Goal: Task Accomplishment & Management: Manage account settings

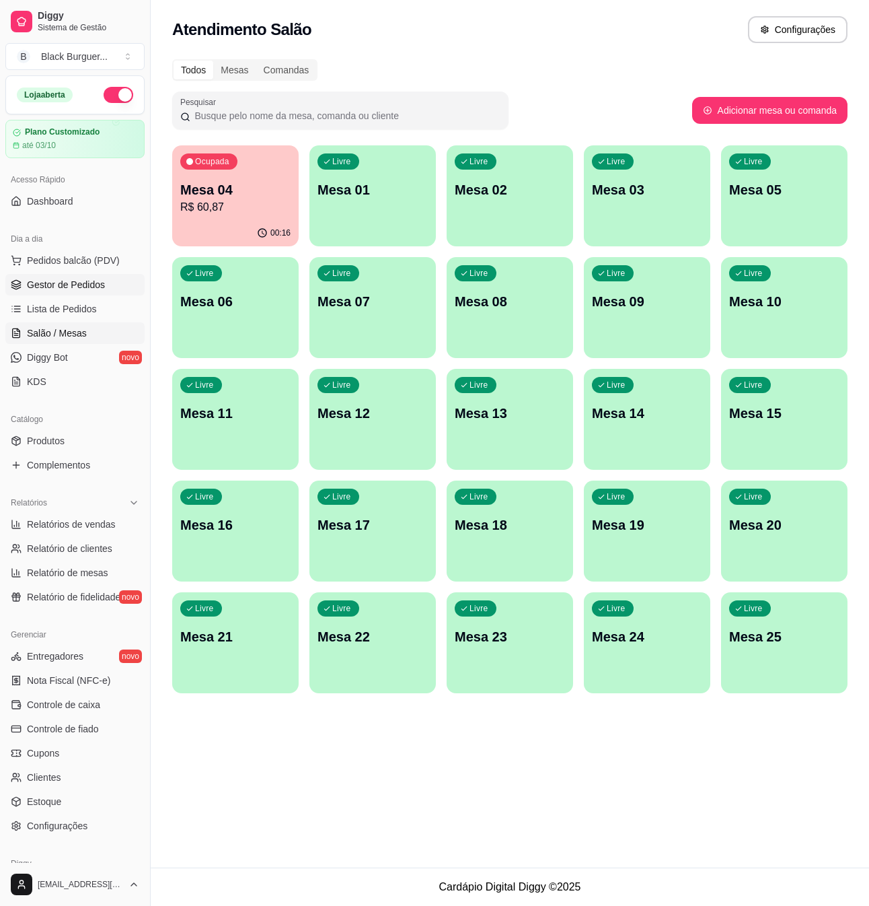
click at [85, 291] on span "Gestor de Pedidos" at bounding box center [66, 284] width 78 height 13
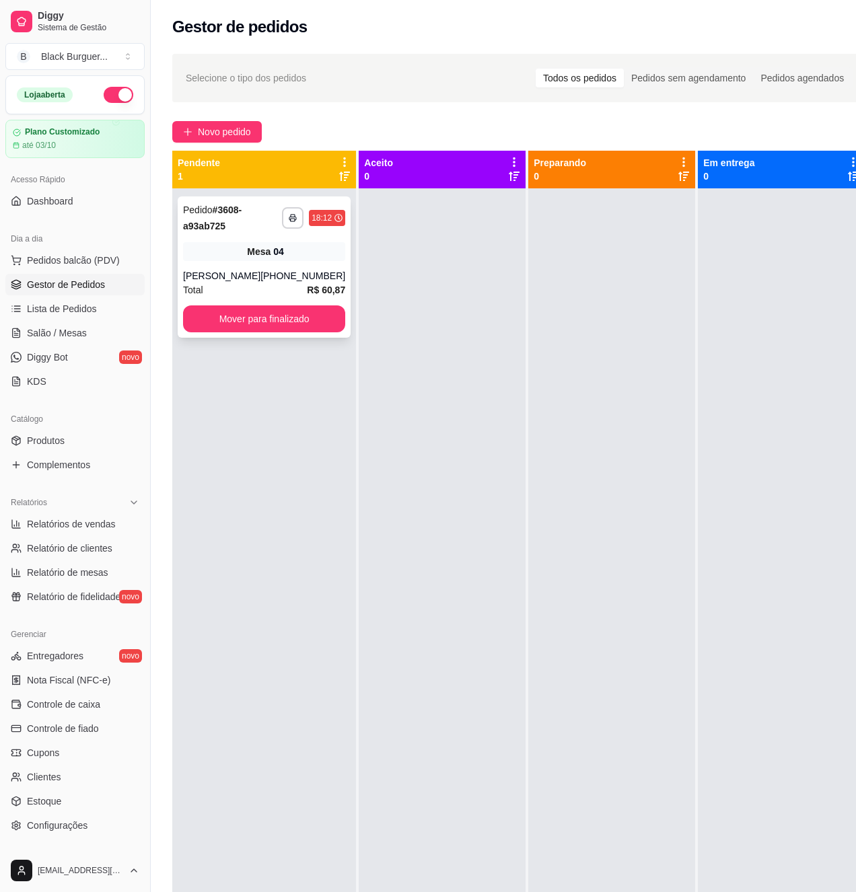
click at [218, 265] on div "**********" at bounding box center [264, 267] width 173 height 141
click at [215, 258] on div "Mesa 04" at bounding box center [264, 251] width 162 height 19
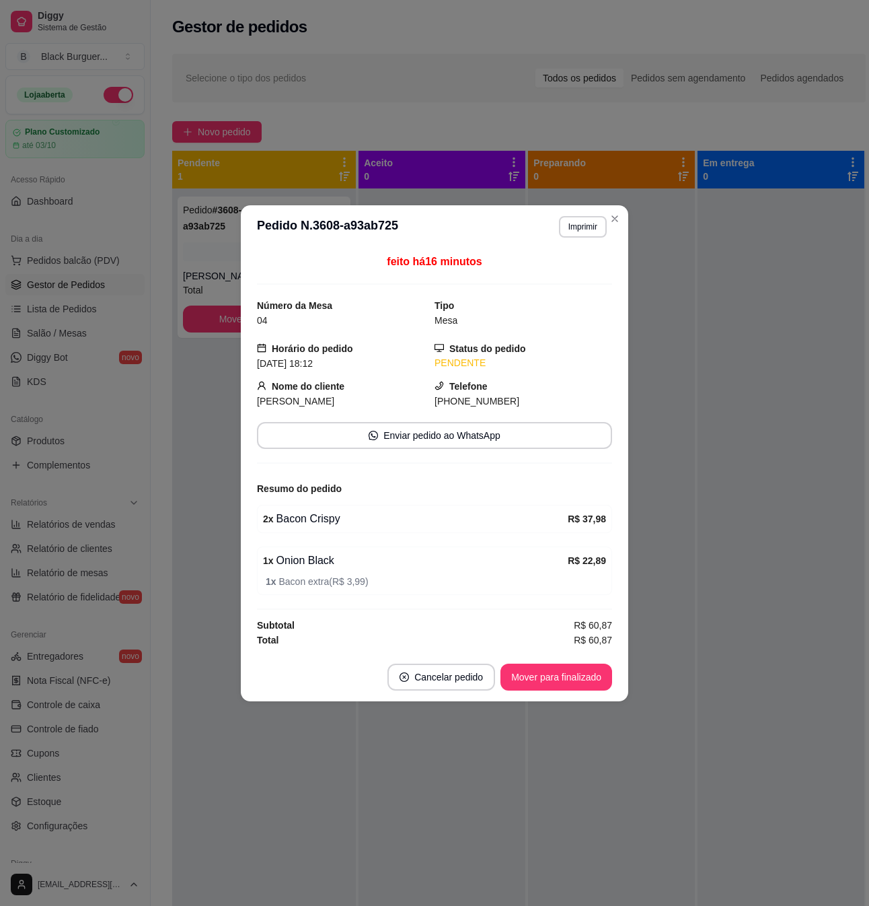
click at [300, 584] on span "1 x Bacon extra ( R$ 3,99 )" at bounding box center [436, 581] width 341 height 15
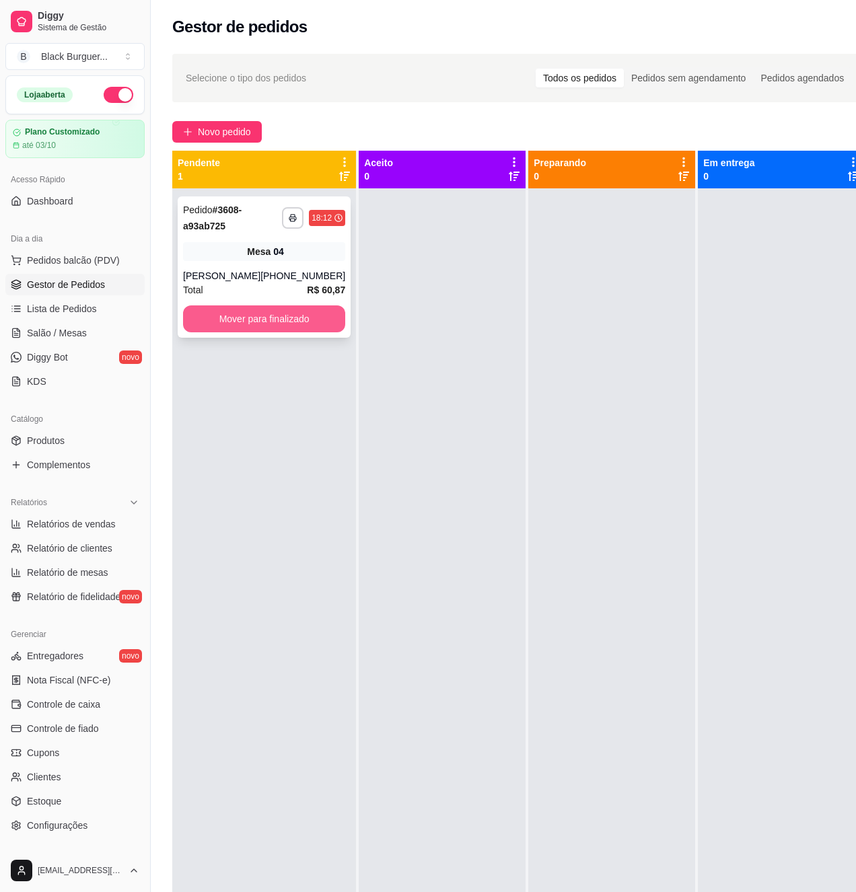
click at [292, 310] on button "Mover para finalizado" at bounding box center [264, 319] width 162 height 27
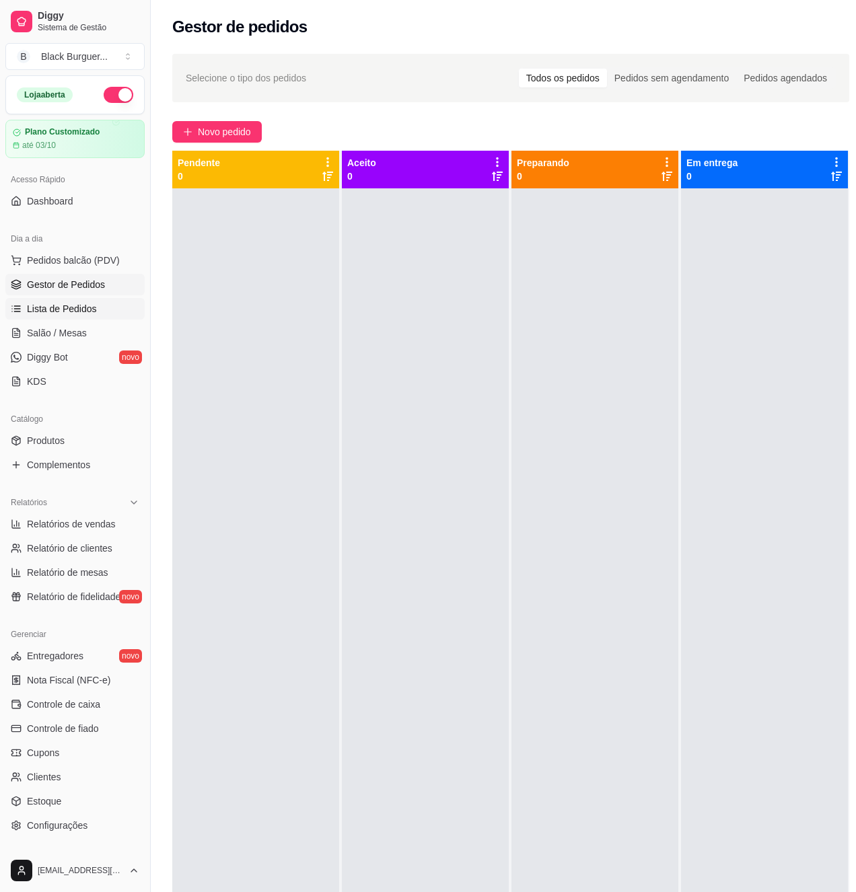
click at [75, 306] on span "Lista de Pedidos" at bounding box center [62, 308] width 70 height 13
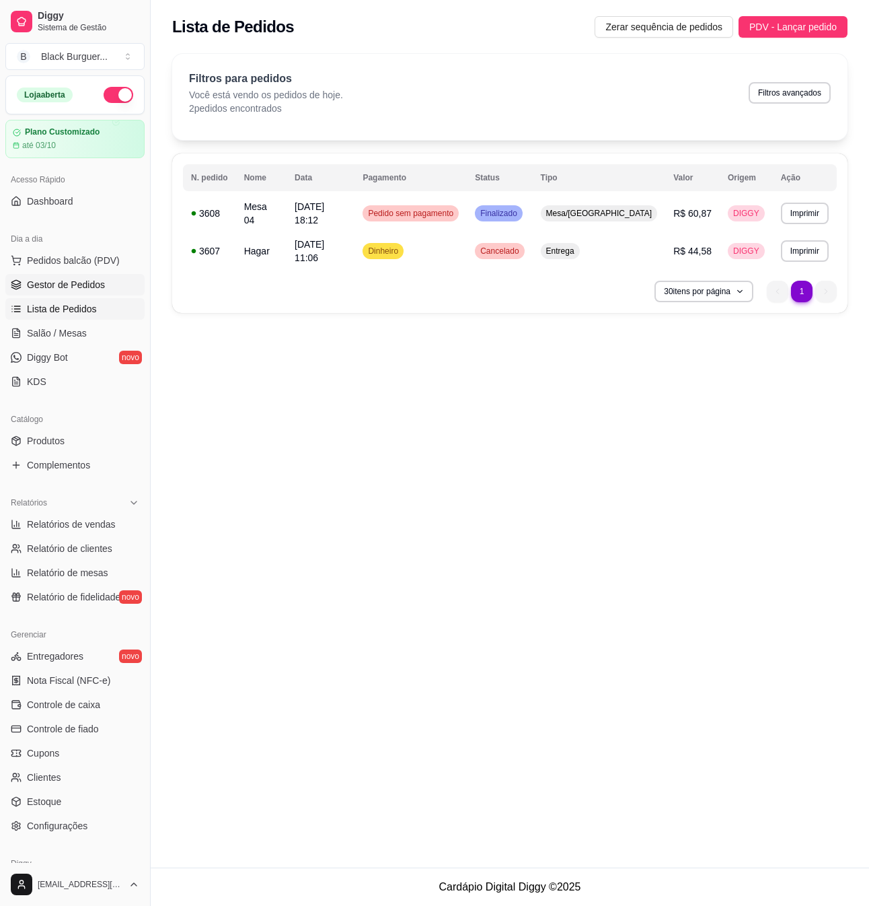
click at [79, 283] on span "Gestor de Pedidos" at bounding box center [66, 284] width 78 height 13
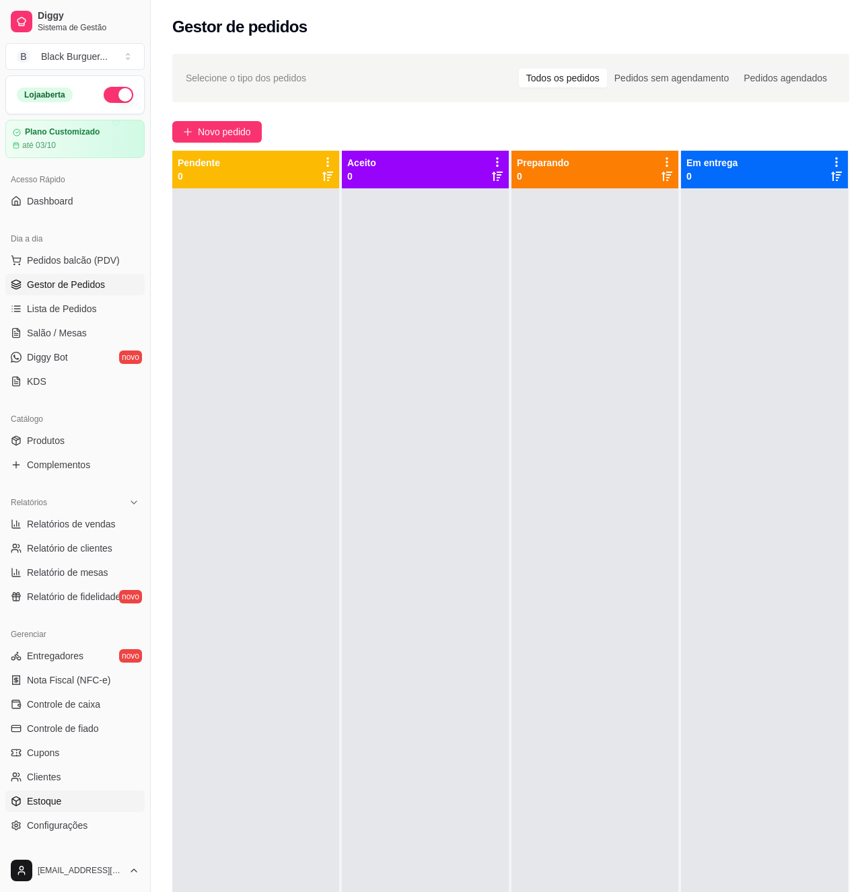
click at [70, 792] on link "Estoque" at bounding box center [74, 802] width 139 height 22
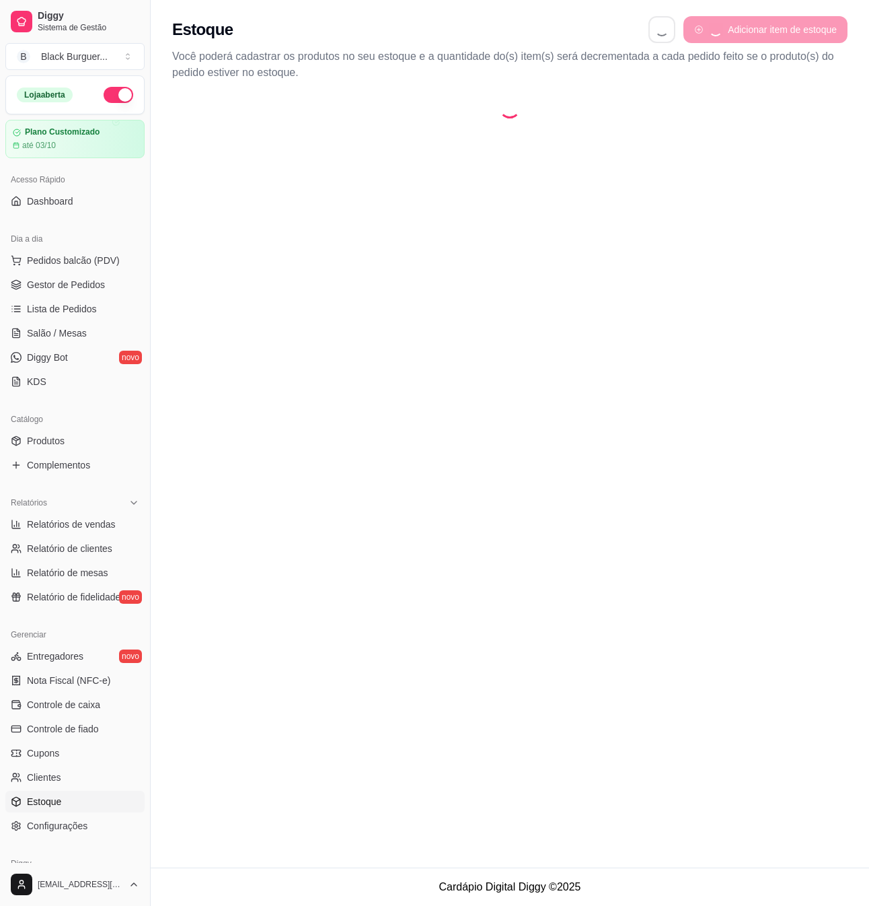
select select "QUANTITY_ORDER"
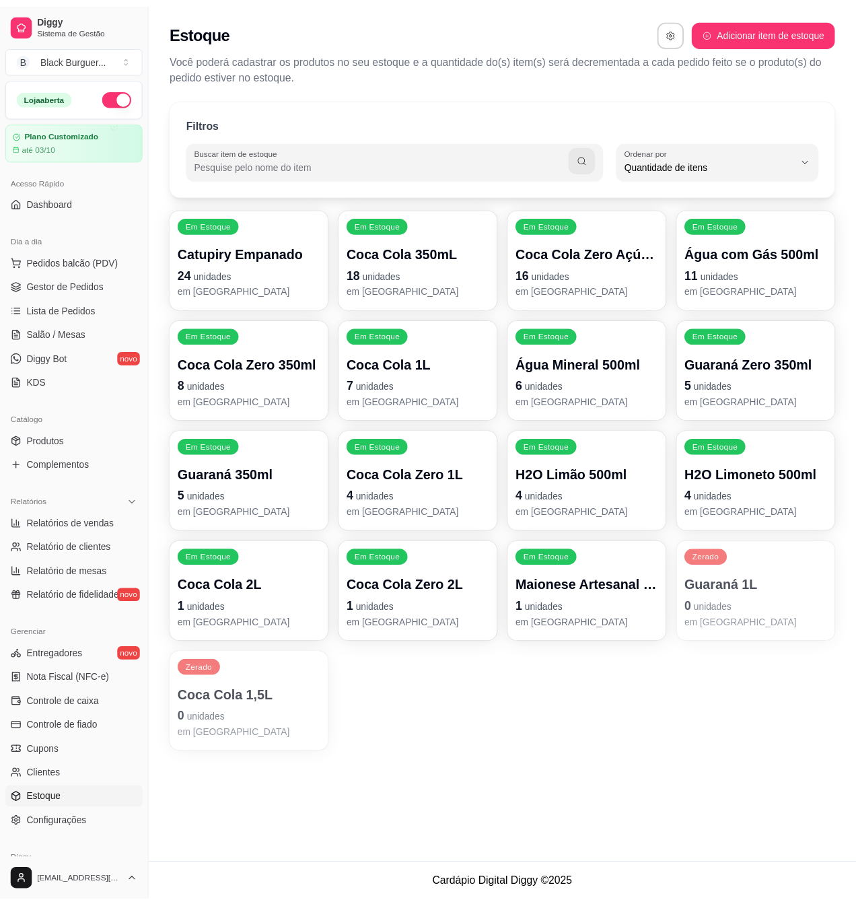
scroll to position [12, 0]
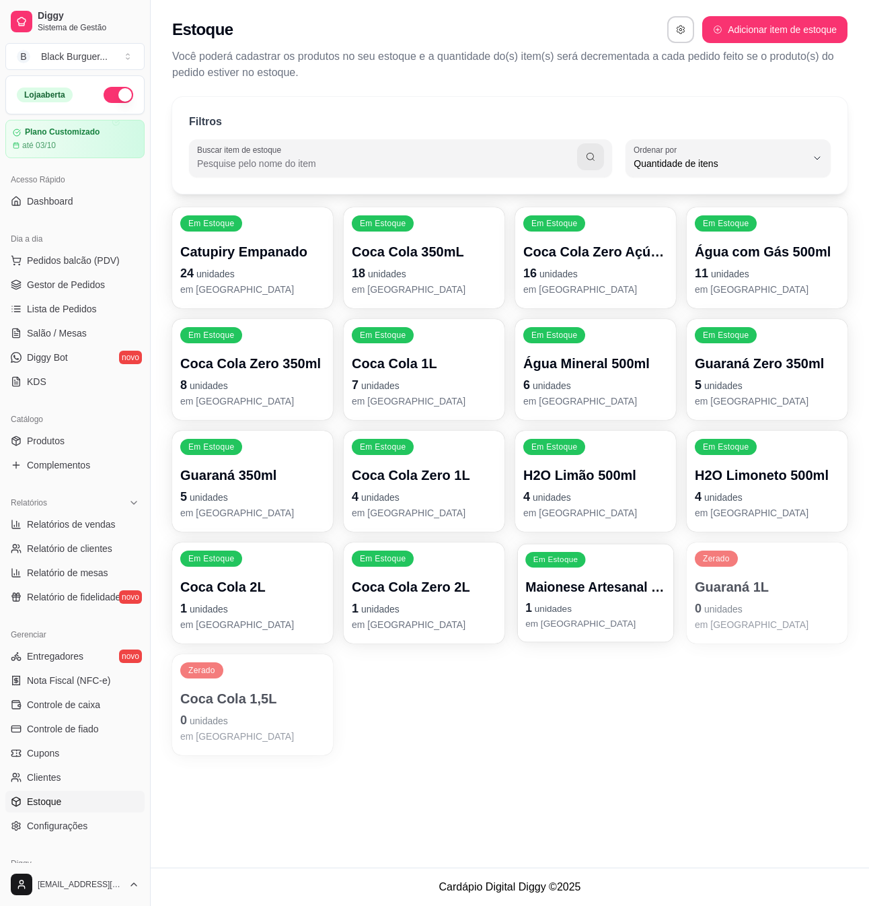
click at [604, 574] on div "Em Estoque Maionese Artesanal com Limão Siciliano 30mL 1 unidades em [GEOGRAPHI…" at bounding box center [596, 593] width 156 height 98
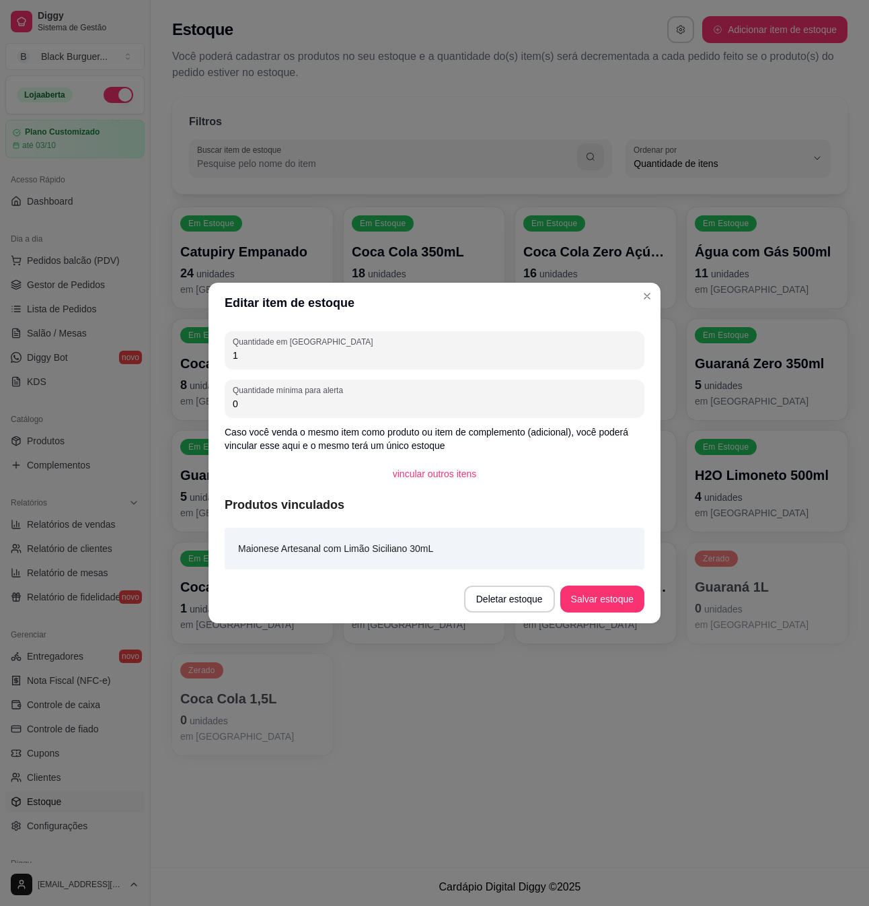
drag, startPoint x: 437, startPoint y: 357, endPoint x: 378, endPoint y: 354, distance: 60.0
click at [378, 354] on input "1" at bounding box center [435, 355] width 404 height 13
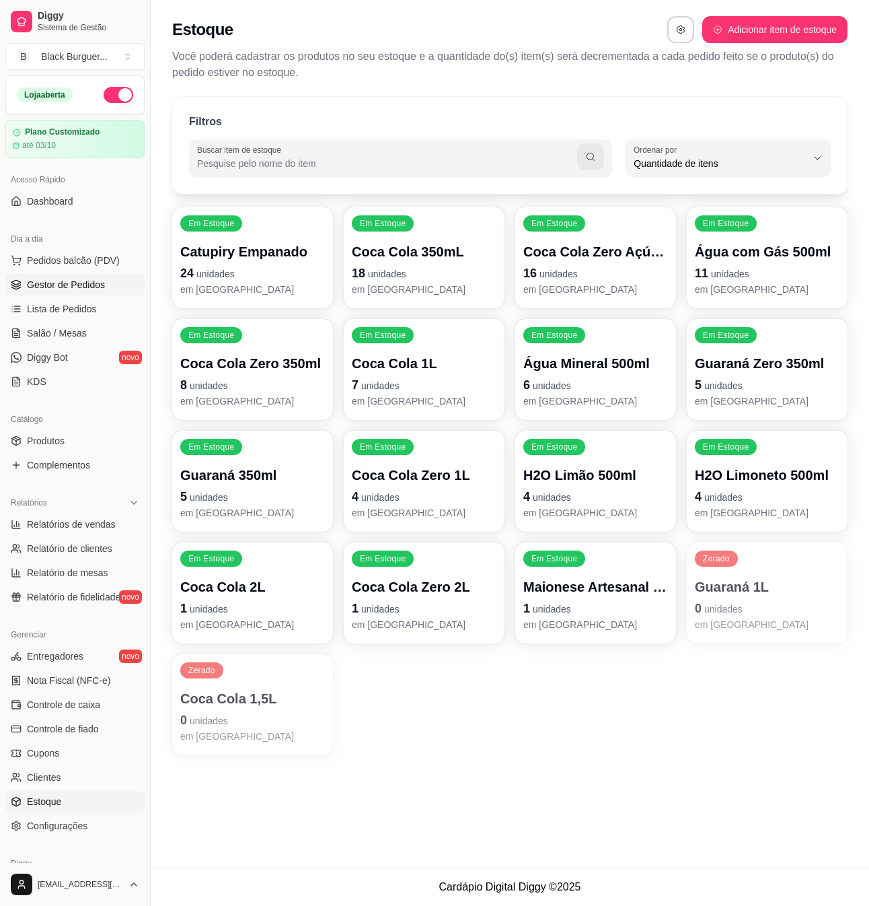
click at [110, 289] on link "Gestor de Pedidos" at bounding box center [74, 285] width 139 height 22
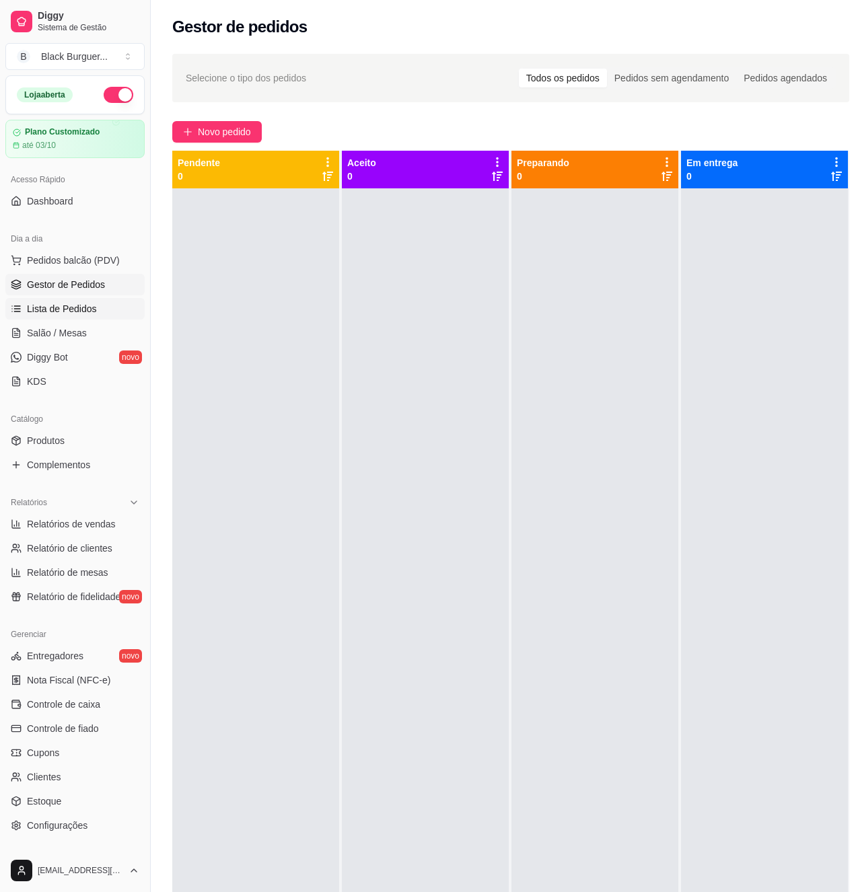
click at [59, 316] on link "Lista de Pedidos" at bounding box center [74, 309] width 139 height 22
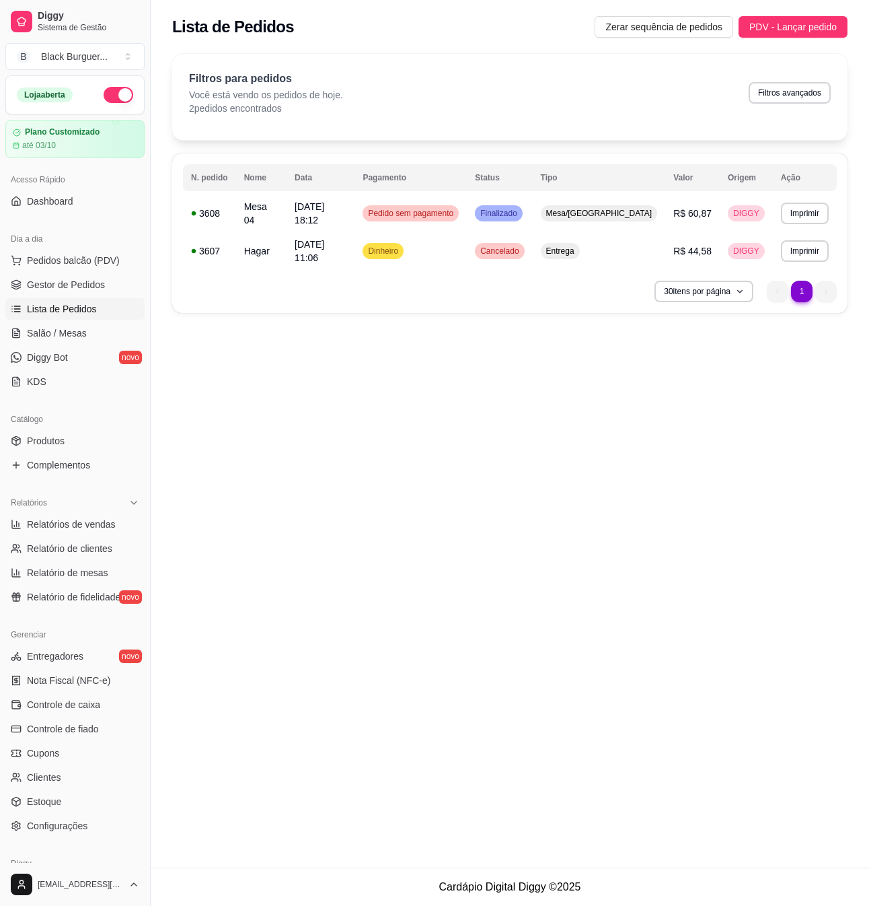
click at [83, 299] on link "Lista de Pedidos" at bounding box center [74, 309] width 139 height 22
click at [86, 291] on span "Gestor de Pedidos" at bounding box center [66, 284] width 78 height 13
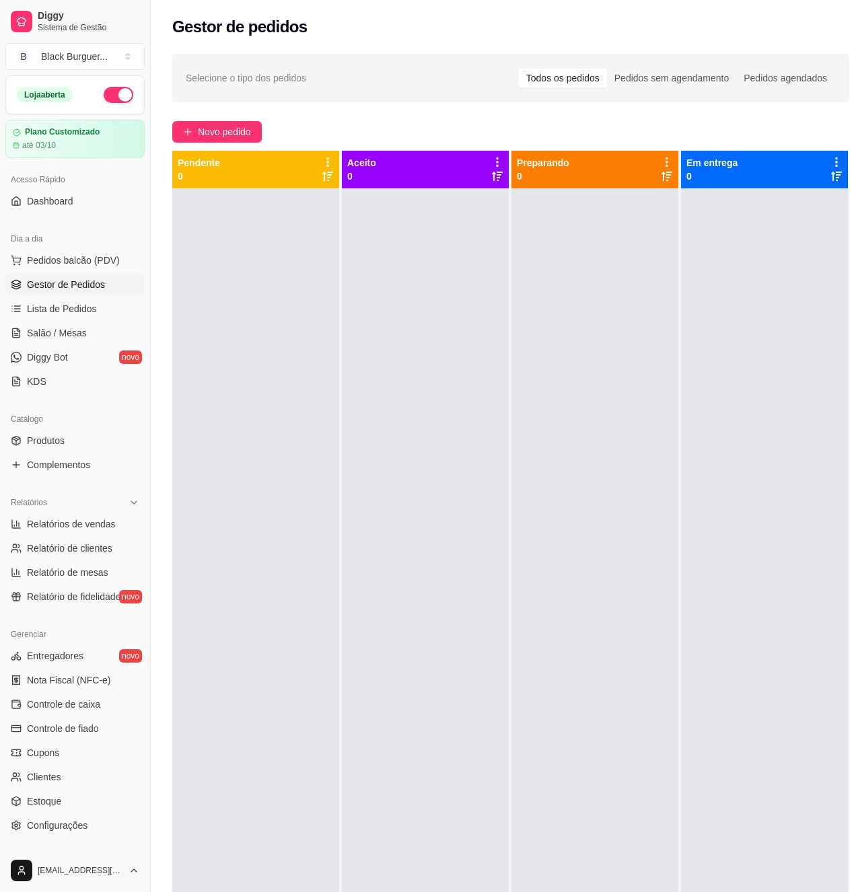
click at [83, 453] on ul "Produtos Complementos" at bounding box center [74, 453] width 139 height 46
click at [77, 434] on link "Produtos" at bounding box center [74, 441] width 139 height 22
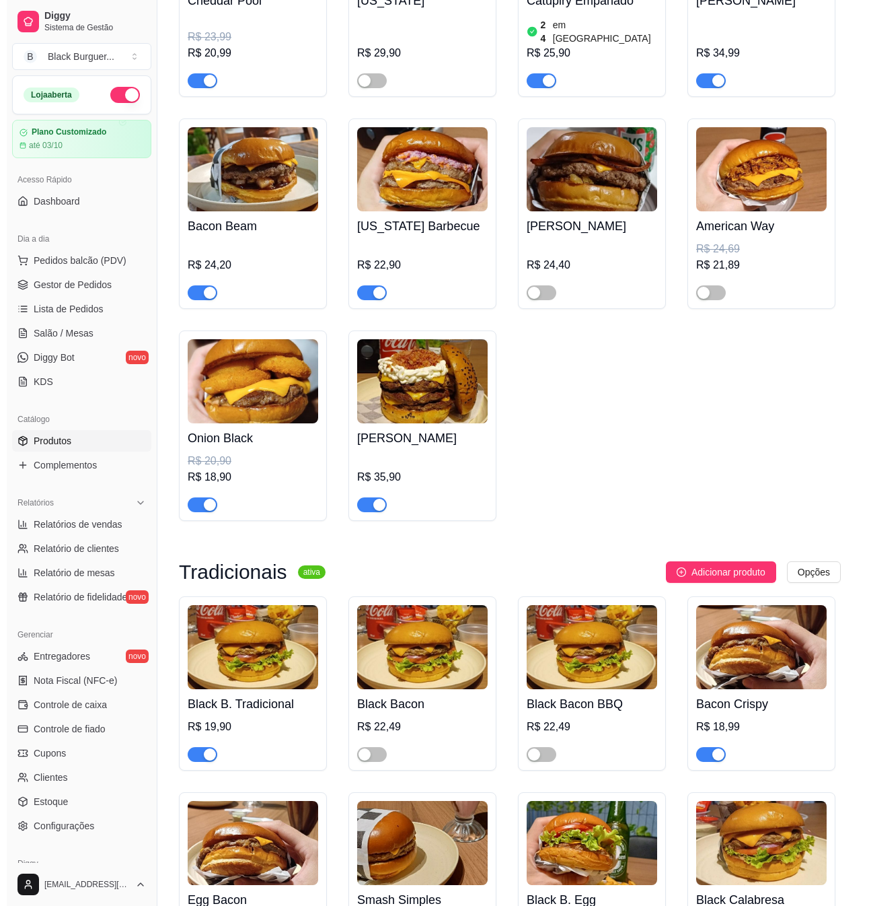
scroll to position [1794, 0]
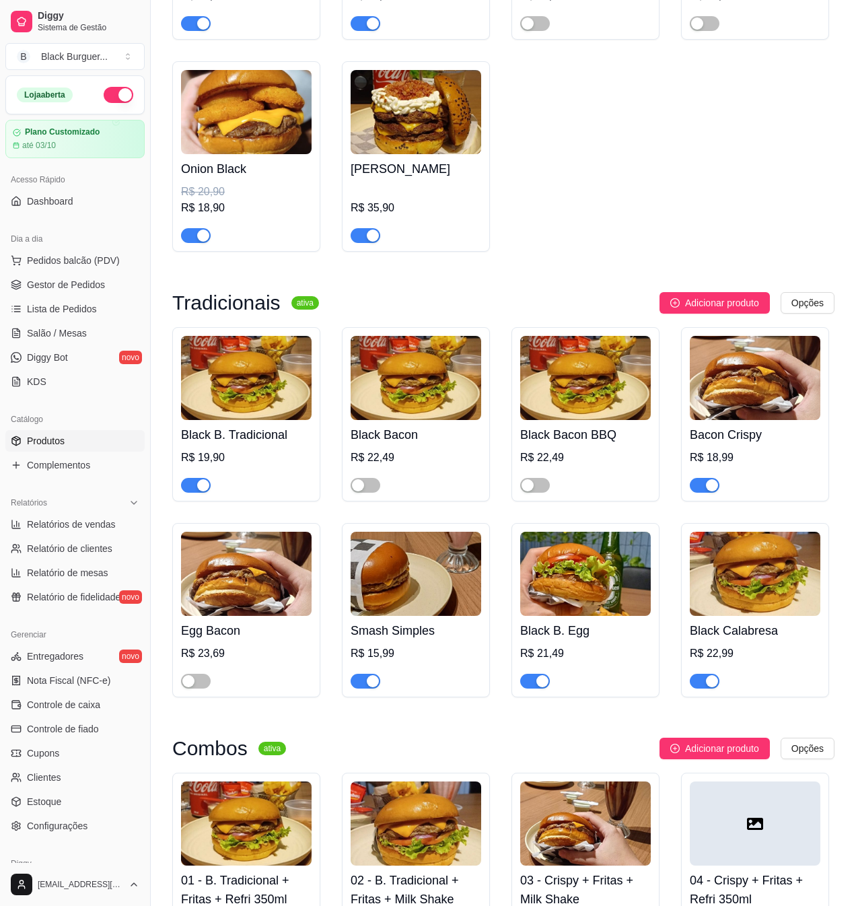
click at [433, 630] on h4 "Smash Simples" at bounding box center [416, 630] width 131 height 19
click at [97, 254] on span "Pedidos balcão (PDV)" at bounding box center [73, 260] width 93 height 13
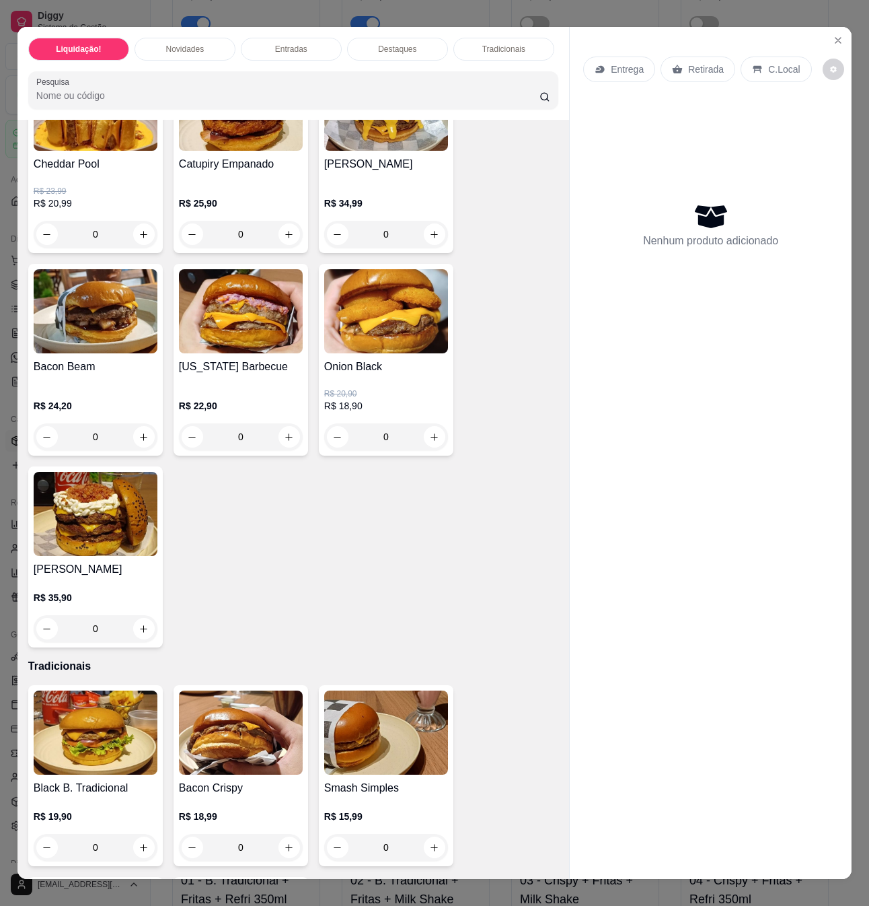
scroll to position [1525, 0]
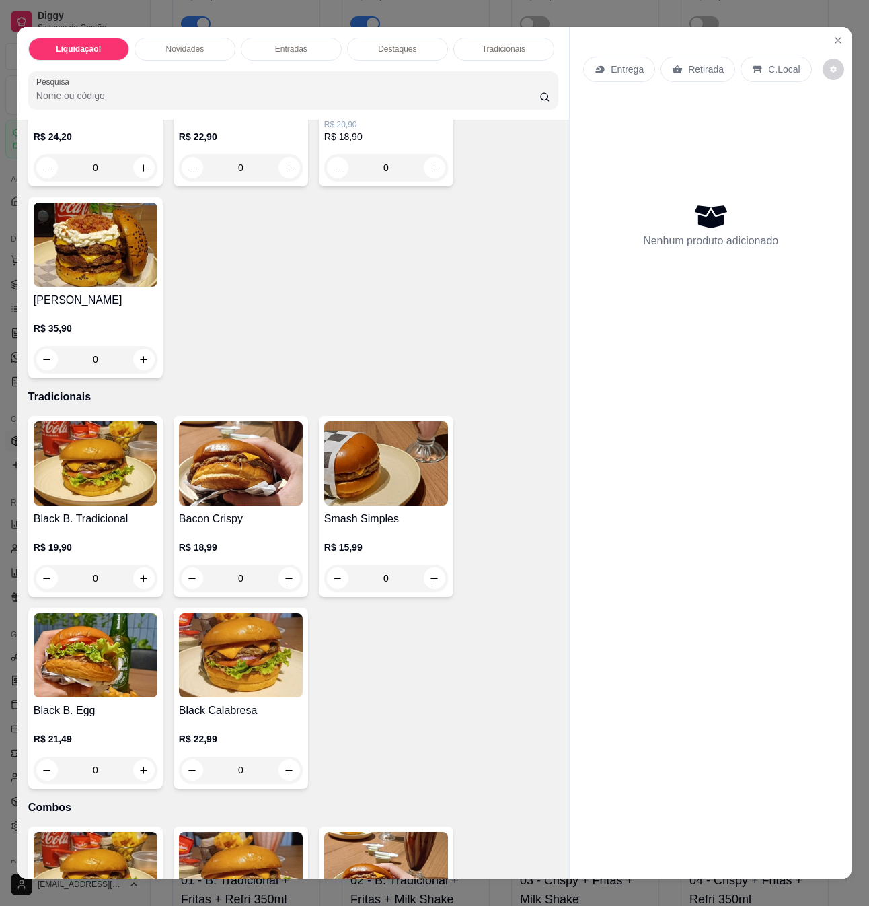
click at [362, 480] on img at bounding box center [386, 463] width 124 height 84
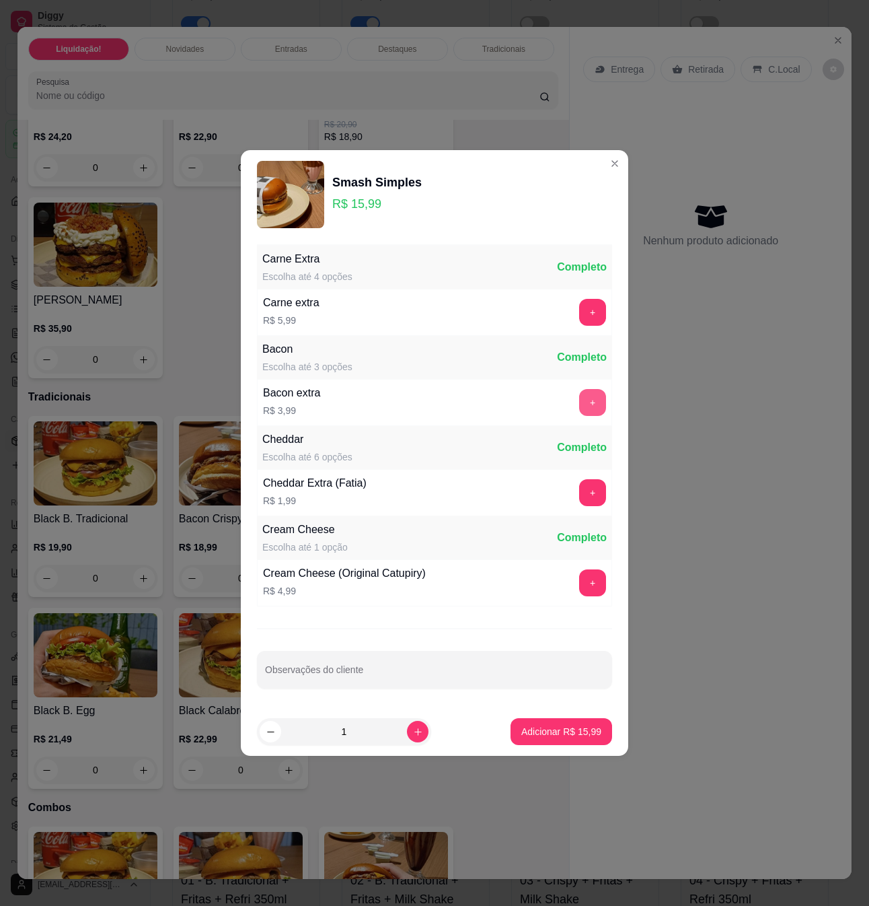
click at [580, 411] on button "+" at bounding box center [592, 402] width 27 height 27
click at [585, 405] on button "+" at bounding box center [592, 402] width 27 height 27
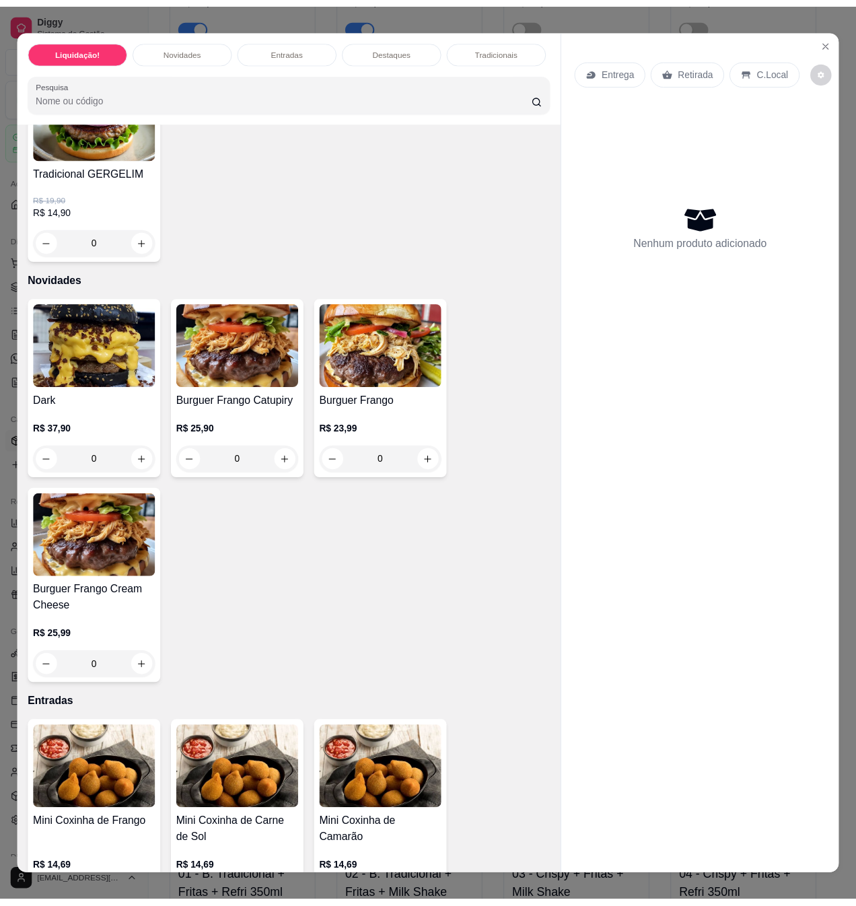
scroll to position [0, 0]
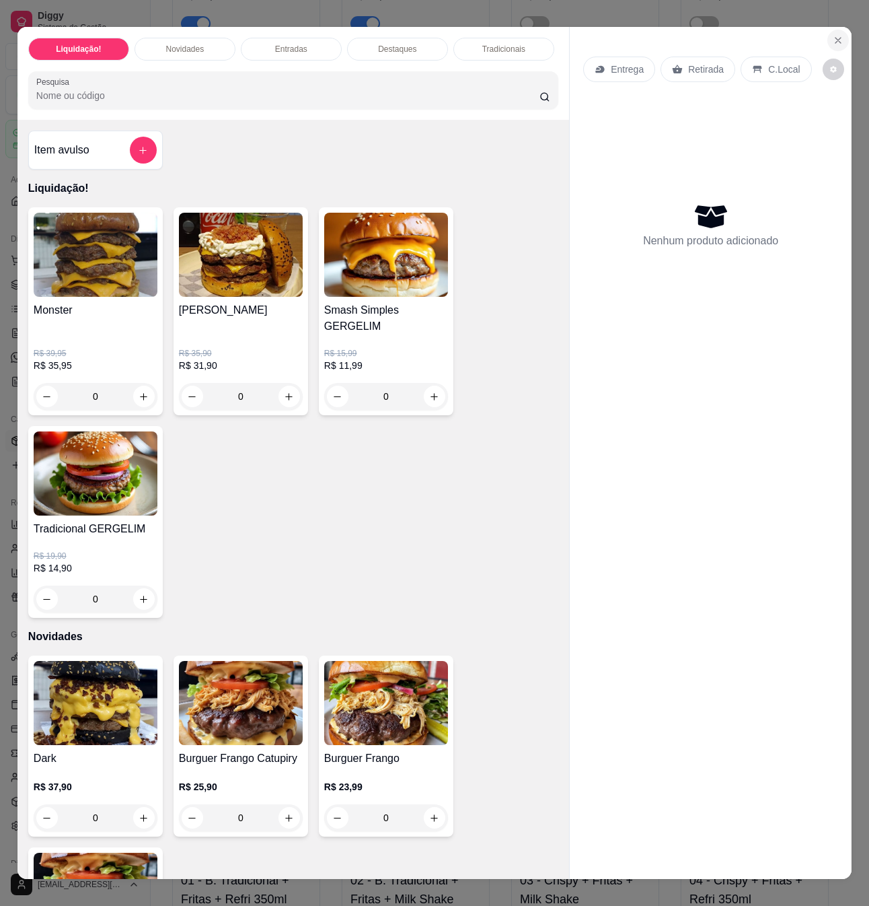
click at [840, 33] on button "Close" at bounding box center [839, 41] width 22 height 22
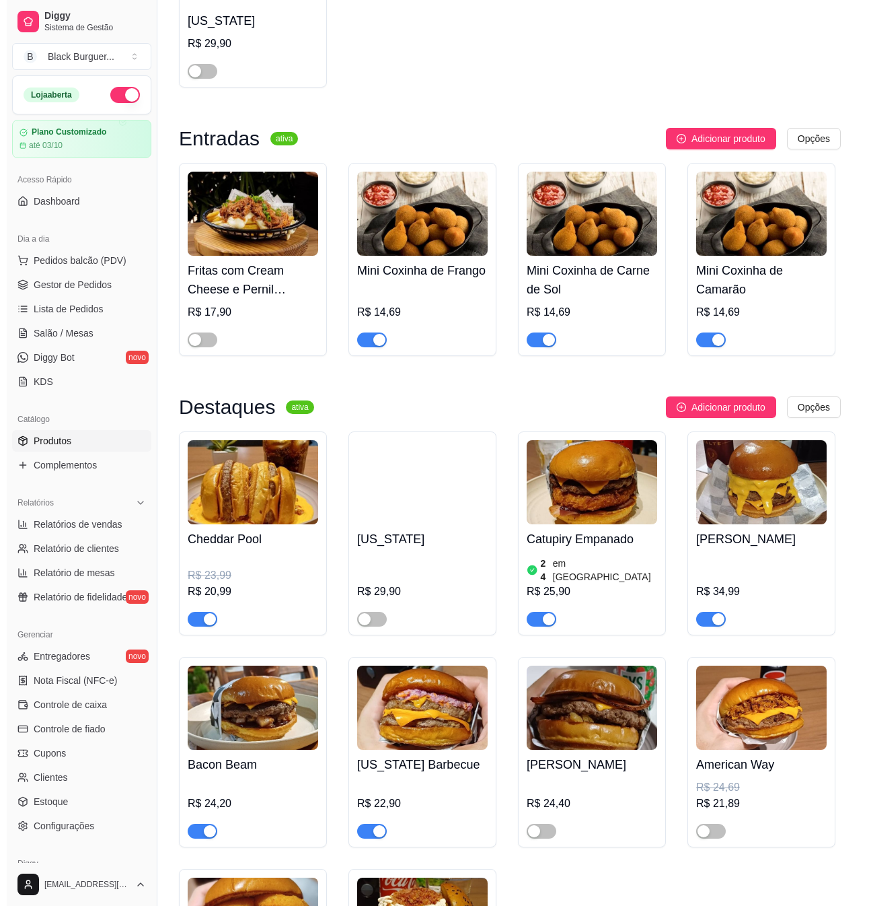
scroll to position [1166, 0]
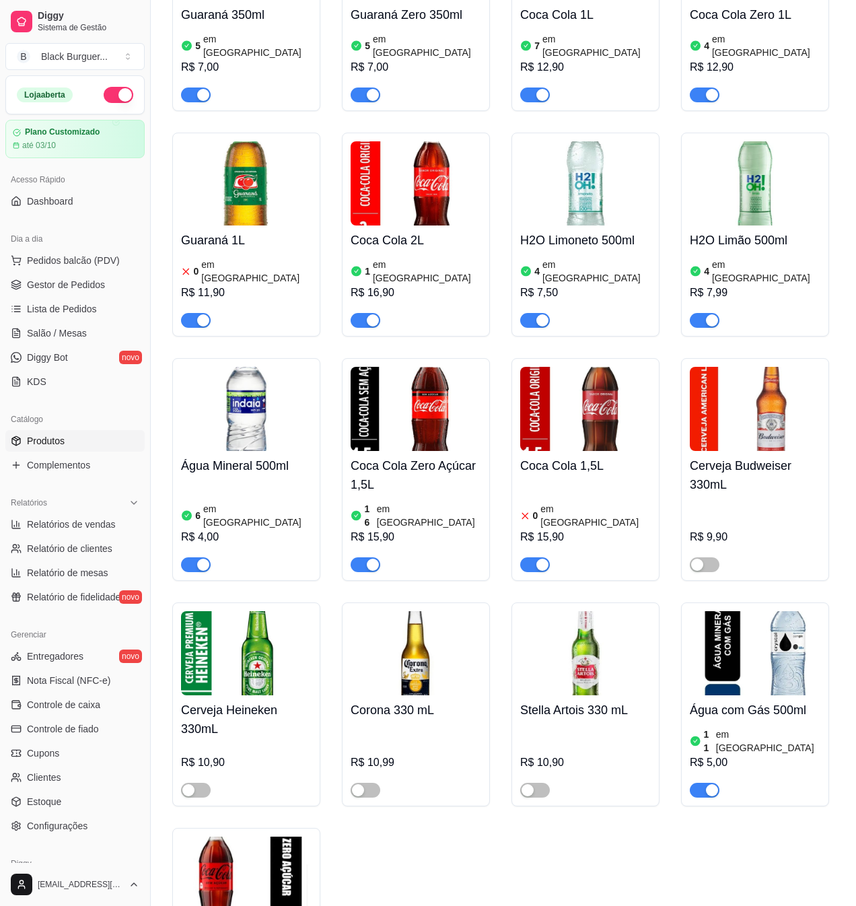
scroll to position [4217, 0]
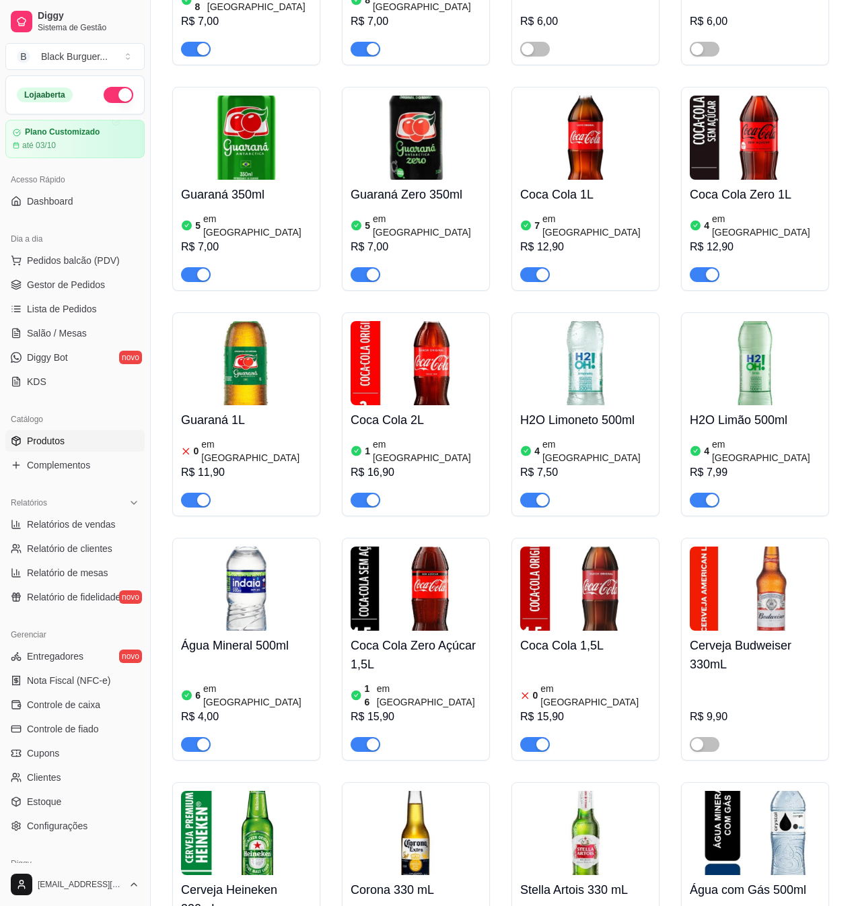
click at [201, 494] on div "button" at bounding box center [203, 500] width 12 height 12
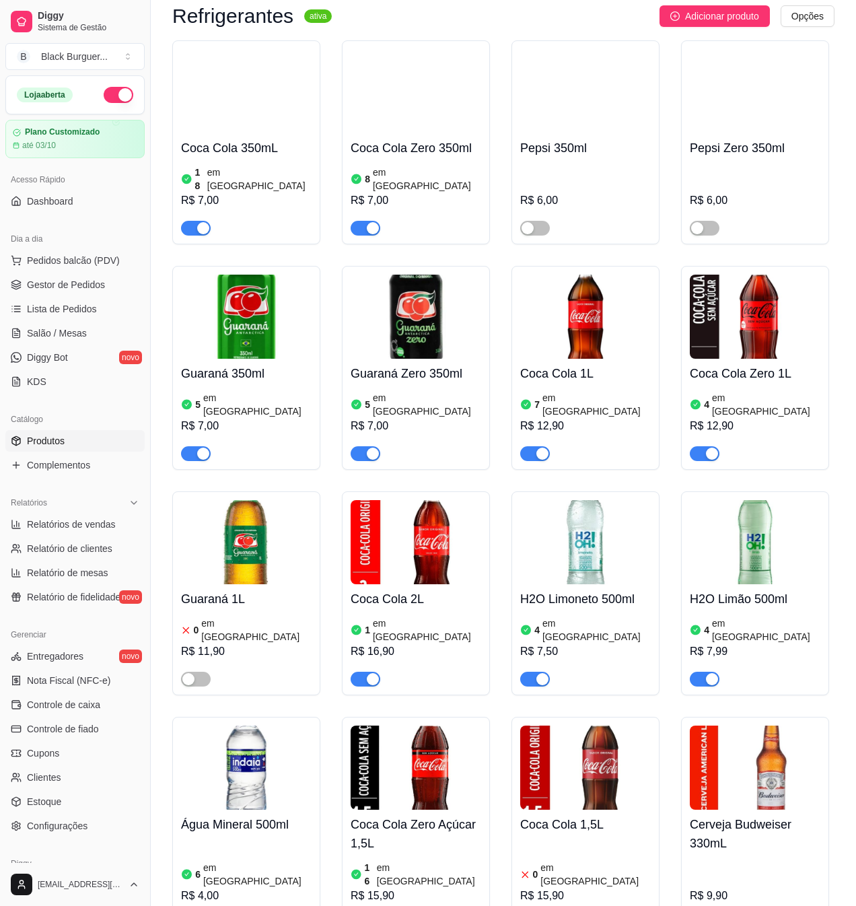
scroll to position [3858, 0]
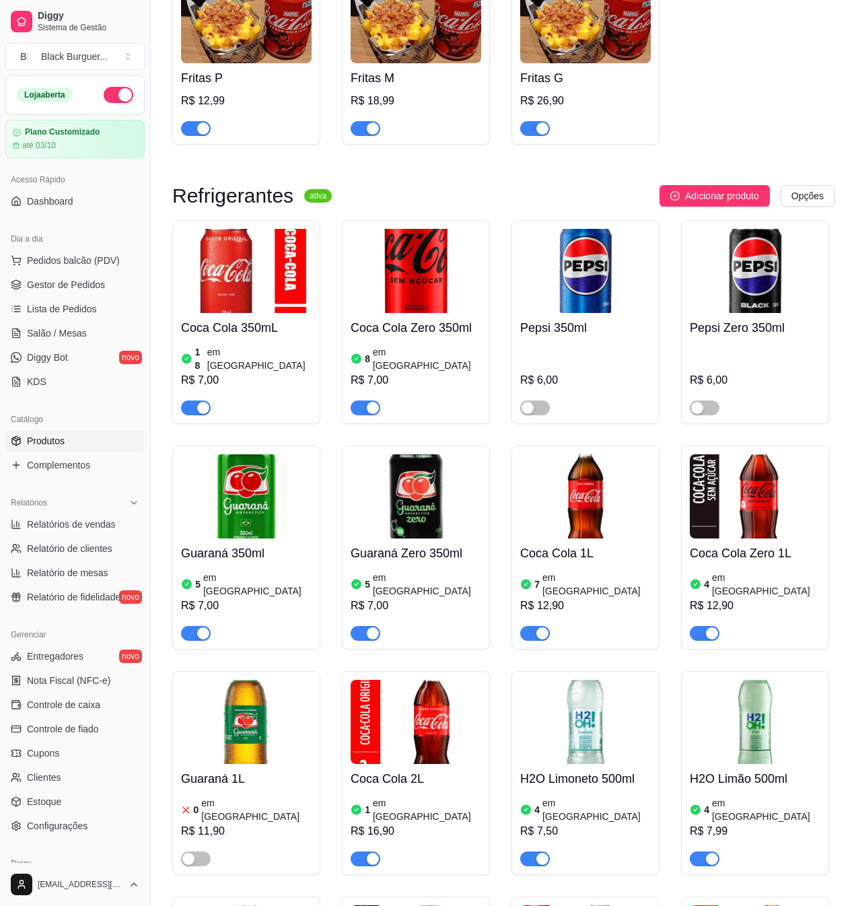
click at [590, 334] on h4 "Pepsi 350ml" at bounding box center [585, 327] width 131 height 19
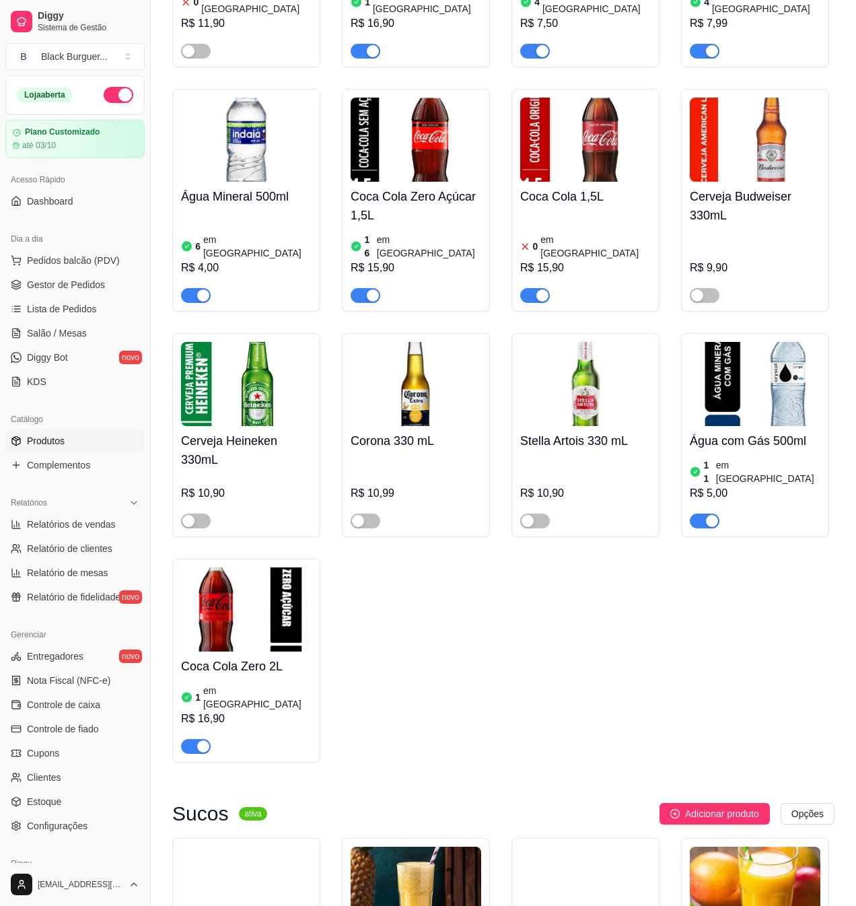
scroll to position [4789, 0]
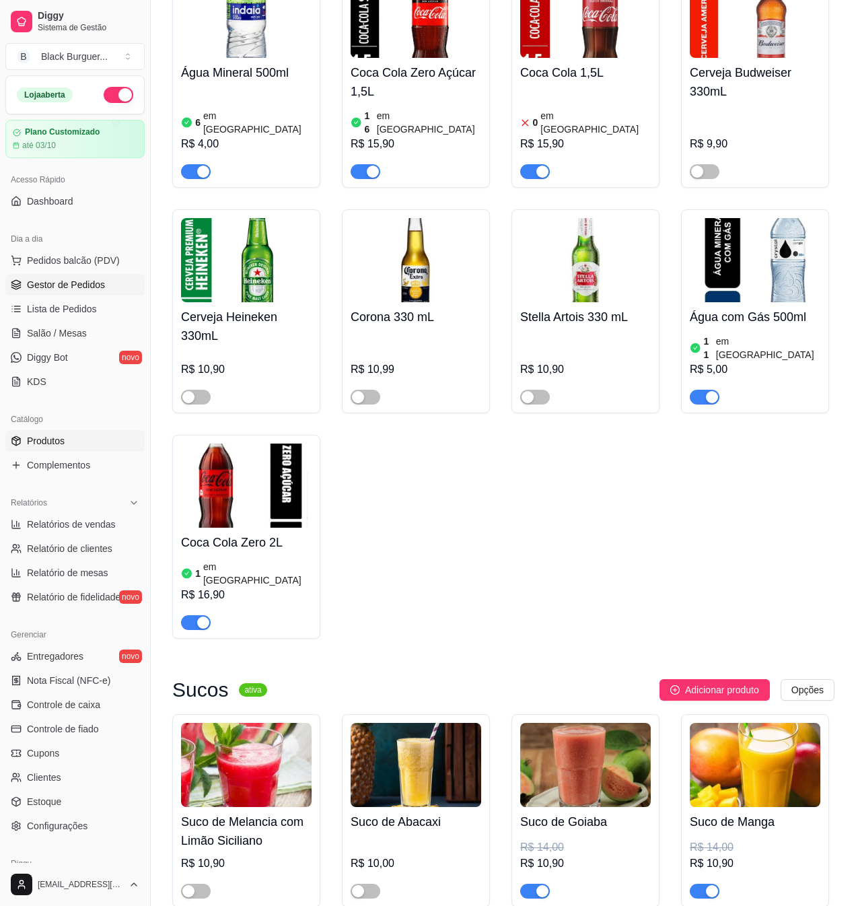
click at [78, 288] on span "Gestor de Pedidos" at bounding box center [66, 284] width 78 height 13
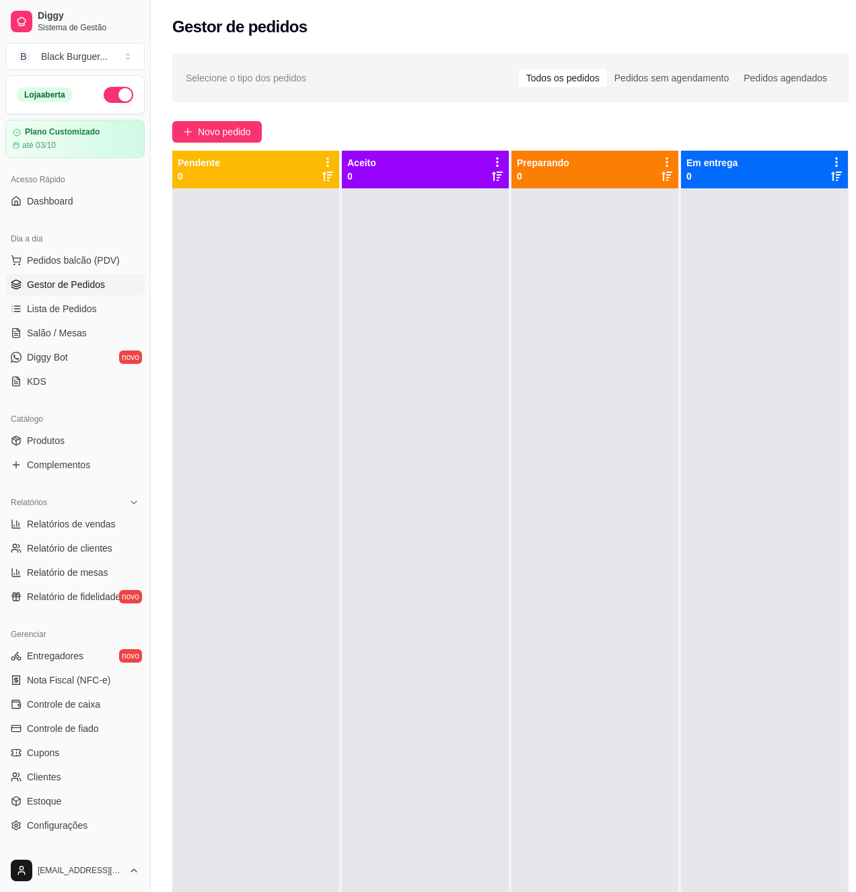
click at [343, 230] on div at bounding box center [425, 634] width 167 height 892
click at [192, 410] on div at bounding box center [255, 634] width 167 height 892
click at [97, 281] on span "Gestor de Pedidos" at bounding box center [66, 284] width 78 height 13
click at [96, 303] on link "Lista de Pedidos" at bounding box center [74, 309] width 139 height 22
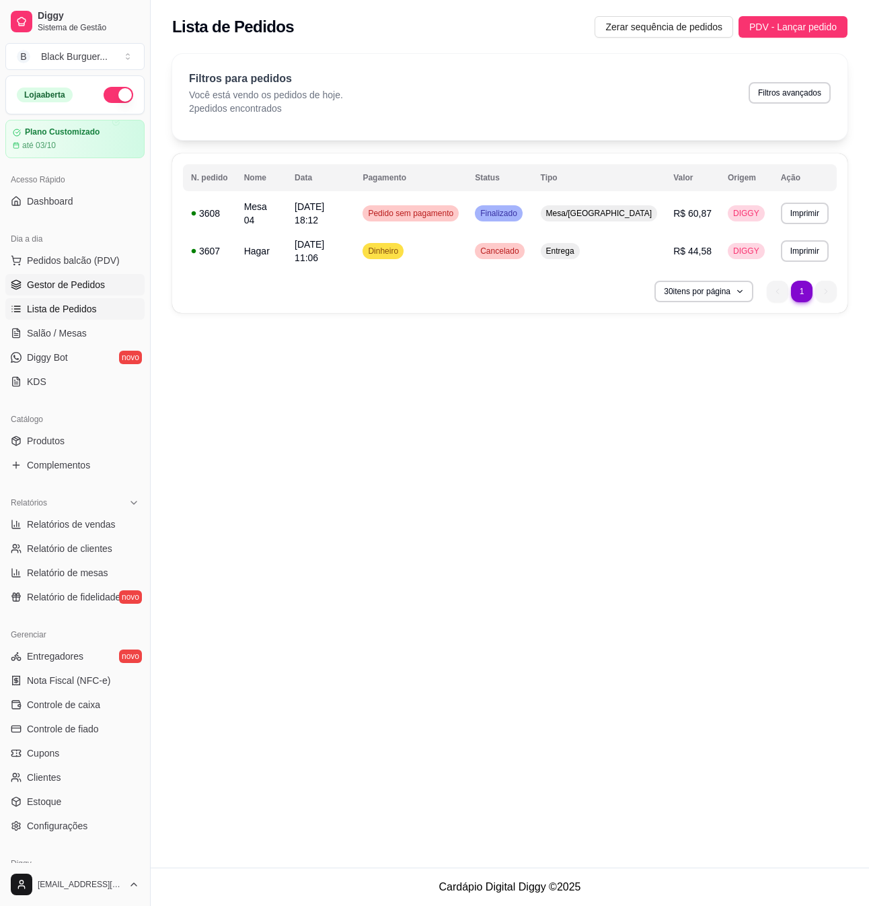
click at [102, 283] on span "Gestor de Pedidos" at bounding box center [66, 284] width 78 height 13
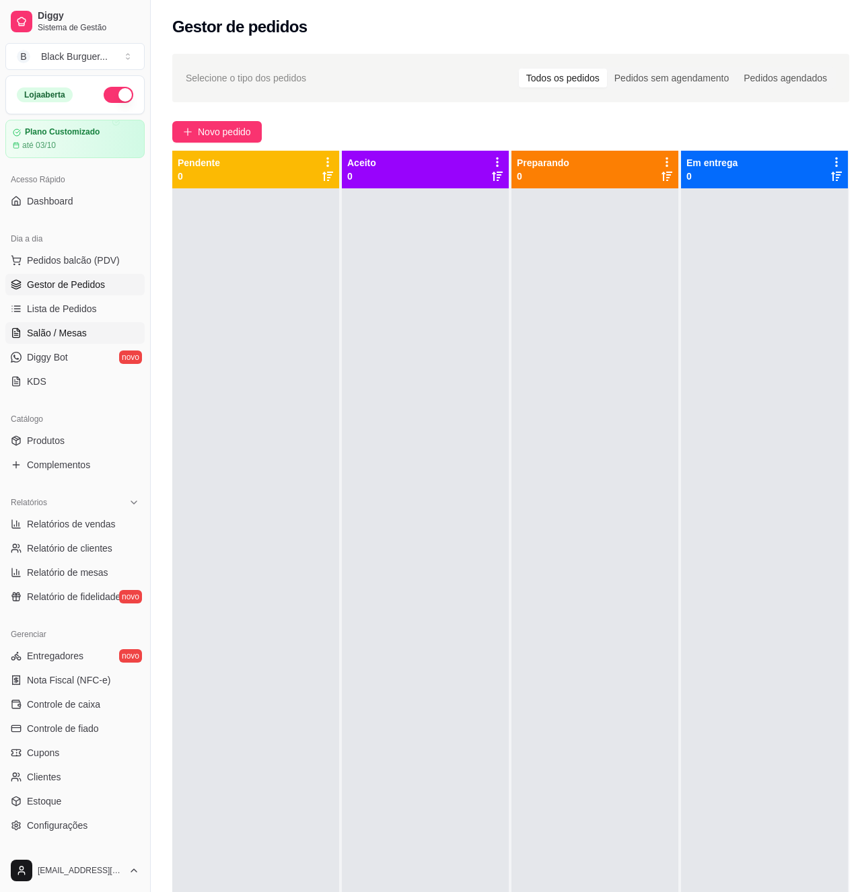
click at [75, 337] on span "Salão / Mesas" at bounding box center [57, 332] width 60 height 13
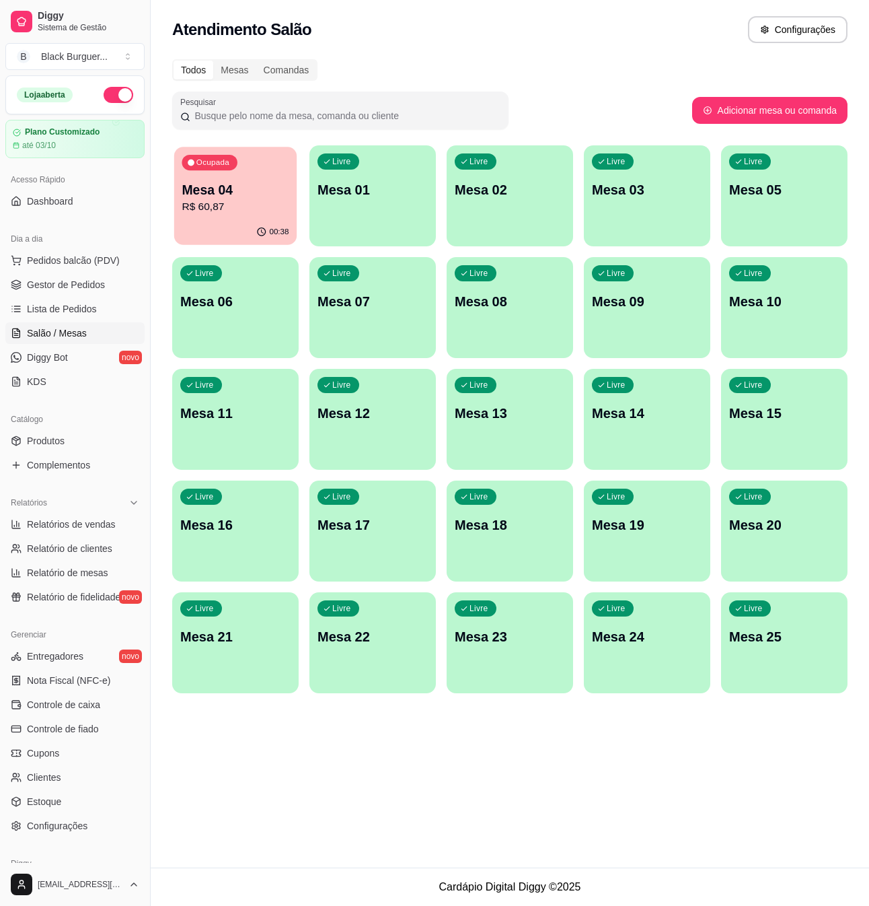
click at [238, 203] on p "R$ 60,87" at bounding box center [235, 206] width 107 height 15
click at [244, 207] on p "R$ 60,87" at bounding box center [235, 207] width 110 height 16
click at [281, 194] on p "Mesa 04" at bounding box center [235, 189] width 110 height 19
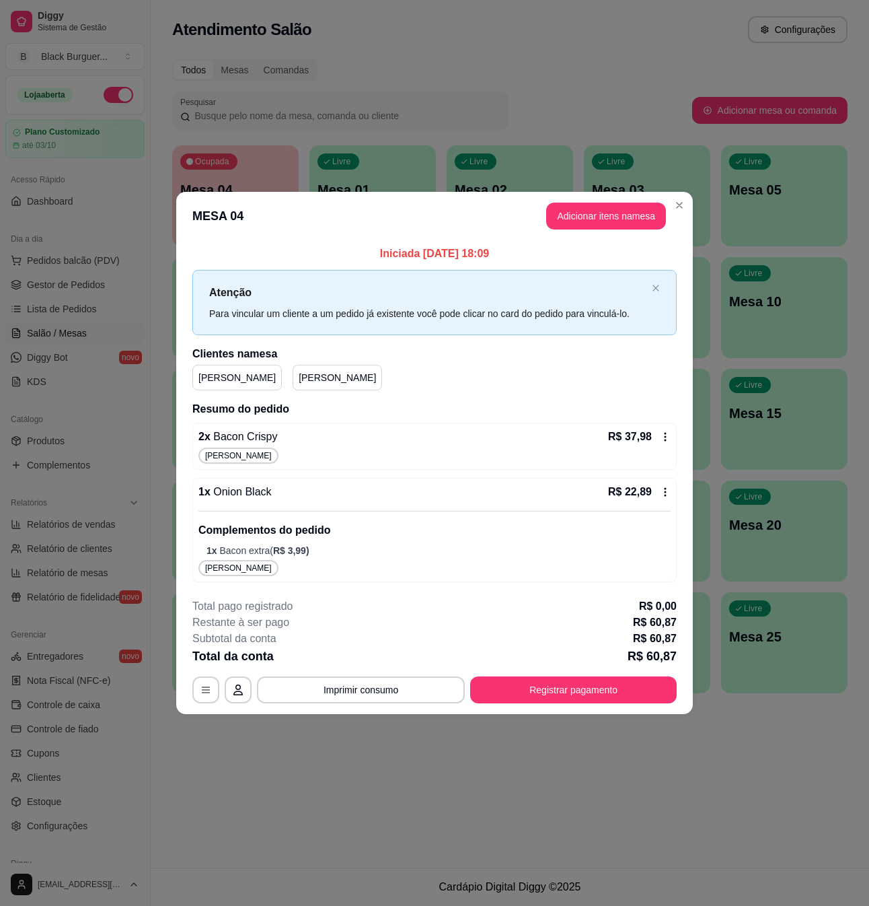
click at [661, 705] on footer "**********" at bounding box center [434, 650] width 517 height 127
click at [655, 687] on button "Registrar pagamento" at bounding box center [573, 689] width 207 height 27
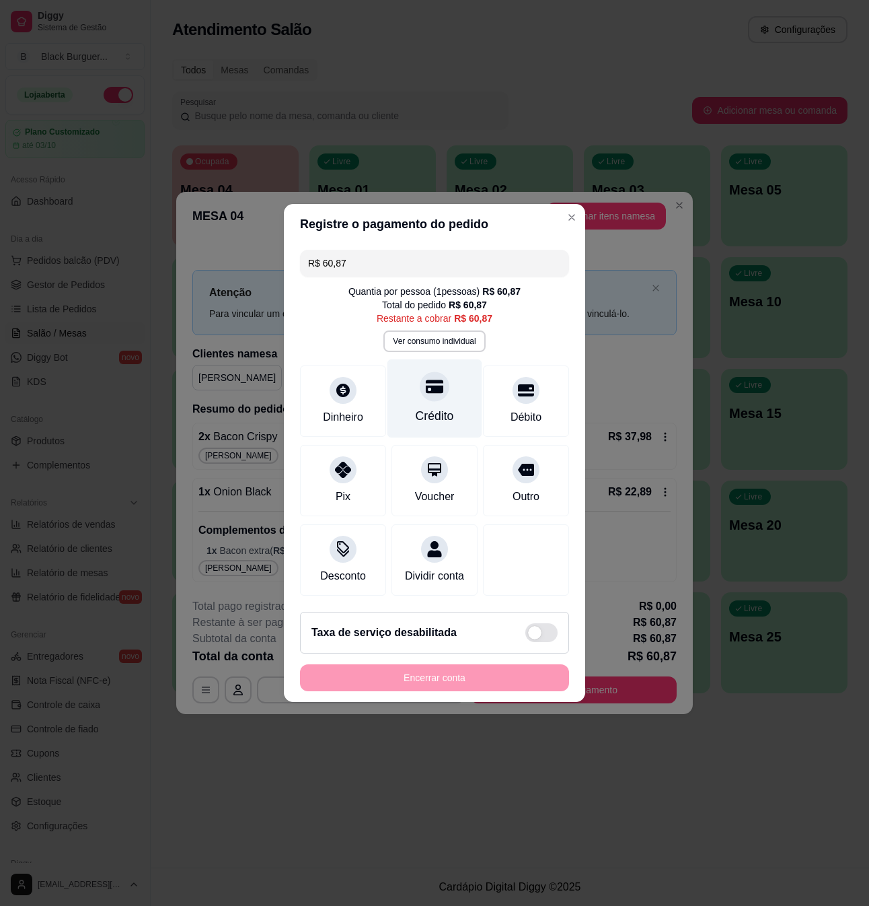
click at [437, 391] on div "Crédito" at bounding box center [435, 398] width 95 height 79
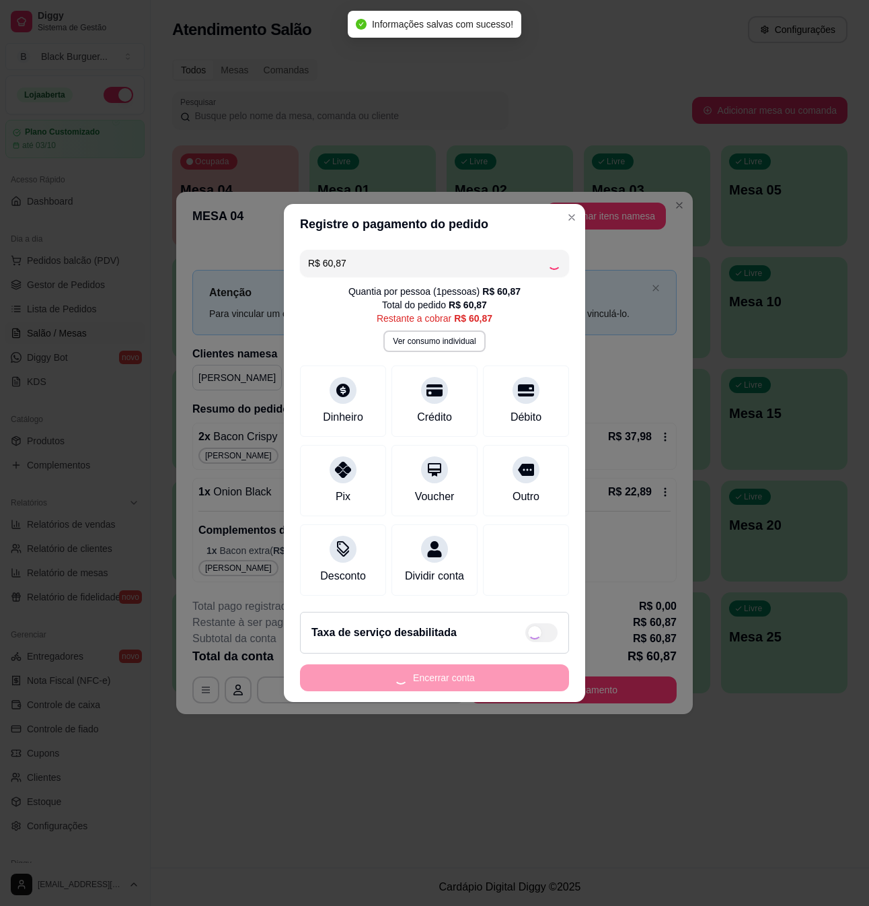
type input "R$ 0,00"
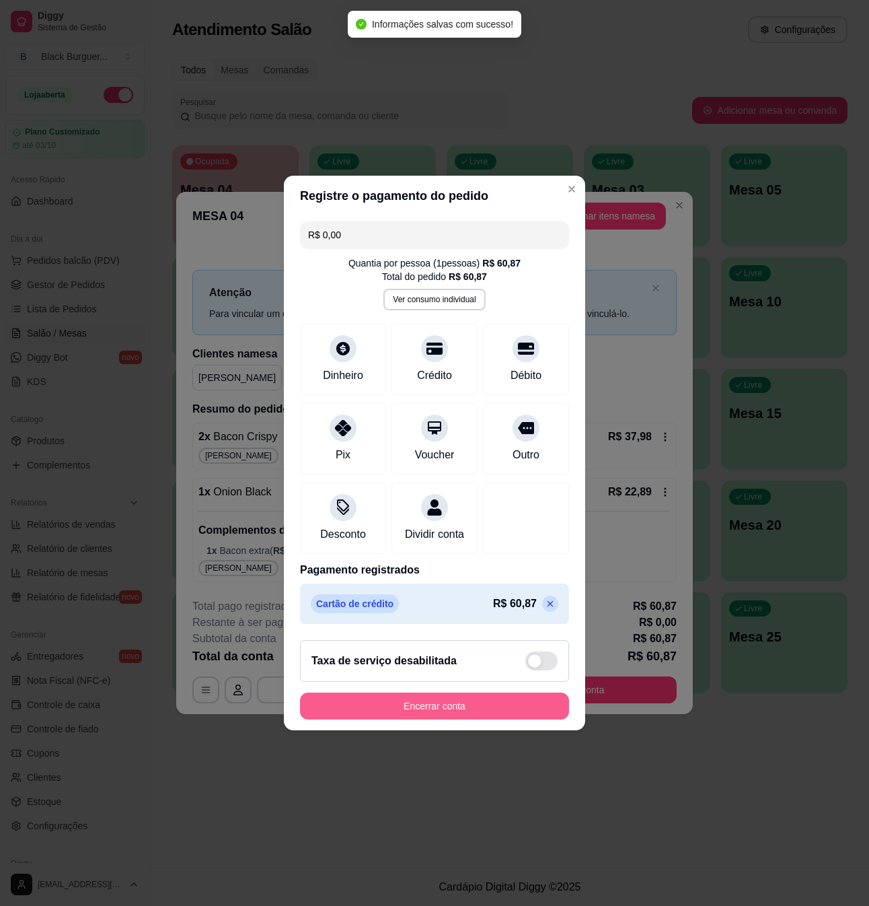
click at [478, 719] on button "Encerrar conta" at bounding box center [434, 705] width 269 height 27
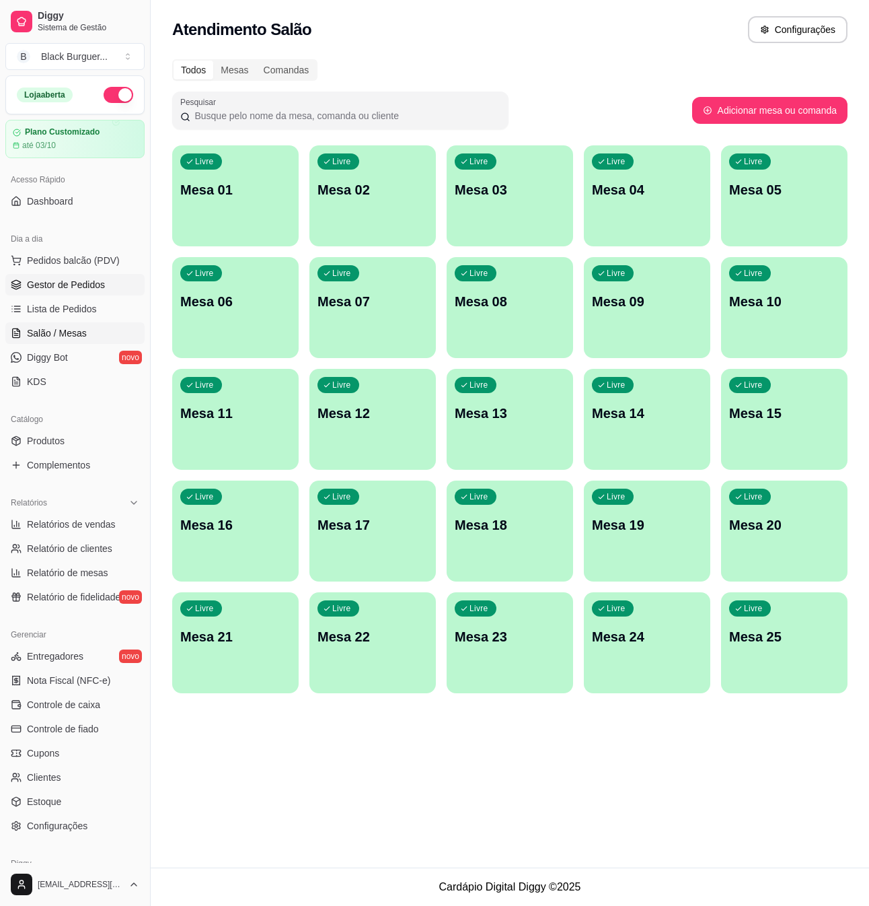
click at [44, 291] on span "Gestor de Pedidos" at bounding box center [66, 284] width 78 height 13
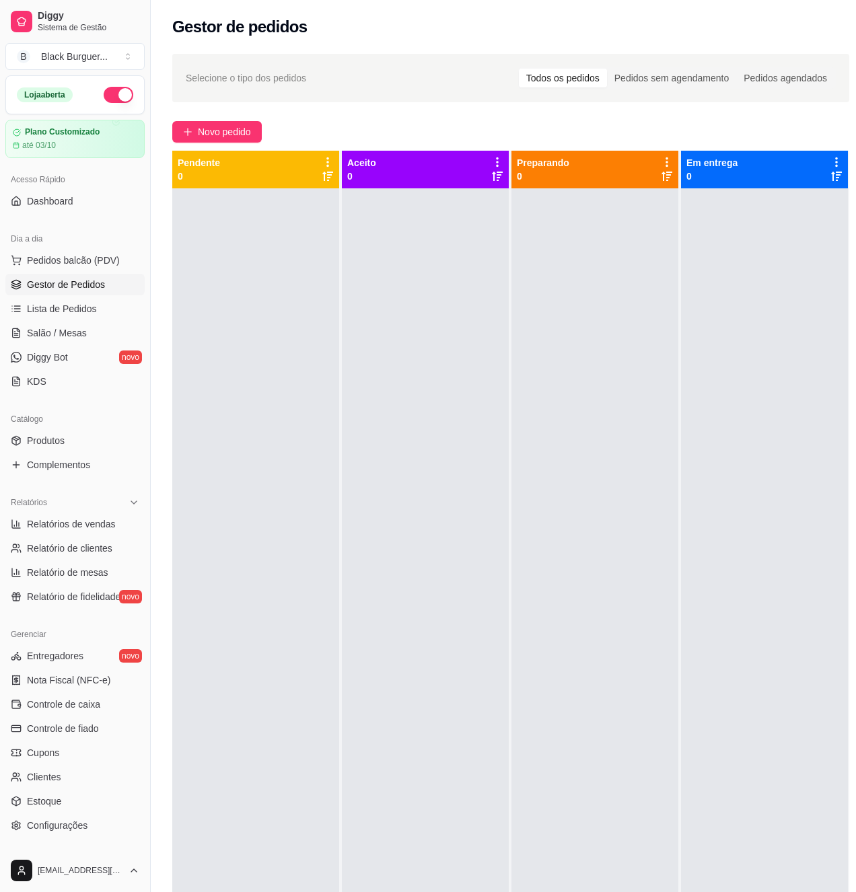
click at [447, 359] on div at bounding box center [425, 634] width 167 height 892
click at [67, 305] on span "Lista de Pedidos" at bounding box center [62, 308] width 70 height 13
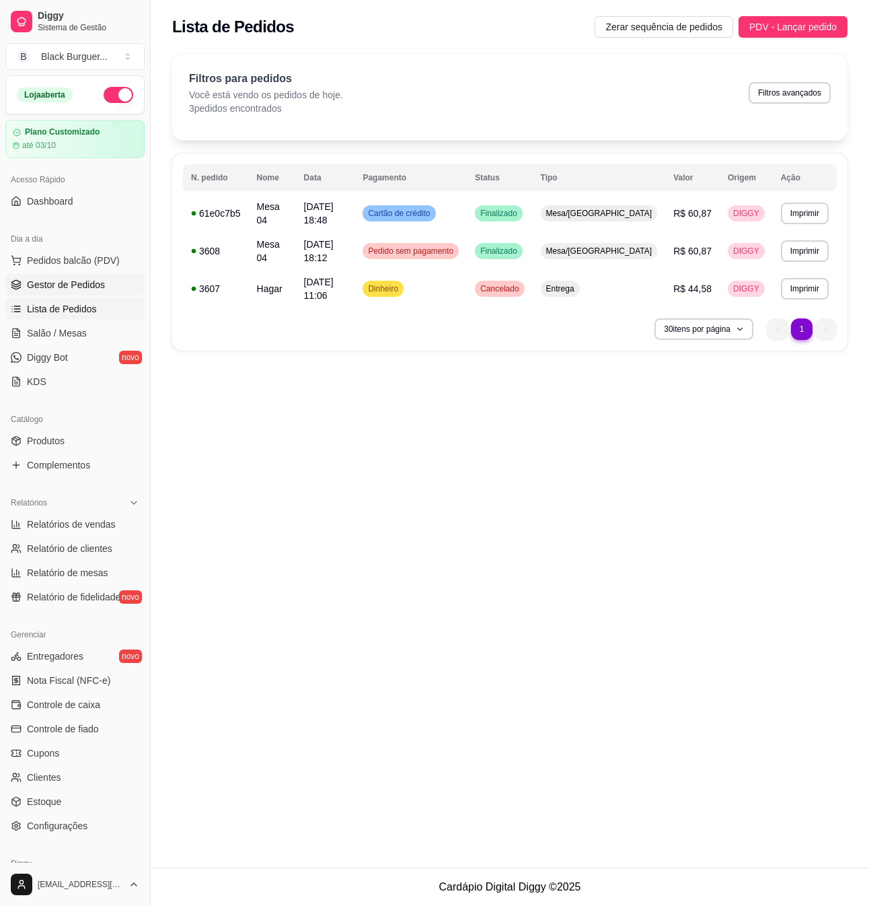
click at [85, 294] on link "Gestor de Pedidos" at bounding box center [74, 285] width 139 height 22
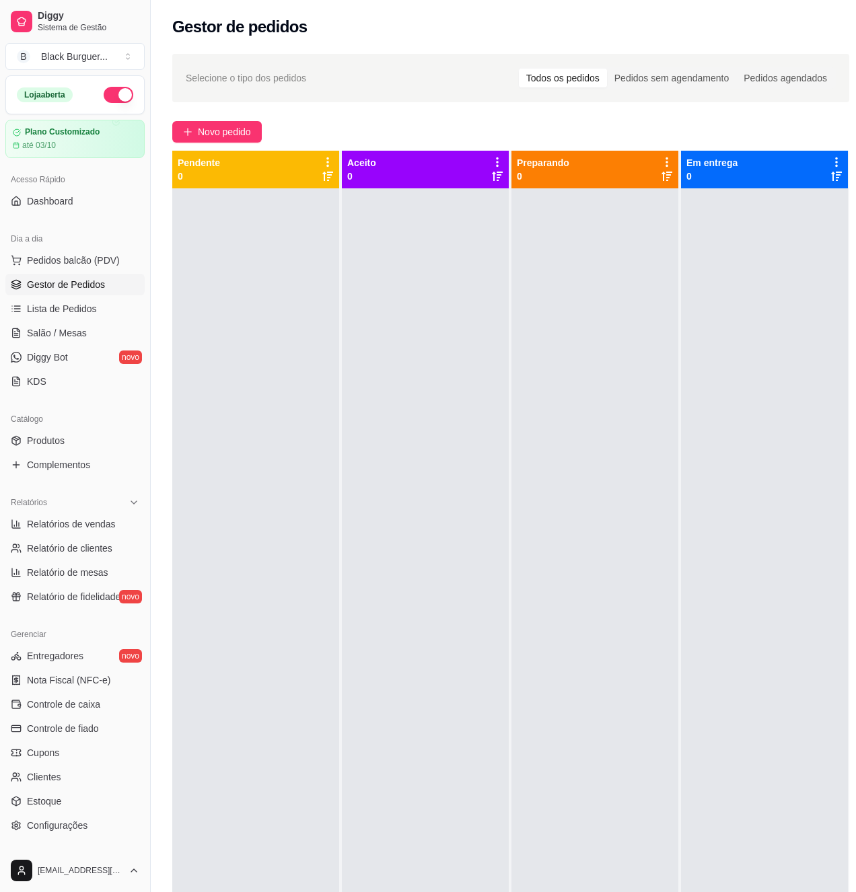
click at [253, 283] on div at bounding box center [255, 634] width 167 height 892
click at [297, 301] on div at bounding box center [255, 634] width 167 height 892
click at [281, 252] on div at bounding box center [255, 634] width 167 height 892
drag, startPoint x: 238, startPoint y: 240, endPoint x: 5, endPoint y: 203, distance: 235.0
click at [236, 240] on div at bounding box center [255, 634] width 167 height 892
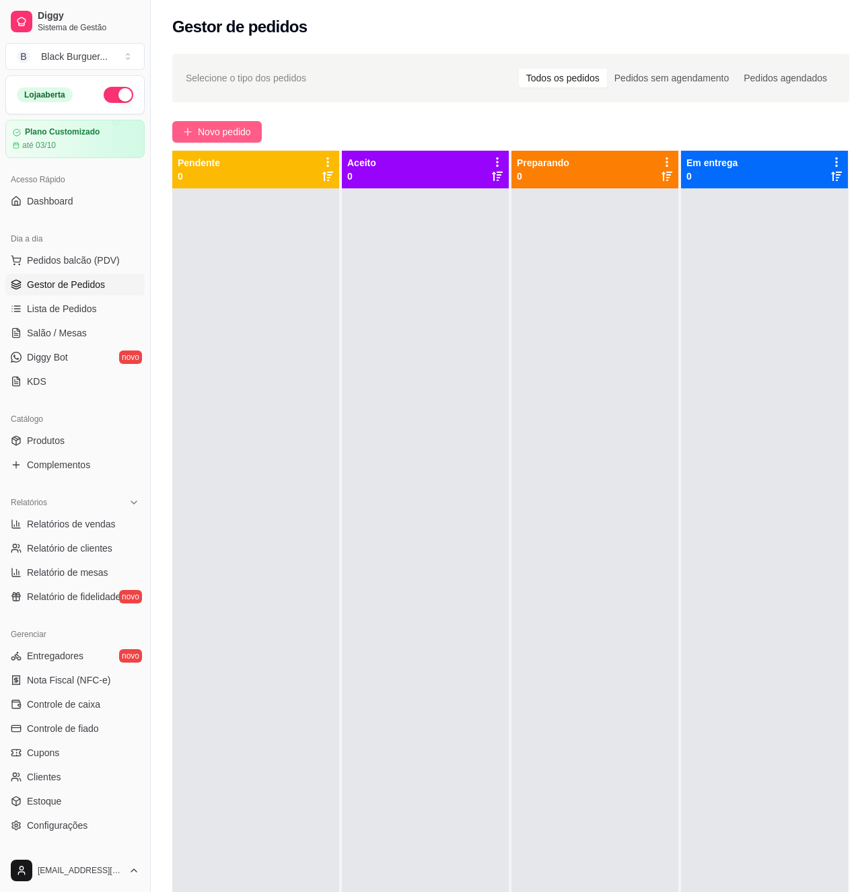
click at [241, 129] on span "Novo pedido" at bounding box center [224, 131] width 53 height 15
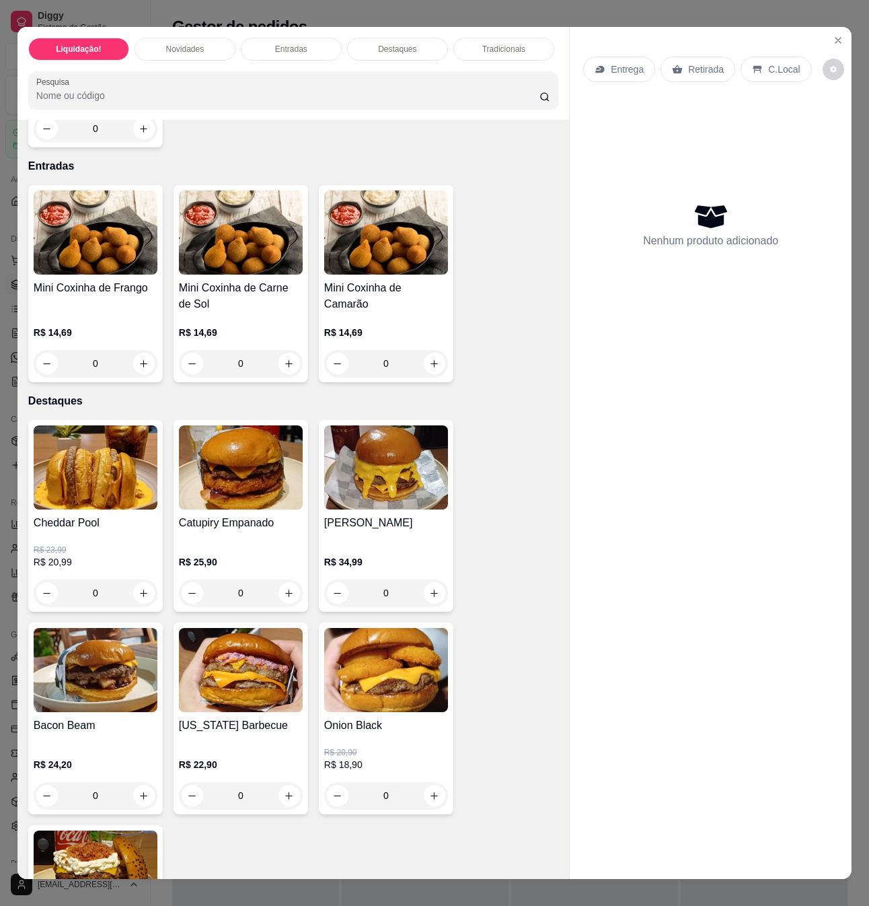
scroll to position [808, 0]
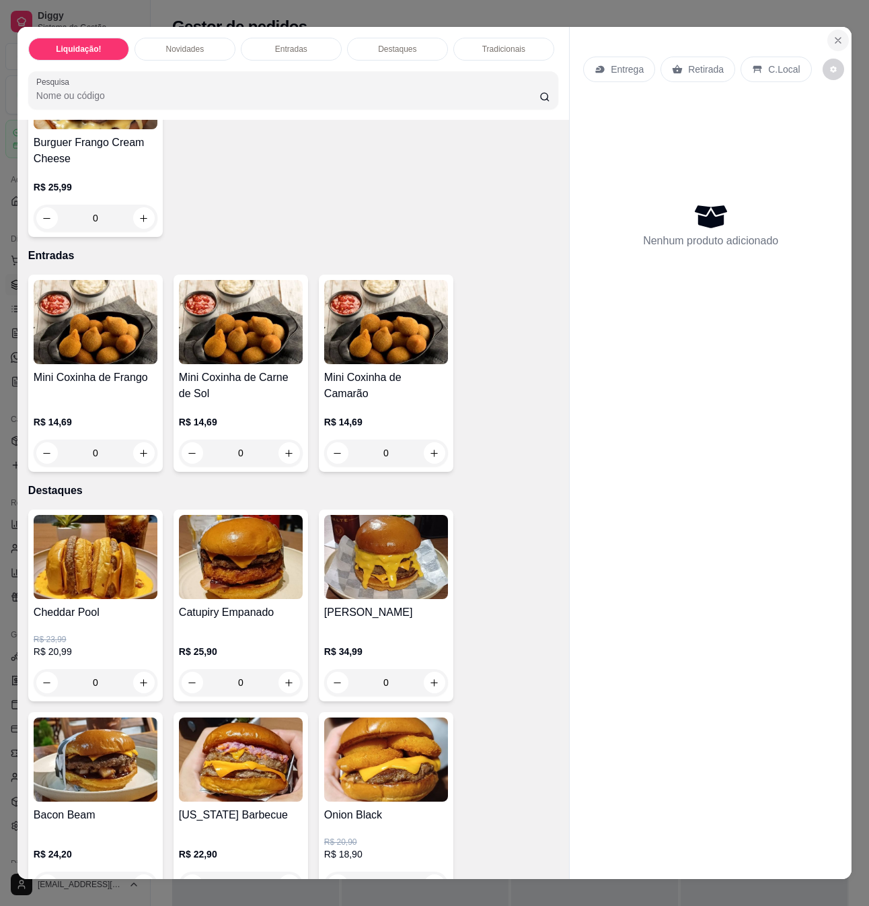
click at [836, 38] on icon "Close" at bounding box center [838, 40] width 5 height 5
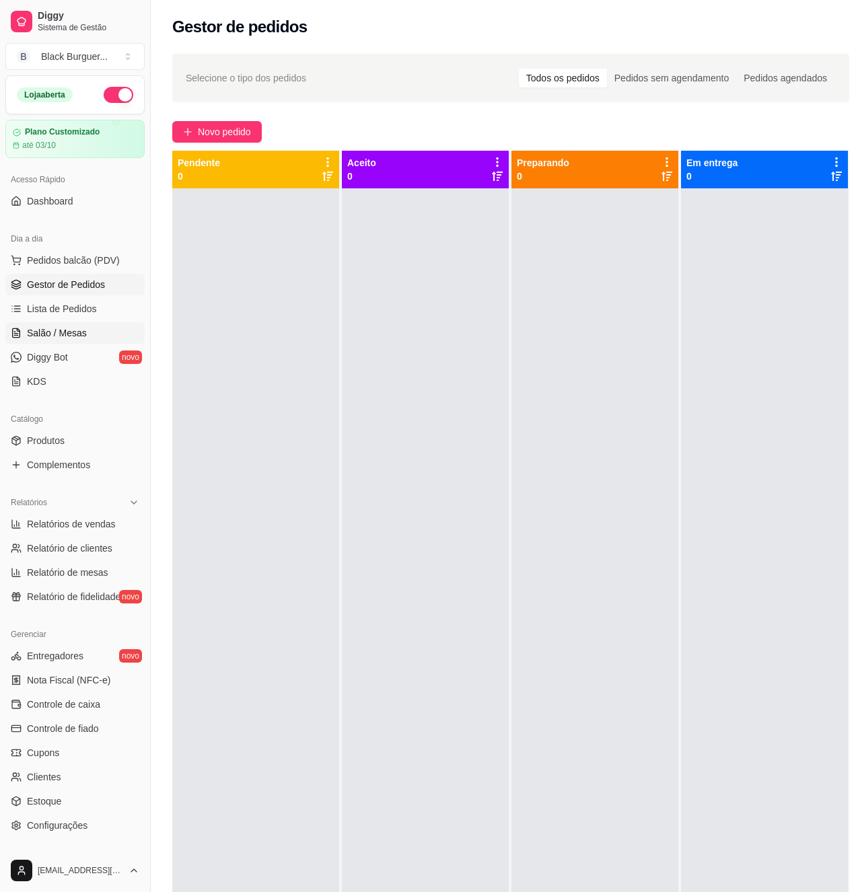
click at [68, 332] on span "Salão / Mesas" at bounding box center [57, 332] width 60 height 13
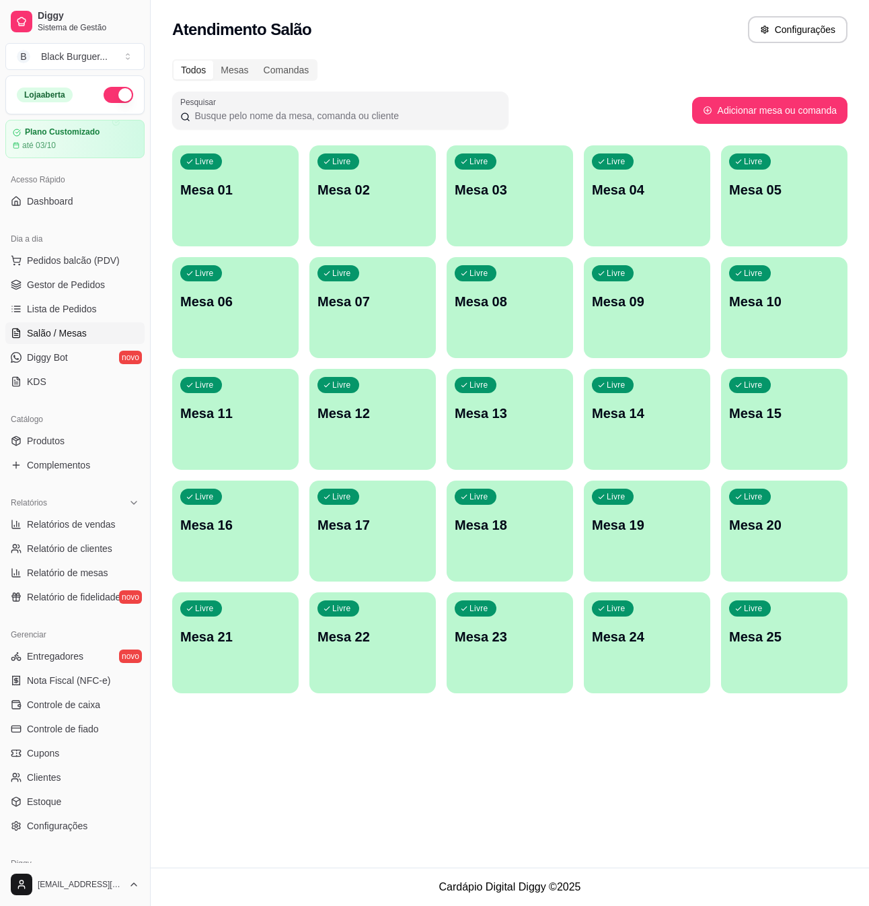
click at [641, 306] on p "Mesa 09" at bounding box center [647, 301] width 110 height 19
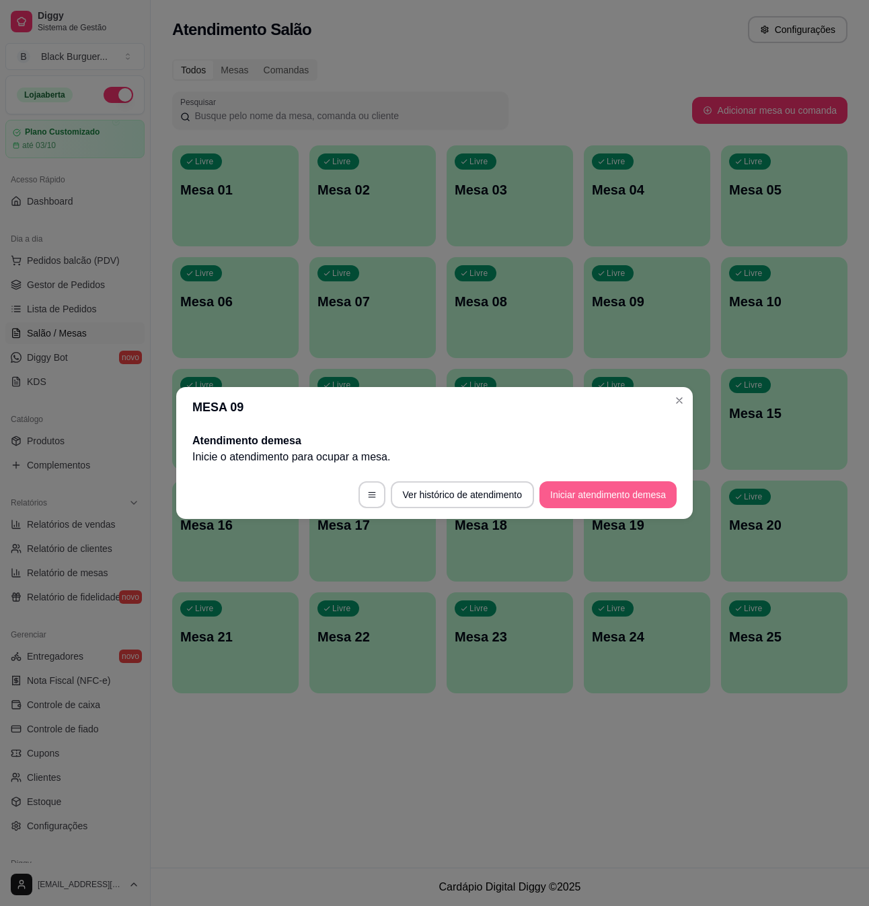
click at [604, 494] on button "Iniciar atendimento de mesa" at bounding box center [608, 494] width 137 height 27
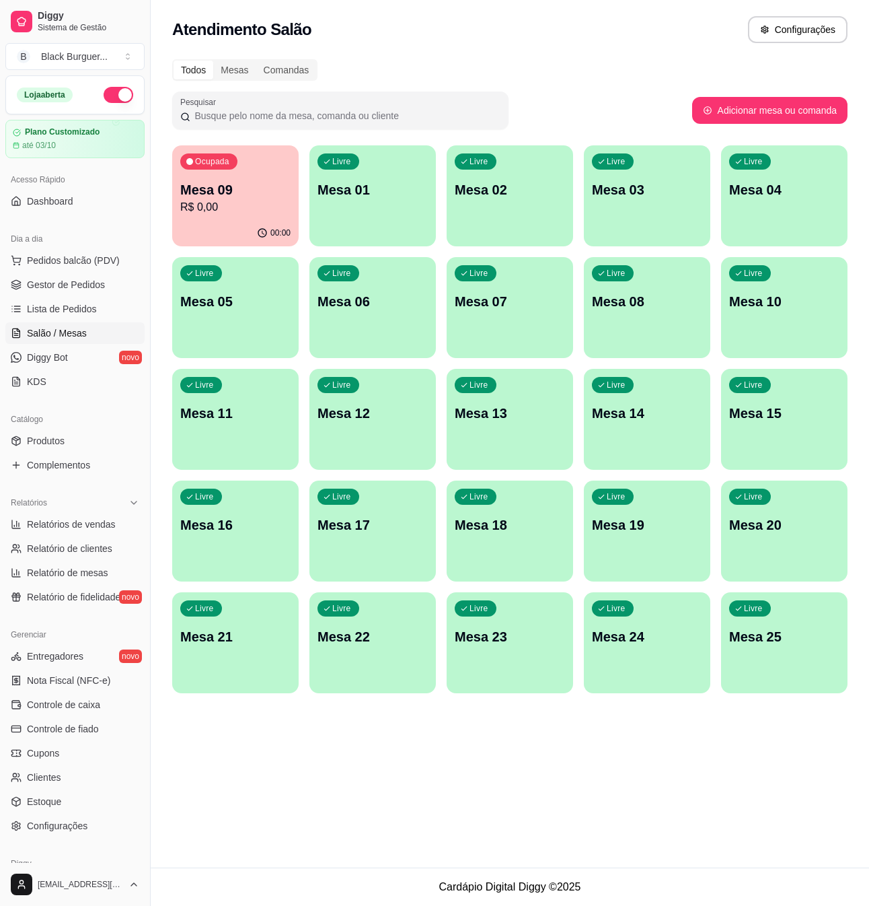
click at [241, 202] on p "R$ 0,00" at bounding box center [235, 207] width 110 height 16
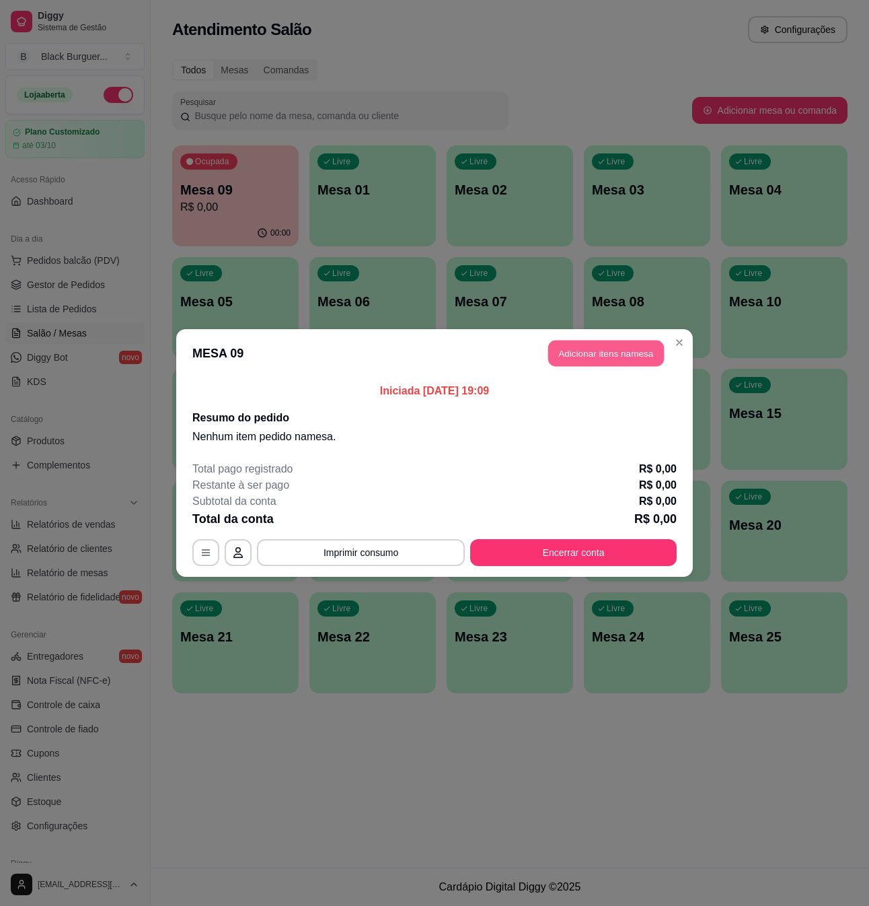
click at [622, 362] on button "Adicionar itens na mesa" at bounding box center [606, 354] width 116 height 26
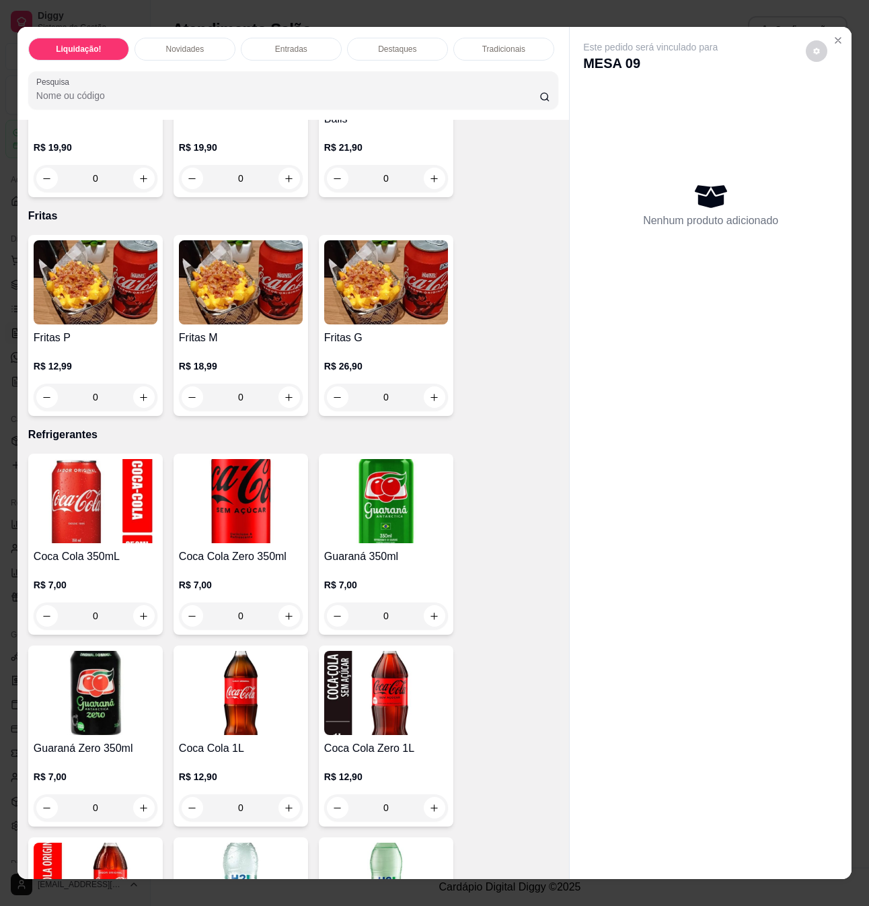
scroll to position [3589, 0]
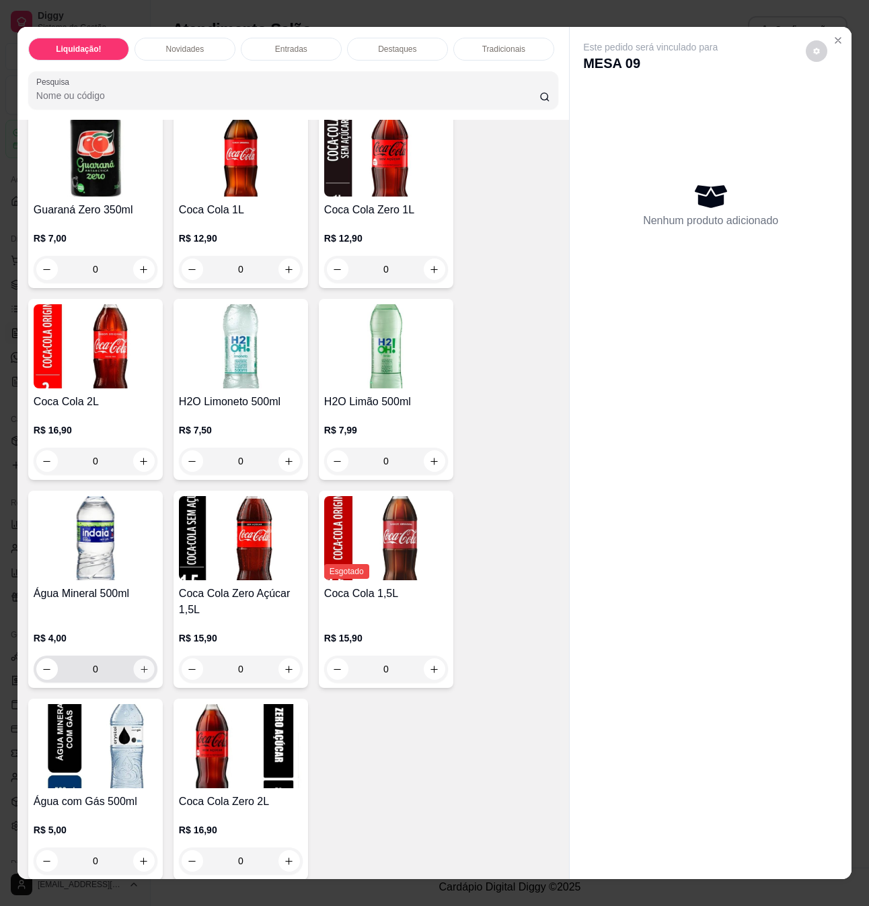
click at [139, 666] on button "increase-product-quantity" at bounding box center [143, 669] width 21 height 21
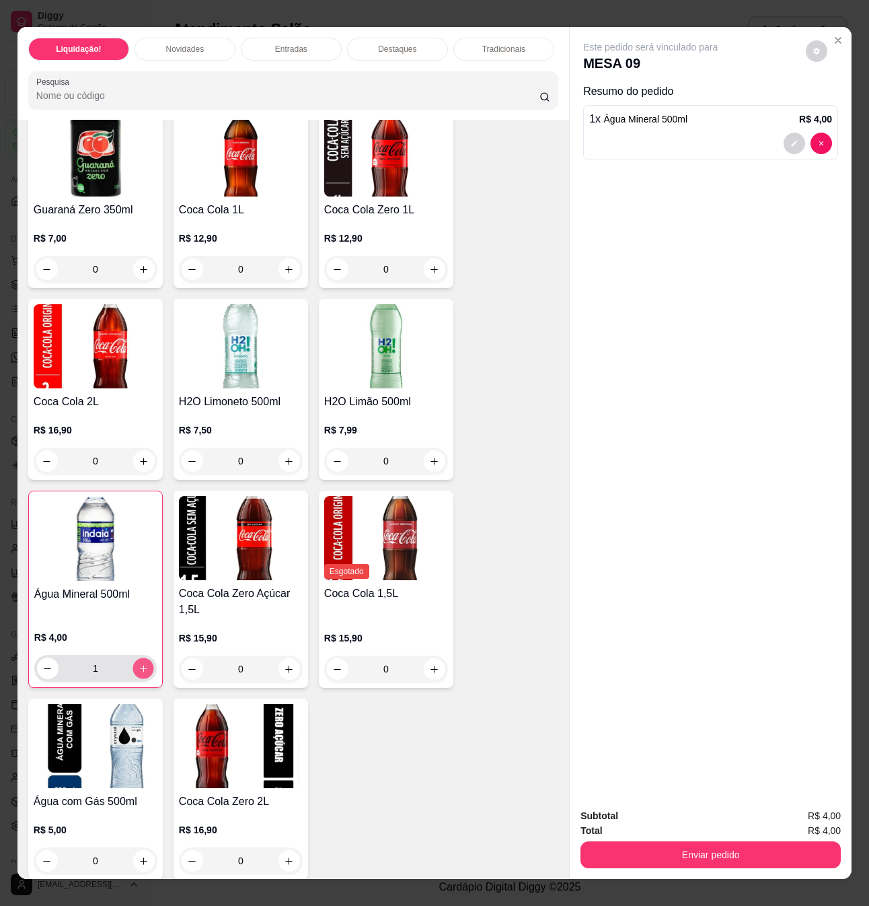
click at [139, 664] on icon "increase-product-quantity" at bounding box center [144, 669] width 10 height 10
type input "2"
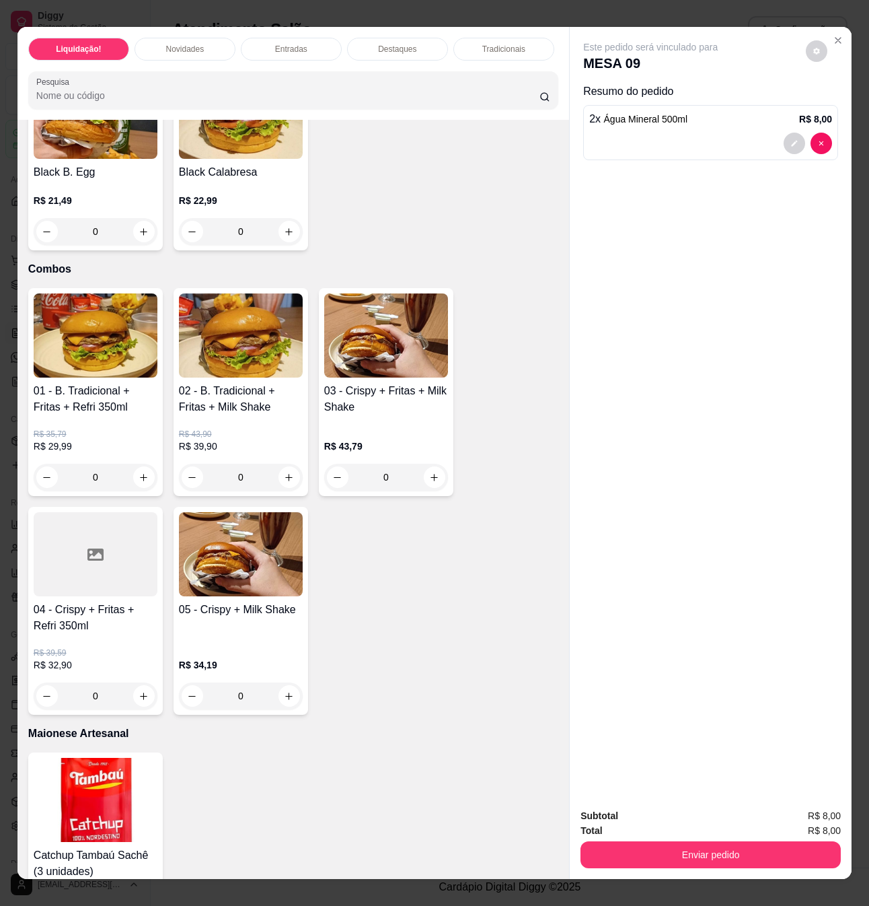
scroll to position [1884, 0]
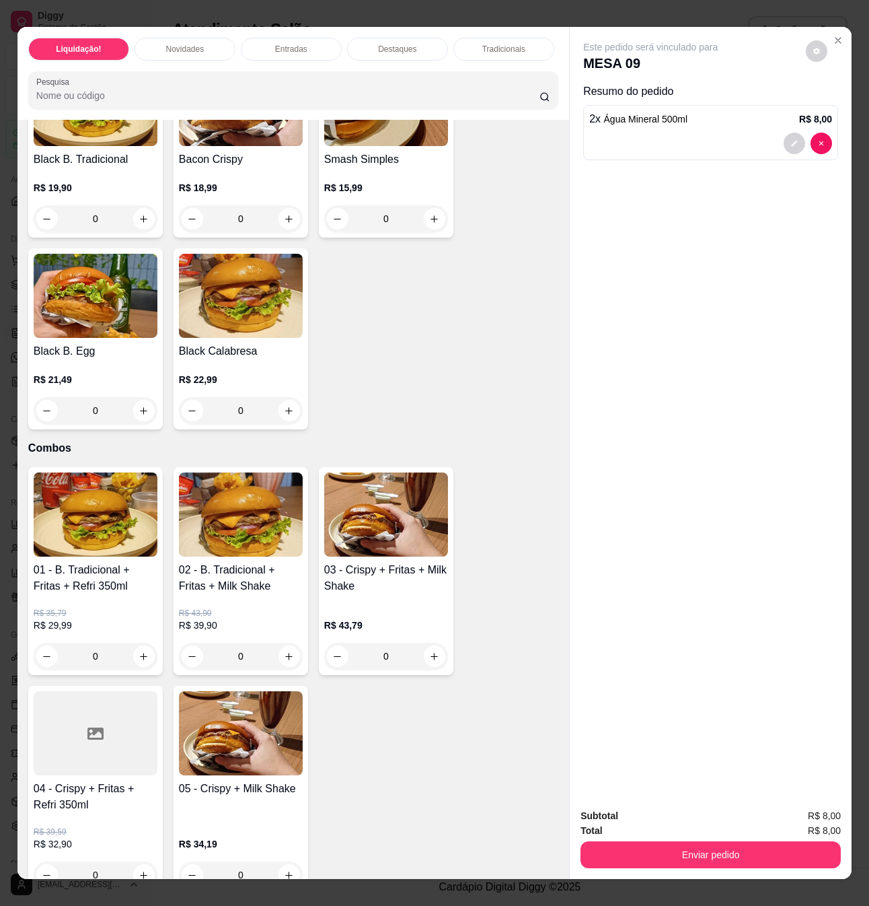
click at [106, 569] on h4 "01 - B. Tradicional + Fritas + Refri 350ml" at bounding box center [96, 578] width 124 height 32
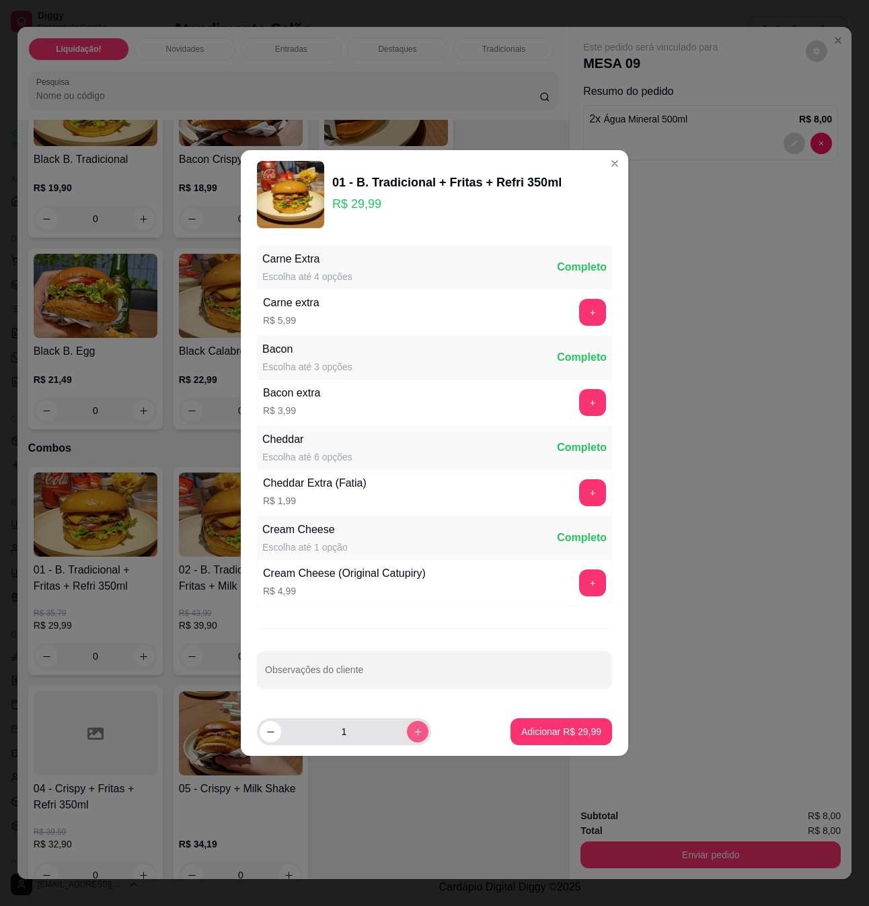
click at [413, 727] on icon "increase-product-quantity" at bounding box center [418, 732] width 10 height 10
type input "3"
click at [467, 681] on input "Observações do cliente" at bounding box center [434, 674] width 339 height 13
type input "um com suco de manga"
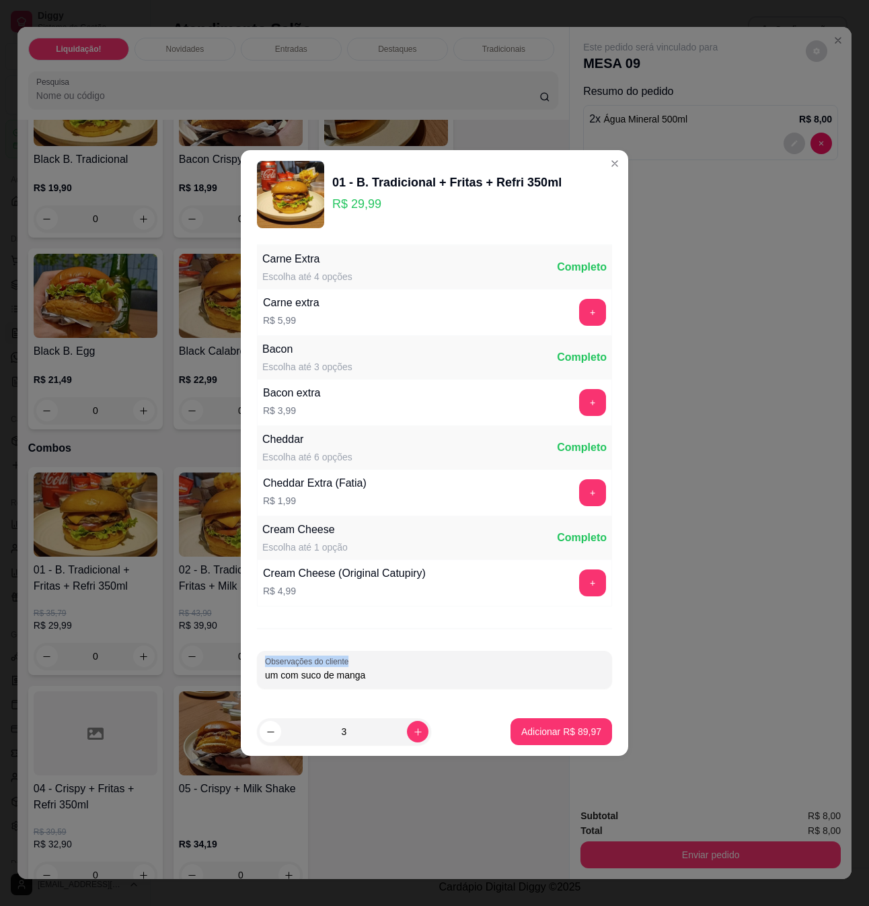
drag, startPoint x: 451, startPoint y: 684, endPoint x: 118, endPoint y: 639, distance: 335.5
click at [119, 639] on div "01 - B. Tradicional + Fritas + Refri 350ml R$ 29,99 Carne Extra Escolha até 4 o…" at bounding box center [434, 453] width 869 height 906
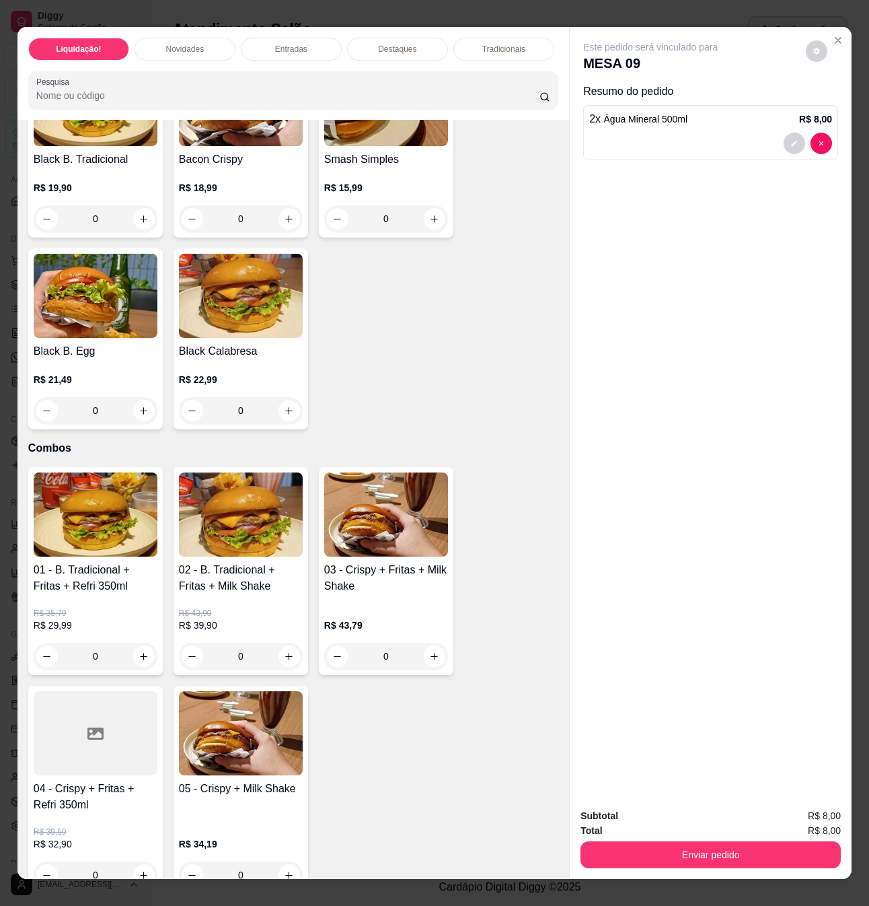
click at [82, 566] on h4 "01 - B. Tradicional + Fritas + Refri 350ml" at bounding box center [96, 578] width 124 height 32
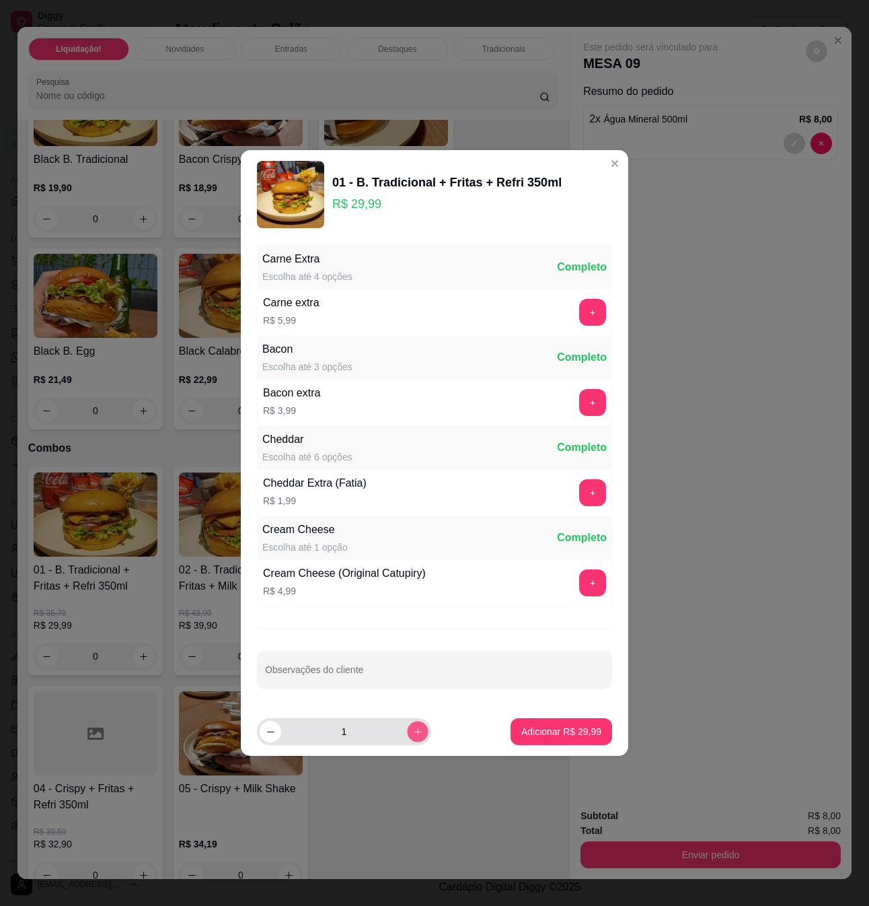
click at [413, 732] on icon "increase-product-quantity" at bounding box center [418, 732] width 10 height 10
type input "2"
click at [571, 731] on p "Adicionar R$ 59,98" at bounding box center [562, 731] width 80 height 13
type input "2"
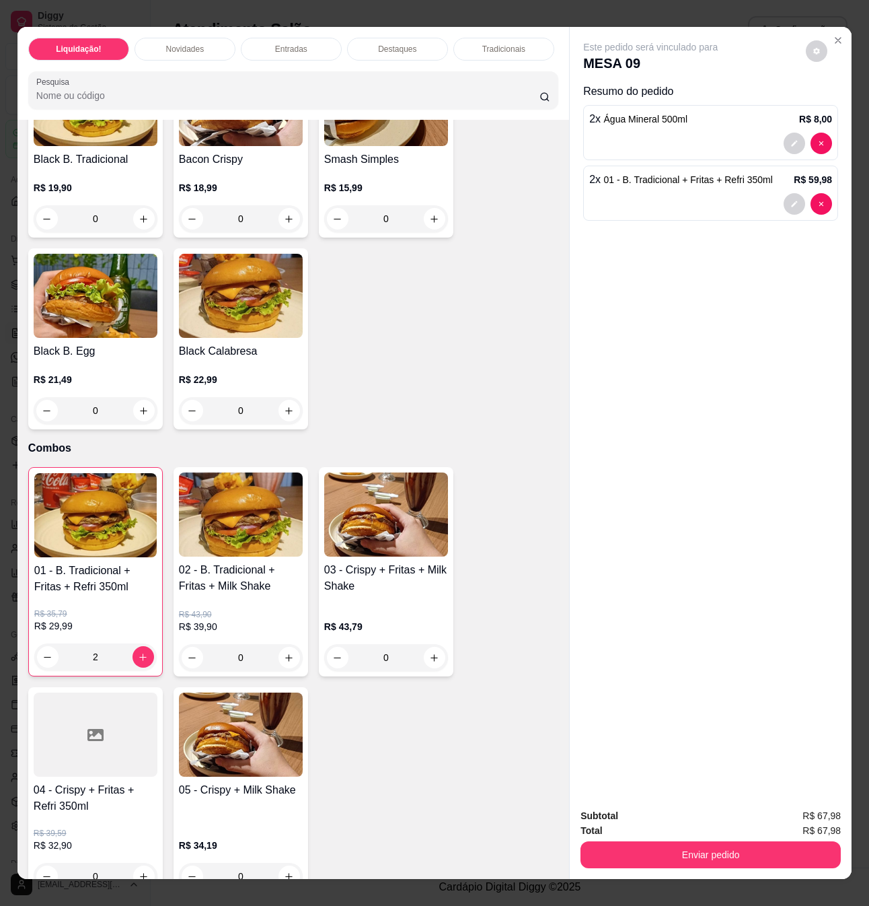
click at [102, 564] on h4 "01 - B. Tradicional + Fritas + Refri 350ml" at bounding box center [95, 579] width 122 height 32
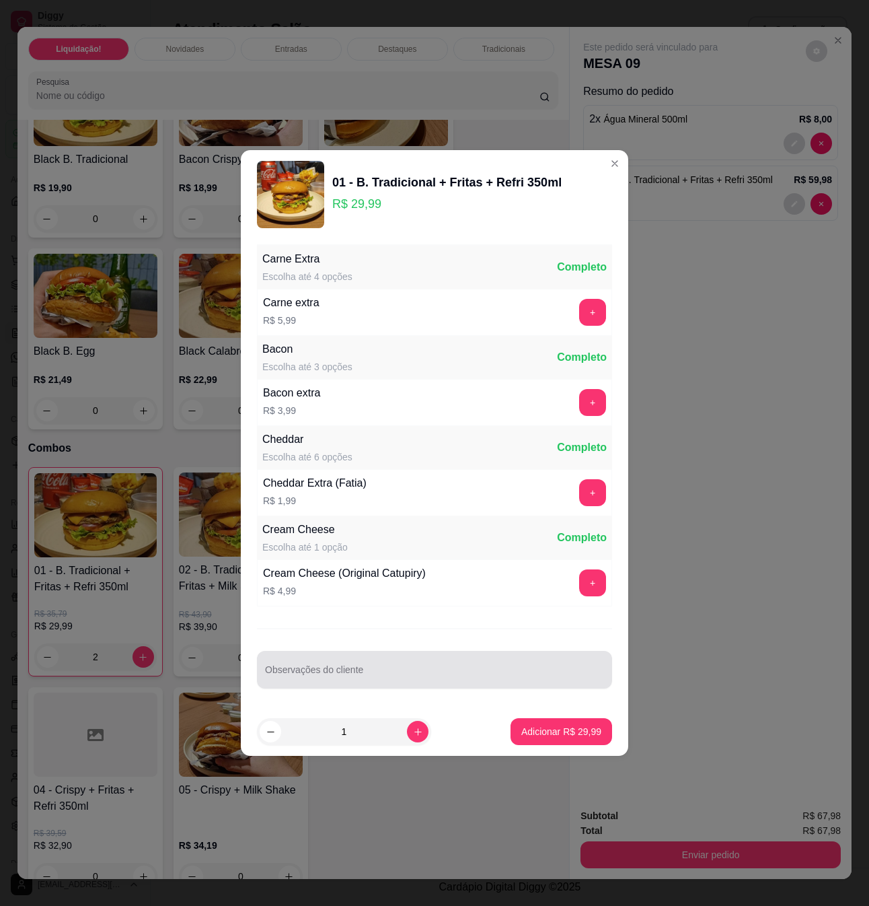
click at [369, 668] on div at bounding box center [434, 669] width 339 height 27
type input "suco de manga no lugar do refri"
click at [569, 724] on button "Adicionar R$ 29,99" at bounding box center [562, 731] width 102 height 27
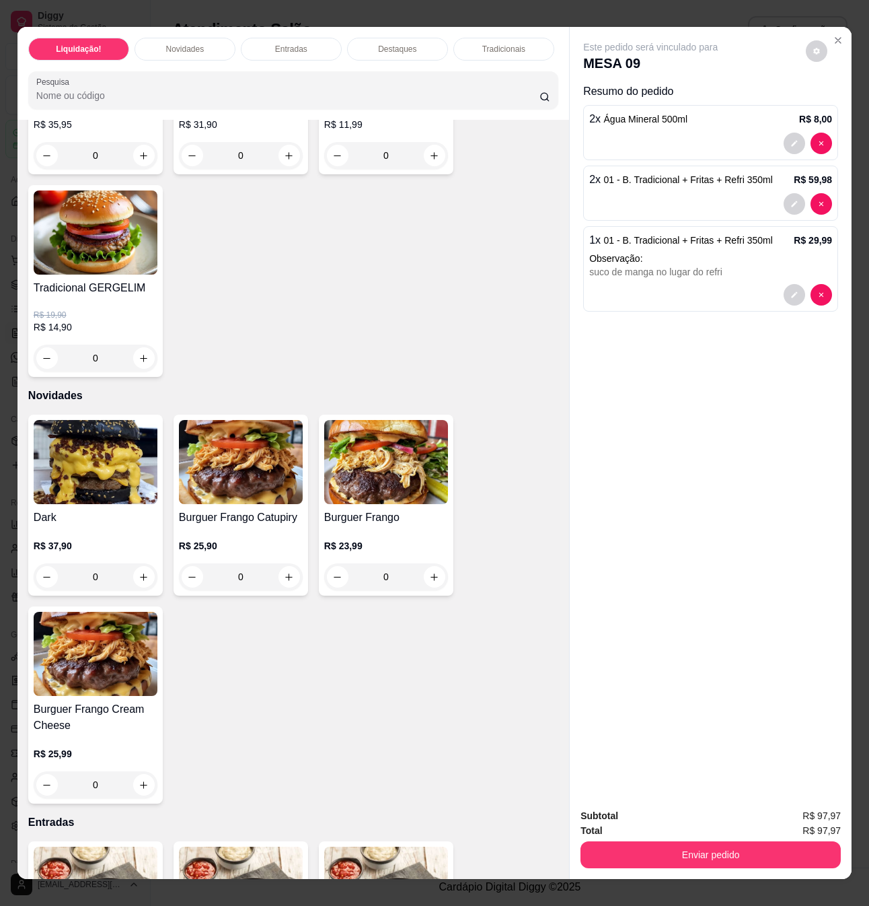
scroll to position [0, 0]
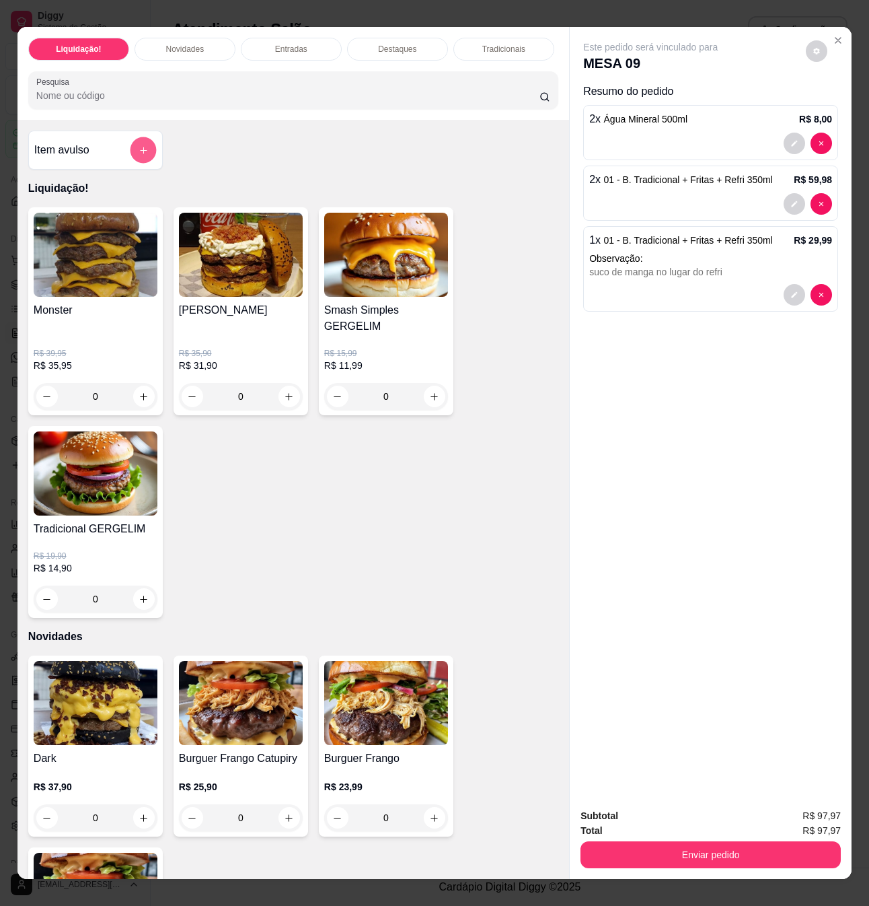
click at [139, 155] on icon "add-separate-item" at bounding box center [144, 150] width 10 height 10
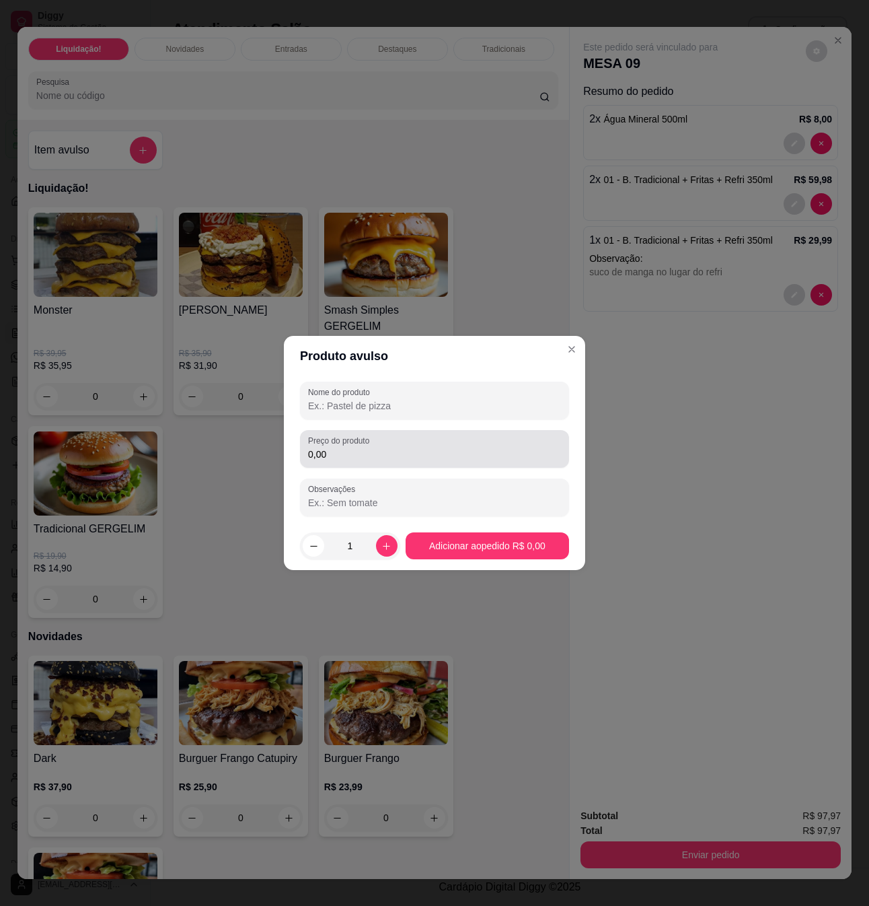
click at [375, 459] on input "0,00" at bounding box center [434, 454] width 253 height 13
type input "3,90"
drag, startPoint x: 421, startPoint y: 427, endPoint x: 421, endPoint y: 416, distance: 10.8
click at [421, 421] on div "Nome do produto Preço do produto 3,90 Observações" at bounding box center [434, 449] width 269 height 135
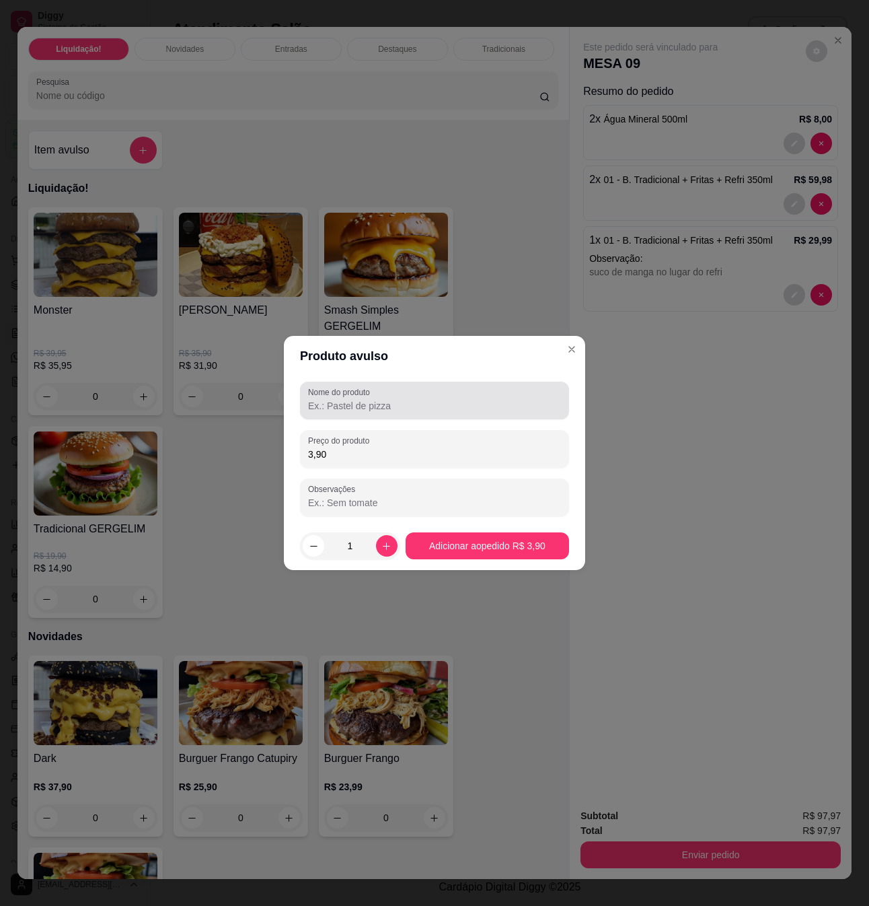
click at [421, 416] on div "Nome do produto" at bounding box center [434, 401] width 269 height 38
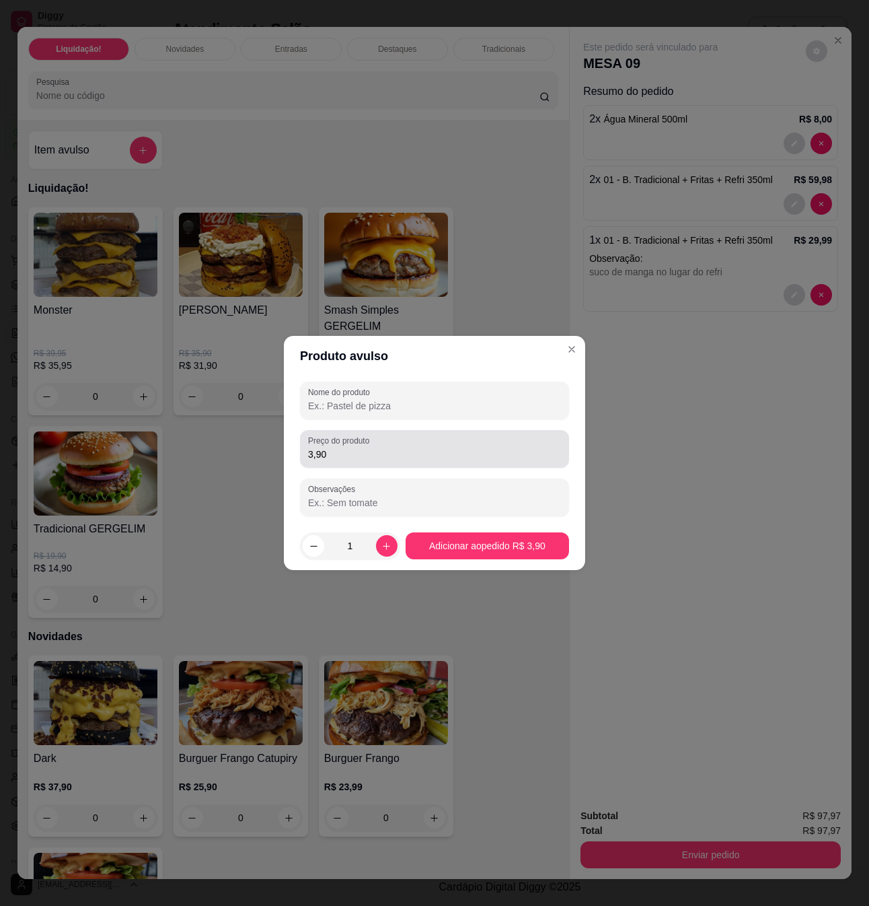
type input "s"
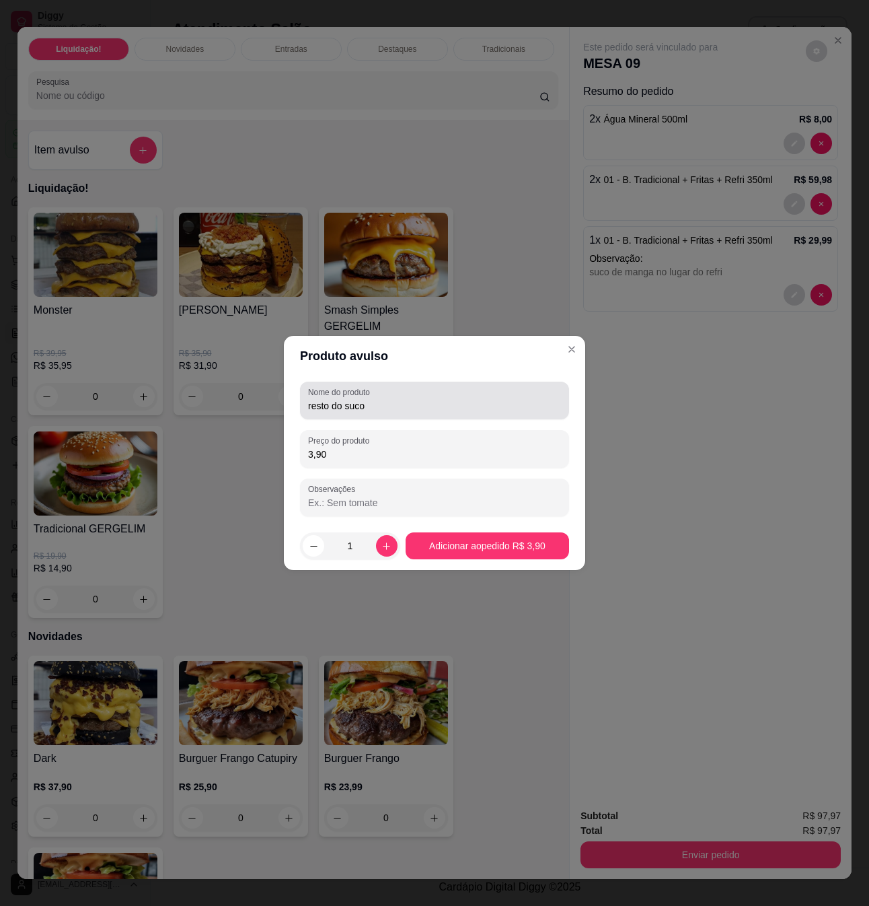
drag, startPoint x: 431, startPoint y: 413, endPoint x: 254, endPoint y: 399, distance: 177.5
click at [254, 399] on div "Produto avulso Nome do produto resto do suco Preço do produto 3,90 Observações …" at bounding box center [434, 453] width 869 height 906
click at [401, 408] on input "resto do suco" at bounding box center [434, 405] width 253 height 13
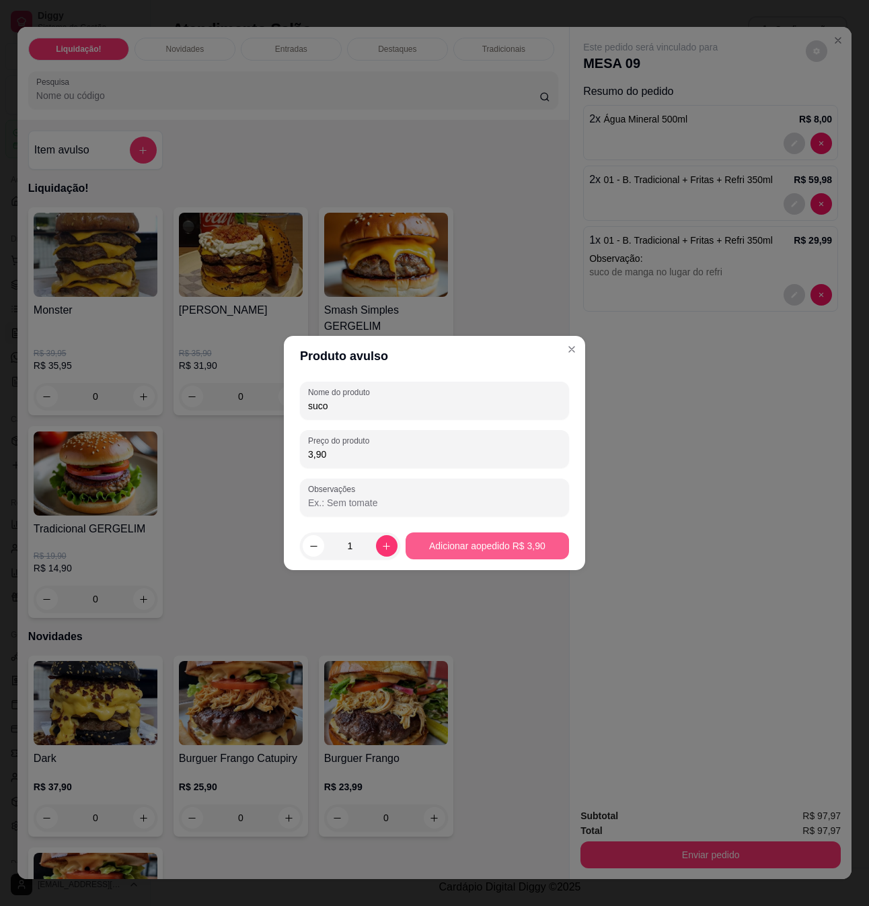
type input "suco"
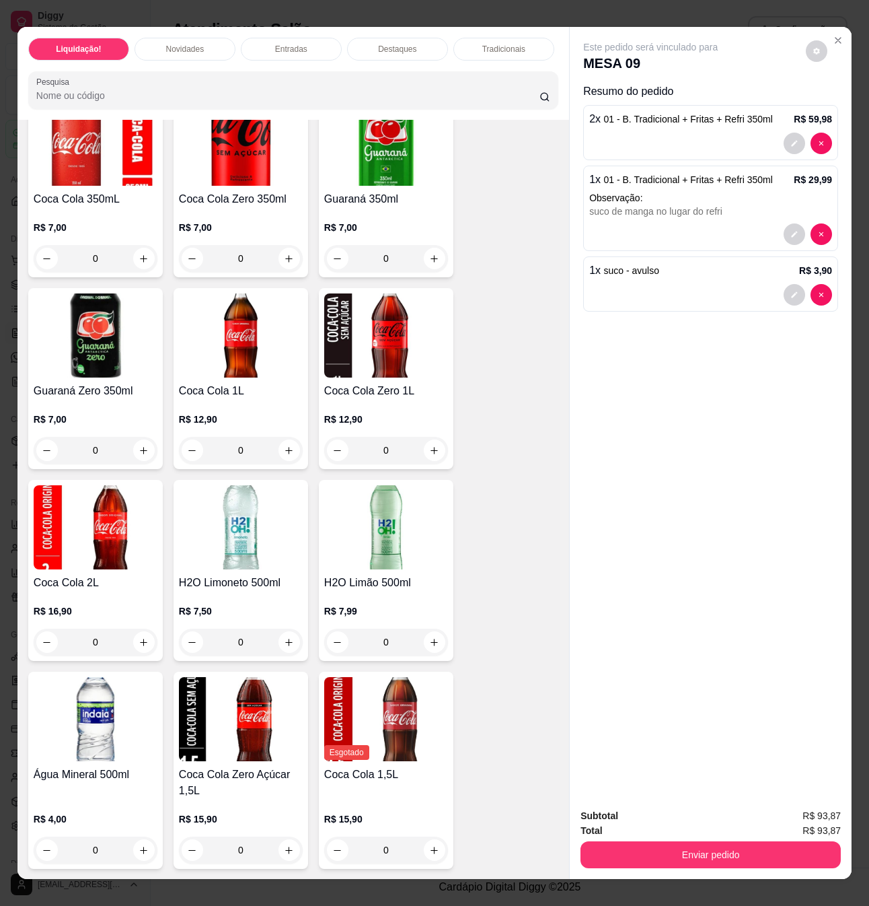
scroll to position [3499, 0]
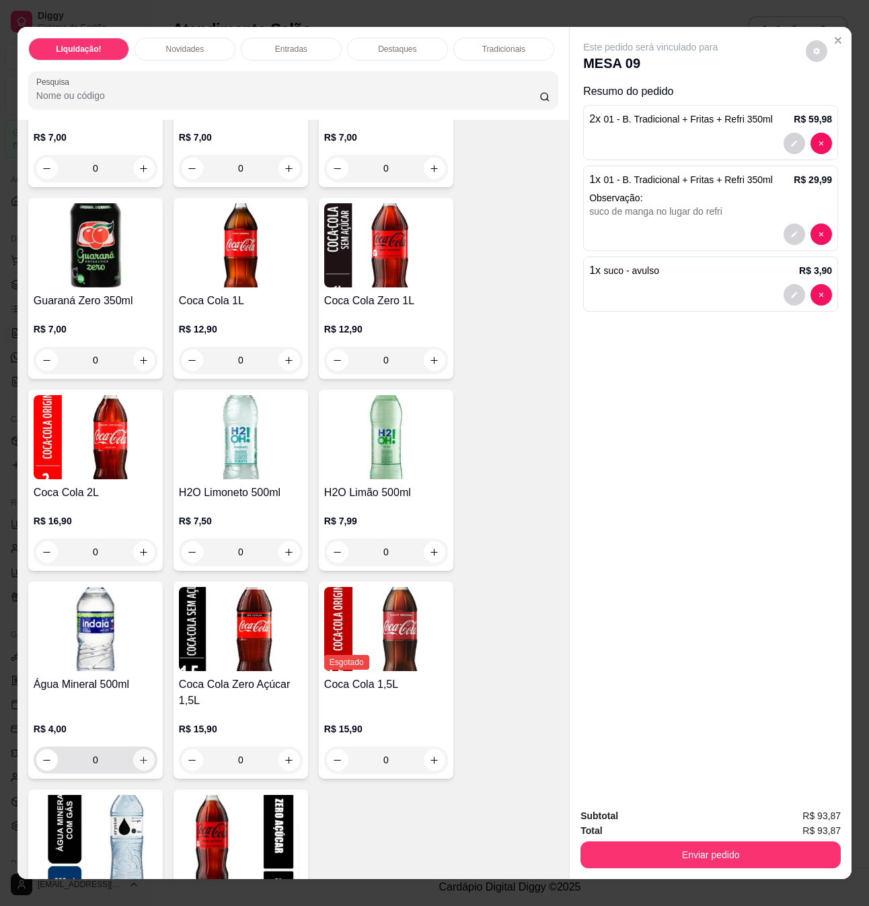
click at [141, 756] on icon "increase-product-quantity" at bounding box center [144, 759] width 7 height 7
click at [140, 756] on icon "increase-product-quantity" at bounding box center [143, 759] width 7 height 7
type input "2"
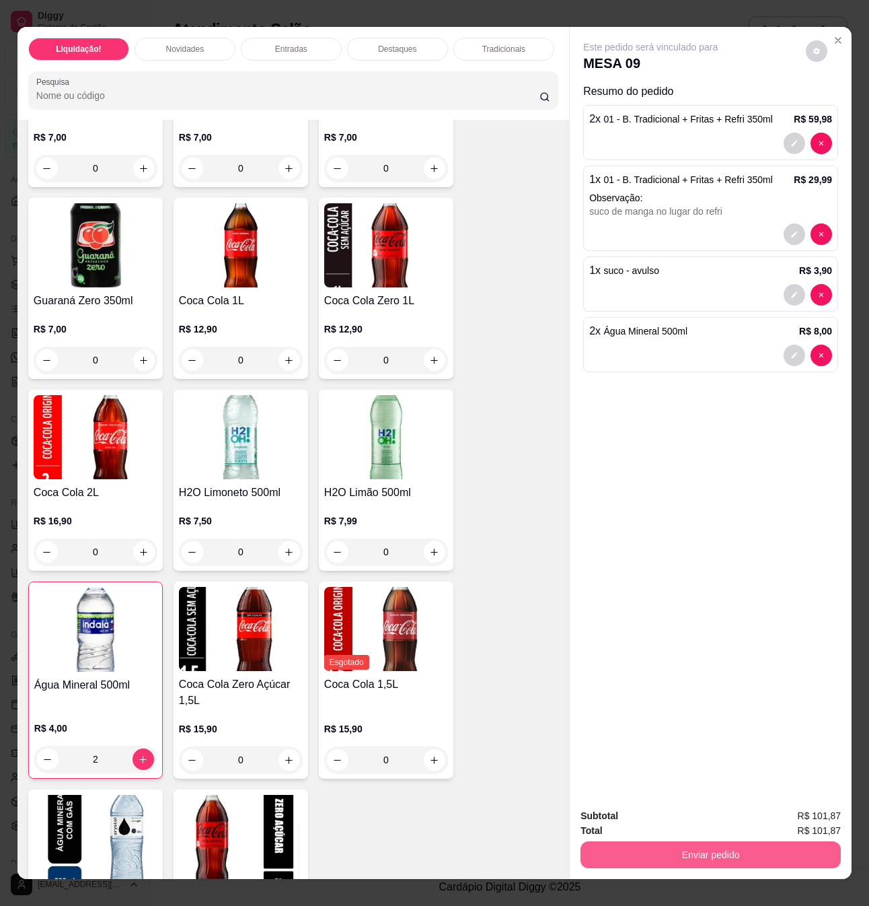
click at [687, 841] on button "Enviar pedido" at bounding box center [711, 854] width 260 height 27
click at [673, 818] on button "Não registrar e enviar pedido" at bounding box center [665, 815] width 140 height 26
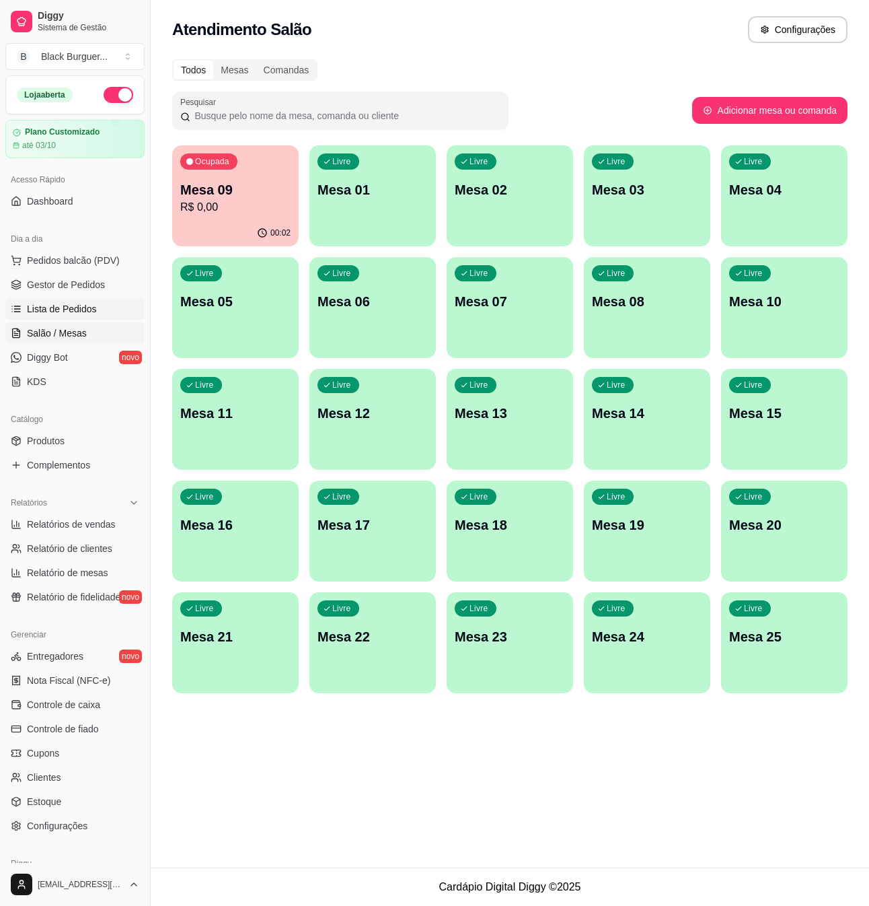
click at [71, 305] on span "Lista de Pedidos" at bounding box center [62, 308] width 70 height 13
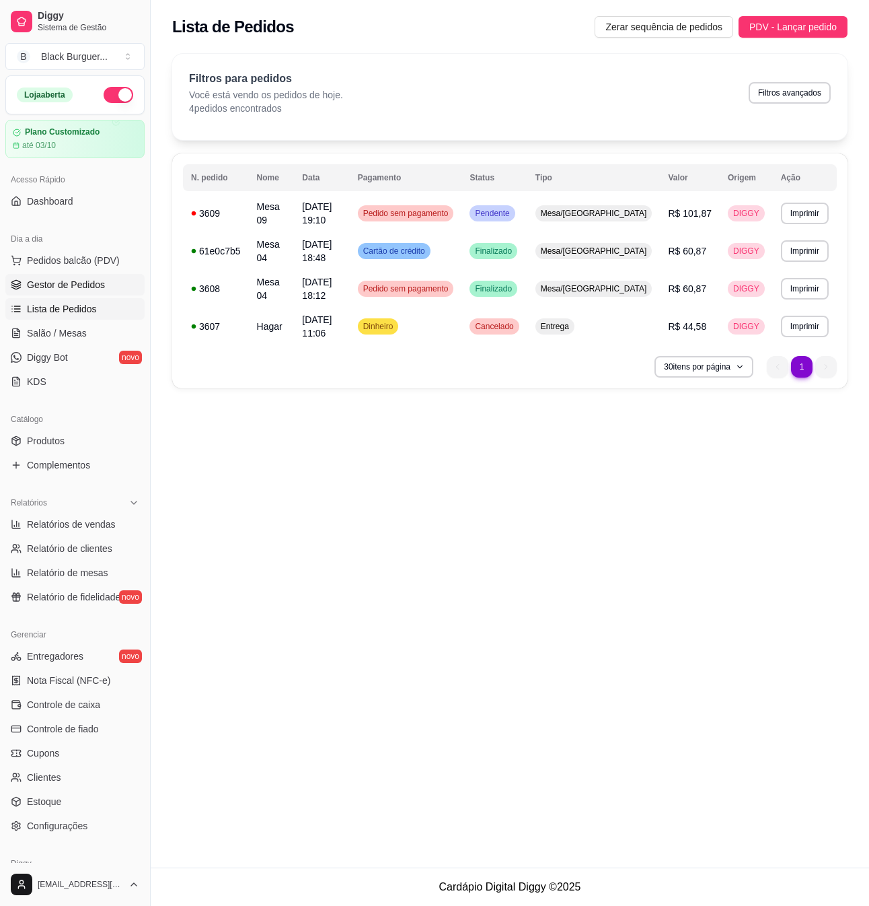
click at [87, 283] on span "Gestor de Pedidos" at bounding box center [66, 284] width 78 height 13
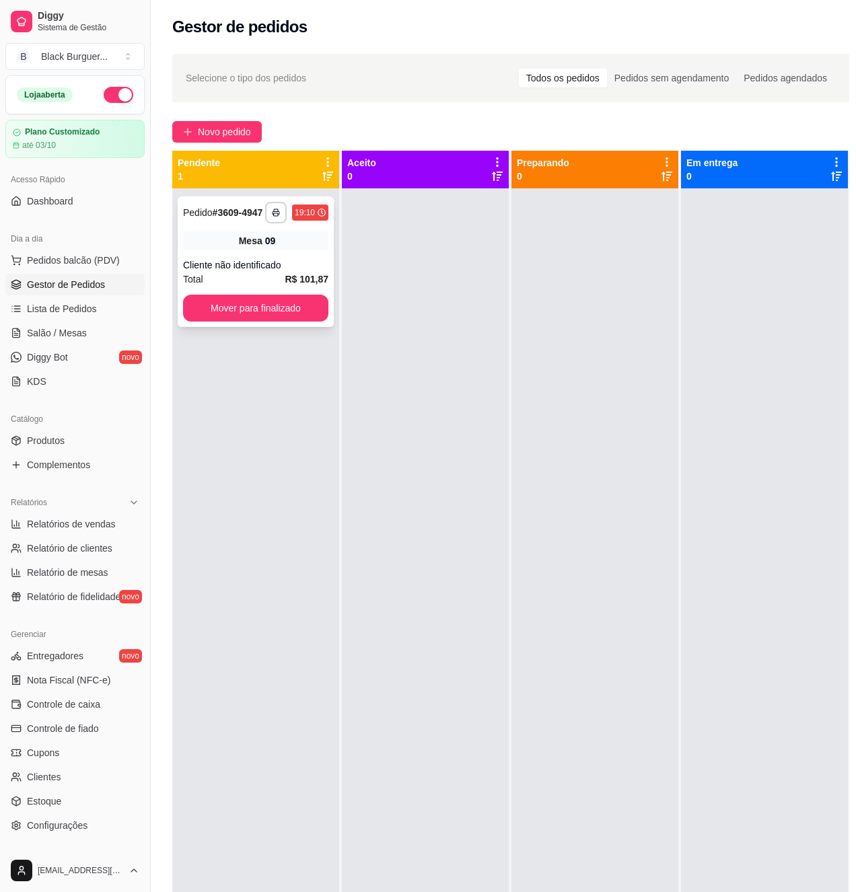
click at [259, 256] on div "**********" at bounding box center [256, 262] width 156 height 131
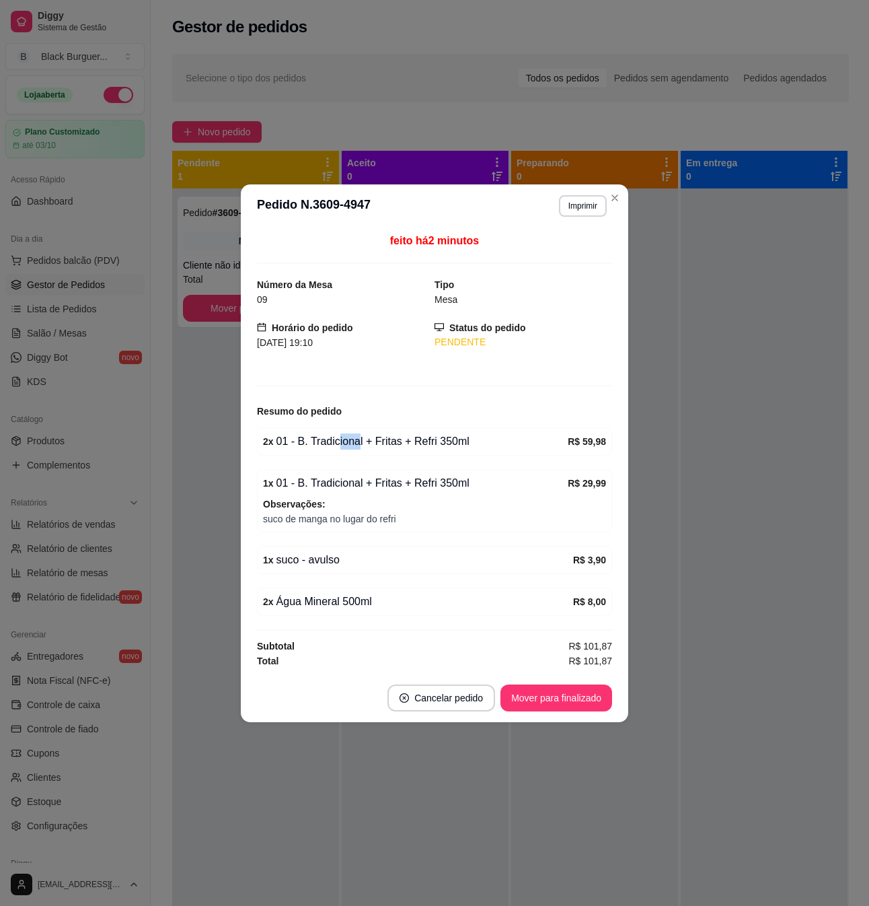
drag, startPoint x: 338, startPoint y: 447, endPoint x: 362, endPoint y: 447, distance: 24.2
click at [361, 447] on div "2 x 01 - B. Tradicional + Fritas + Refri 350ml" at bounding box center [415, 441] width 305 height 16
click at [362, 447] on div "2 x 01 - B. Tradicional + Fritas + Refri 350ml" at bounding box center [415, 441] width 305 height 16
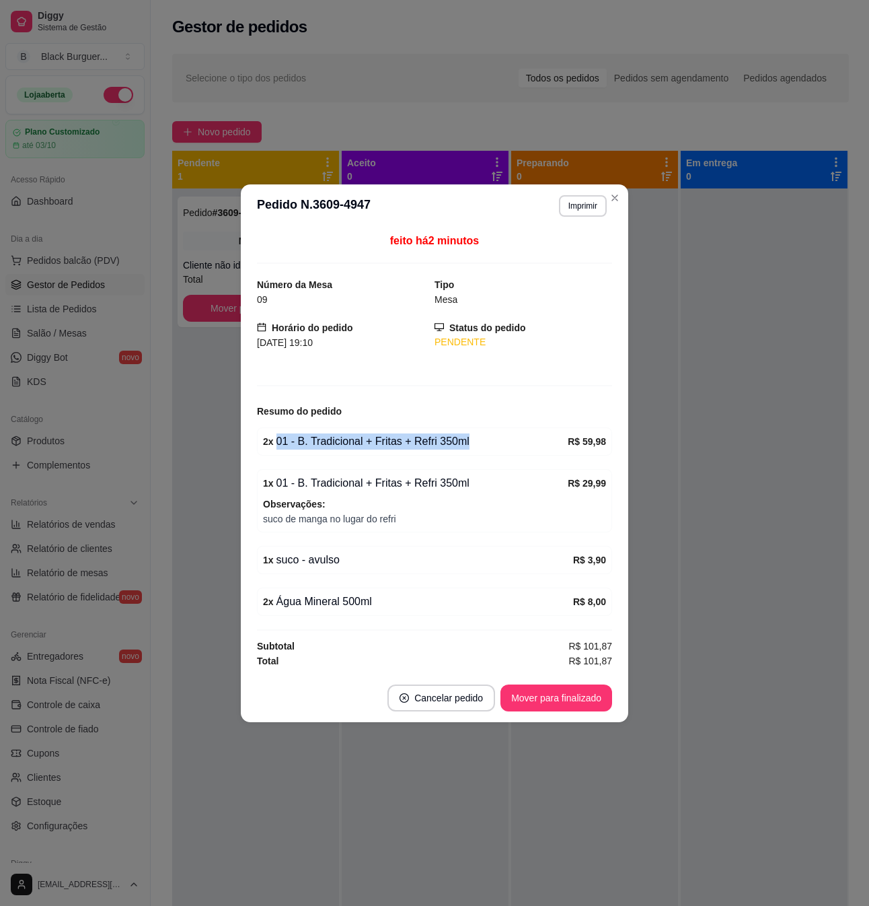
click at [362, 447] on div "2 x 01 - B. Tradicional + Fritas + Refri 350ml" at bounding box center [415, 441] width 305 height 16
click at [358, 447] on div "2 x 01 - B. Tradicional + Fritas + Refri 350ml" at bounding box center [415, 441] width 305 height 16
drag, startPoint x: 384, startPoint y: 435, endPoint x: 397, endPoint y: 434, distance: 13.5
click at [396, 434] on div "2 x 01 - B. Tradicional + Fritas + Refri 350ml" at bounding box center [415, 441] width 305 height 16
click at [401, 434] on div "2 x 01 - B. Tradicional + Fritas + Refri 350ml" at bounding box center [415, 441] width 305 height 16
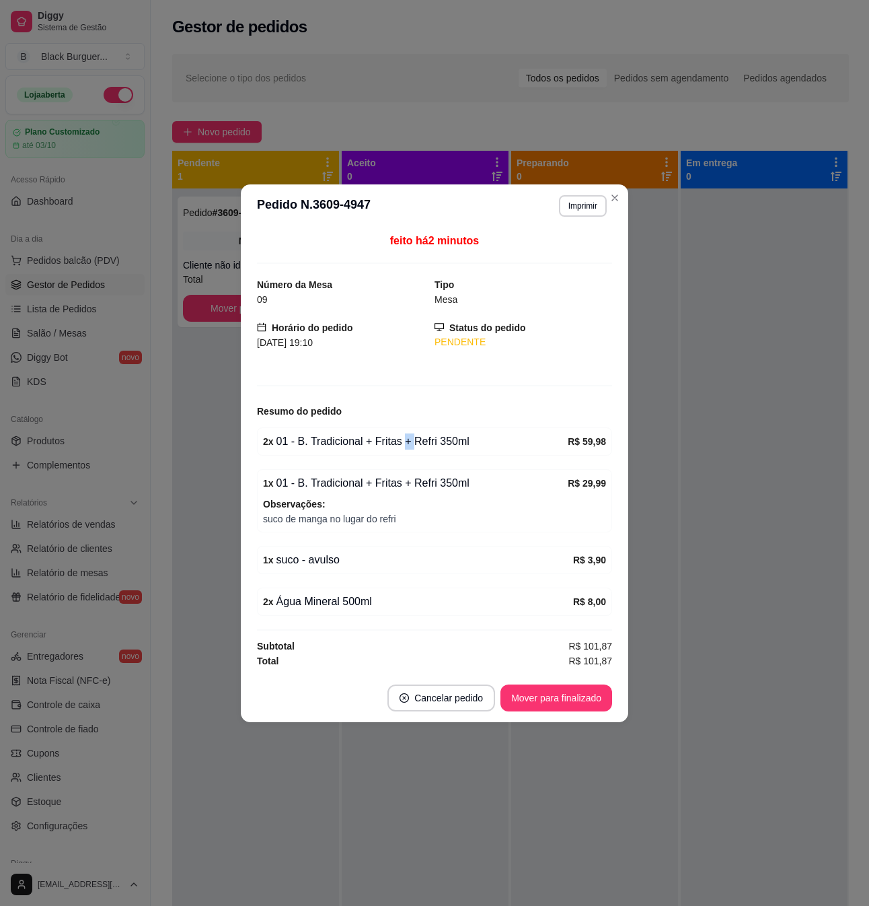
click at [401, 434] on div "2 x 01 - B. Tradicional + Fritas + Refri 350ml" at bounding box center [415, 441] width 305 height 16
click at [385, 439] on div "2 x 01 - B. Tradicional + Fritas + Refri 350ml" at bounding box center [415, 441] width 305 height 16
click at [359, 443] on div "2 x 01 - B. Tradicional + Fritas + Refri 350ml" at bounding box center [415, 441] width 305 height 16
drag, startPoint x: 337, startPoint y: 442, endPoint x: 421, endPoint y: 442, distance: 83.4
click at [413, 443] on div "2 x 01 - B. Tradicional + Fritas + Refri 350ml" at bounding box center [415, 441] width 305 height 16
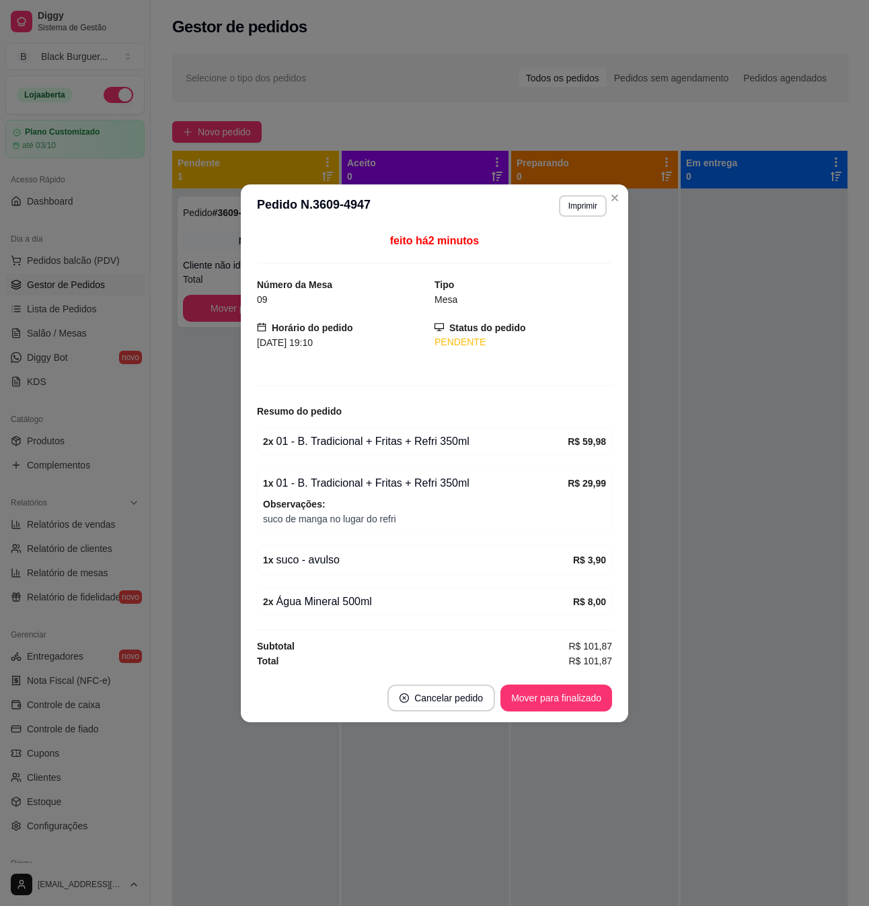
click at [421, 442] on div "2 x 01 - B. Tradicional + Fritas + Refri 350ml" at bounding box center [415, 441] width 305 height 16
click at [450, 442] on div "2 x 01 - B. Tradicional + Fritas + Refri 350ml" at bounding box center [415, 441] width 305 height 16
click at [468, 442] on div "2 x 01 - B. Tradicional + Fritas + Refri 350ml" at bounding box center [415, 441] width 305 height 16
click at [391, 444] on div "2 x 01 - B. Tradicional + Fritas + Refri 350ml" at bounding box center [415, 441] width 305 height 16
drag, startPoint x: 327, startPoint y: 451, endPoint x: 377, endPoint y: 452, distance: 49.8
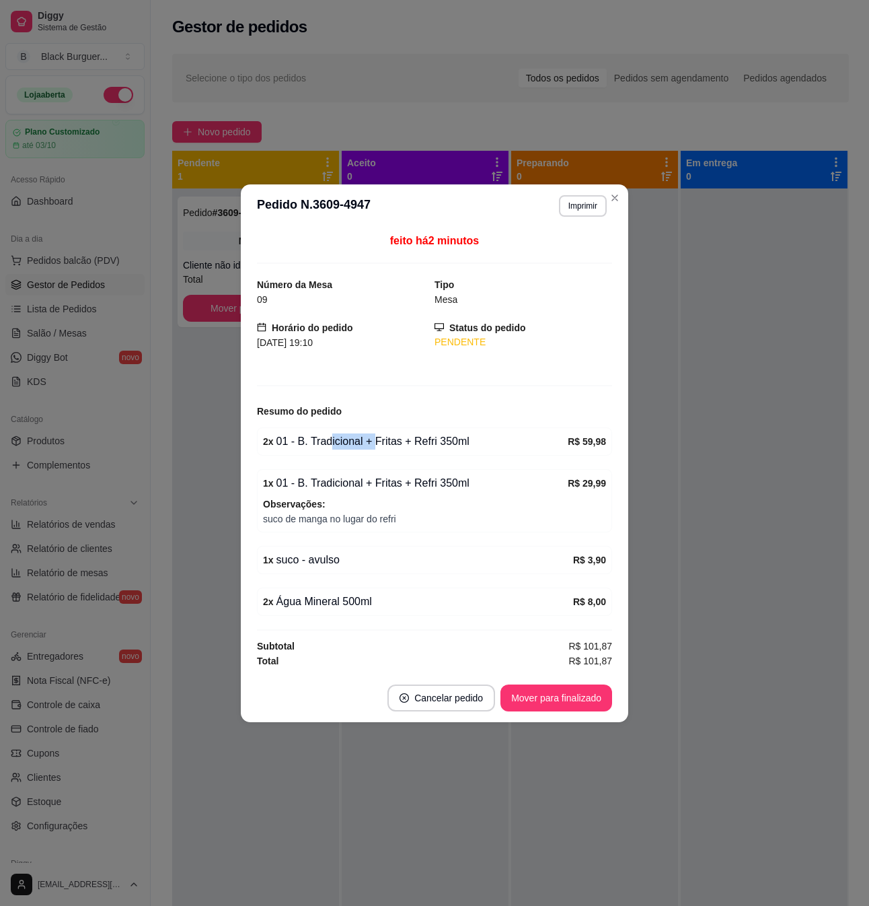
click at [377, 452] on div "2 x 01 - B. Tradicional + Fritas + Refri 350ml R$ 59,98" at bounding box center [434, 441] width 355 height 28
click at [390, 447] on div "2 x 01 - B. Tradicional + Fritas + Refri 350ml" at bounding box center [415, 441] width 305 height 16
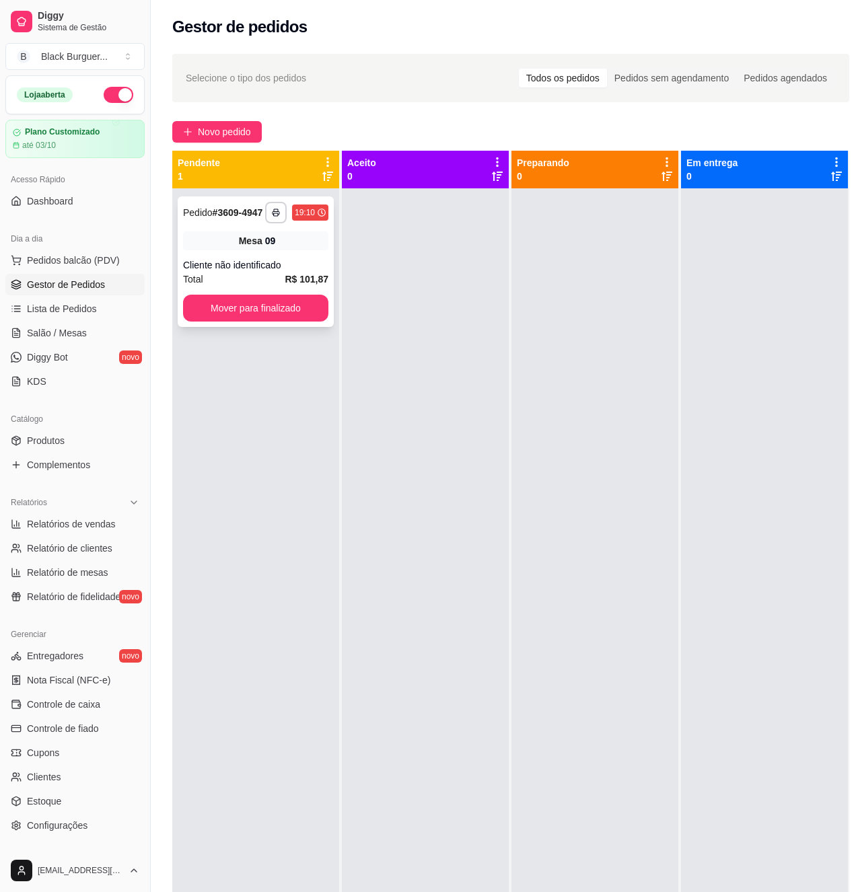
click at [291, 266] on div "Cliente não identificado" at bounding box center [255, 264] width 145 height 13
click at [307, 240] on div "Mesa 09" at bounding box center [255, 240] width 145 height 19
click at [284, 246] on div "Mesa 09" at bounding box center [255, 240] width 145 height 19
click at [240, 301] on button "Mover para finalizado" at bounding box center [255, 308] width 141 height 26
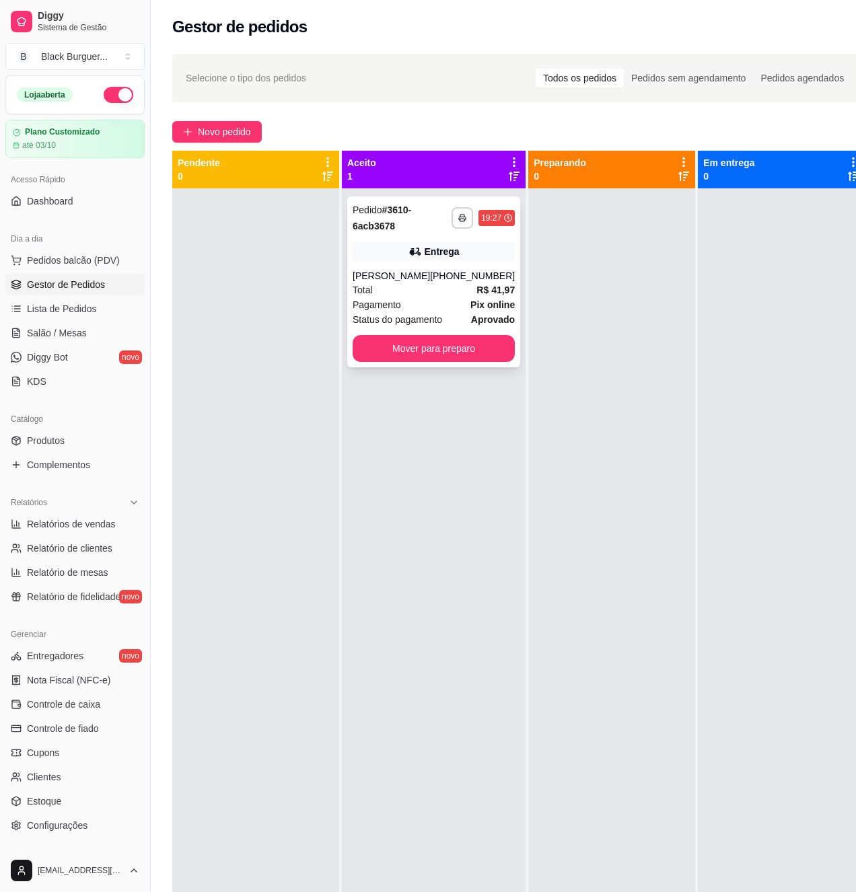
click at [470, 305] on strong "Pix online" at bounding box center [492, 304] width 44 height 11
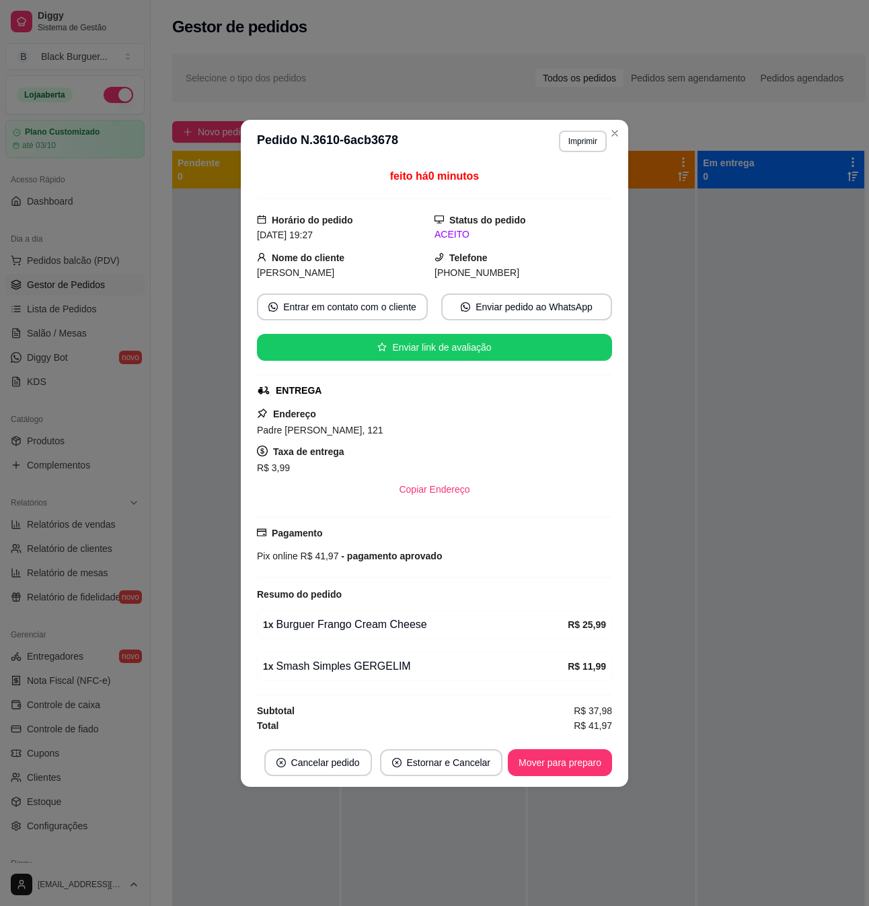
drag, startPoint x: 375, startPoint y: 633, endPoint x: 397, endPoint y: 633, distance: 22.2
click at [397, 633] on div "1 x Burguer Frango Cream Cheese" at bounding box center [415, 624] width 305 height 16
drag, startPoint x: 397, startPoint y: 633, endPoint x: 404, endPoint y: 639, distance: 9.1
click at [398, 633] on div "1 x Burguer Frango Cream Cheese" at bounding box center [415, 624] width 305 height 16
click at [538, 762] on button "Mover para preparo" at bounding box center [560, 762] width 104 height 27
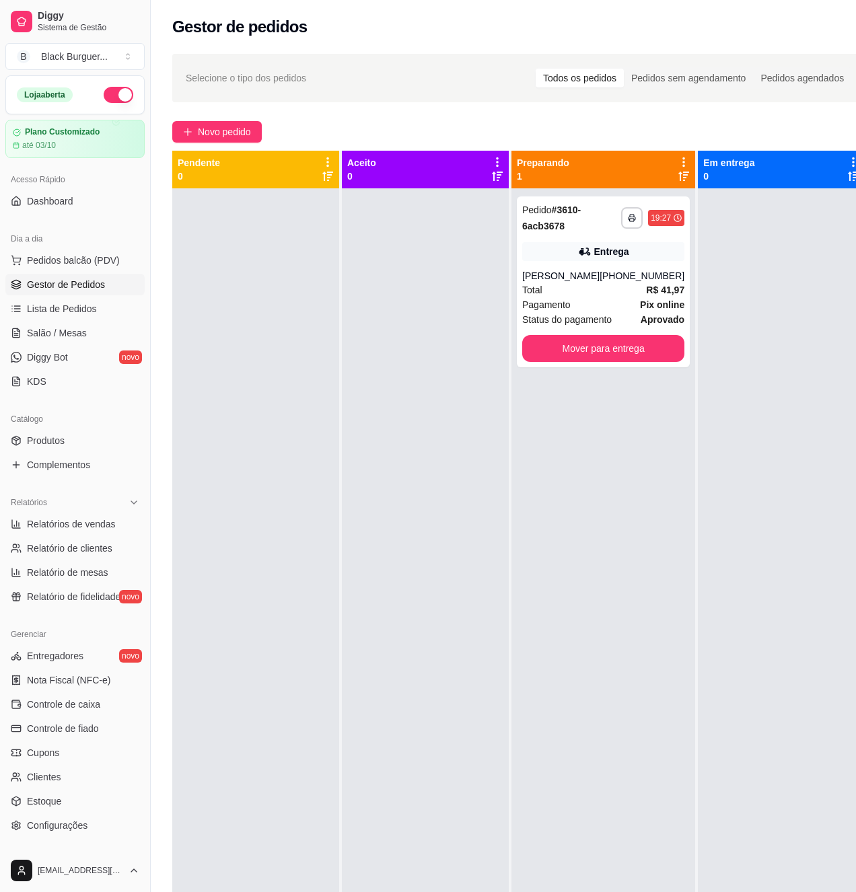
click at [742, 301] on div at bounding box center [781, 634] width 167 height 892
click at [646, 285] on strong "R$ 41,97" at bounding box center [665, 290] width 38 height 11
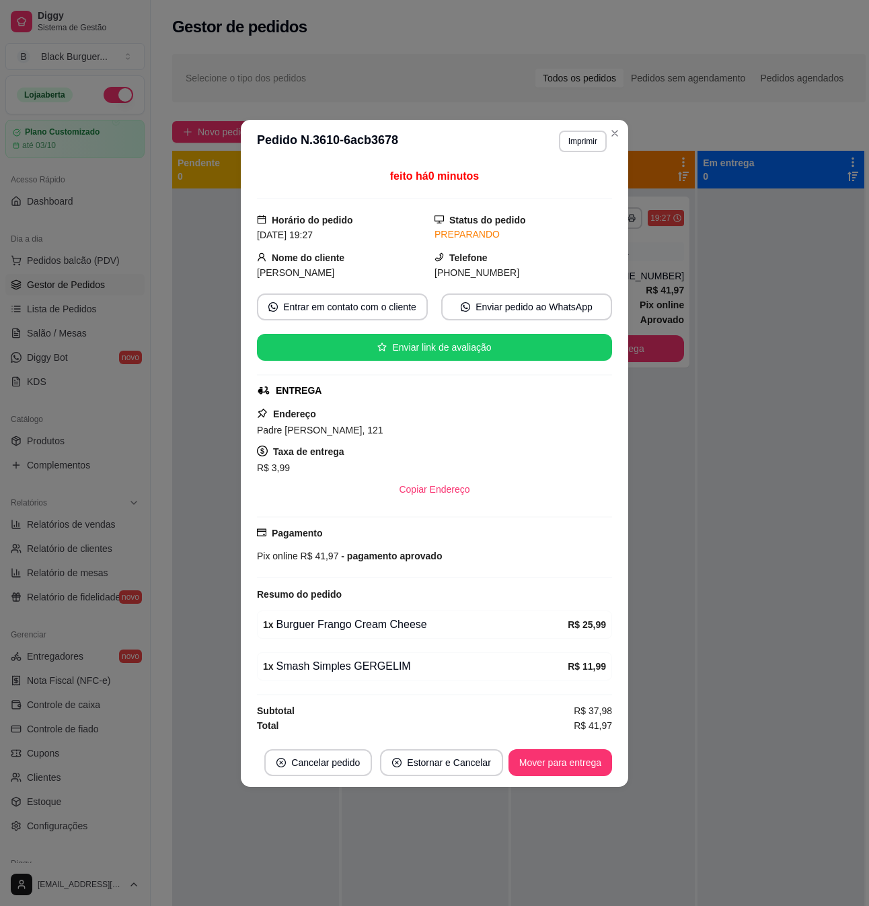
click at [392, 620] on div "1 x Burguer Frango Cream Cheese" at bounding box center [415, 624] width 305 height 16
click at [579, 622] on strong "R$ 25,99" at bounding box center [587, 624] width 38 height 11
click at [602, 620] on strong "R$ 25,99" at bounding box center [587, 624] width 38 height 11
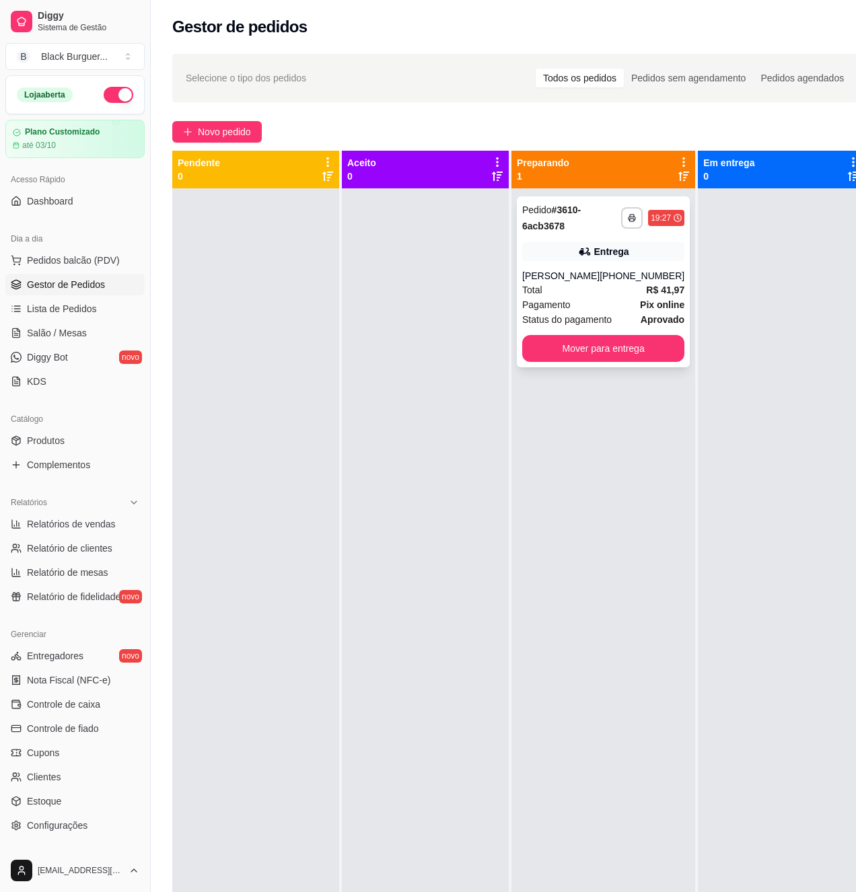
click at [640, 302] on strong "Pix online" at bounding box center [662, 304] width 44 height 11
click at [566, 279] on div "[PERSON_NAME]" at bounding box center [560, 275] width 77 height 13
click at [87, 306] on span "Lista de Pedidos" at bounding box center [62, 308] width 70 height 13
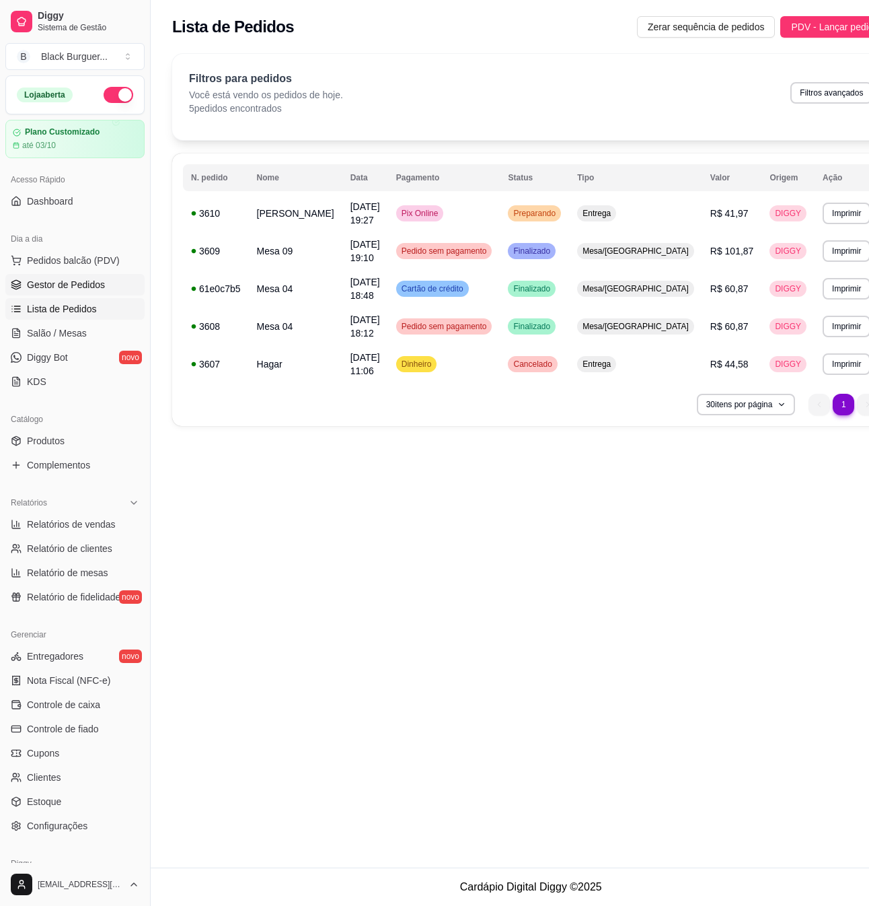
click at [86, 285] on span "Gestor de Pedidos" at bounding box center [66, 284] width 78 height 13
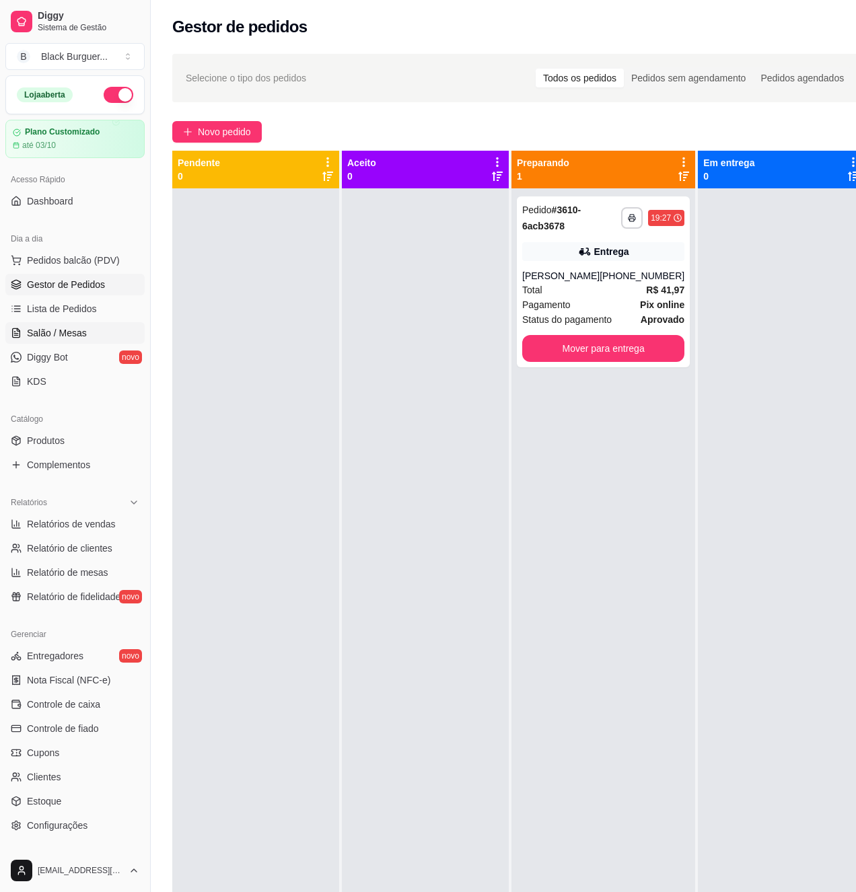
click at [39, 335] on span "Salão / Mesas" at bounding box center [57, 332] width 60 height 13
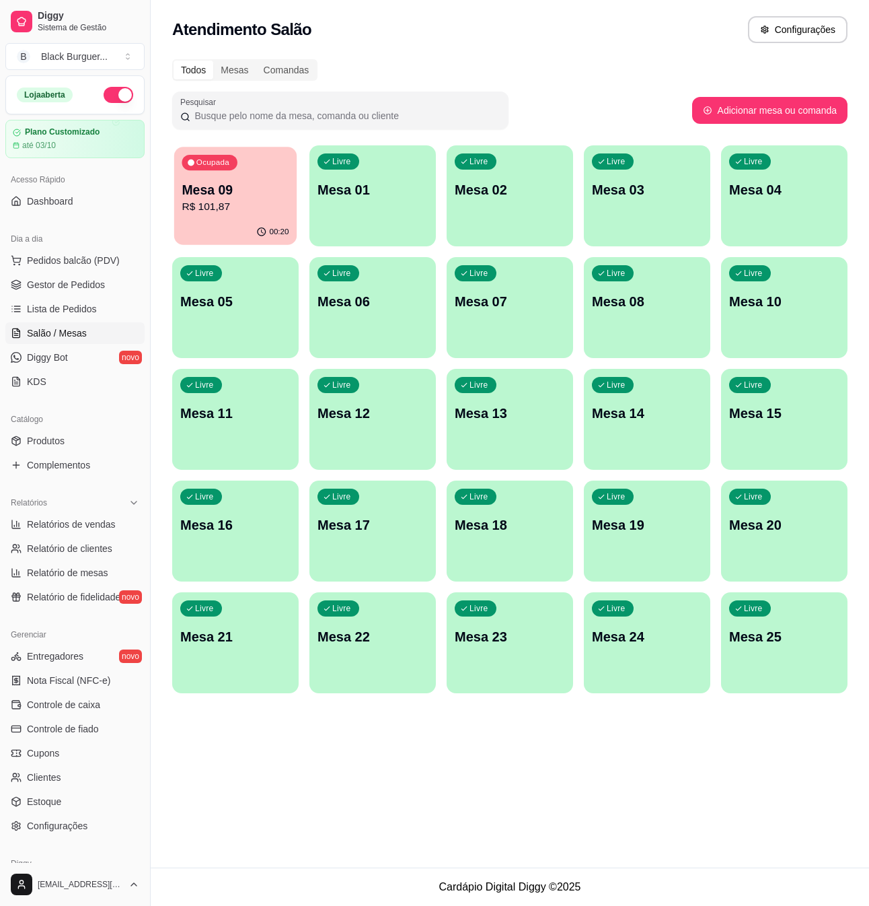
click at [251, 194] on p "Mesa 09" at bounding box center [235, 190] width 107 height 18
click at [92, 275] on link "Gestor de Pedidos" at bounding box center [74, 285] width 139 height 22
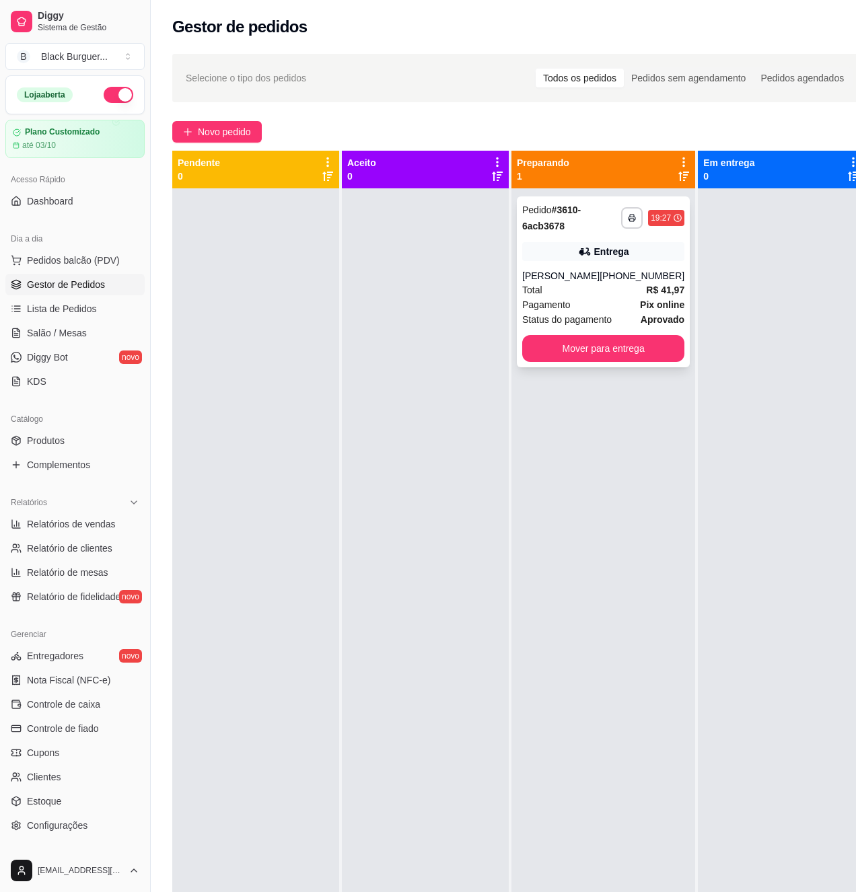
click at [522, 272] on div "[PERSON_NAME]" at bounding box center [560, 275] width 77 height 13
click at [76, 310] on span "Lista de Pedidos" at bounding box center [62, 308] width 70 height 13
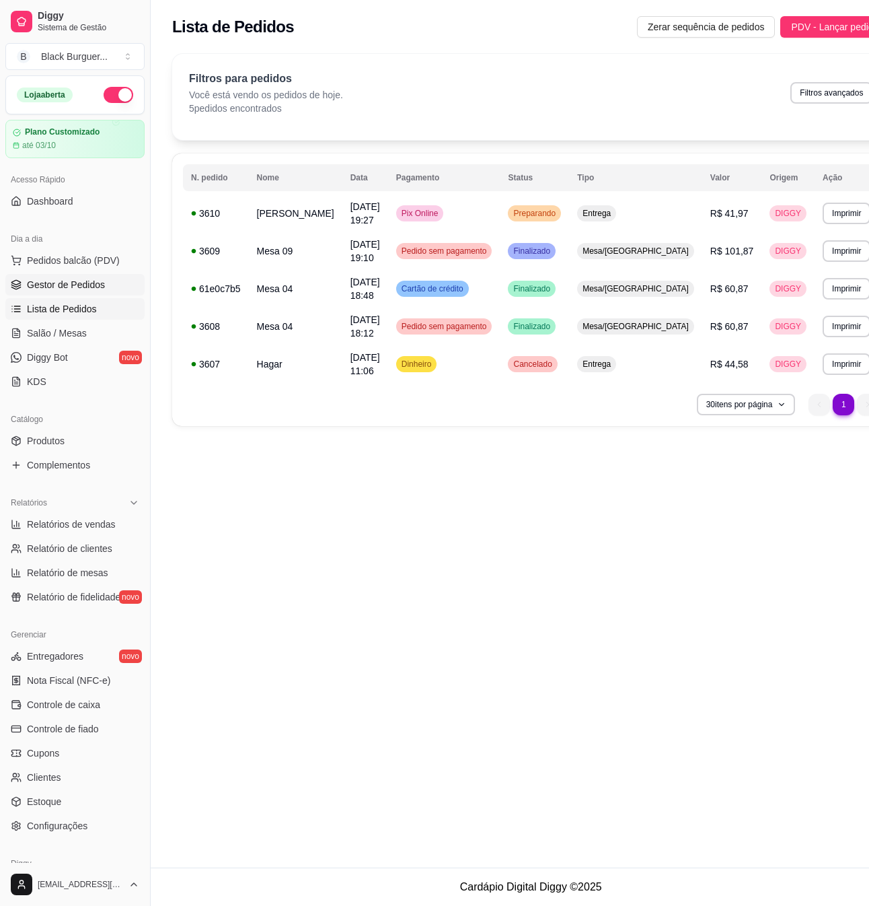
click at [82, 292] on link "Gestor de Pedidos" at bounding box center [74, 285] width 139 height 22
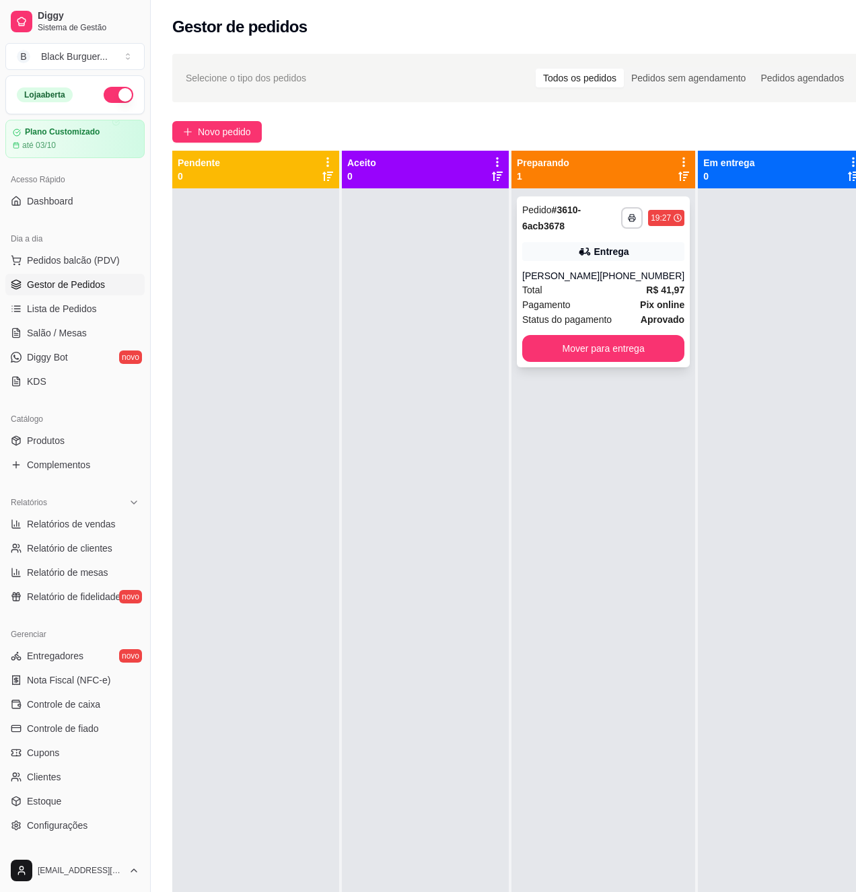
click at [622, 273] on div "[PHONE_NUMBER]" at bounding box center [642, 275] width 85 height 13
click at [615, 277] on div "[PHONE_NUMBER]" at bounding box center [642, 275] width 85 height 13
click at [577, 356] on button "Mover para entrega" at bounding box center [603, 348] width 162 height 27
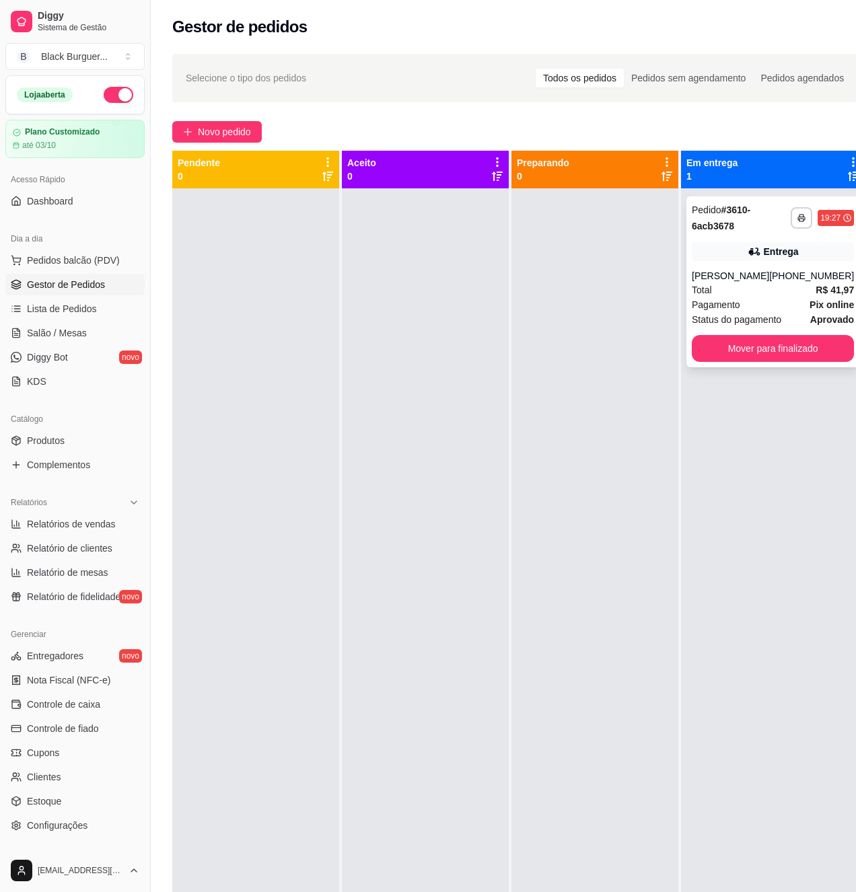
click at [711, 271] on div "[PERSON_NAME]" at bounding box center [730, 275] width 77 height 13
click at [742, 305] on div "Pagamento Pix online" at bounding box center [773, 304] width 162 height 15
click at [748, 258] on icon at bounding box center [754, 251] width 13 height 13
click at [733, 278] on div "[PERSON_NAME]" at bounding box center [730, 275] width 77 height 13
click at [227, 128] on span "Novo pedido" at bounding box center [224, 131] width 53 height 15
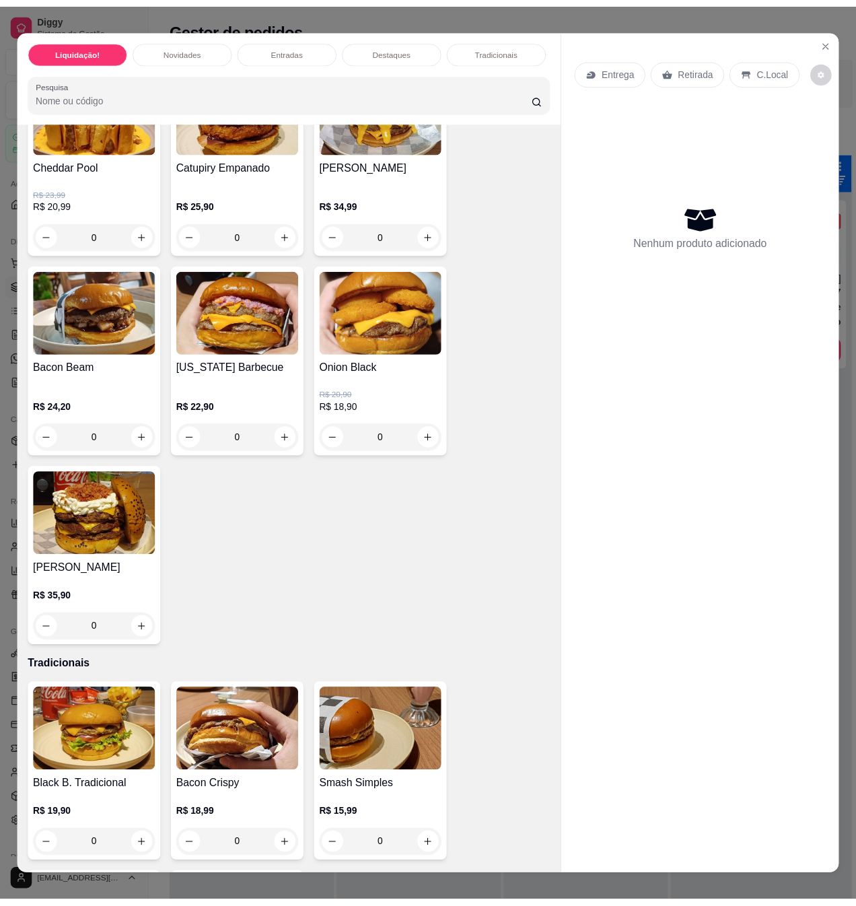
scroll to position [987, 0]
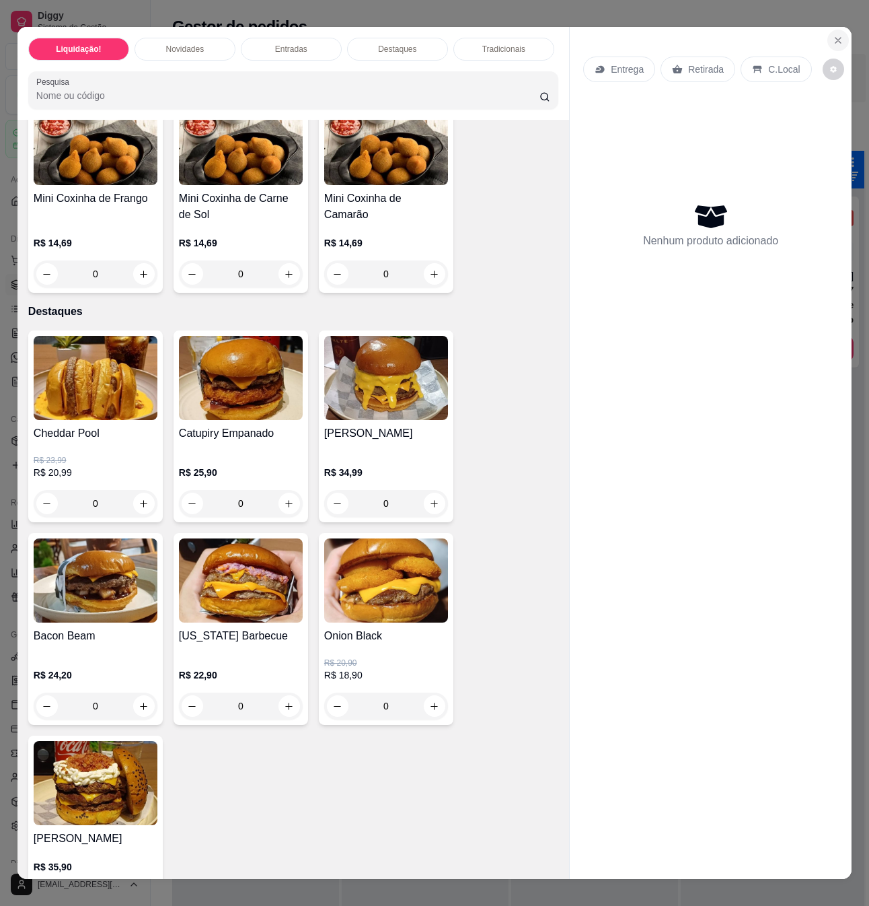
click at [839, 30] on button "Close" at bounding box center [839, 41] width 22 height 22
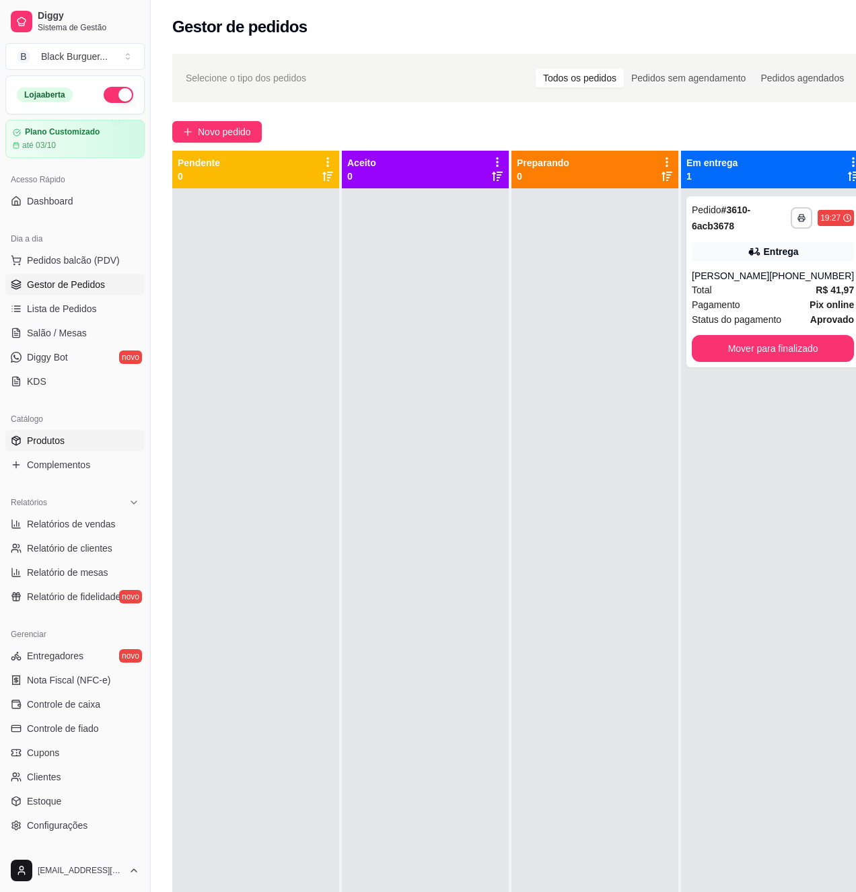
click at [86, 436] on link "Produtos" at bounding box center [74, 441] width 139 height 22
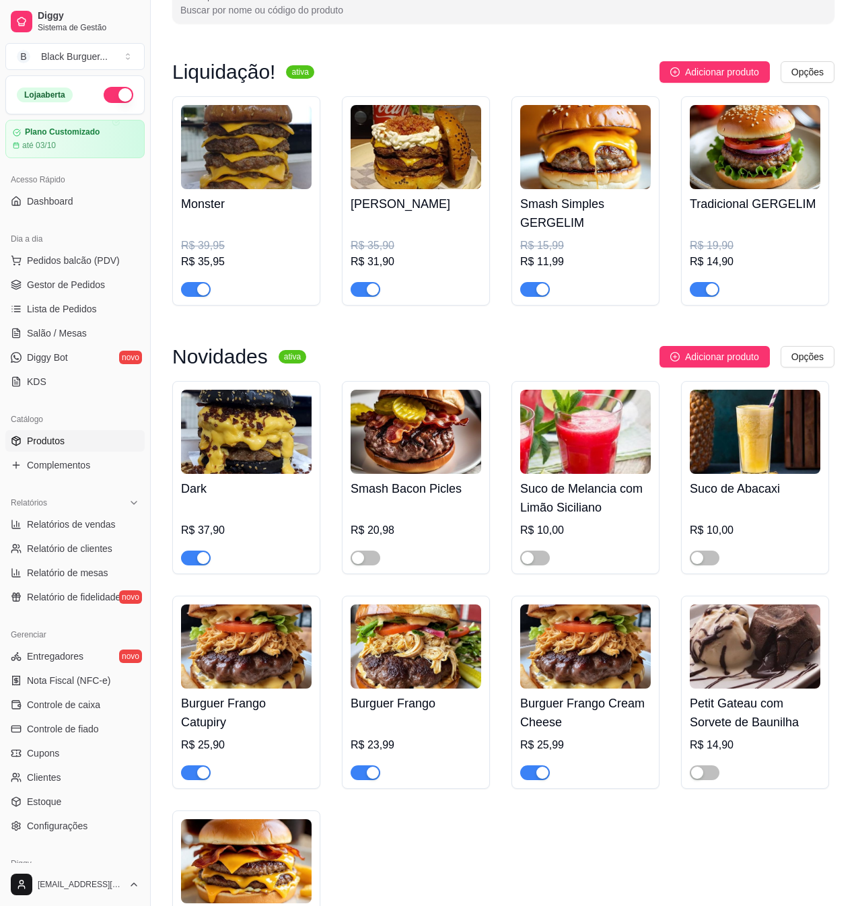
scroll to position [179, 0]
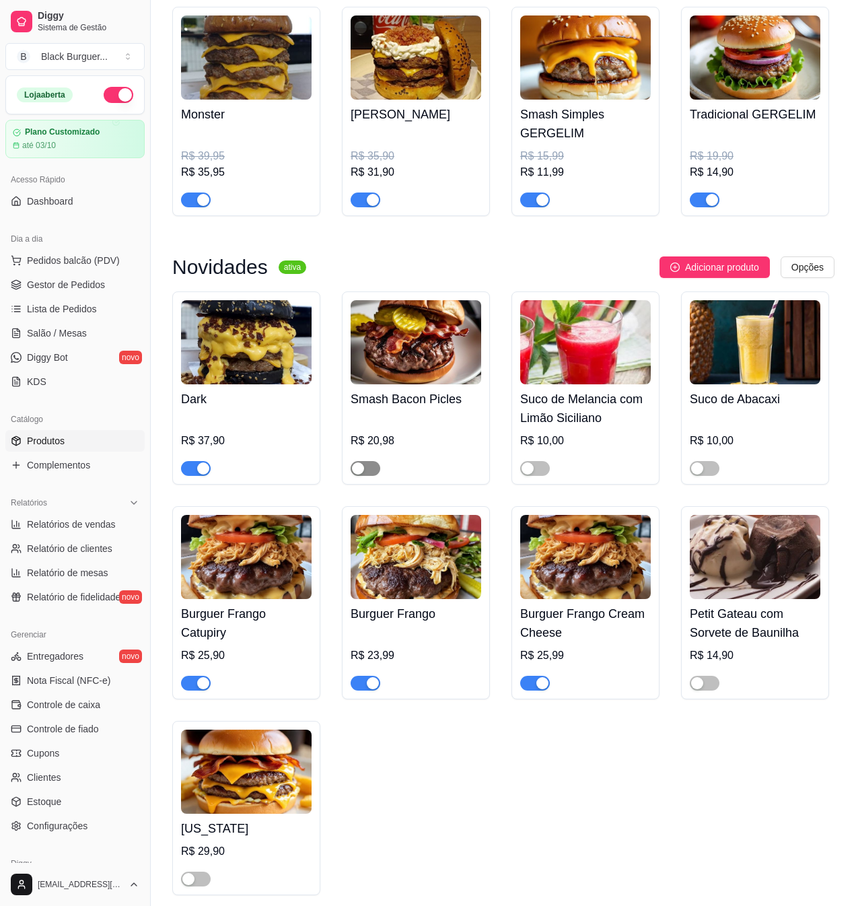
click at [373, 468] on span "button" at bounding box center [366, 468] width 30 height 15
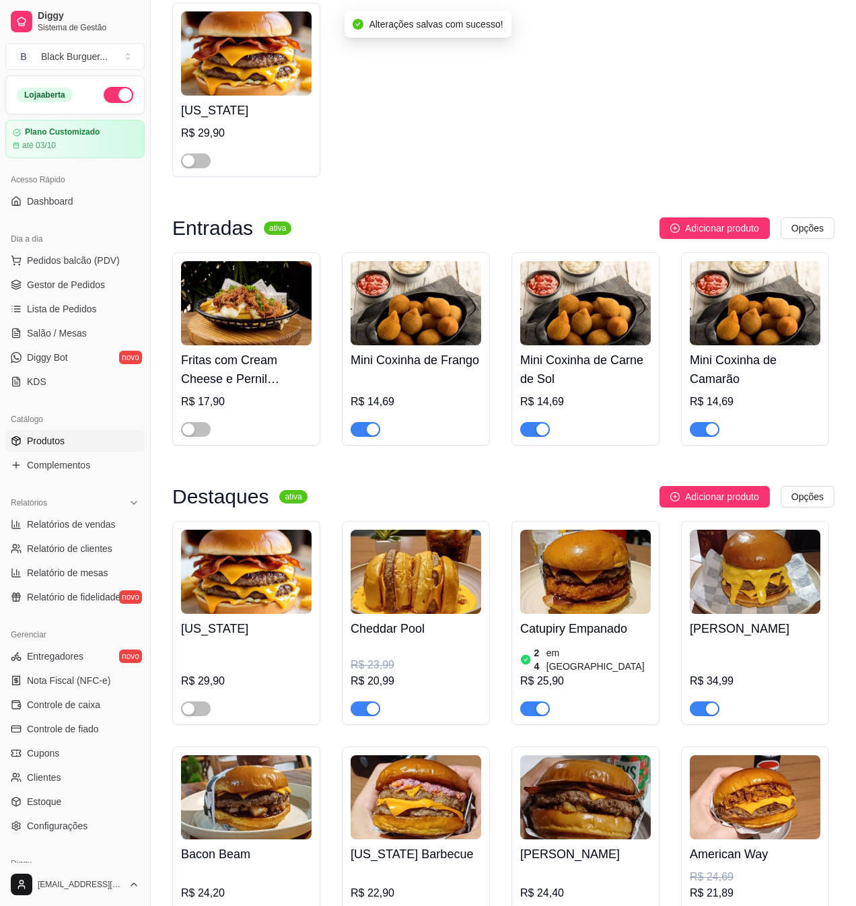
scroll to position [987, 0]
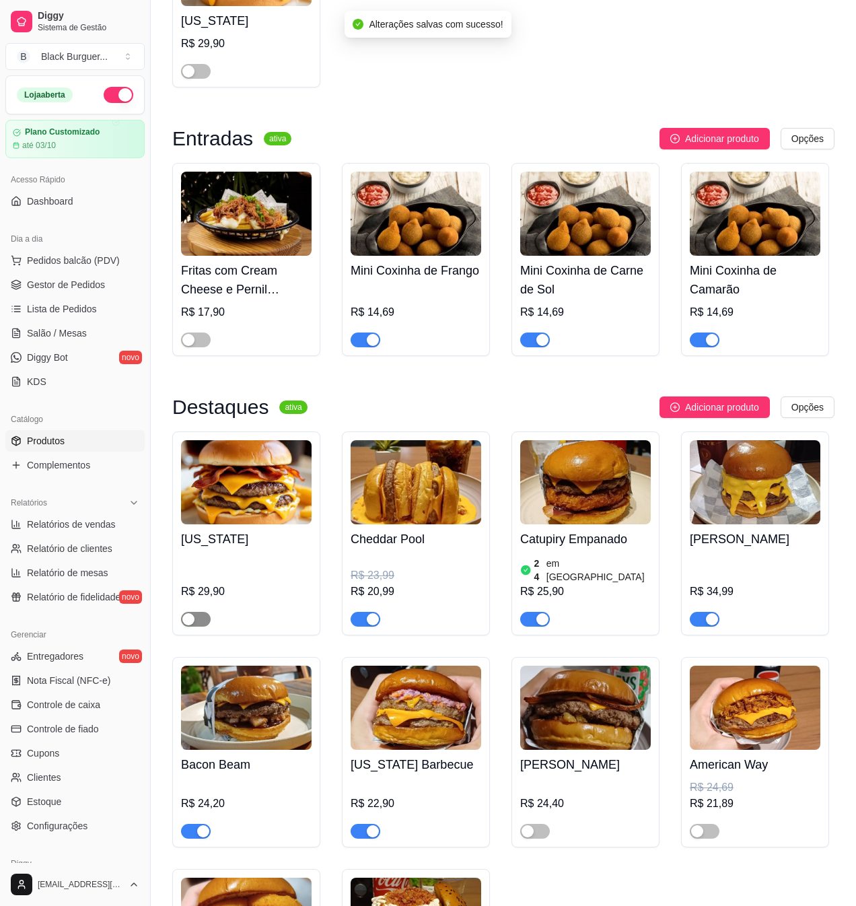
click at [201, 612] on span "button" at bounding box center [196, 619] width 30 height 15
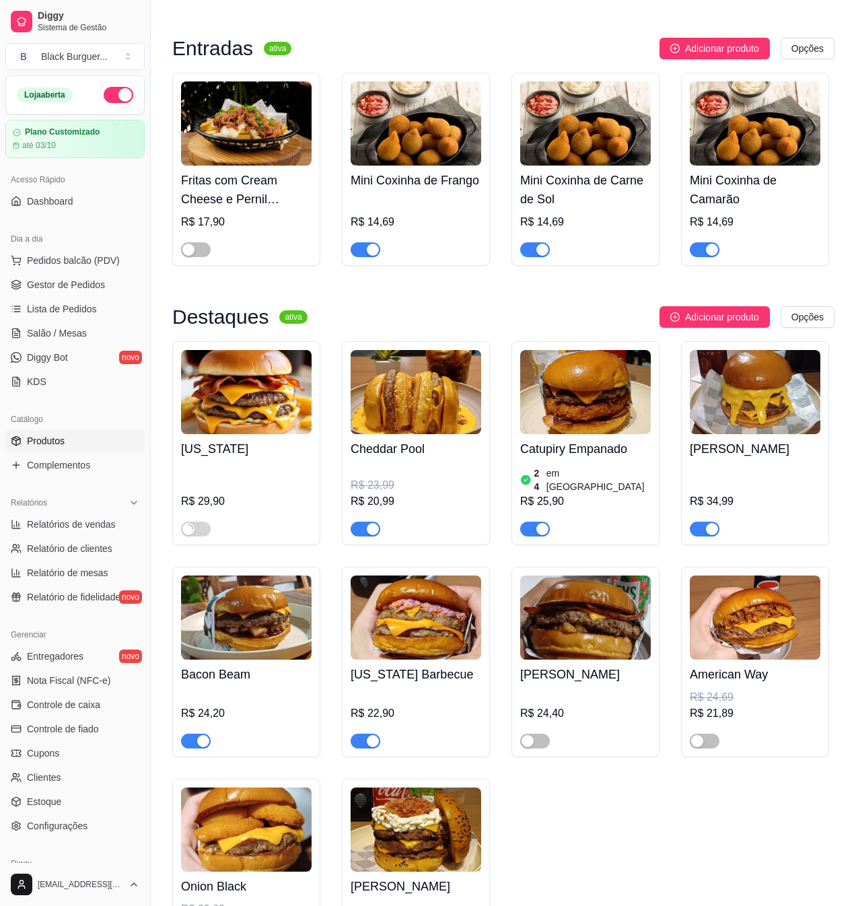
scroll to position [1256, 0]
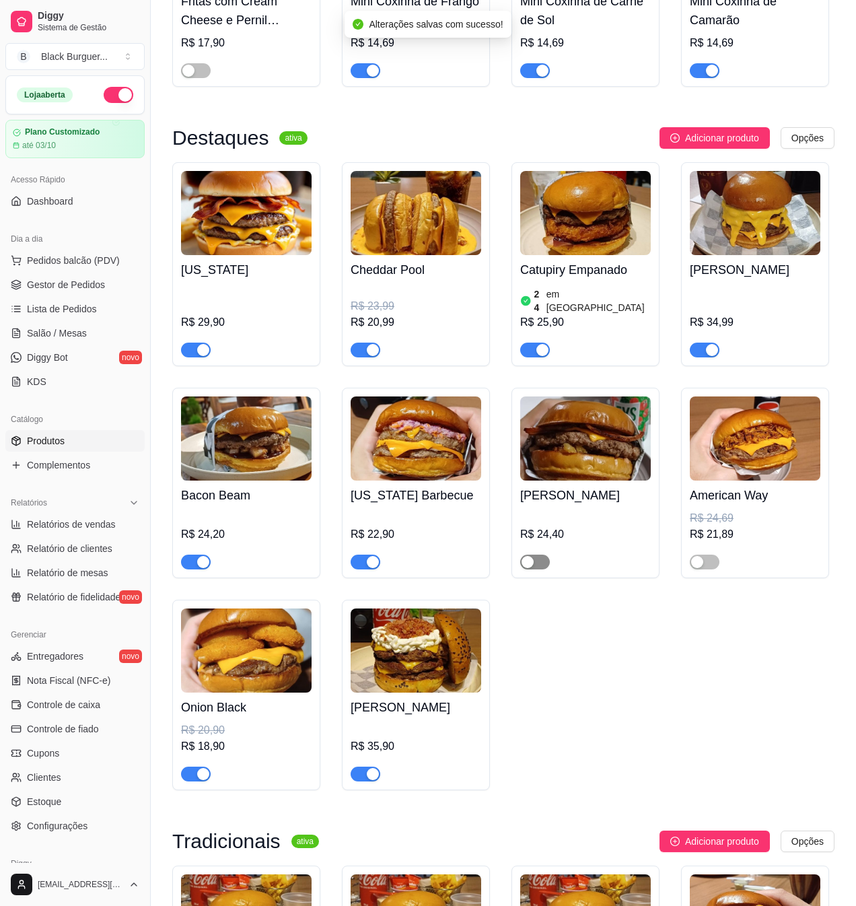
click at [534, 561] on button "button" at bounding box center [535, 562] width 30 height 15
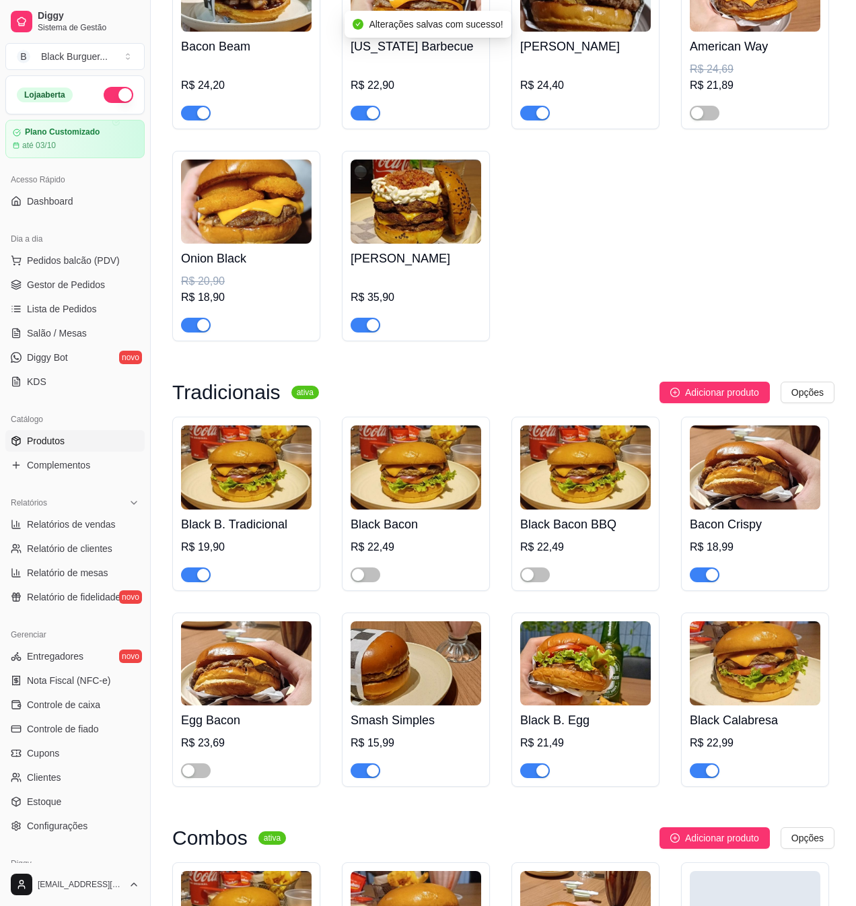
scroll to position [1794, 0]
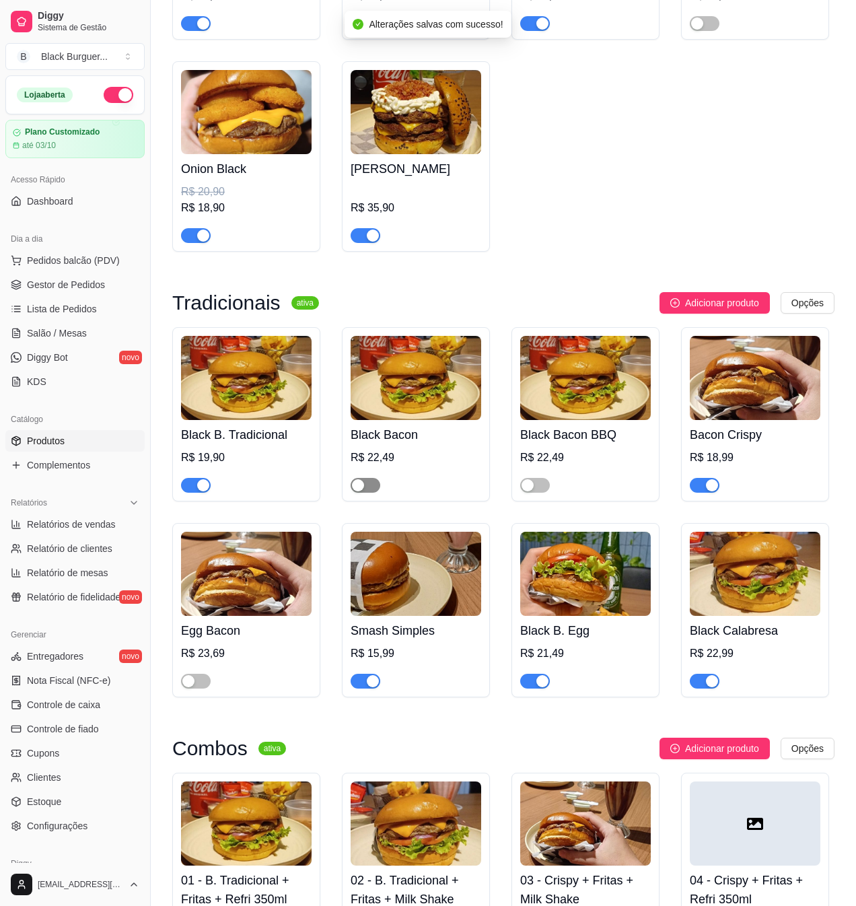
click at [374, 485] on span "button" at bounding box center [366, 485] width 30 height 15
click at [544, 483] on span "button" at bounding box center [535, 485] width 30 height 15
click at [199, 681] on span "button" at bounding box center [196, 681] width 30 height 15
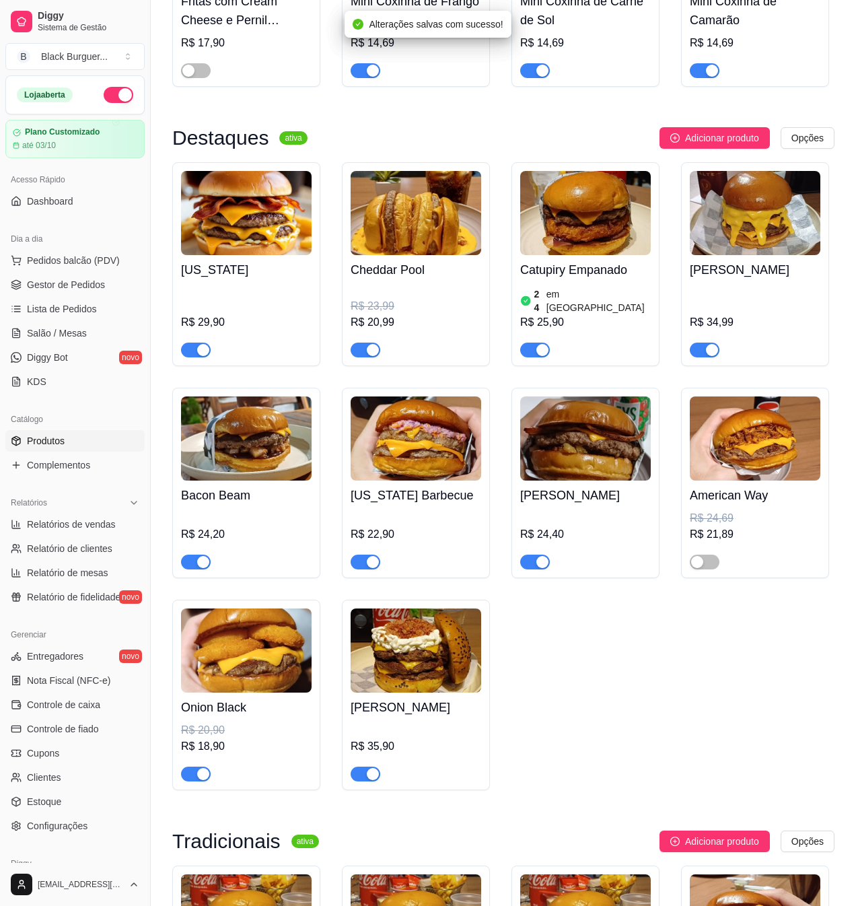
scroll to position [1166, 0]
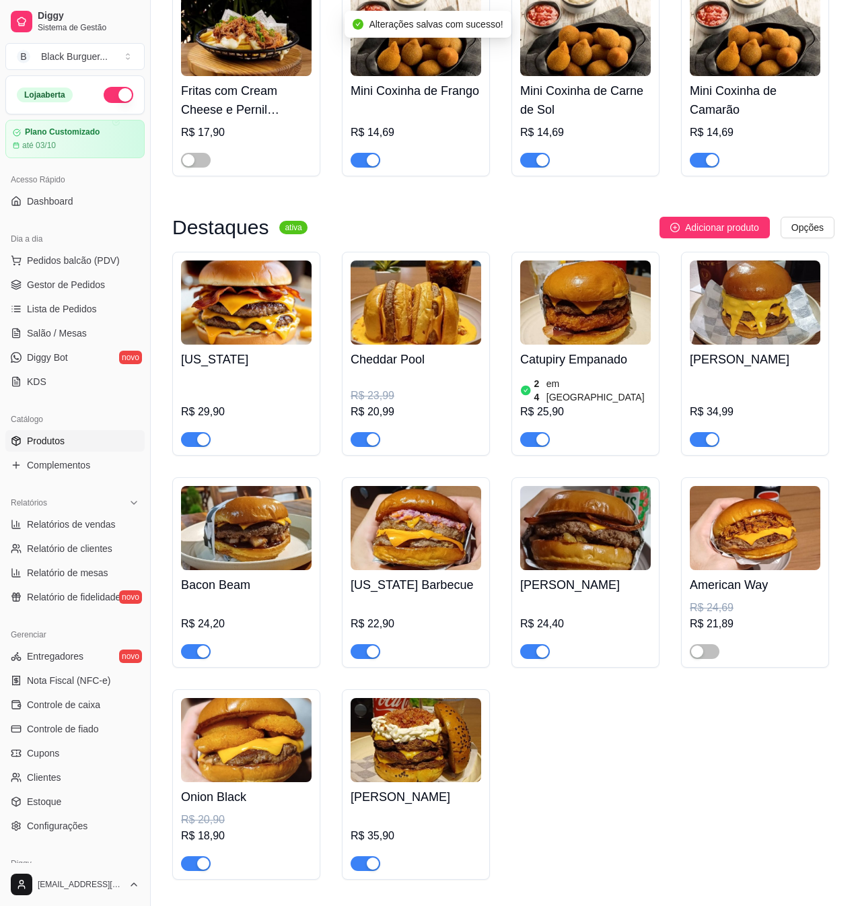
click at [229, 369] on h4 "[US_STATE]" at bounding box center [246, 359] width 131 height 19
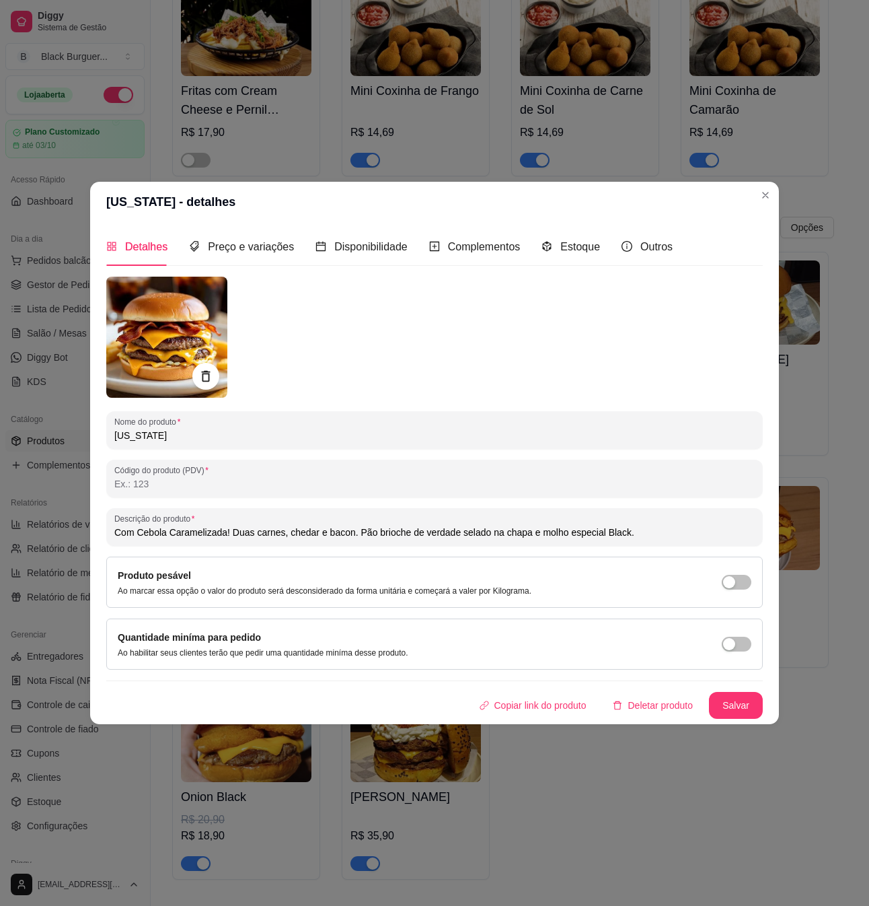
click at [268, 536] on input "Com Cebola Caramelizada! Duas carnes, chedar e bacon. Pão brioche de verdade se…" at bounding box center [434, 532] width 641 height 13
drag, startPoint x: 652, startPoint y: 533, endPoint x: 38, endPoint y: 534, distance: 613.7
click at [38, 534] on div "[US_STATE] - detalhes Detalhes Preço e variações Disponibilidade Complementos E…" at bounding box center [434, 453] width 869 height 906
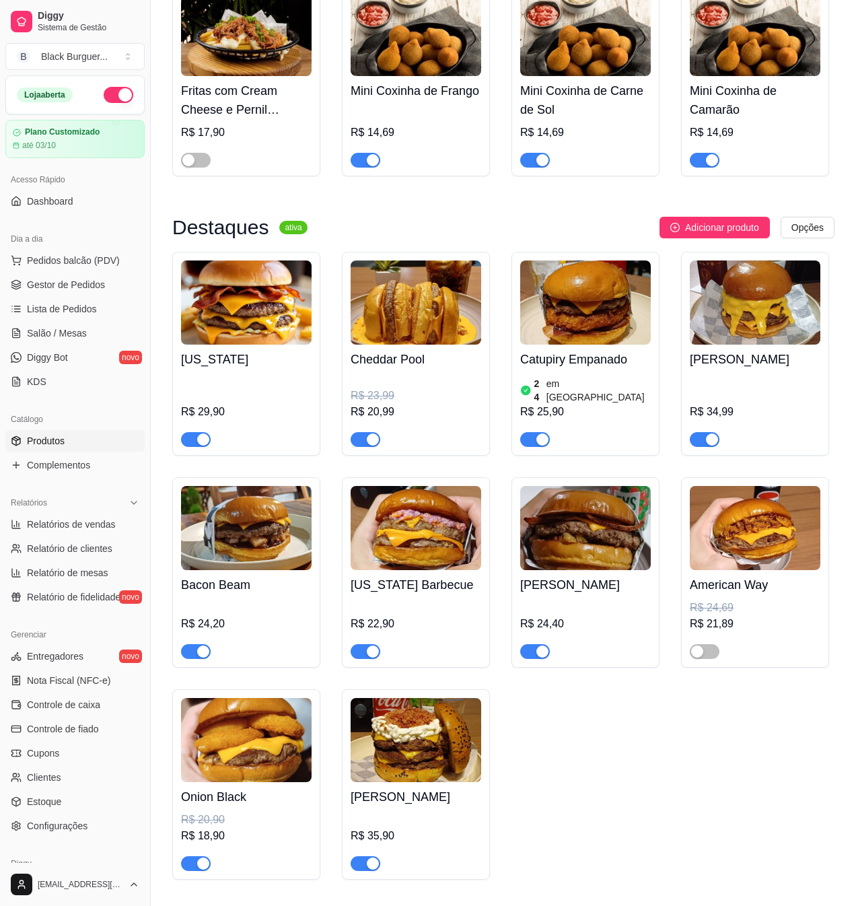
click at [614, 802] on div "[US_STATE] R$ 29,90 Cheddar Pool R$ 23,99 R$ 20,99 Catupiry Empanado 24 em esto…" at bounding box center [503, 566] width 662 height 628
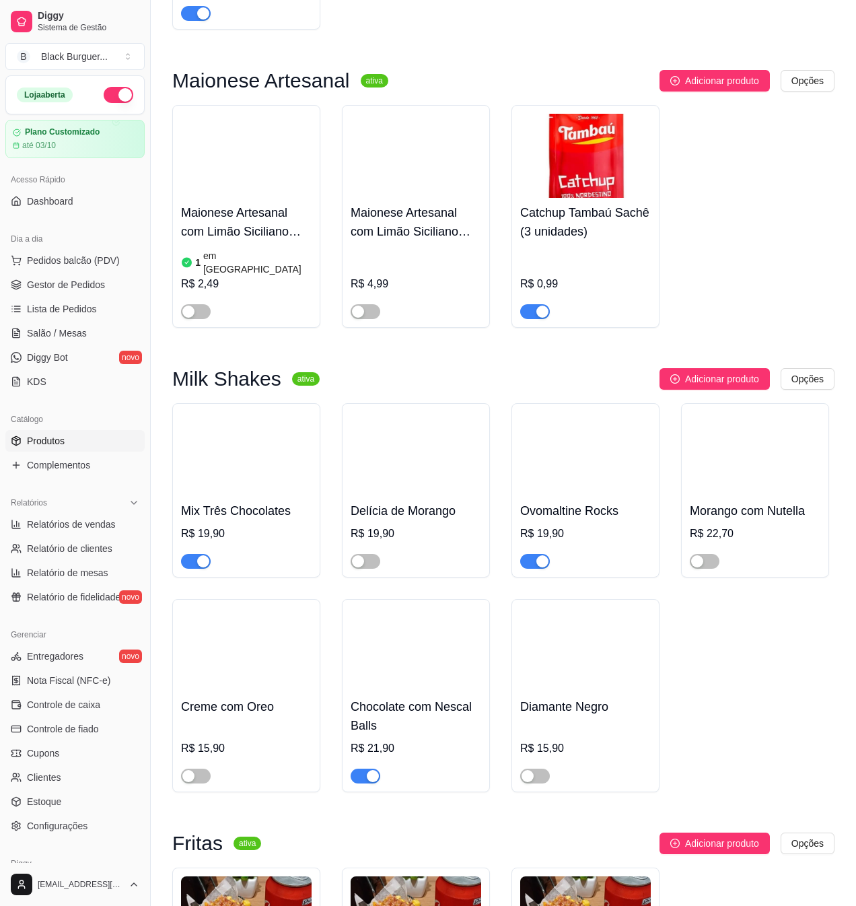
scroll to position [3140, 0]
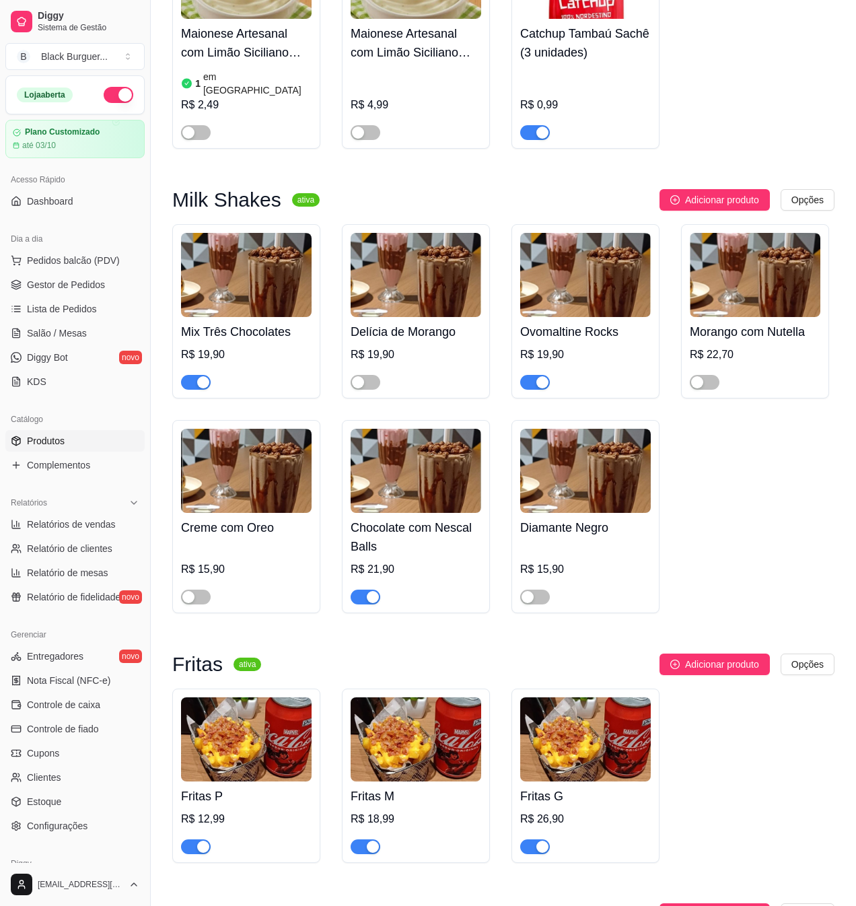
click at [787, 531] on div "Mix Três Chocolates R$ 19,90 Delícia de Morango R$ 19,90 Ovomaltine Rocks R$ 19…" at bounding box center [503, 418] width 662 height 389
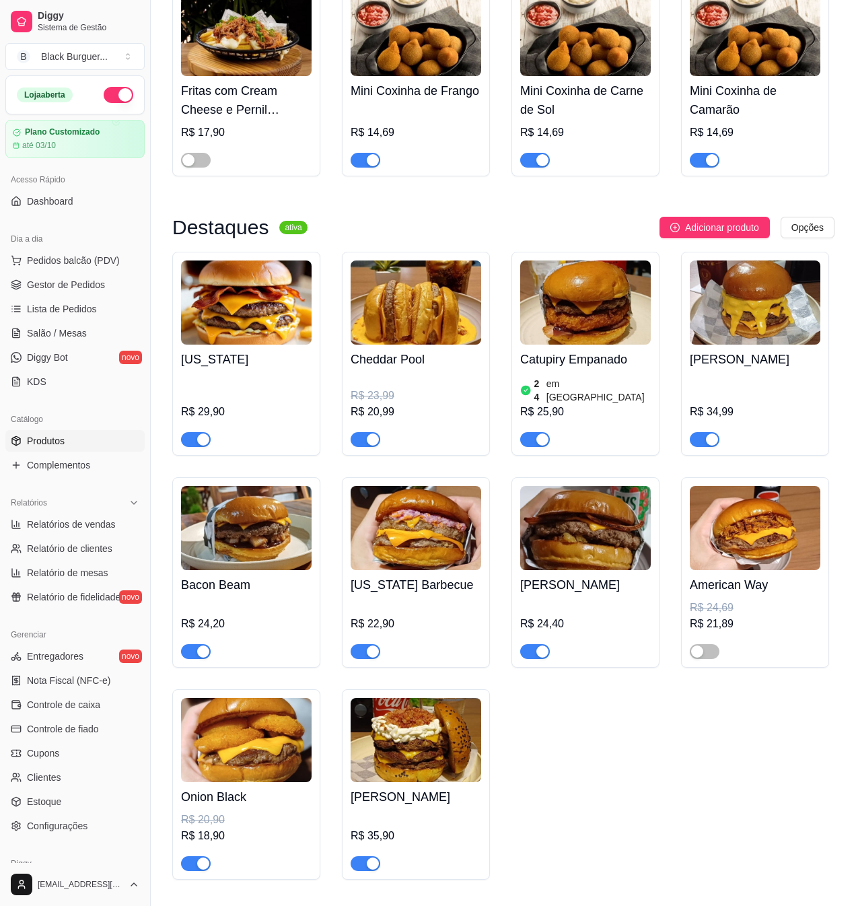
scroll to position [628, 0]
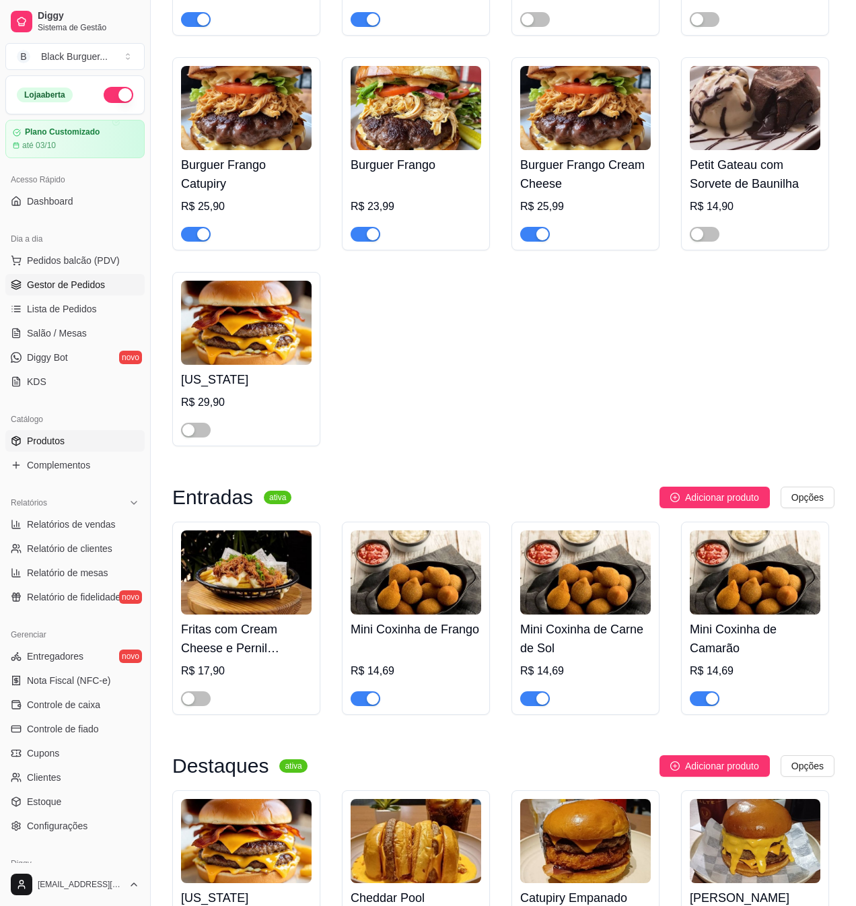
click at [71, 279] on span "Gestor de Pedidos" at bounding box center [66, 284] width 78 height 13
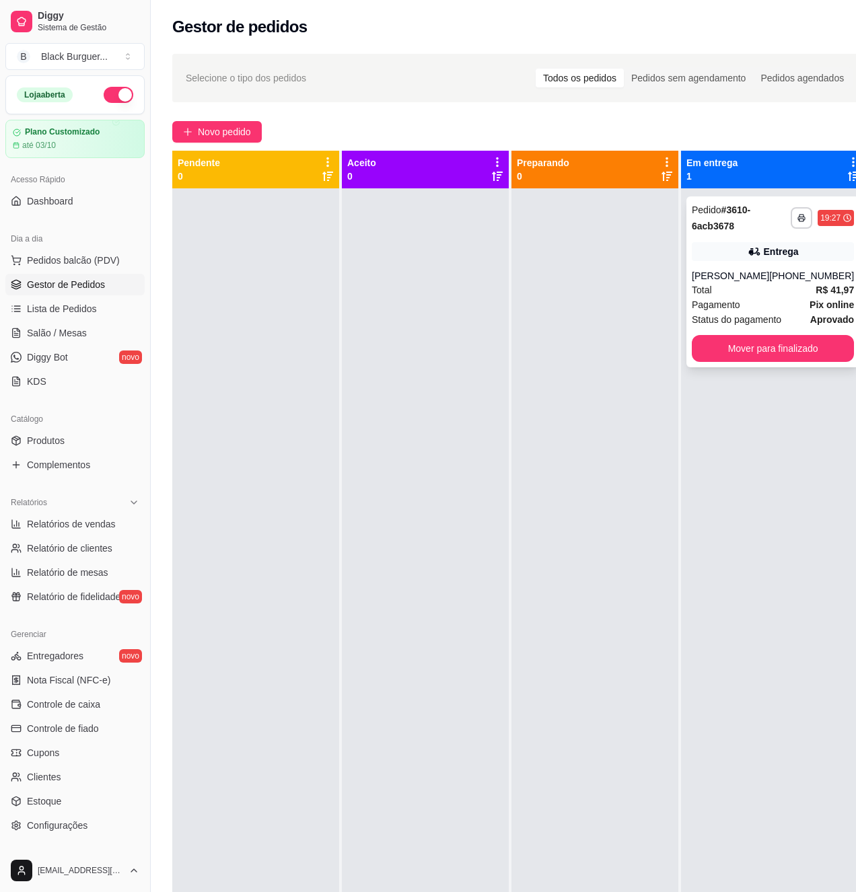
click at [769, 264] on div "**********" at bounding box center [772, 282] width 173 height 171
click at [744, 351] on button "Mover para finalizado" at bounding box center [773, 348] width 162 height 27
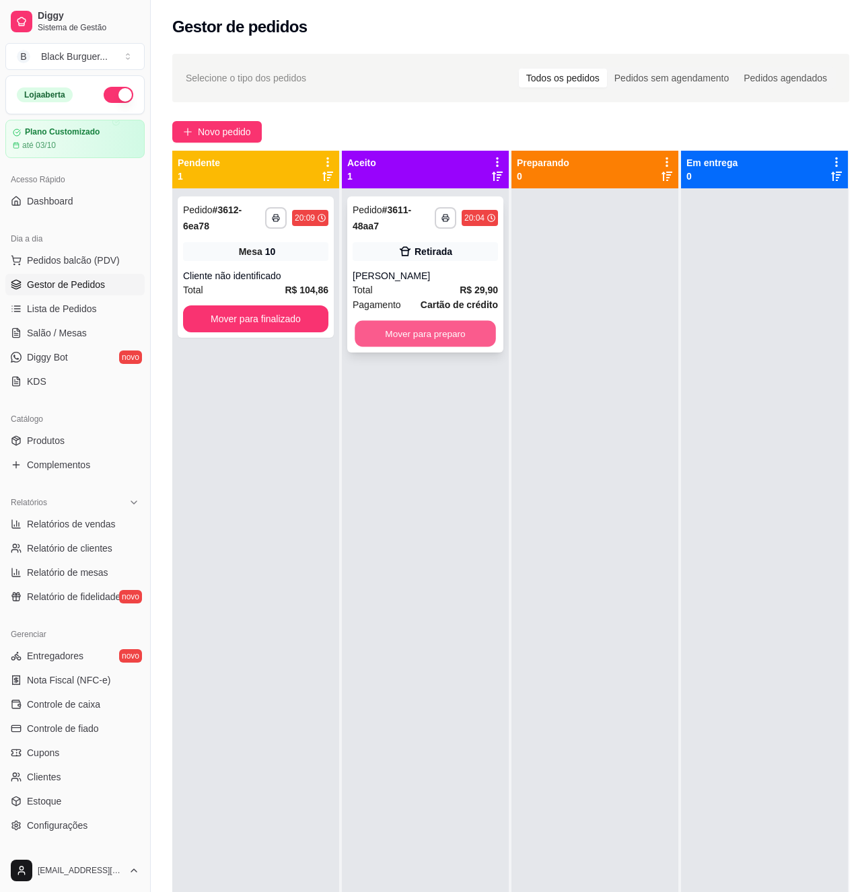
click at [487, 327] on button "Mover para preparo" at bounding box center [425, 334] width 141 height 26
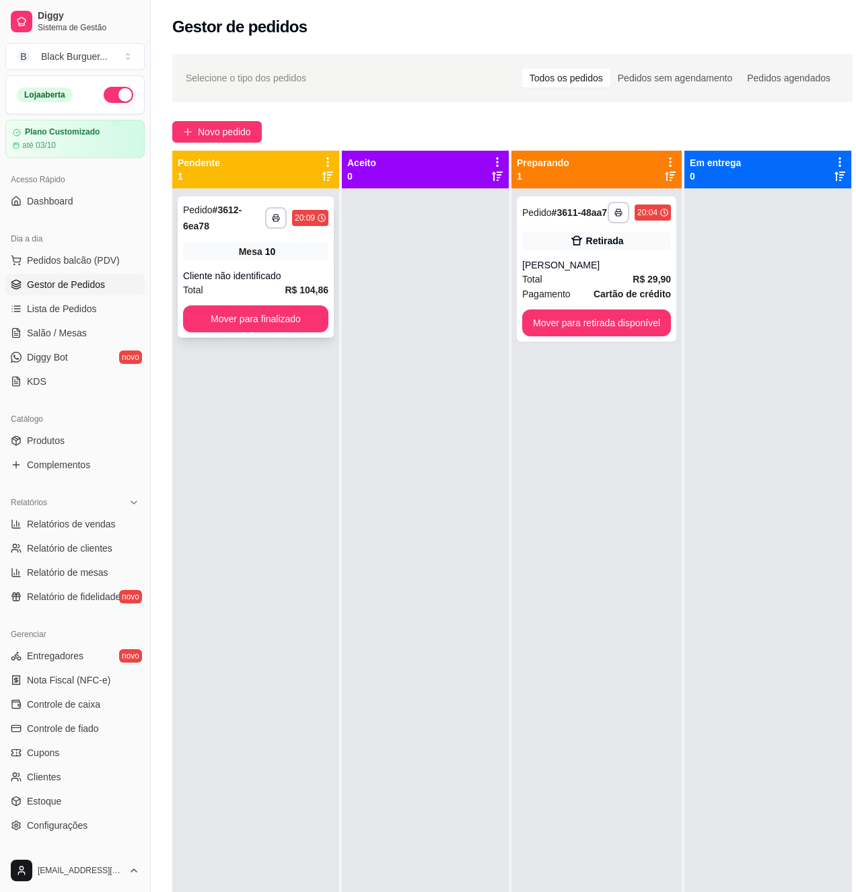
click at [277, 248] on div "Mesa 10" at bounding box center [255, 251] width 145 height 19
click at [246, 261] on div "Mesa 10" at bounding box center [255, 251] width 145 height 19
click at [301, 258] on div "Mesa 10" at bounding box center [255, 251] width 145 height 19
click at [666, 248] on div "Retirada" at bounding box center [596, 240] width 149 height 19
click at [469, 489] on div at bounding box center [425, 634] width 167 height 892
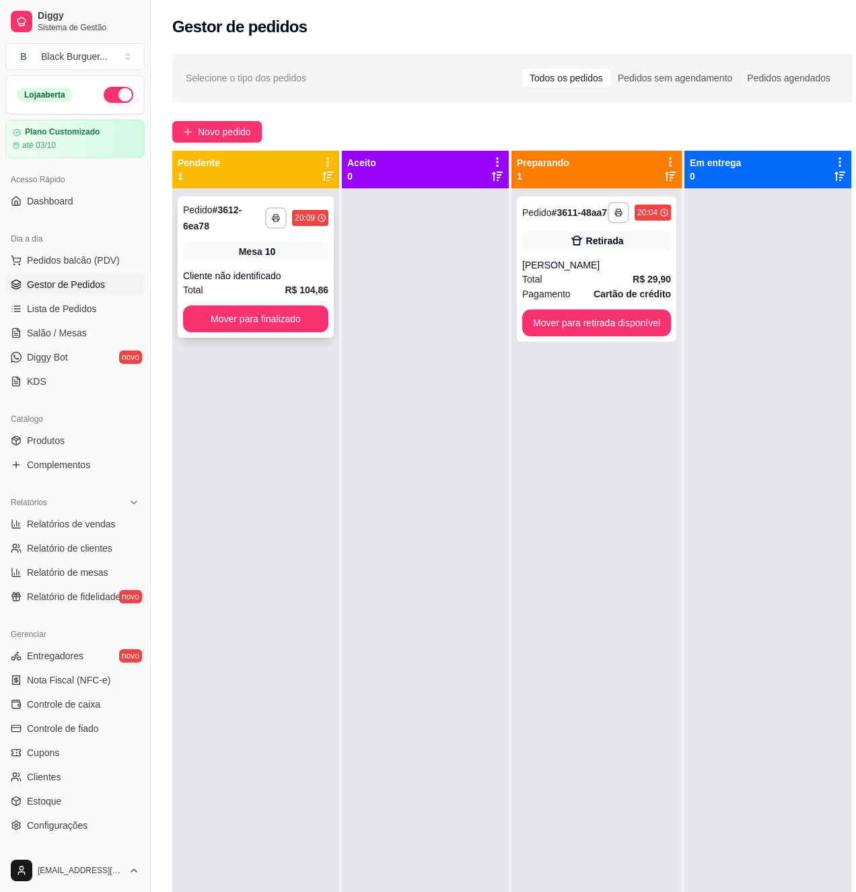
click at [295, 291] on strong "R$ 104,86" at bounding box center [307, 290] width 44 height 11
click at [258, 265] on div "**********" at bounding box center [256, 267] width 156 height 141
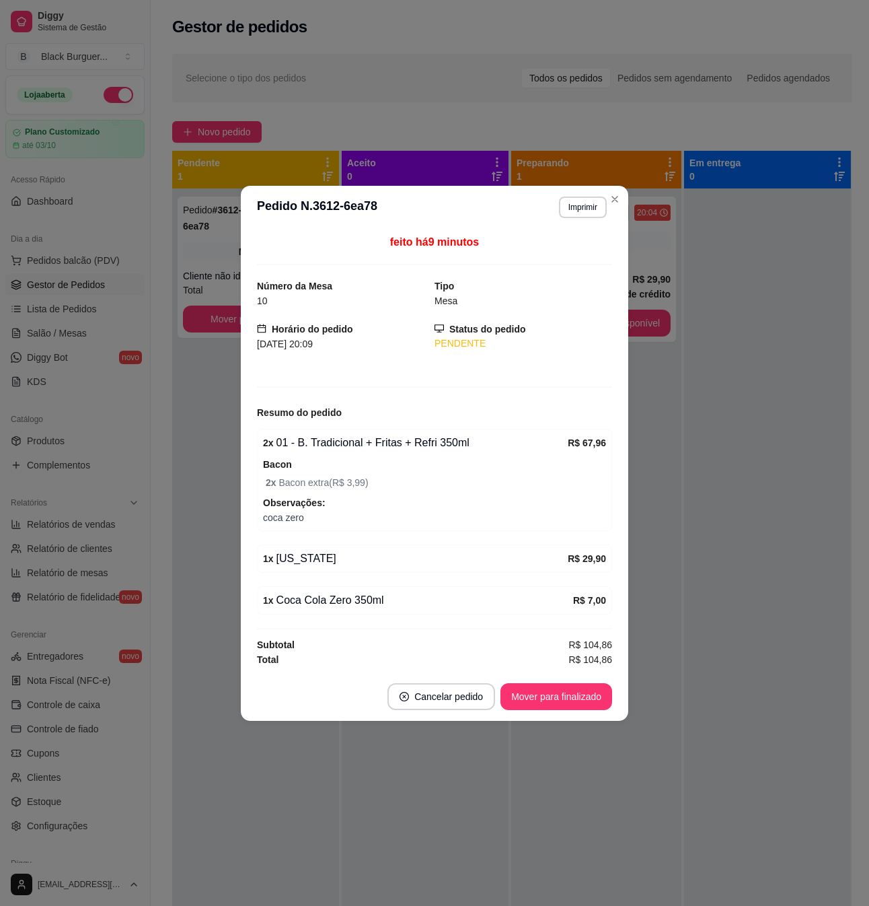
click at [299, 565] on div "1 x [US_STATE]" at bounding box center [415, 558] width 305 height 16
click at [301, 565] on div "1 x [US_STATE]" at bounding box center [415, 558] width 305 height 16
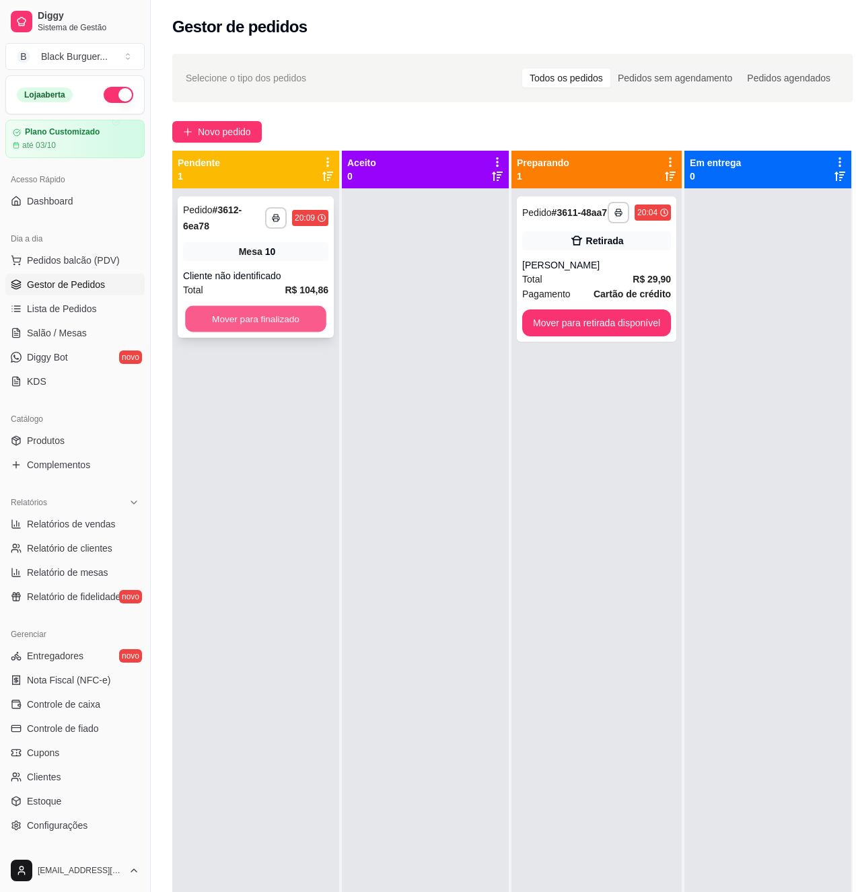
click at [281, 330] on button "Mover para finalizado" at bounding box center [255, 319] width 141 height 26
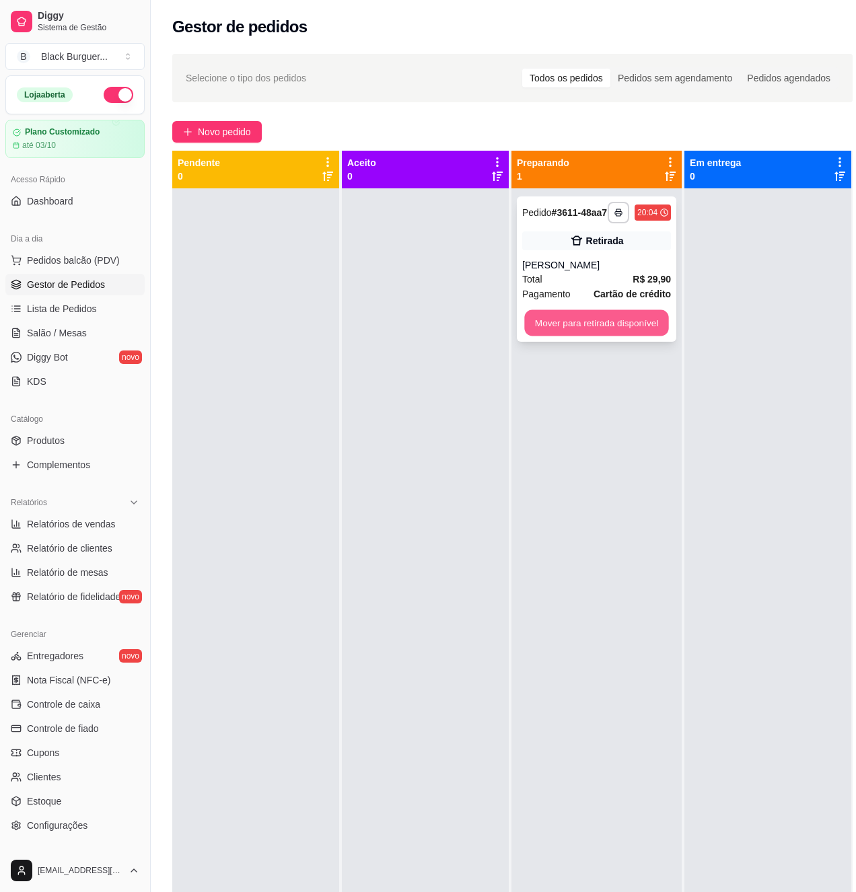
click at [577, 326] on button "Mover para retirada disponível" at bounding box center [596, 323] width 144 height 26
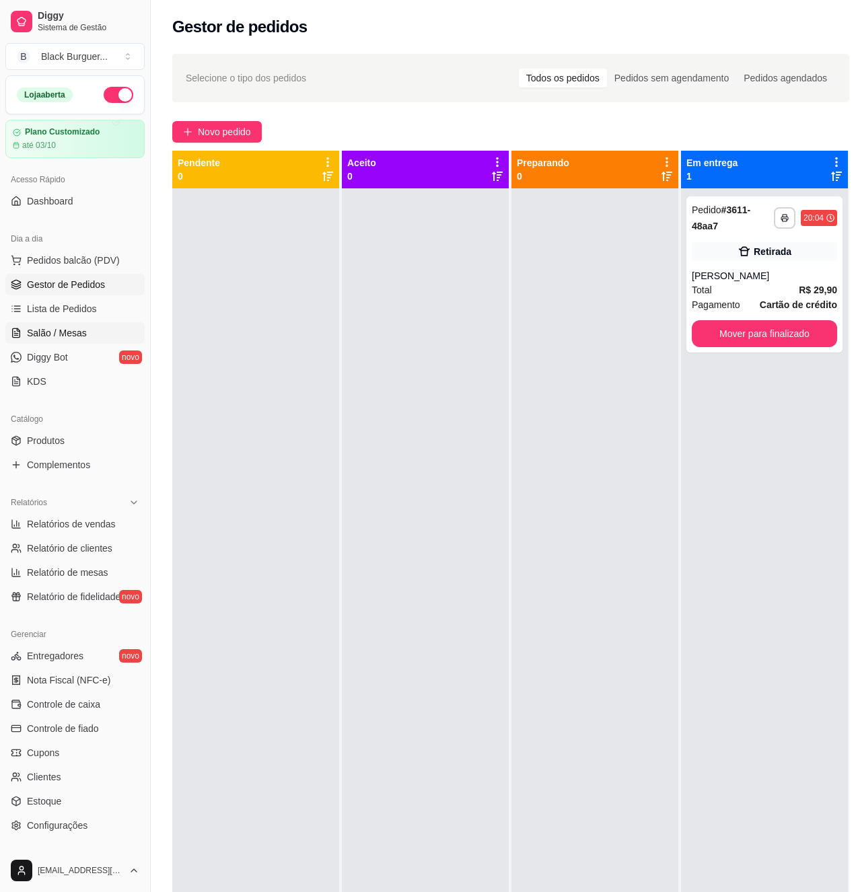
click at [95, 324] on link "Salão / Mesas" at bounding box center [74, 333] width 139 height 22
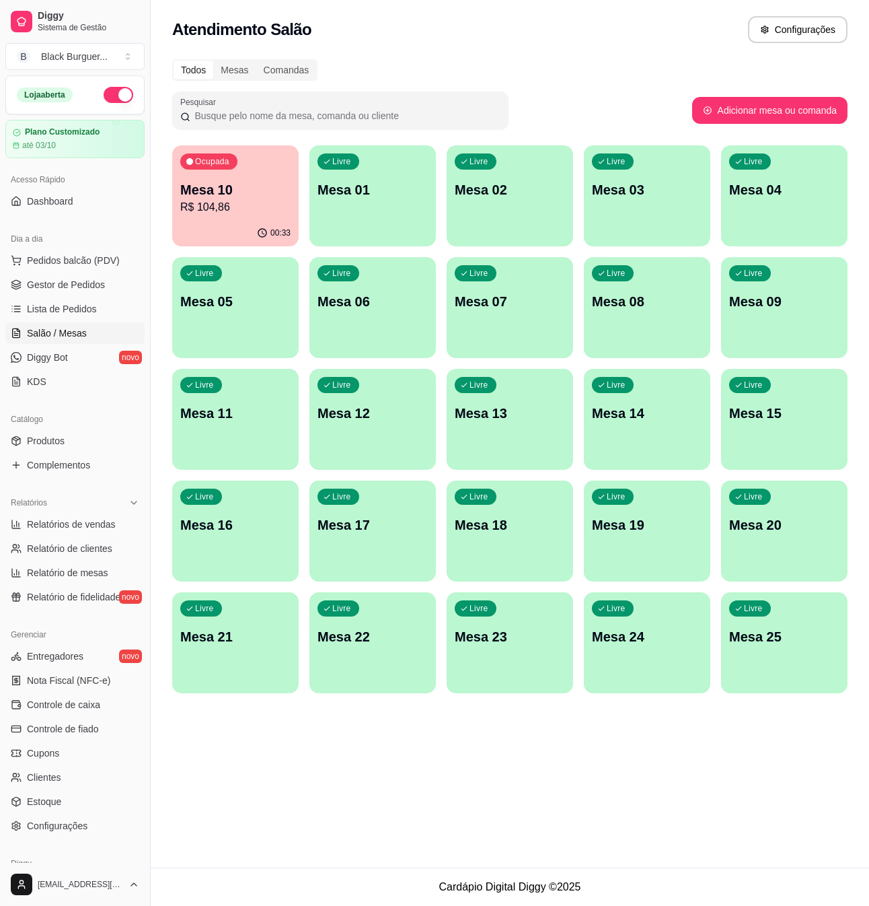
click at [242, 174] on div "Ocupada Mesa 10 R$ 104,86" at bounding box center [235, 182] width 127 height 75
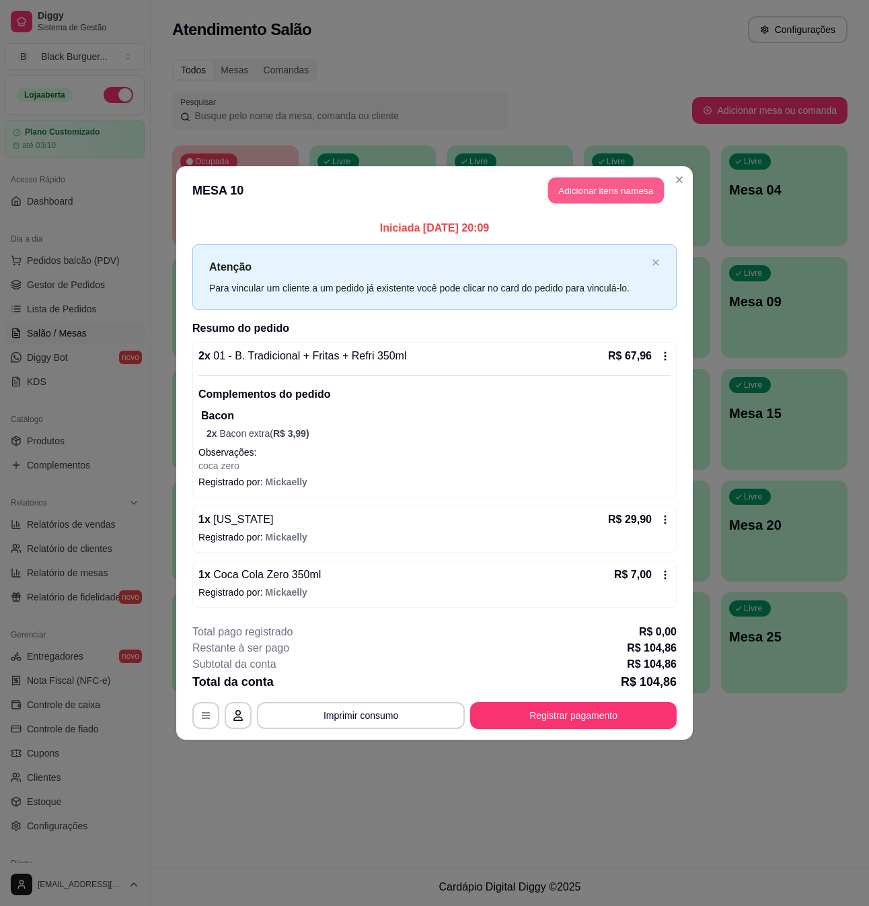
click at [601, 187] on button "Adicionar itens na mesa" at bounding box center [606, 191] width 116 height 26
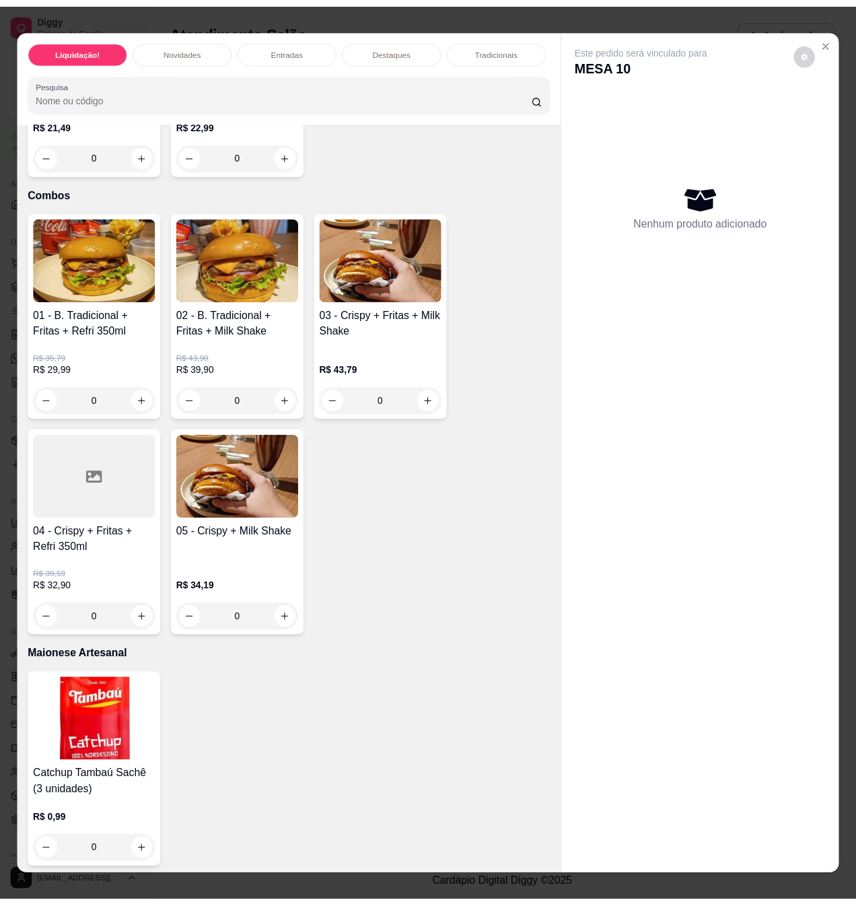
scroll to position [2512, 0]
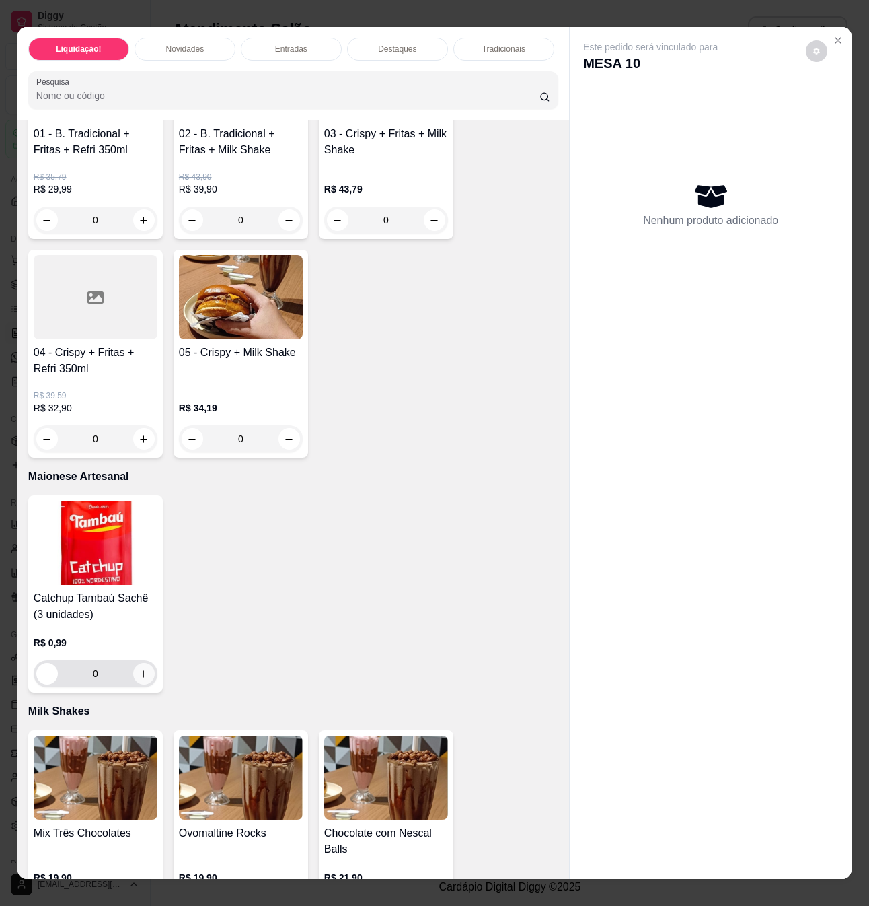
click at [139, 669] on icon "increase-product-quantity" at bounding box center [144, 674] width 10 height 10
type input "1"
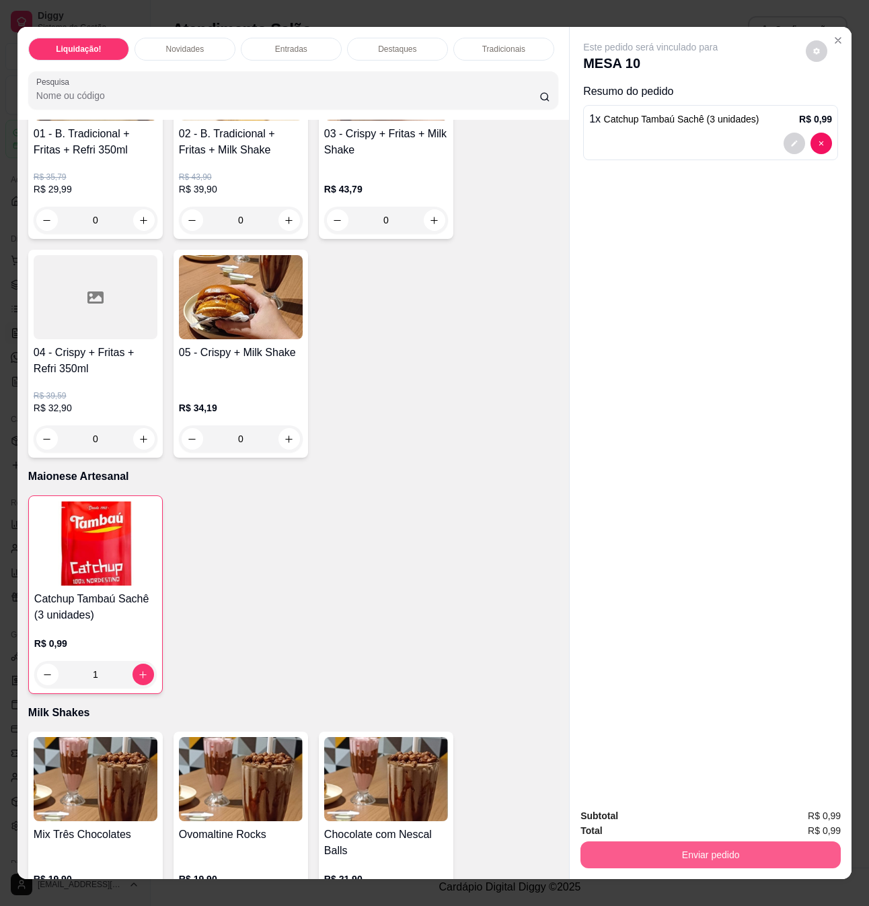
click at [641, 849] on button "Enviar pedido" at bounding box center [711, 854] width 260 height 27
click at [668, 814] on button "Não registrar e enviar pedido" at bounding box center [665, 815] width 140 height 26
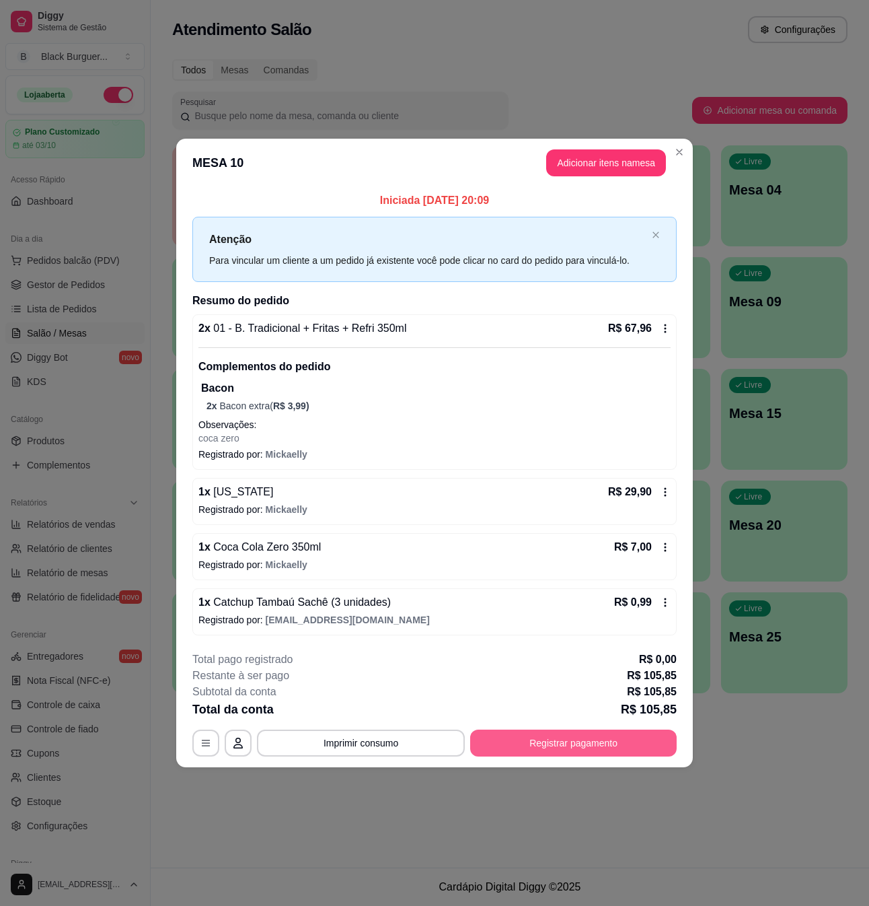
click at [587, 746] on button "Registrar pagamento" at bounding box center [573, 742] width 207 height 27
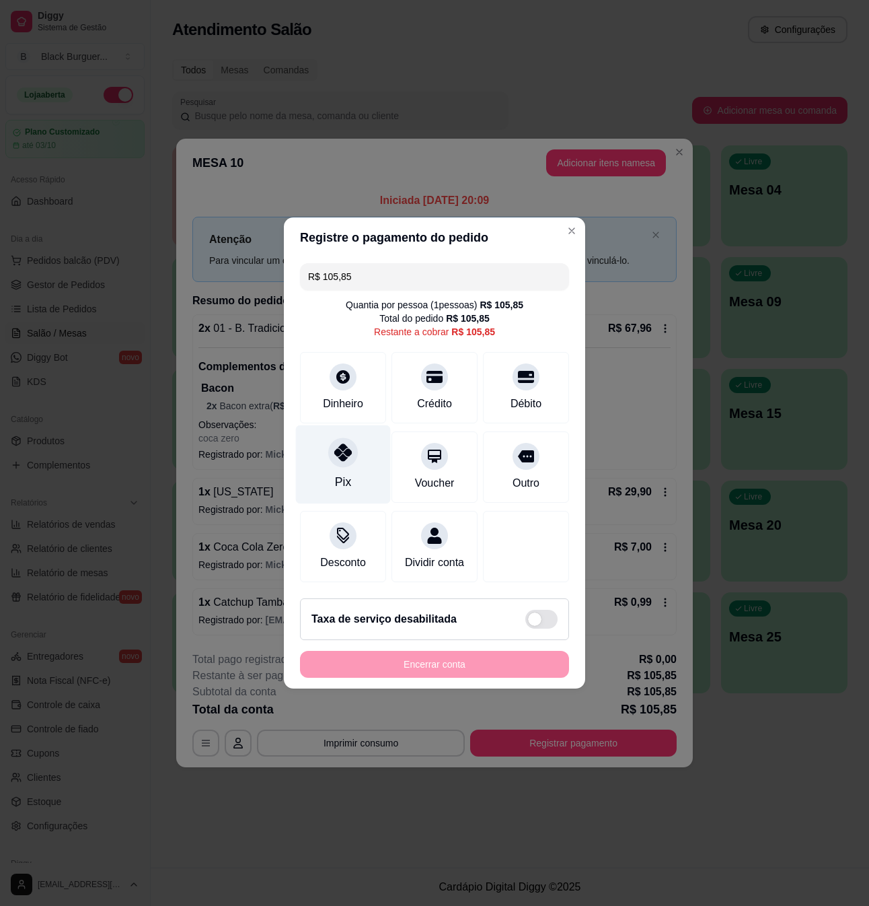
click at [345, 451] on icon at bounding box center [342, 451] width 17 height 17
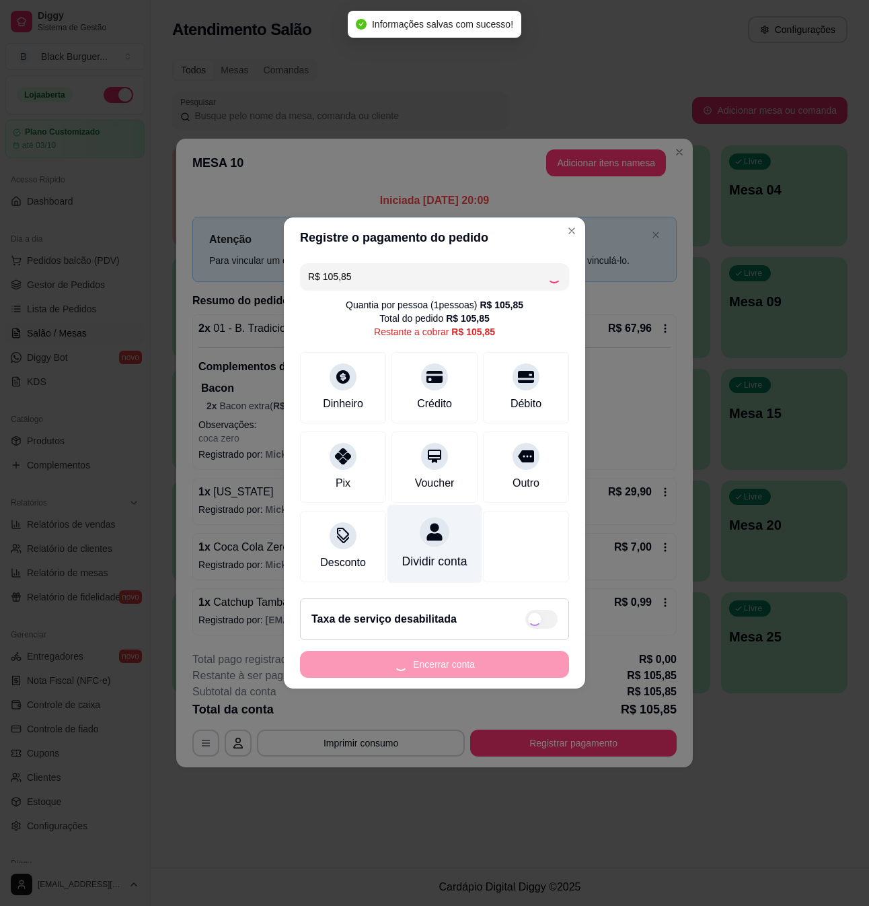
type input "R$ 0,00"
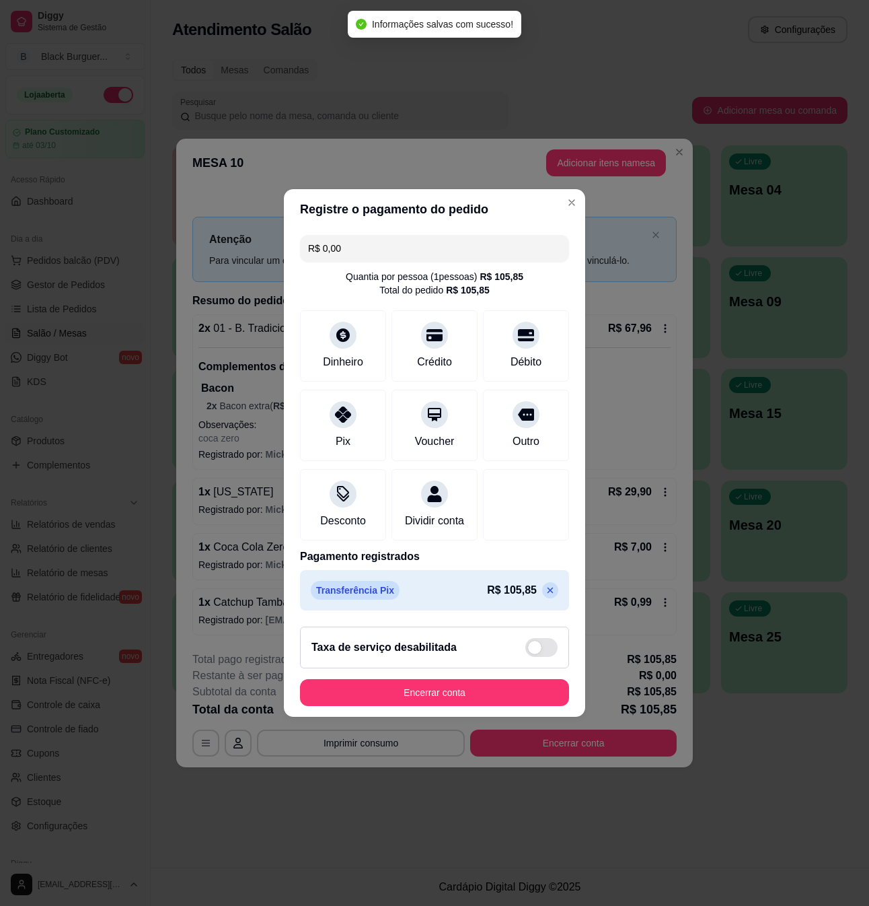
click at [469, 716] on footer "Taxa de serviço desabilitada Encerrar conta" at bounding box center [434, 666] width 301 height 101
click at [472, 706] on button "Encerrar conta" at bounding box center [434, 692] width 269 height 27
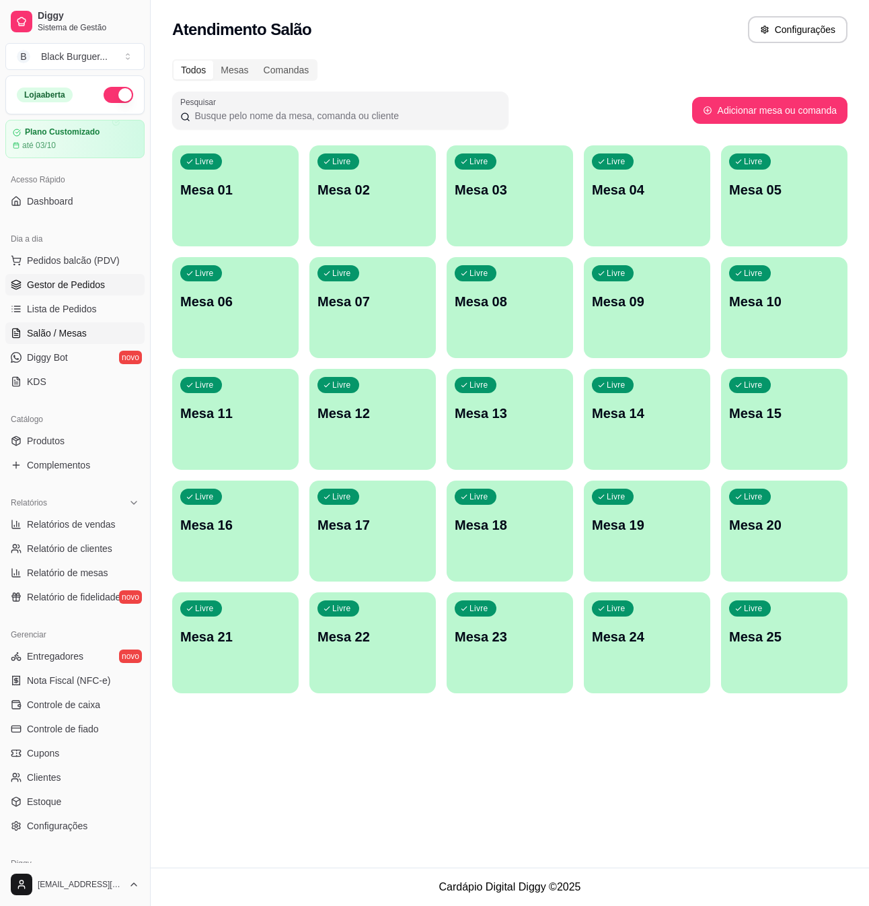
click at [57, 287] on span "Gestor de Pedidos" at bounding box center [66, 284] width 78 height 13
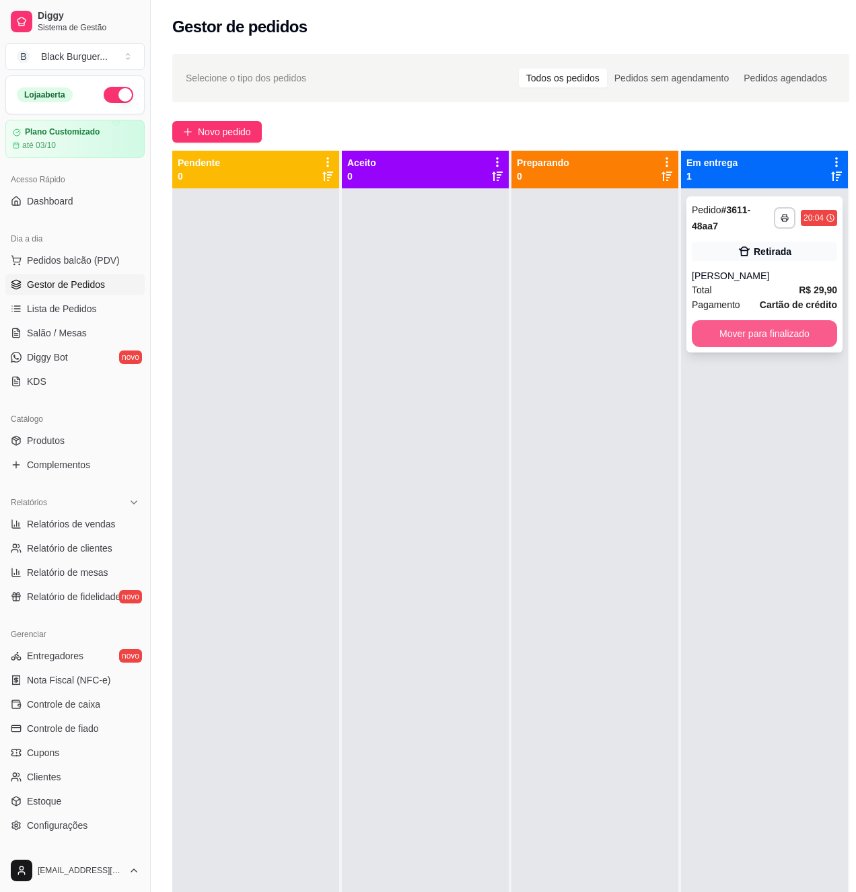
click at [746, 326] on button "Mover para finalizado" at bounding box center [764, 333] width 145 height 27
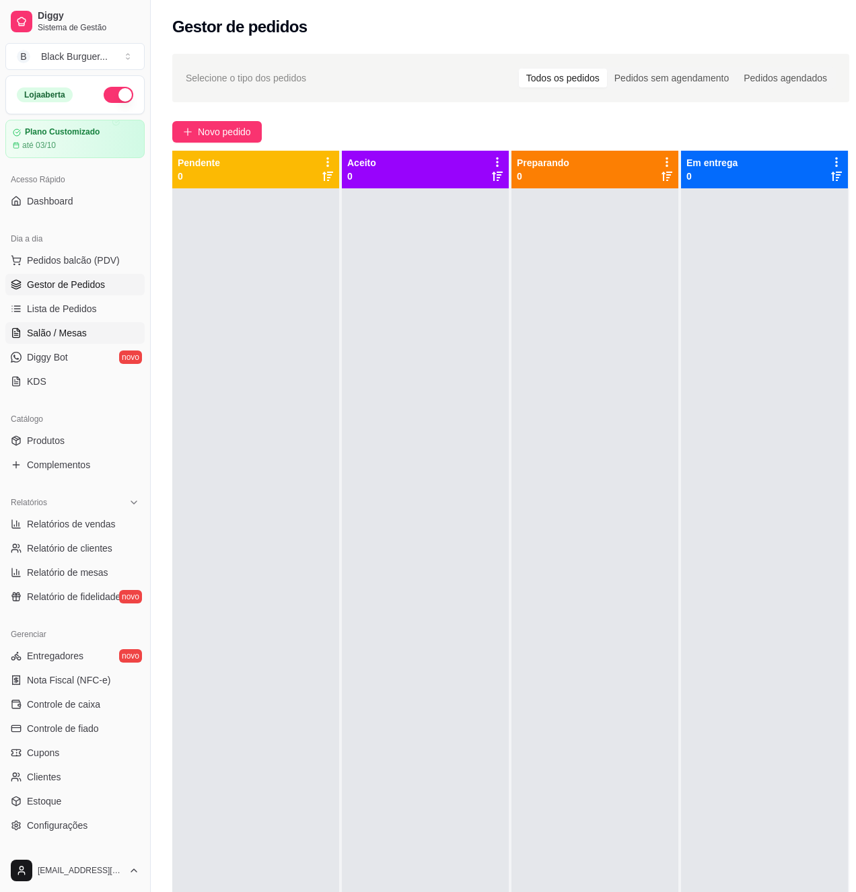
click at [102, 324] on link "Salão / Mesas" at bounding box center [74, 333] width 139 height 22
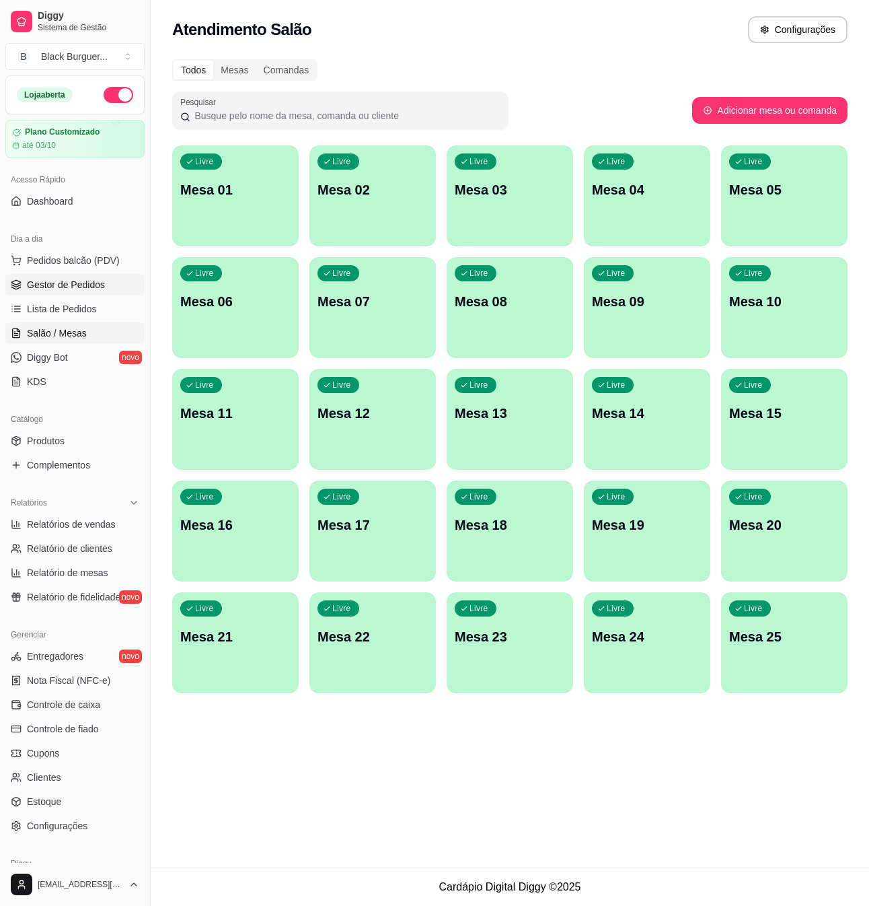
click at [85, 283] on span "Gestor de Pedidos" at bounding box center [66, 284] width 78 height 13
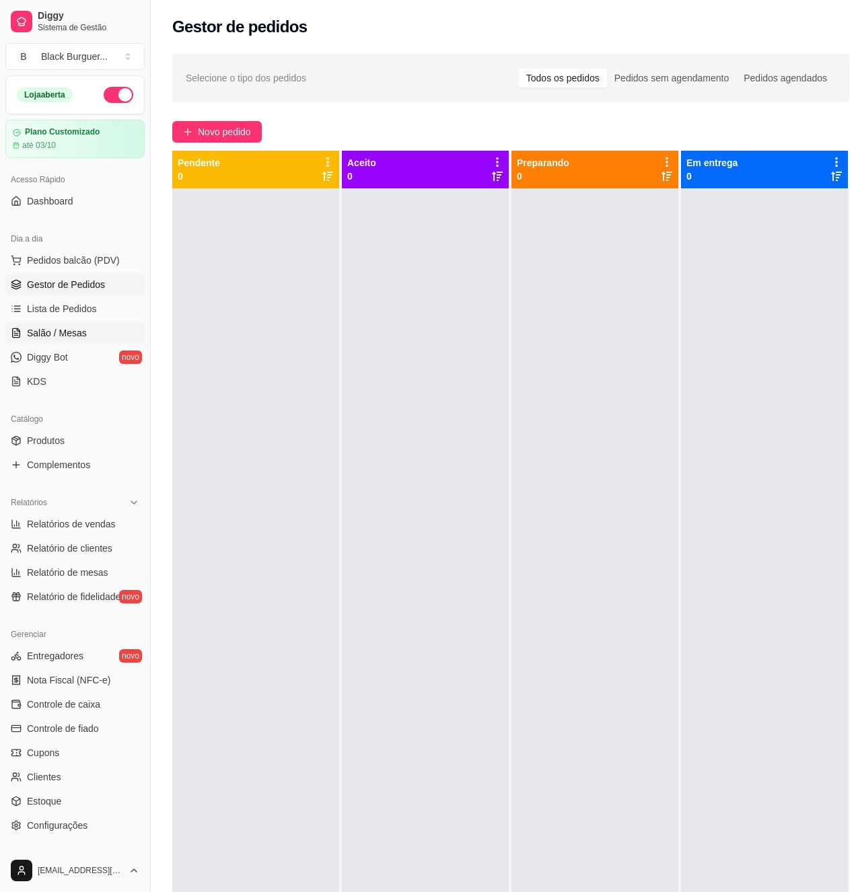
click at [89, 337] on link "Salão / Mesas" at bounding box center [74, 333] width 139 height 22
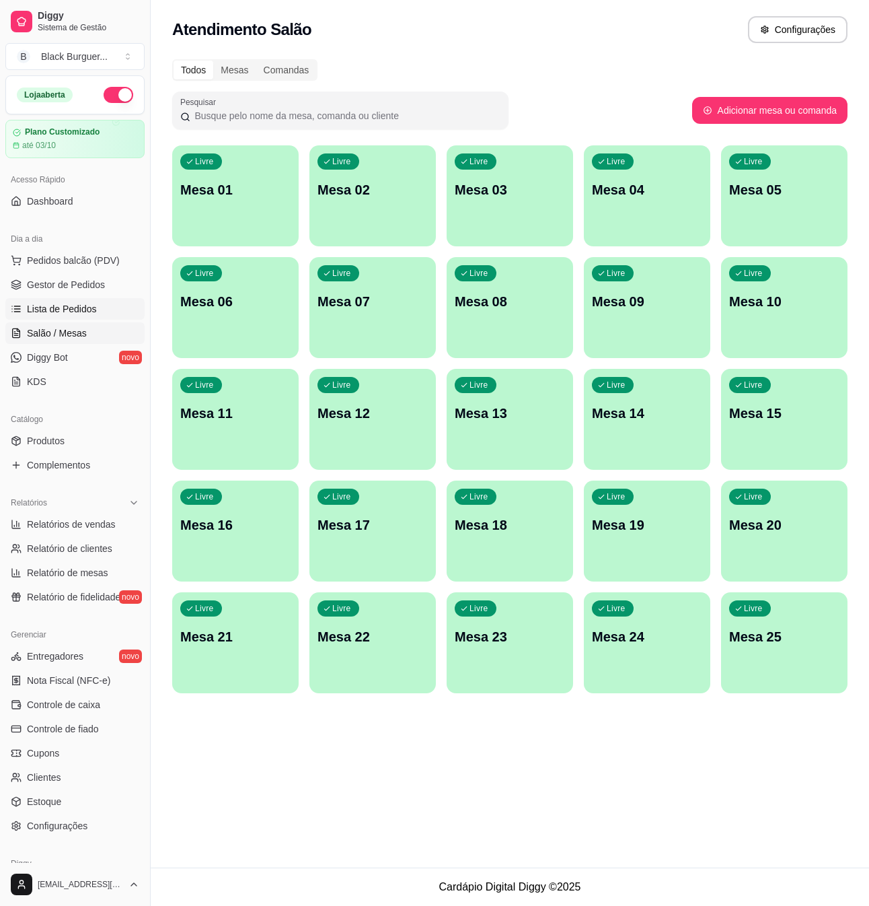
click at [82, 310] on span "Lista de Pedidos" at bounding box center [62, 308] width 70 height 13
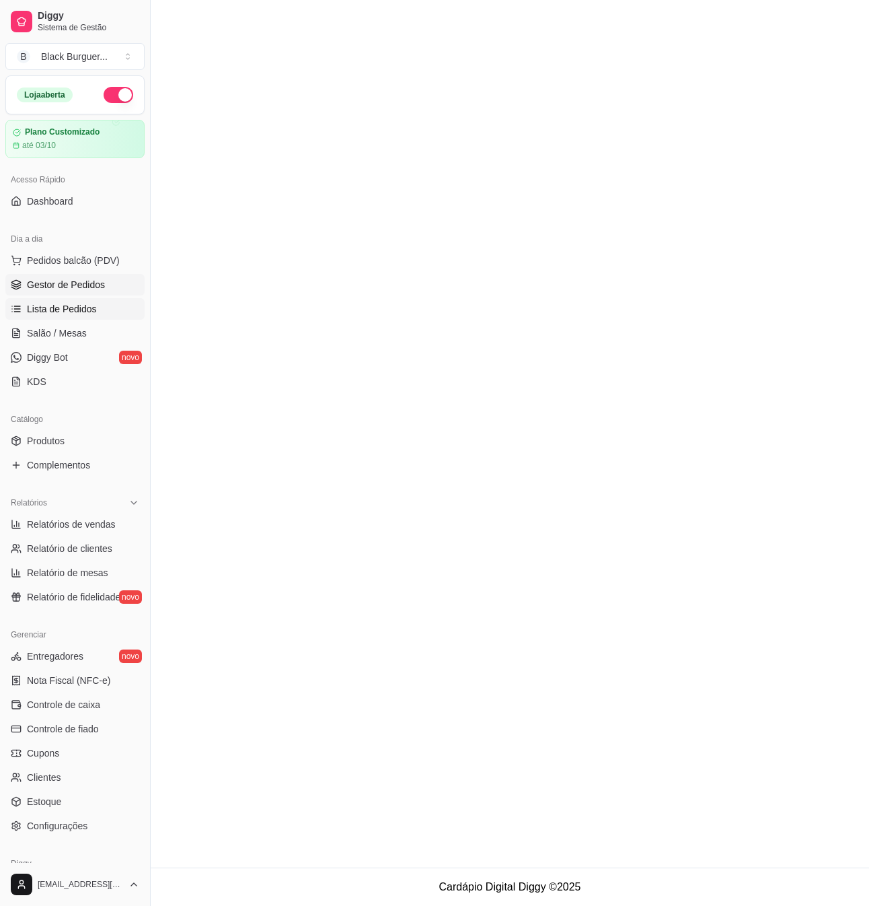
click at [89, 292] on link "Gestor de Pedidos" at bounding box center [74, 285] width 139 height 22
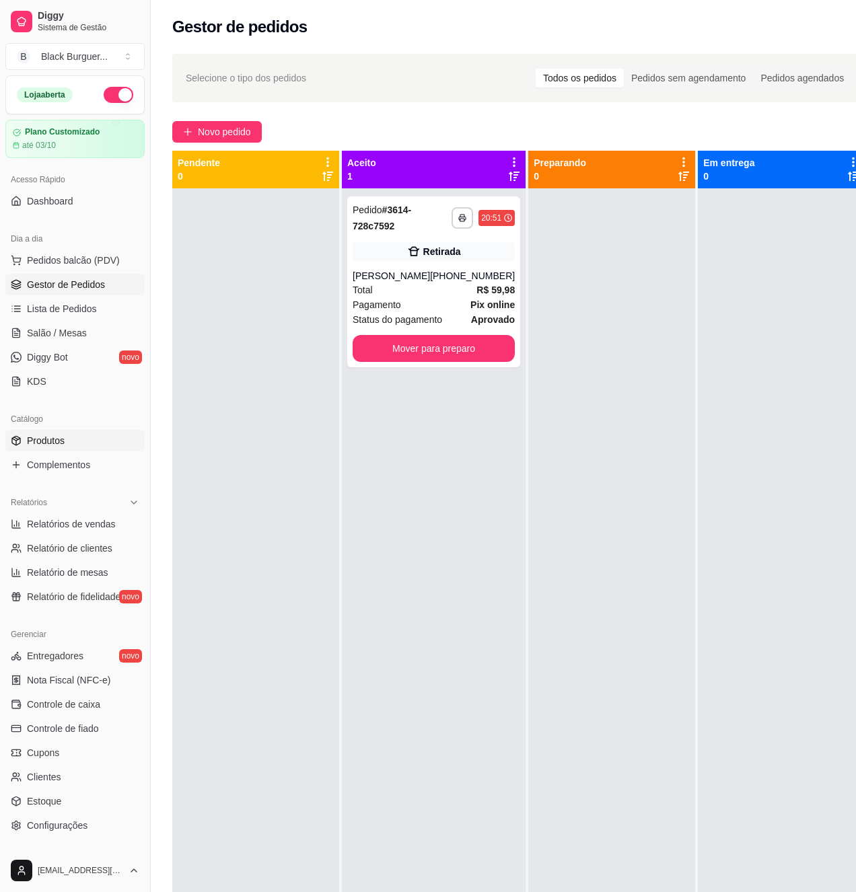
click at [67, 439] on link "Produtos" at bounding box center [74, 441] width 139 height 22
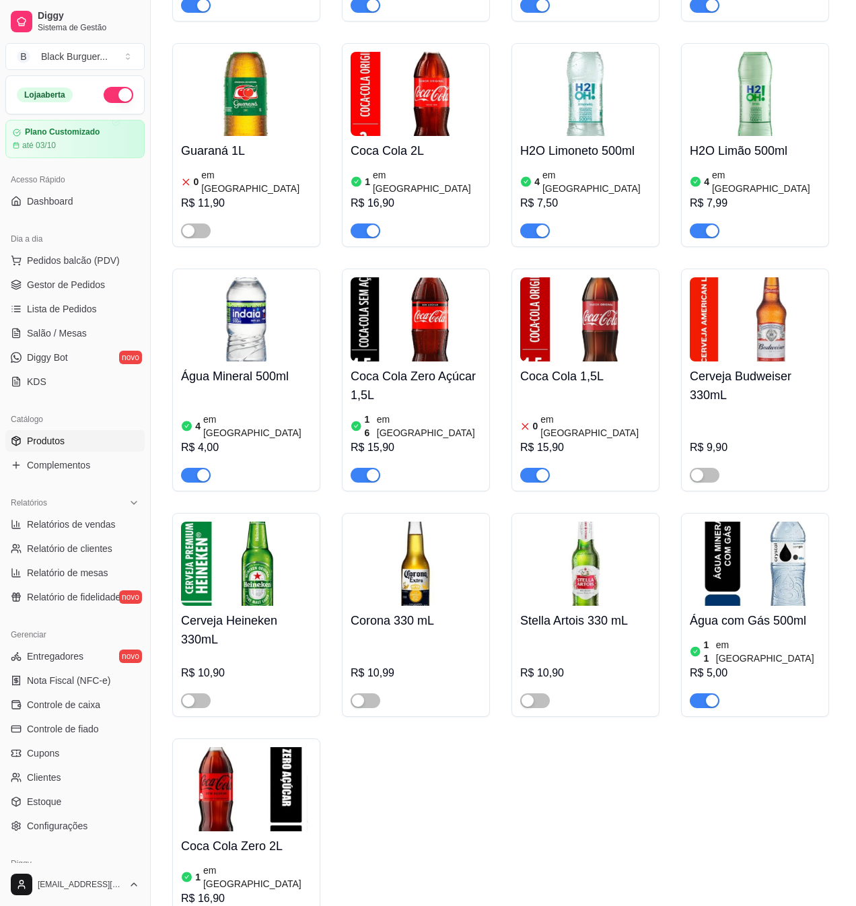
scroll to position [4789, 0]
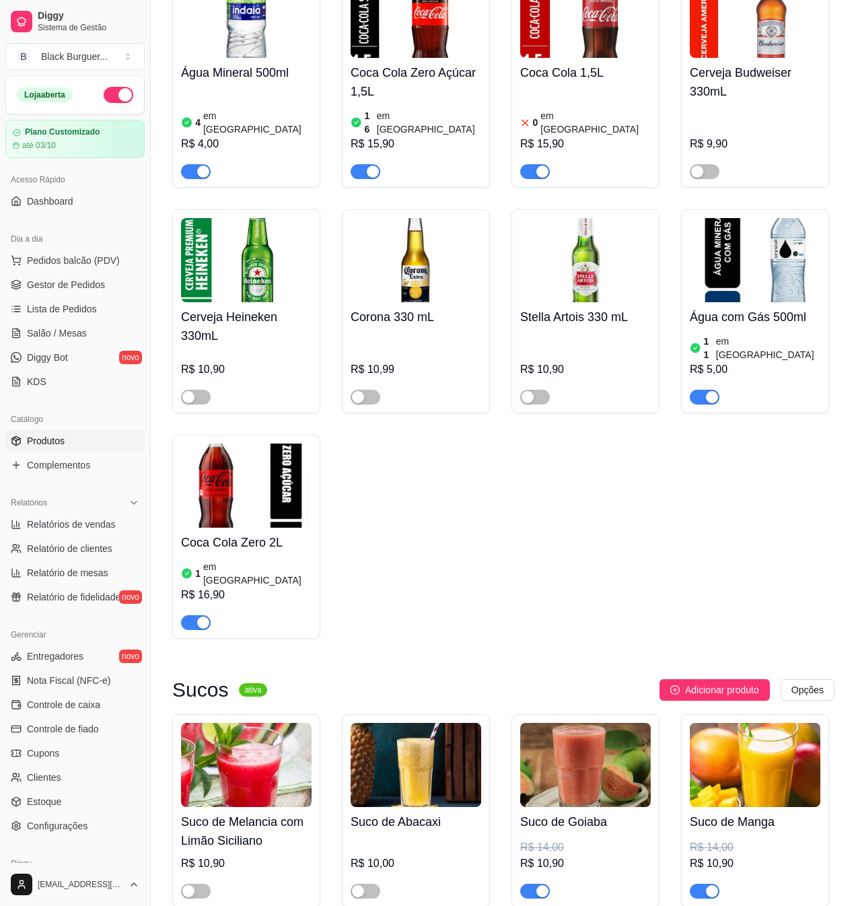
click at [704, 884] on span "button" at bounding box center [705, 891] width 30 height 15
click at [89, 288] on span "Gestor de Pedidos" at bounding box center [66, 284] width 78 height 13
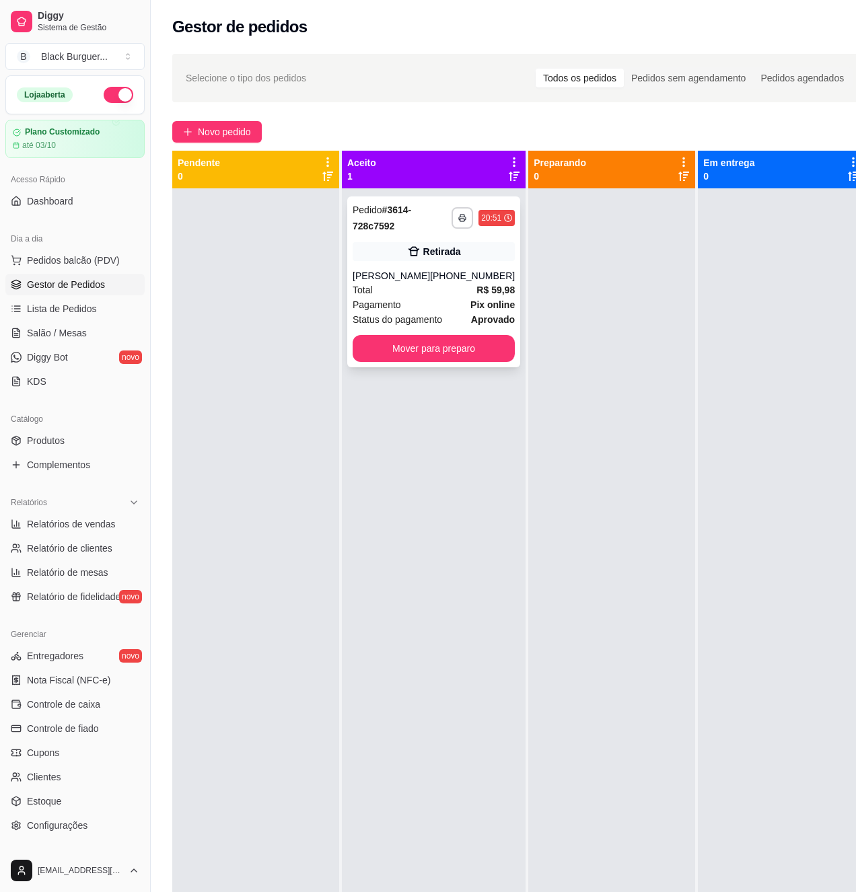
click at [434, 281] on div "[PHONE_NUMBER]" at bounding box center [472, 275] width 85 height 13
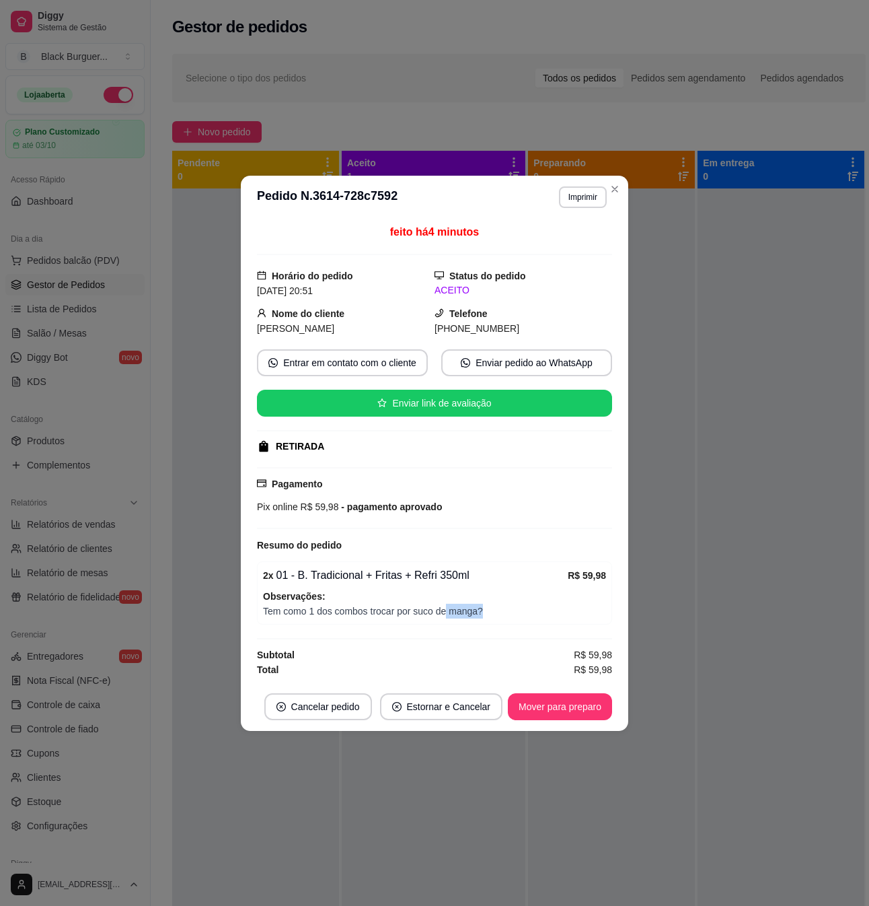
drag, startPoint x: 446, startPoint y: 614, endPoint x: 487, endPoint y: 614, distance: 41.7
click at [486, 614] on span "Tem como 1 dos combos trocar por suco de manga?" at bounding box center [434, 611] width 343 height 15
click at [487, 614] on span "Tem como 1 dos combos trocar por suco de manga?" at bounding box center [434, 611] width 343 height 15
click at [464, 614] on span "Tem como 1 dos combos trocar por suco de manga?" at bounding box center [434, 611] width 343 height 15
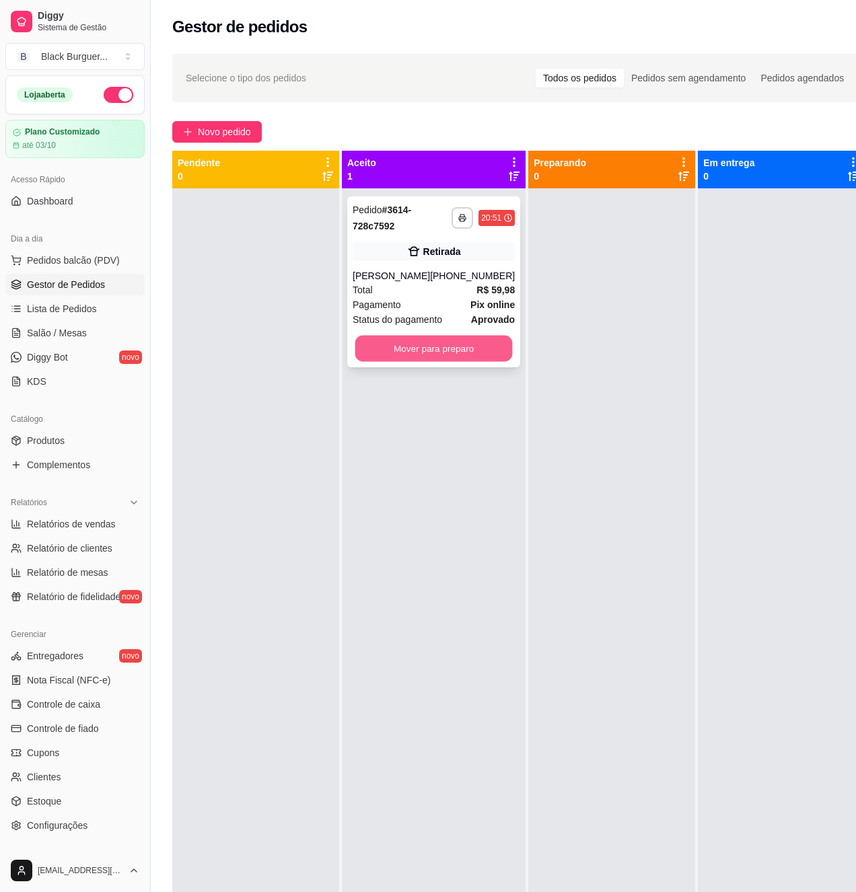
click at [455, 357] on button "Mover para preparo" at bounding box center [433, 349] width 157 height 26
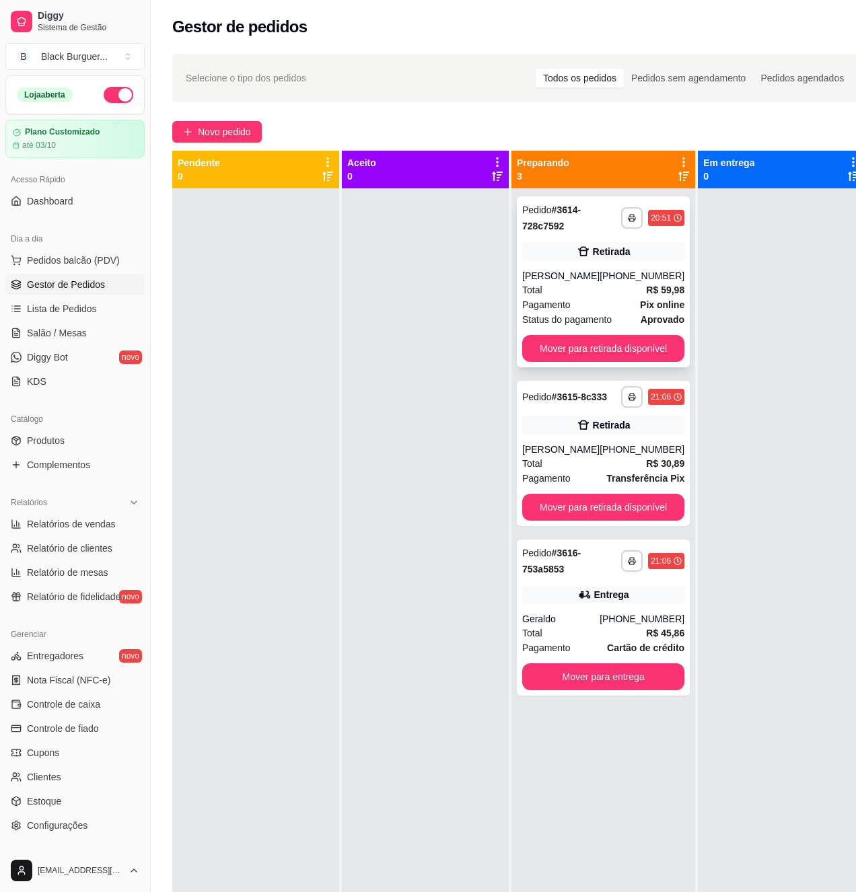
click at [640, 307] on strong "Pix online" at bounding box center [662, 304] width 44 height 11
click at [555, 297] on div "Total R$ 59,98" at bounding box center [603, 290] width 162 height 15
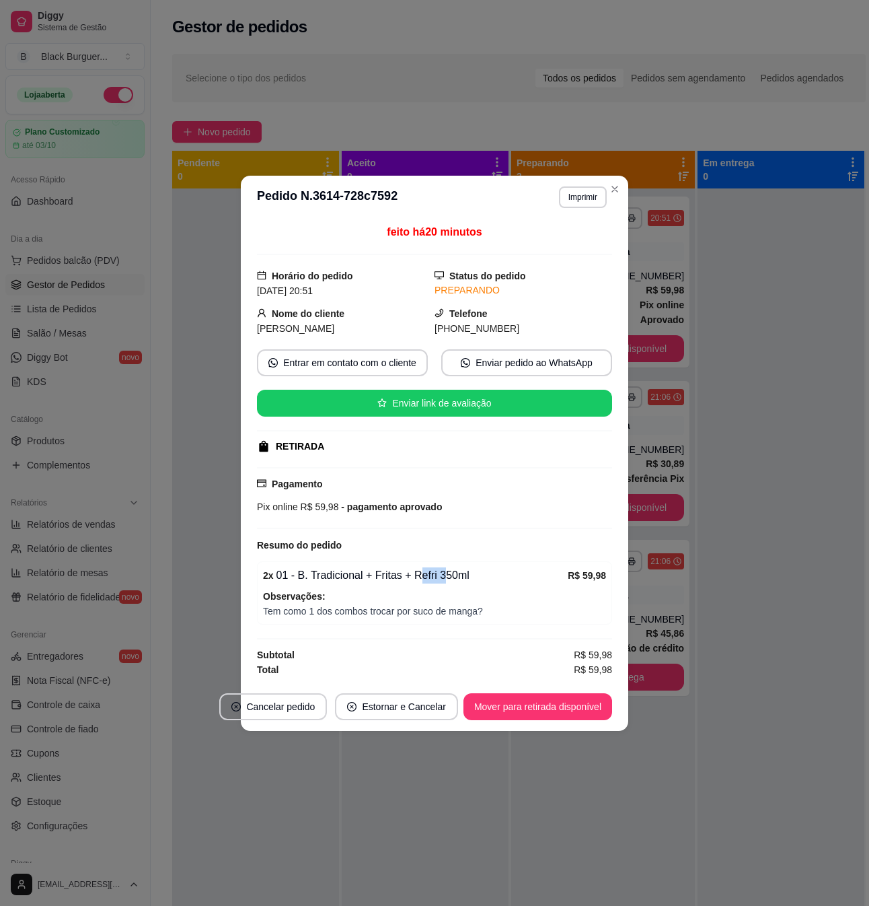
drag, startPoint x: 419, startPoint y: 569, endPoint x: 445, endPoint y: 571, distance: 26.3
click at [444, 571] on div "2 x 01 - B. Tradicional + Fritas + Refri 350ml" at bounding box center [415, 575] width 305 height 16
click at [445, 571] on div "2 x 01 - B. Tradicional + Fritas + Refri 350ml" at bounding box center [415, 575] width 305 height 16
drag, startPoint x: 381, startPoint y: 576, endPoint x: 397, endPoint y: 577, distance: 16.2
click at [396, 577] on div "2 x 01 - B. Tradicional + Fritas + Refri 350ml" at bounding box center [415, 575] width 305 height 16
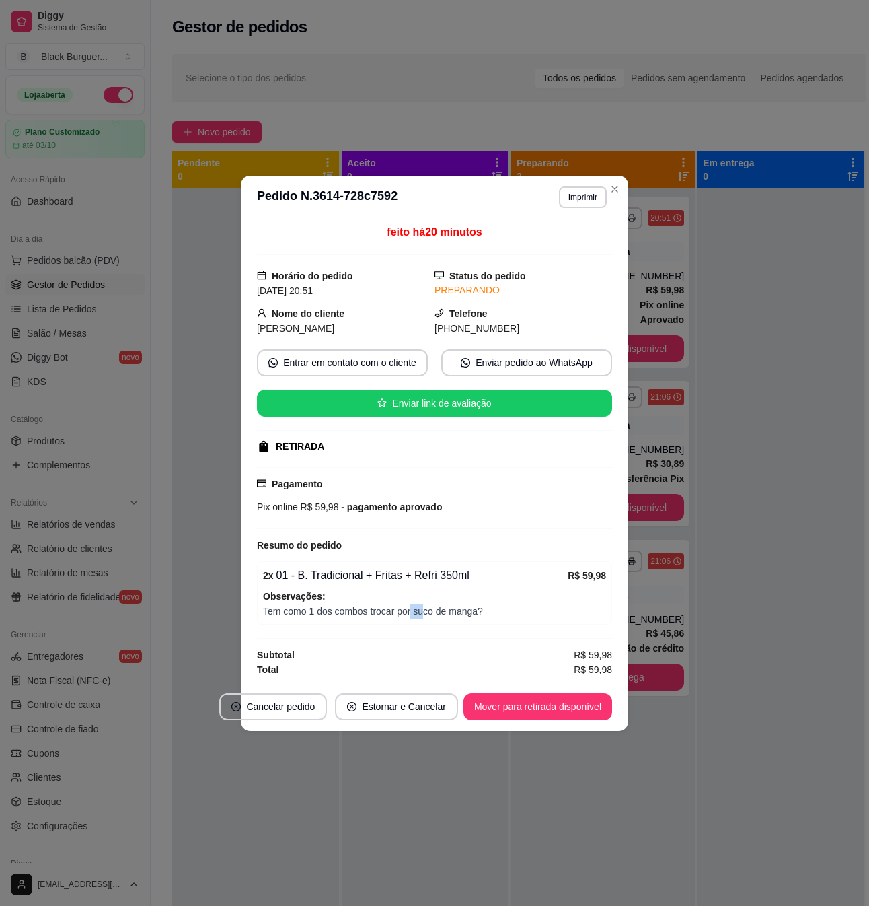
drag, startPoint x: 412, startPoint y: 609, endPoint x: 429, endPoint y: 610, distance: 17.5
click at [429, 610] on span "Tem como 1 dos combos trocar por suco de manga?" at bounding box center [434, 611] width 343 height 15
click at [431, 610] on span "Tem como 1 dos combos trocar por suco de manga?" at bounding box center [434, 611] width 343 height 15
drag, startPoint x: 410, startPoint y: 612, endPoint x: 441, endPoint y: 615, distance: 31.8
click at [439, 615] on span "Tem como 1 dos combos trocar por suco de manga?" at bounding box center [434, 611] width 343 height 15
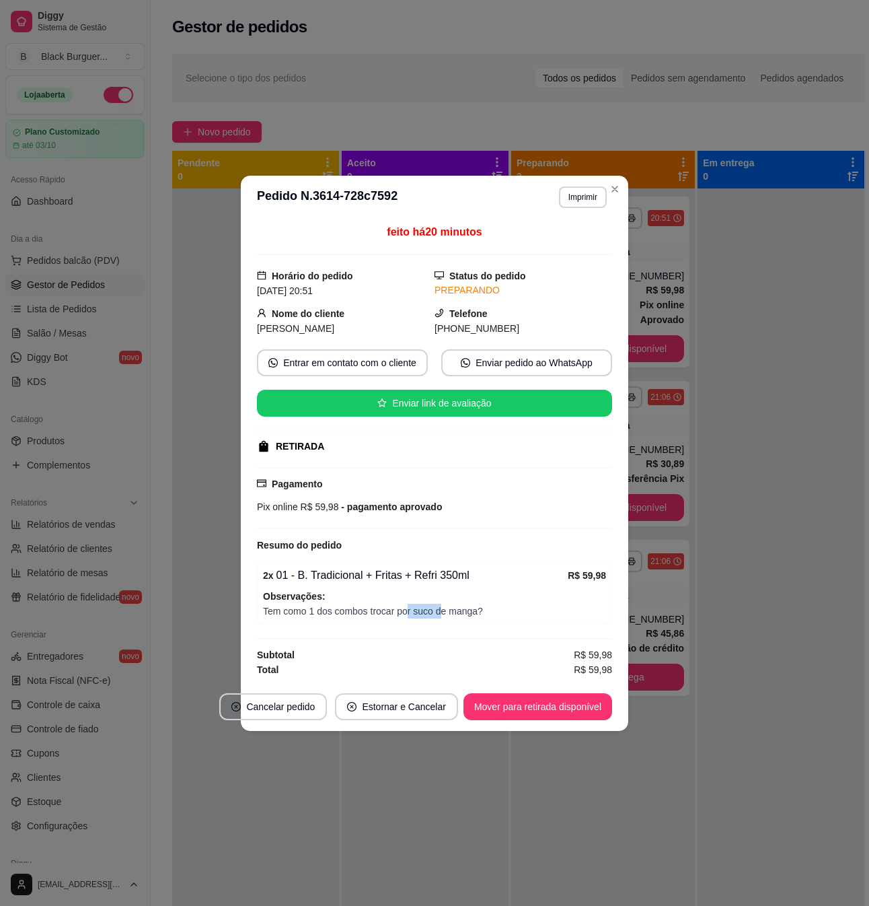
click at [441, 615] on span "Tem como 1 dos combos trocar por suco de manga?" at bounding box center [434, 611] width 343 height 15
click at [447, 608] on span "Tem como 1 dos combos trocar por suco de manga?" at bounding box center [434, 611] width 343 height 15
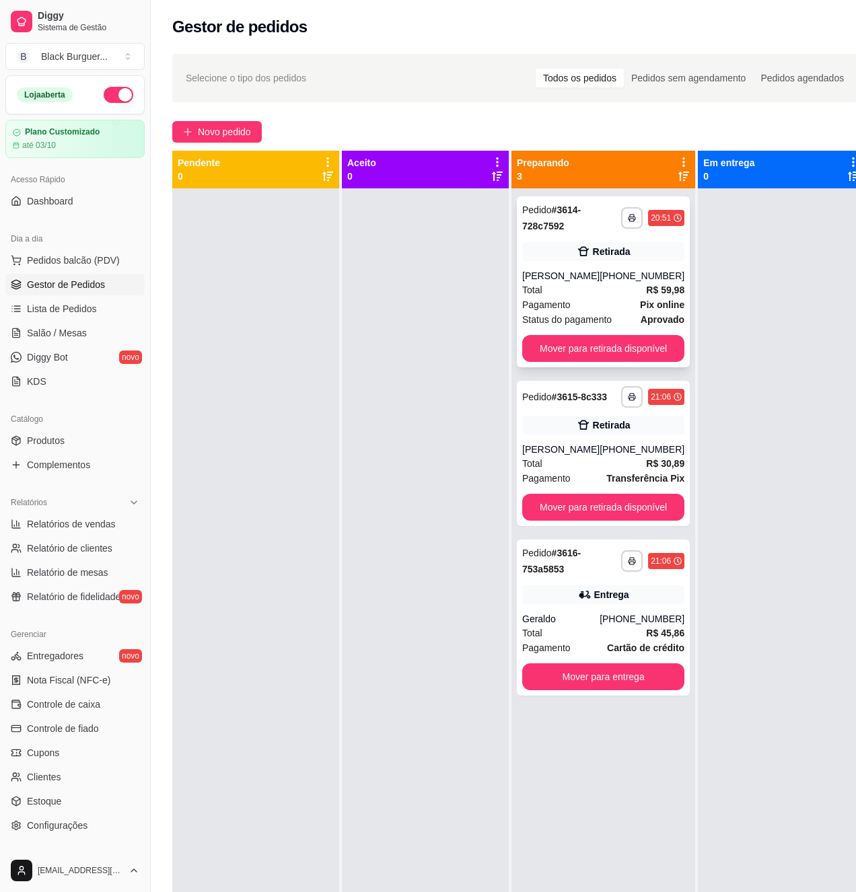
click at [647, 289] on strong "R$ 59,98" at bounding box center [665, 290] width 38 height 11
click at [625, 310] on div "Pagamento Pix online" at bounding box center [603, 304] width 162 height 15
click at [649, 354] on button "Mover para retirada disponível" at bounding box center [603, 348] width 162 height 27
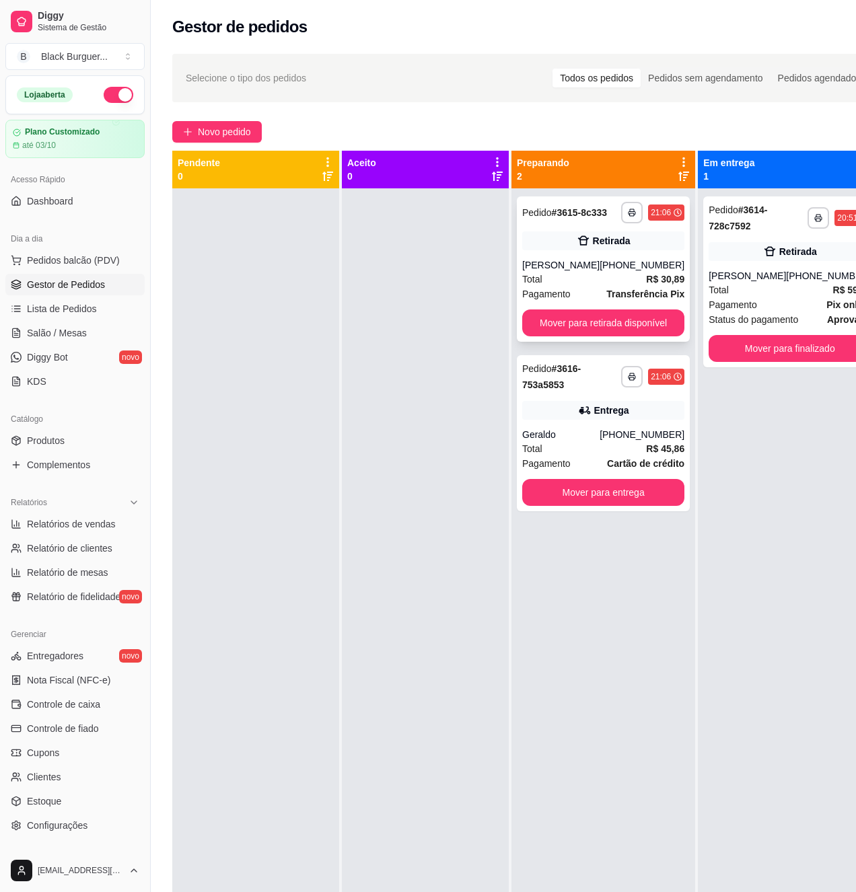
click at [614, 260] on div "[PHONE_NUMBER]" at bounding box center [642, 264] width 85 height 13
click at [809, 353] on button "Mover para finalizado" at bounding box center [789, 349] width 157 height 26
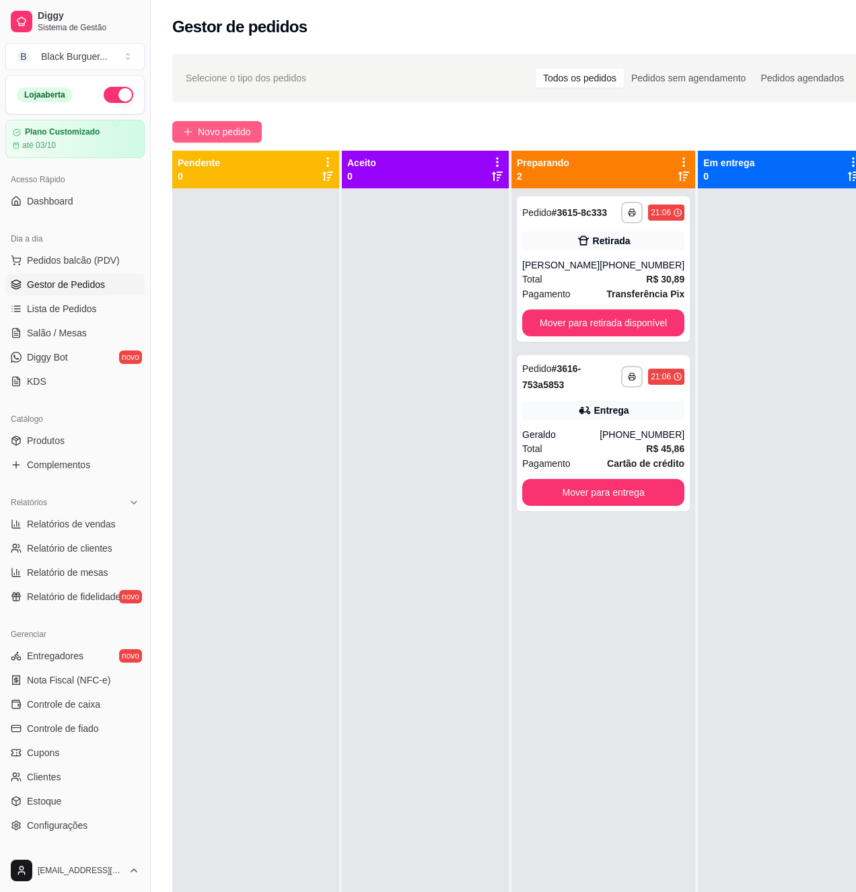
click at [245, 135] on span "Novo pedido" at bounding box center [224, 131] width 53 height 15
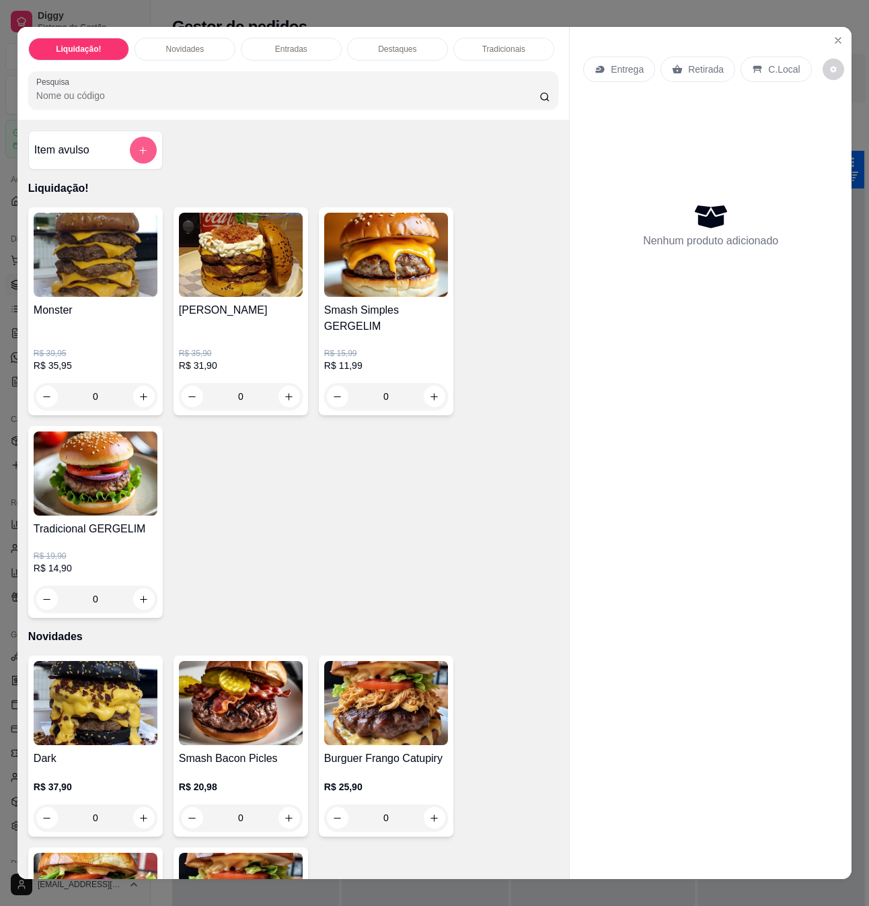
click at [140, 155] on icon "add-separate-item" at bounding box center [143, 150] width 10 height 10
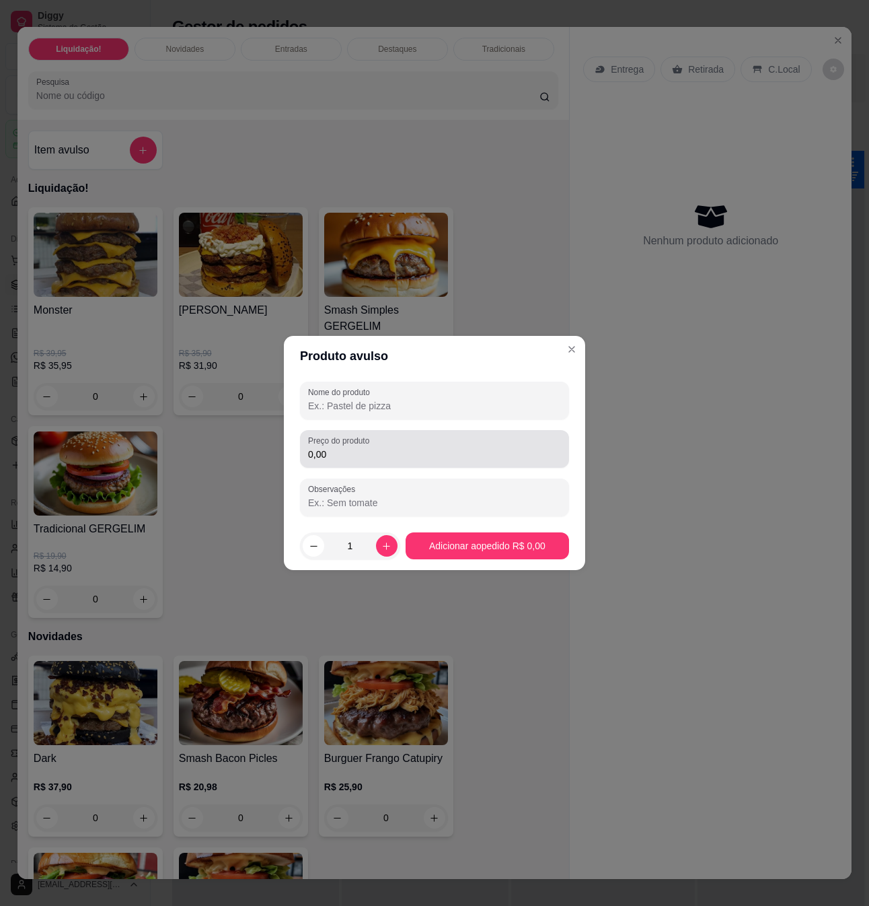
click at [341, 467] on div "Preço do produto 0,00" at bounding box center [434, 449] width 269 height 38
type input "3,90"
click at [371, 505] on input "Observações" at bounding box center [434, 502] width 253 height 13
click at [366, 404] on input "Nome do produto" at bounding box center [434, 405] width 253 height 13
type input "c"
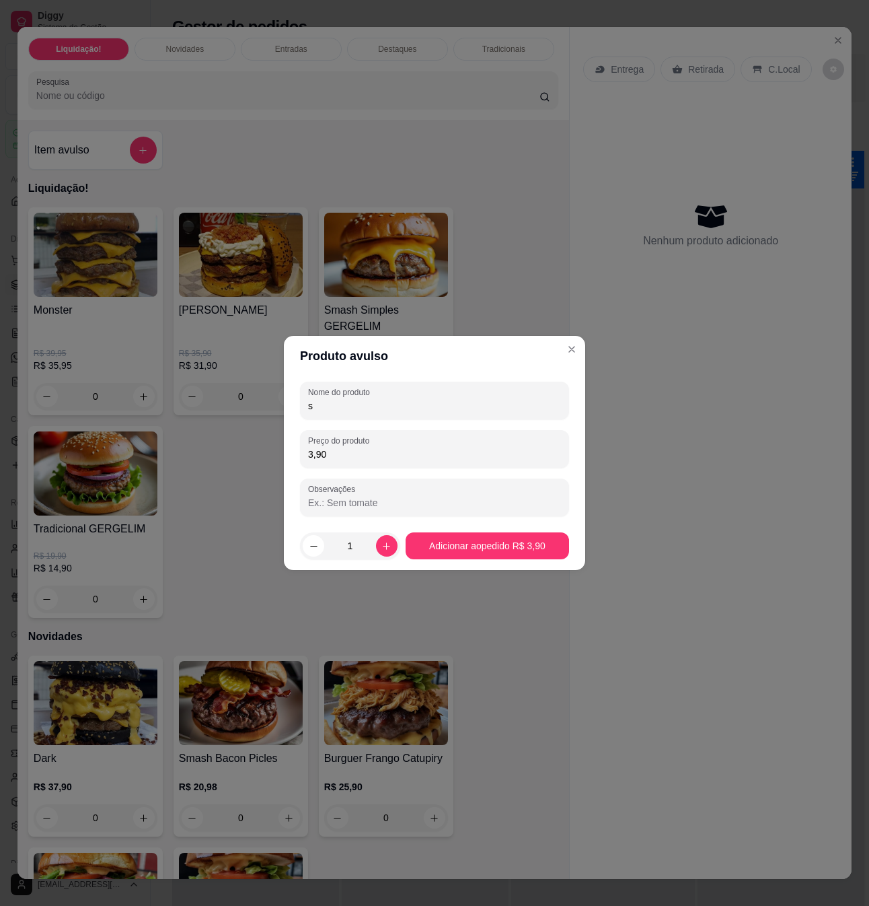
type input "sc"
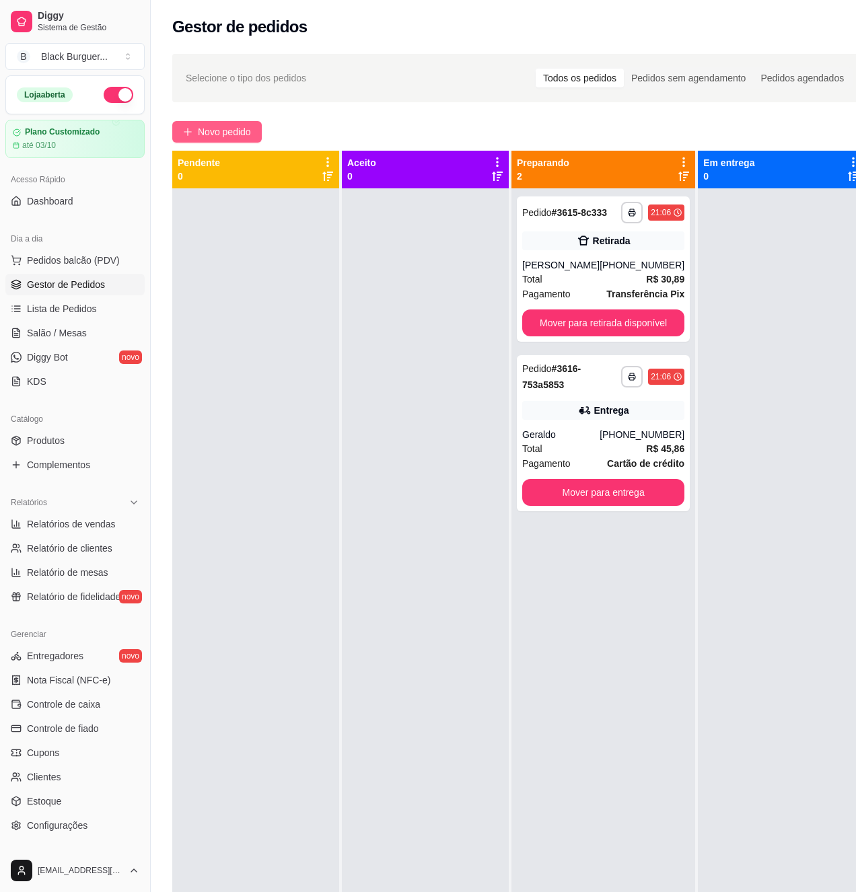
click at [244, 133] on span "Novo pedido" at bounding box center [224, 131] width 53 height 15
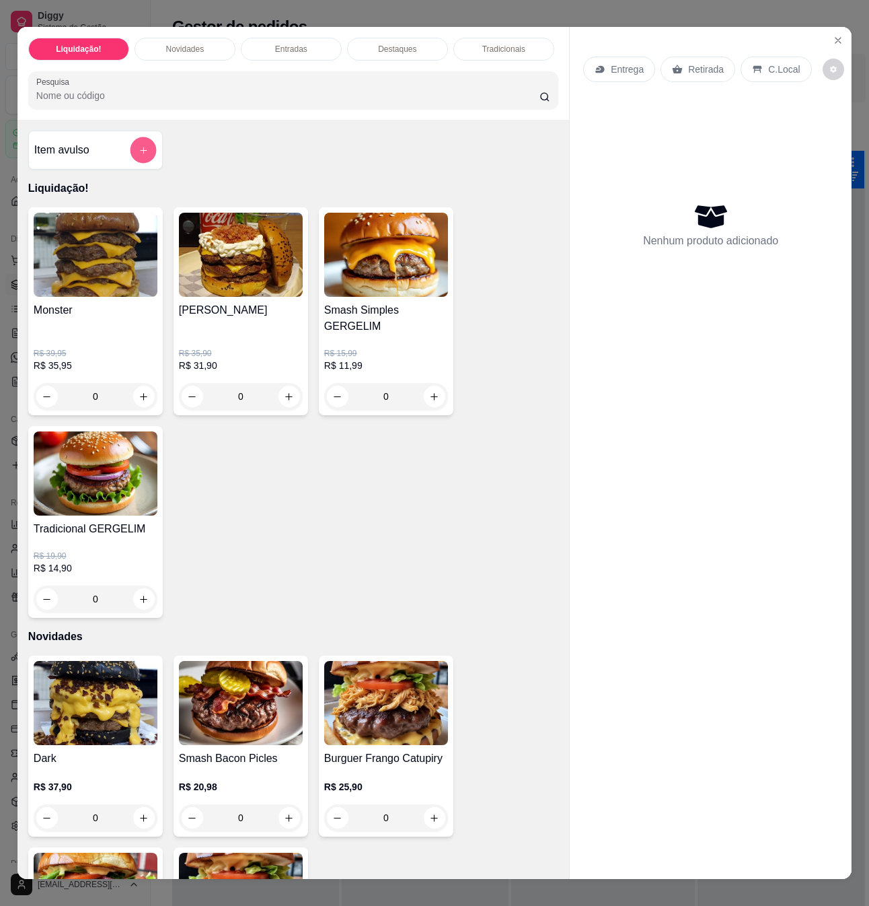
click at [145, 160] on button "add-separate-item" at bounding box center [143, 150] width 26 height 26
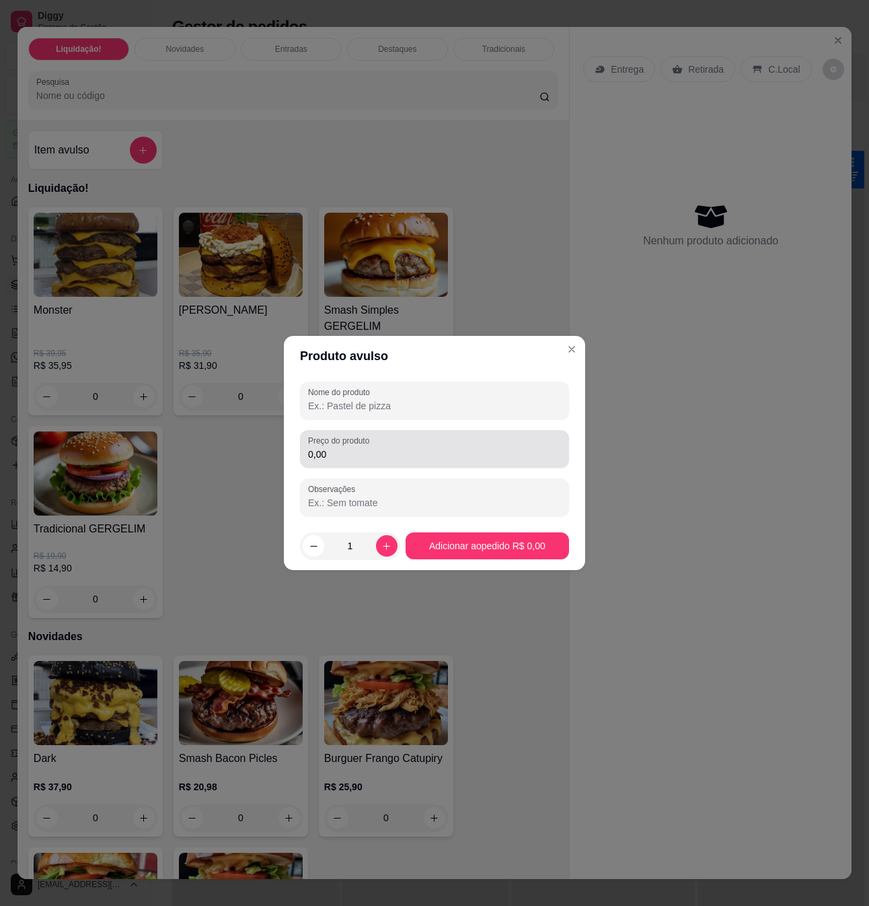
click at [342, 460] on div "0,00" at bounding box center [434, 448] width 253 height 27
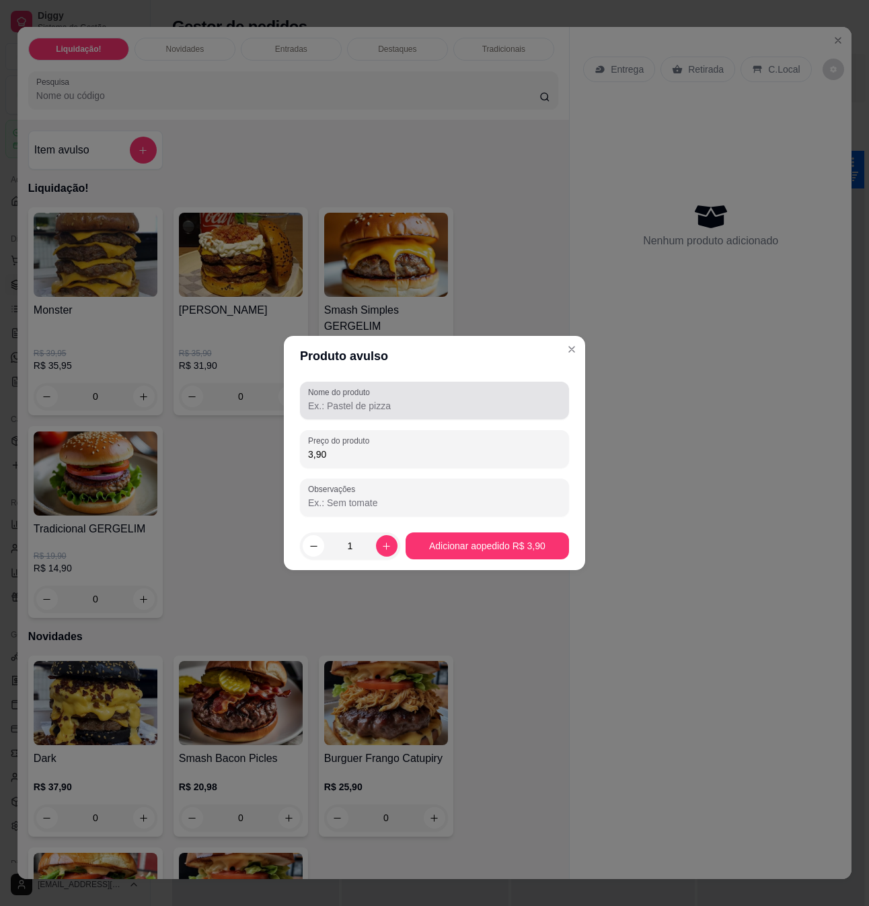
type input "3,90"
click at [406, 400] on input "Nome do produto" at bounding box center [434, 405] width 253 height 13
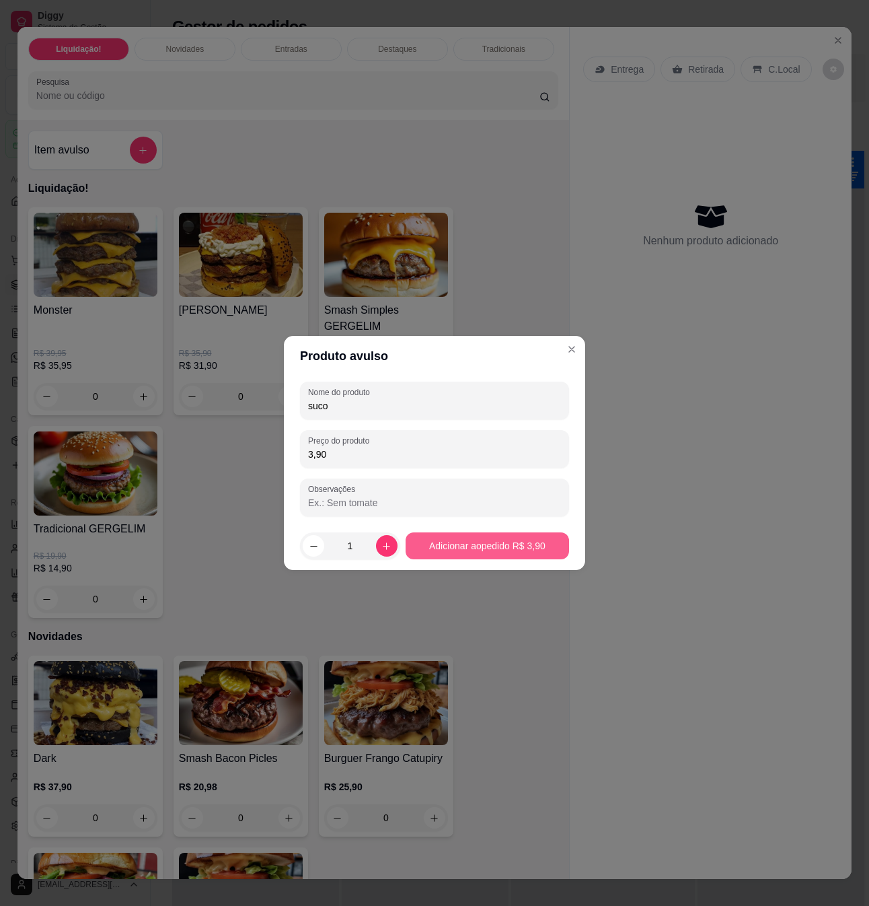
type input "suco"
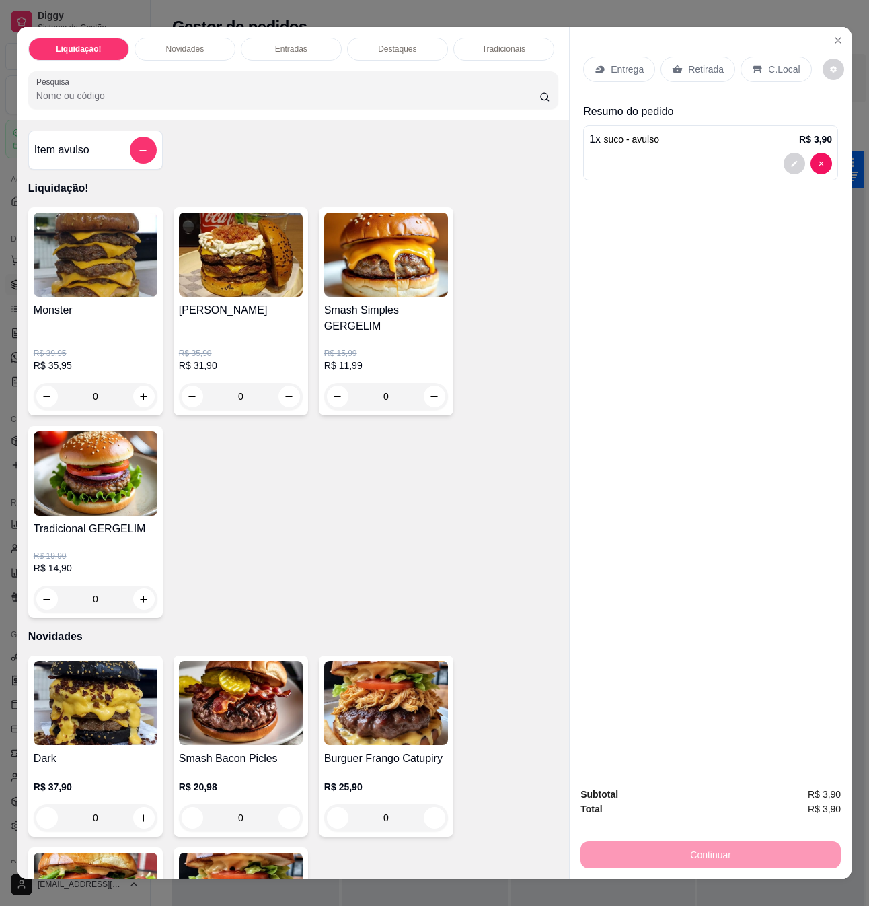
click at [696, 66] on p "Retirada" at bounding box center [706, 69] width 36 height 13
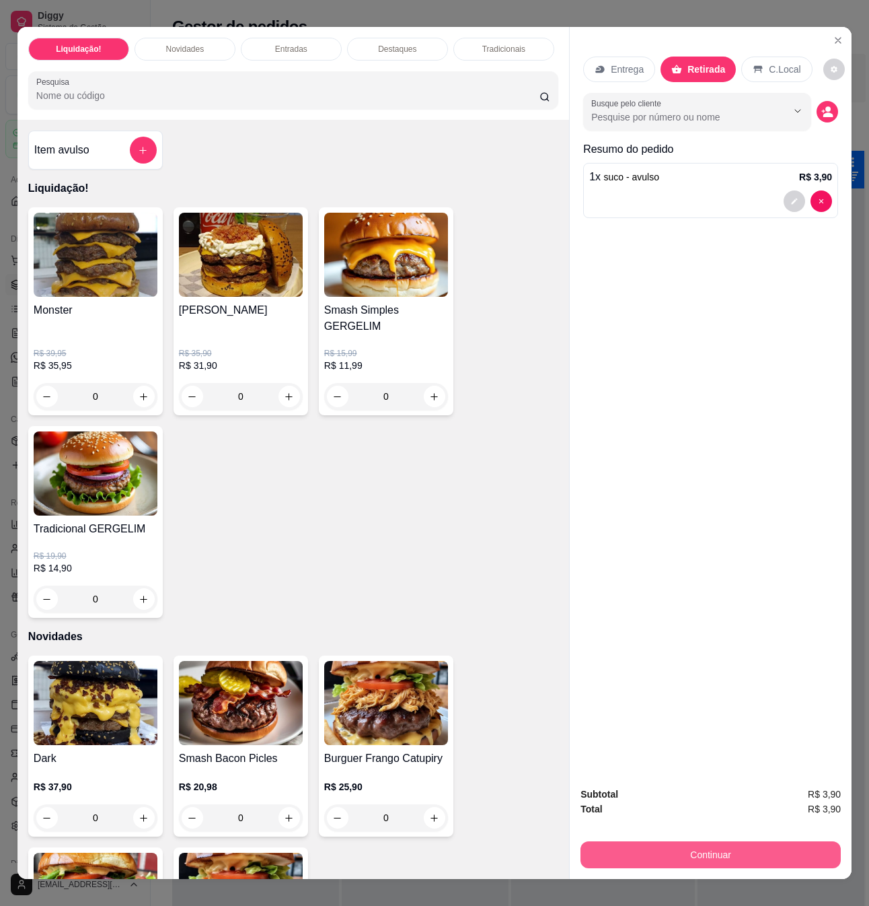
click at [771, 846] on button "Continuar" at bounding box center [711, 854] width 260 height 27
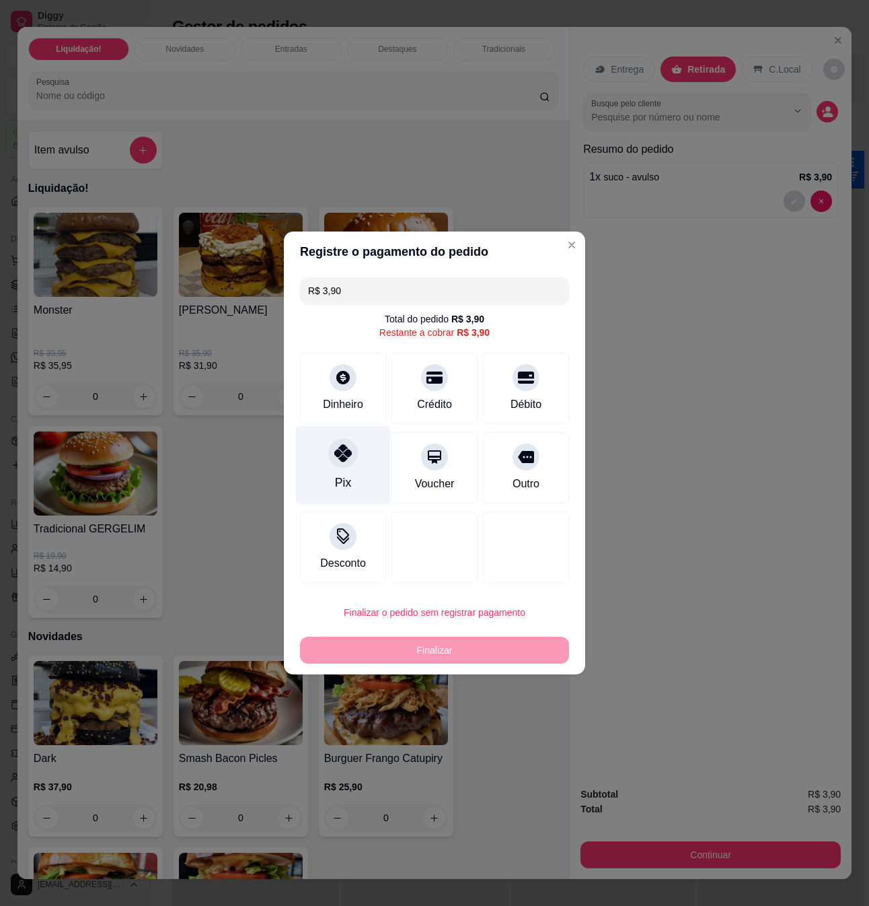
click at [351, 458] on div at bounding box center [343, 453] width 30 height 30
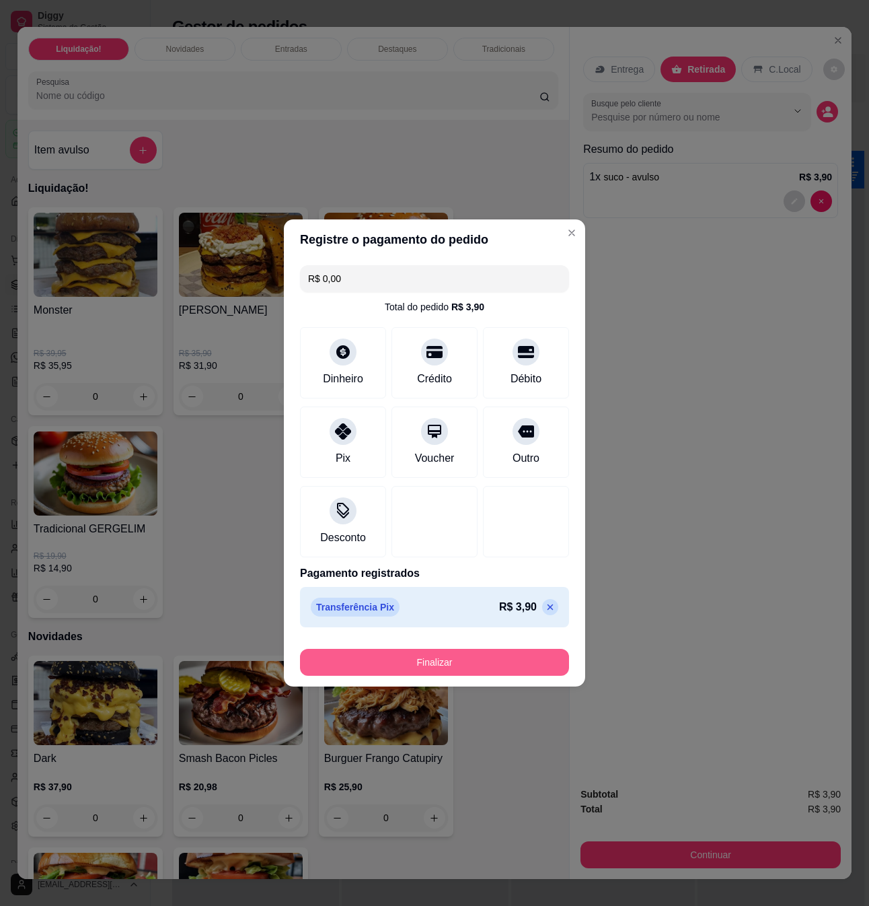
click at [474, 668] on button "Finalizar" at bounding box center [434, 662] width 269 height 27
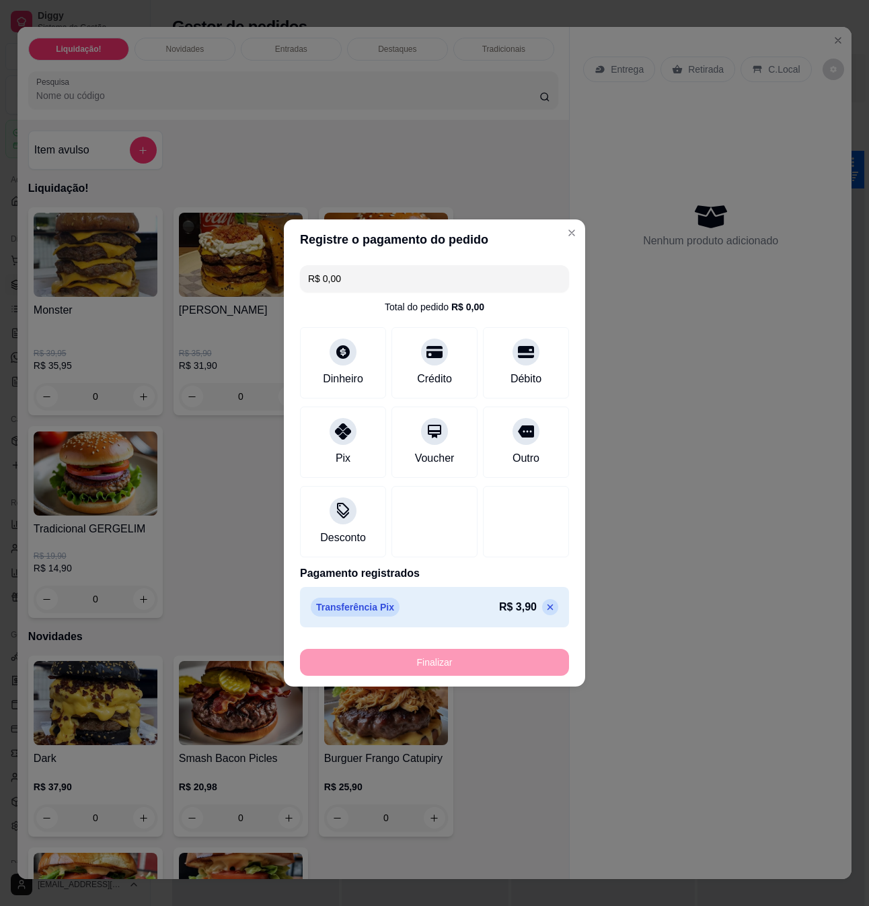
type input "-R$ 3,90"
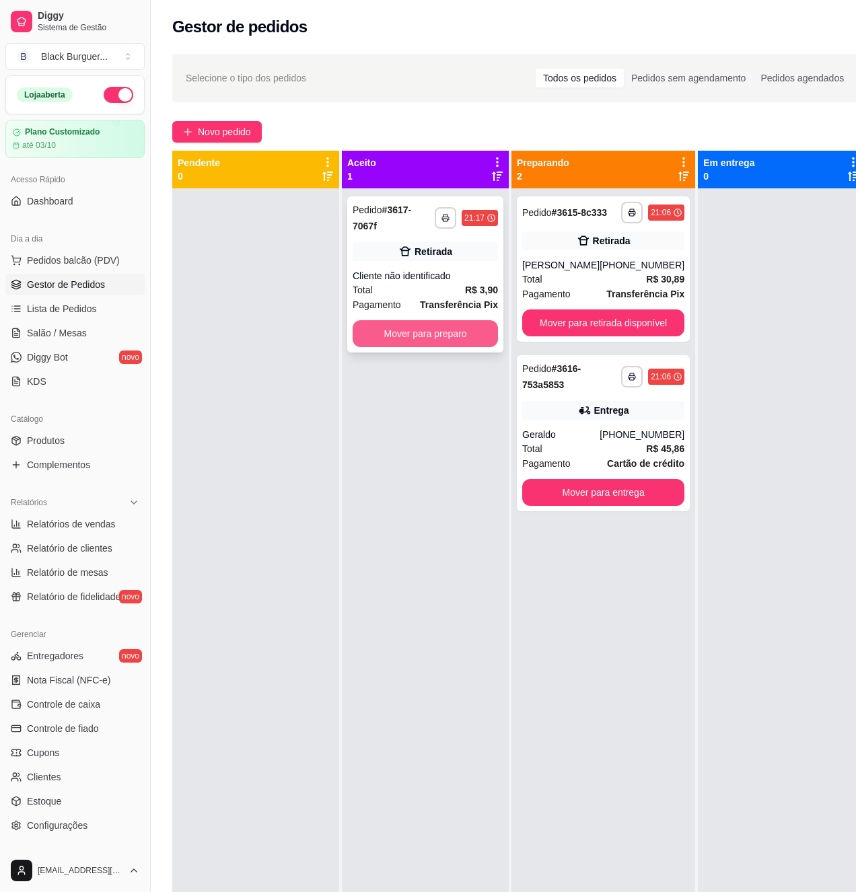
click at [450, 336] on button "Mover para preparo" at bounding box center [425, 333] width 145 height 27
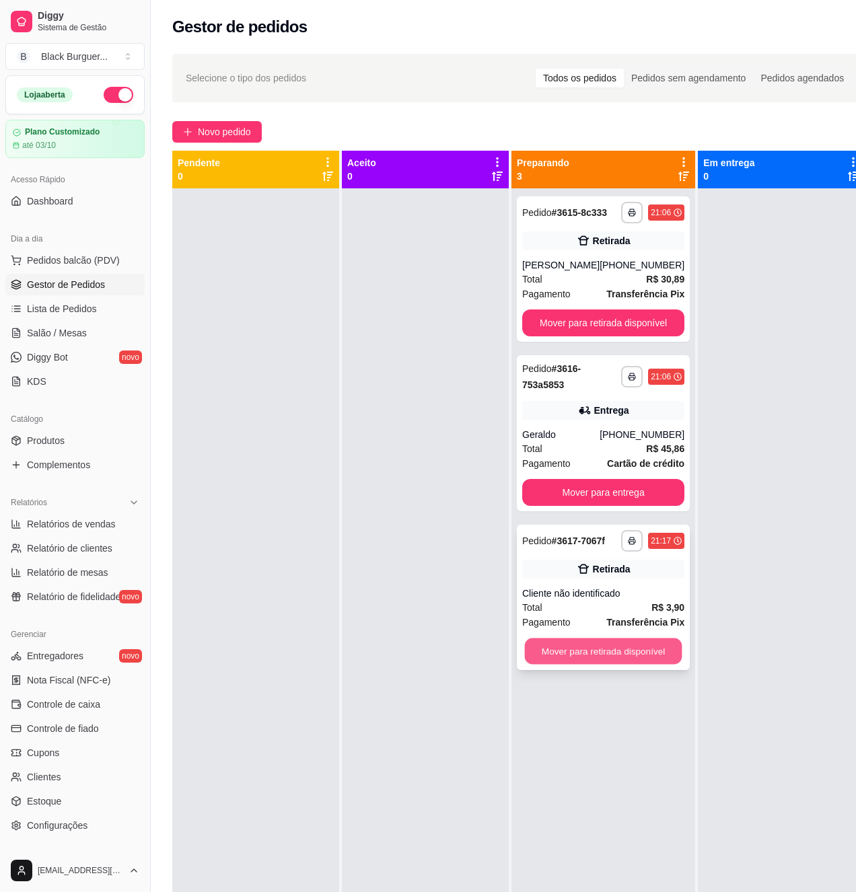
click at [630, 647] on button "Mover para retirada disponível" at bounding box center [603, 652] width 157 height 26
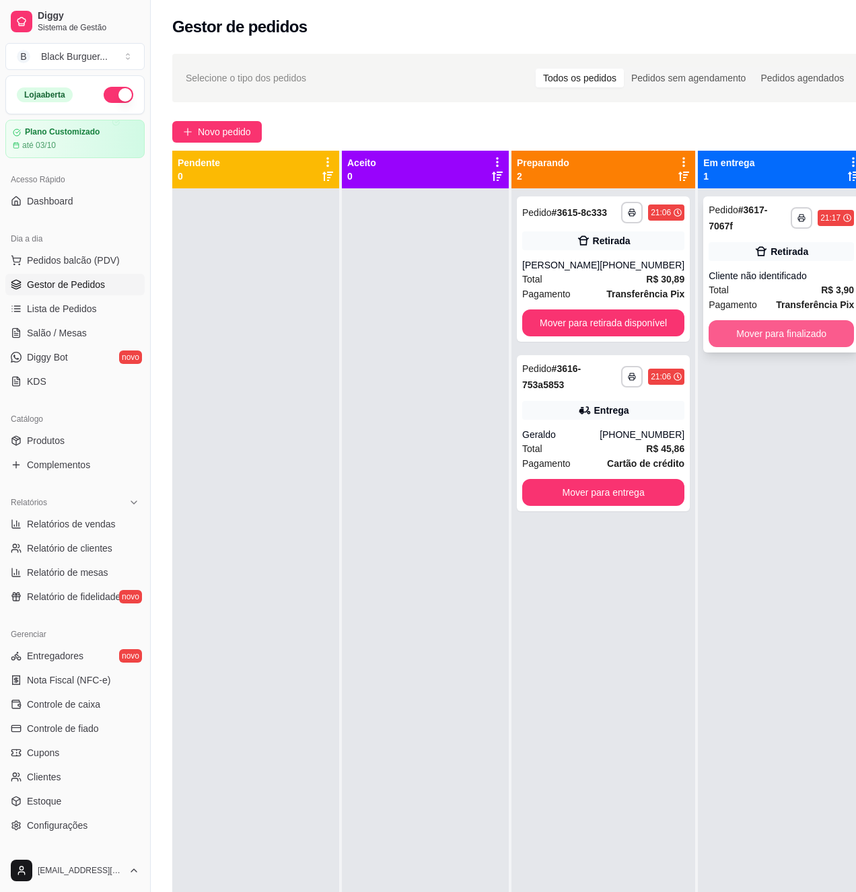
click at [789, 341] on button "Mover para finalizado" at bounding box center [781, 333] width 145 height 27
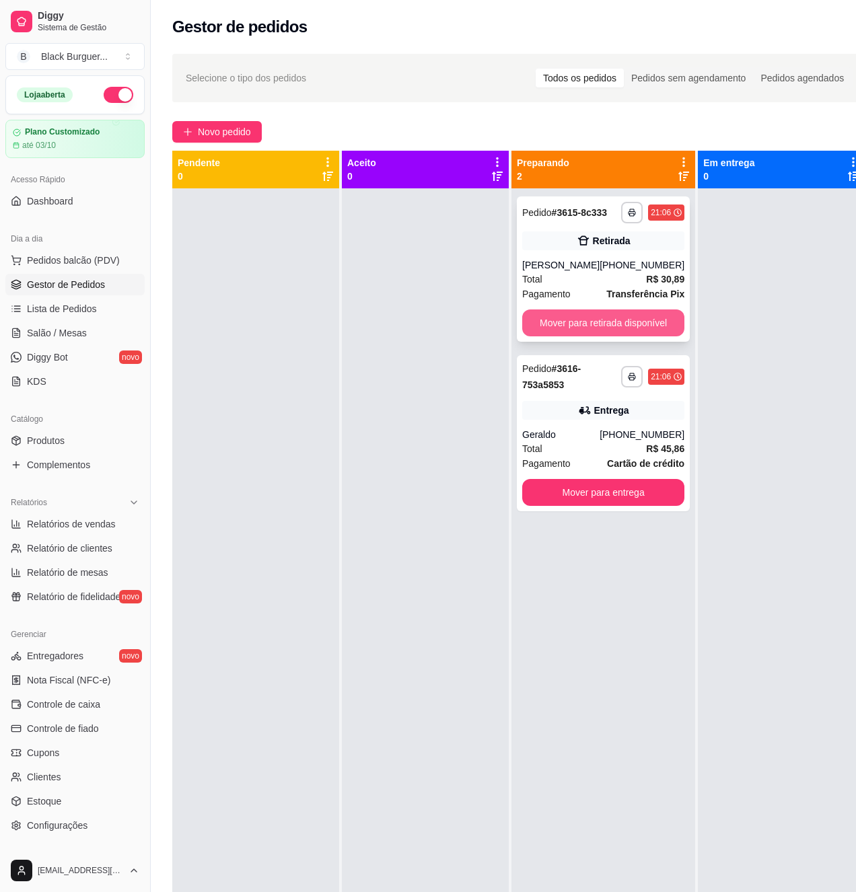
click at [645, 316] on button "Mover para retirada disponível" at bounding box center [603, 323] width 162 height 27
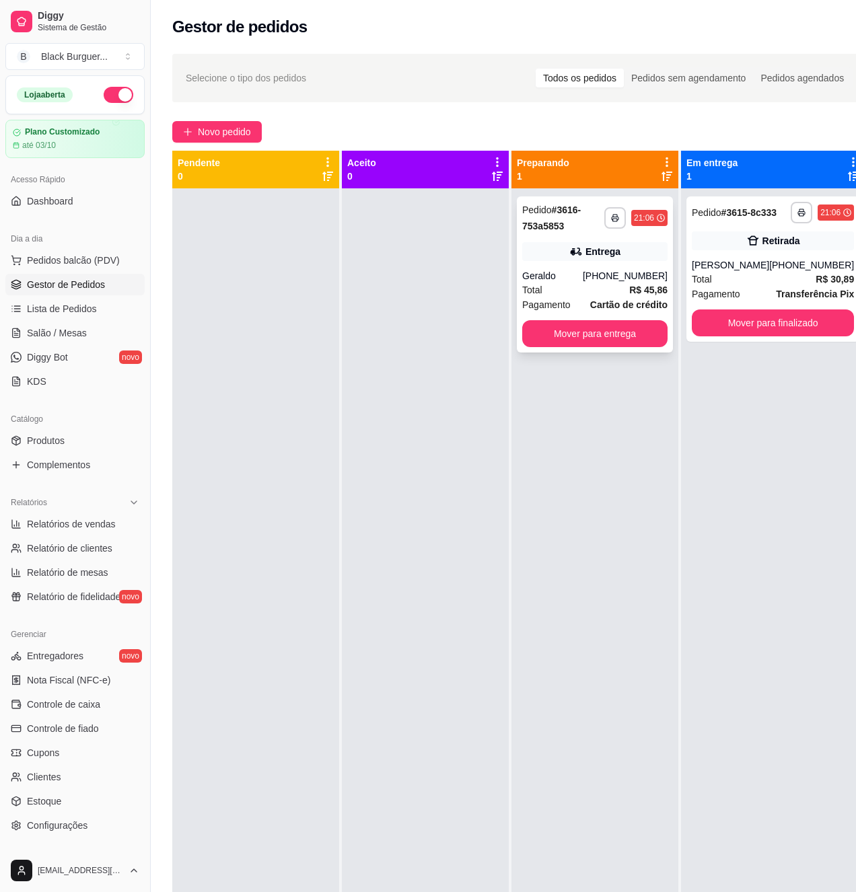
click at [628, 254] on div "Entrega" at bounding box center [594, 251] width 145 height 19
click at [617, 339] on button "Mover para entrega" at bounding box center [594, 334] width 141 height 26
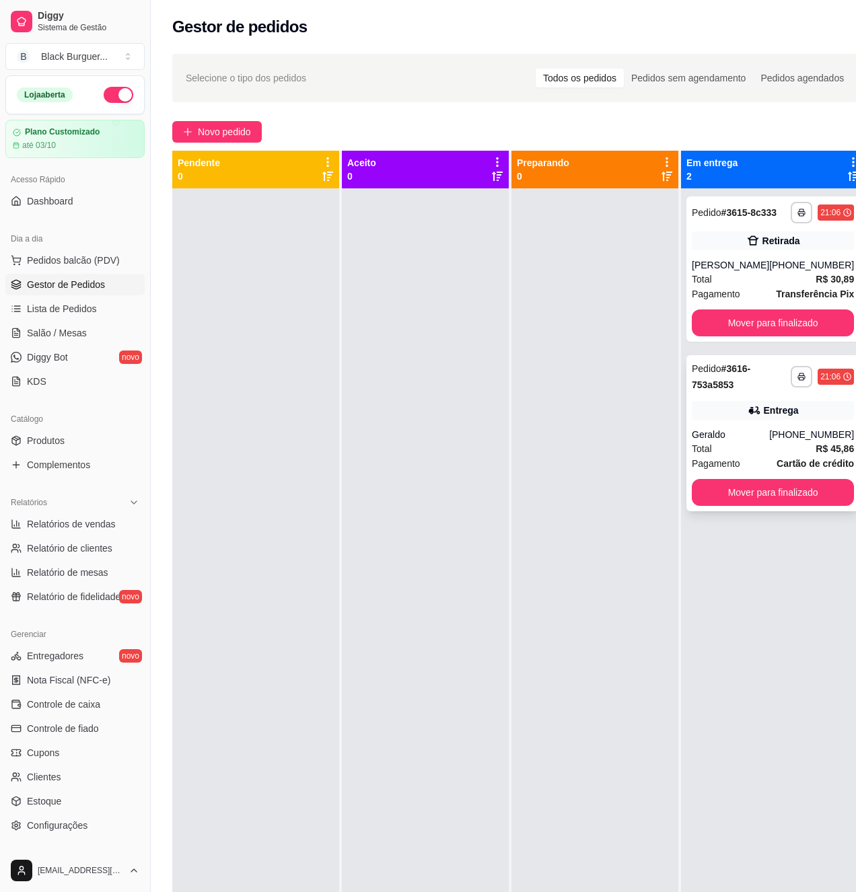
click at [804, 439] on div "**********" at bounding box center [772, 433] width 173 height 156
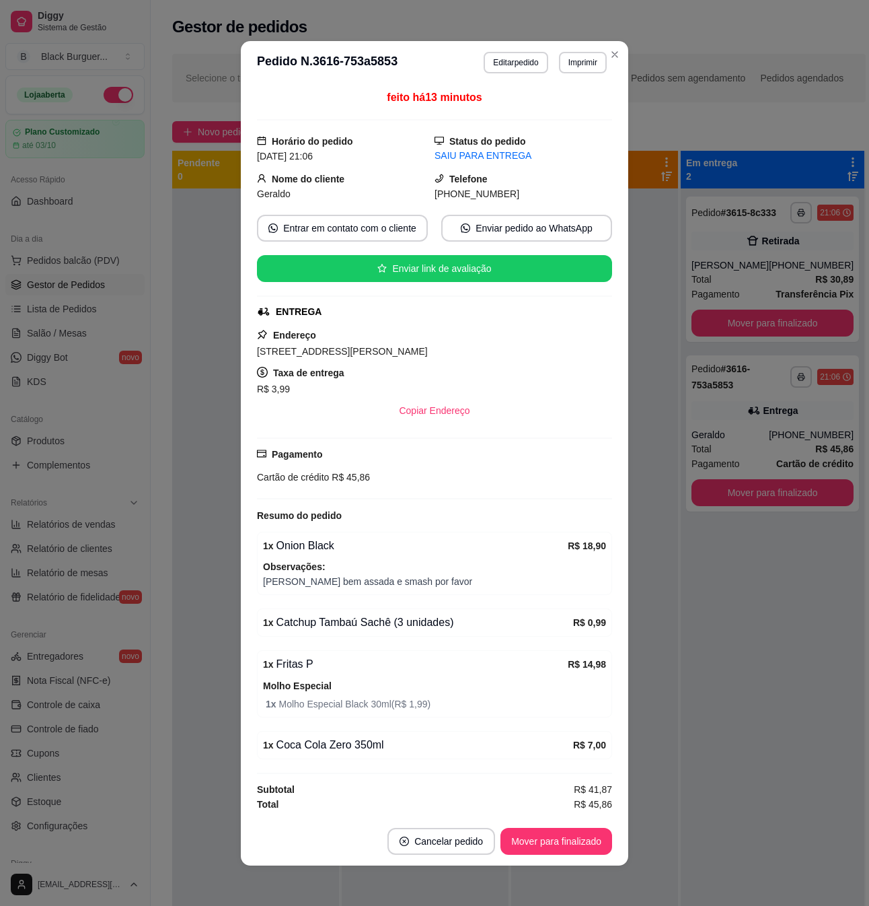
scroll to position [9, 0]
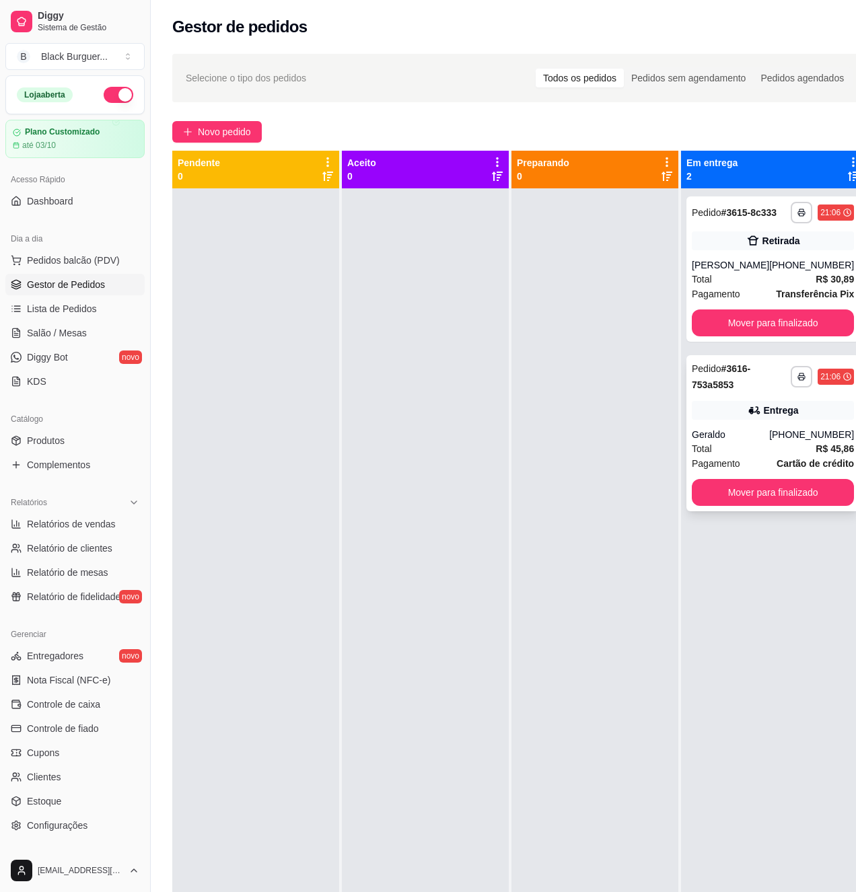
click at [777, 469] on strong "Cartão de crédito" at bounding box center [815, 463] width 77 height 11
click at [78, 260] on span "Pedidos balcão (PDV)" at bounding box center [73, 260] width 93 height 13
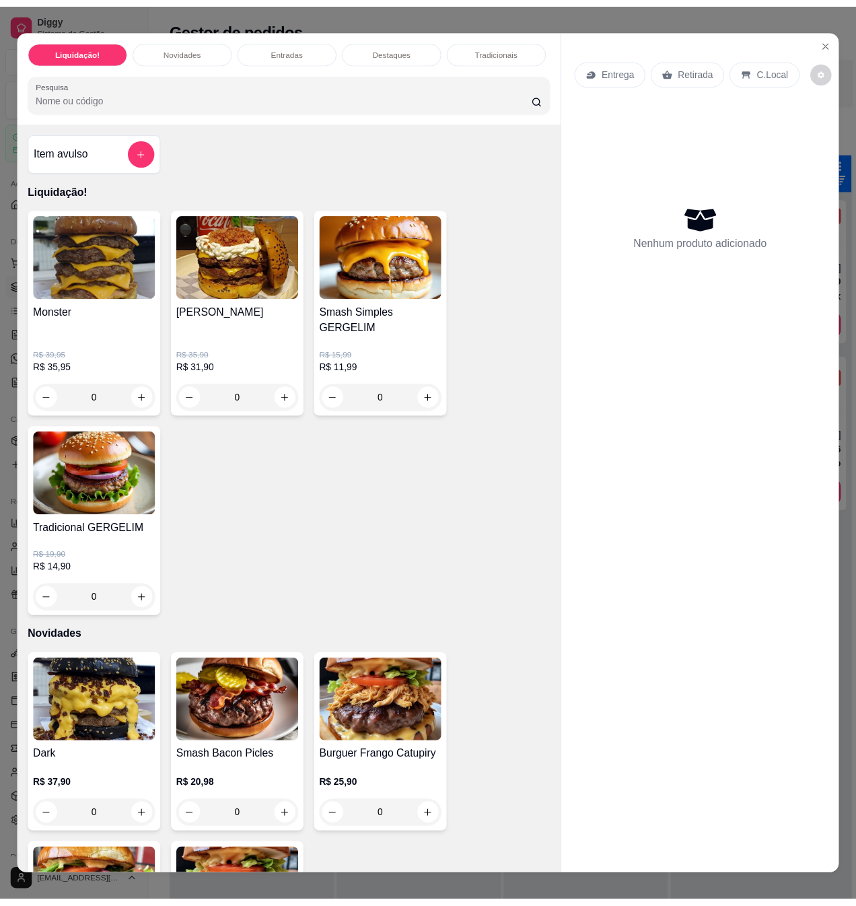
scroll to position [359, 0]
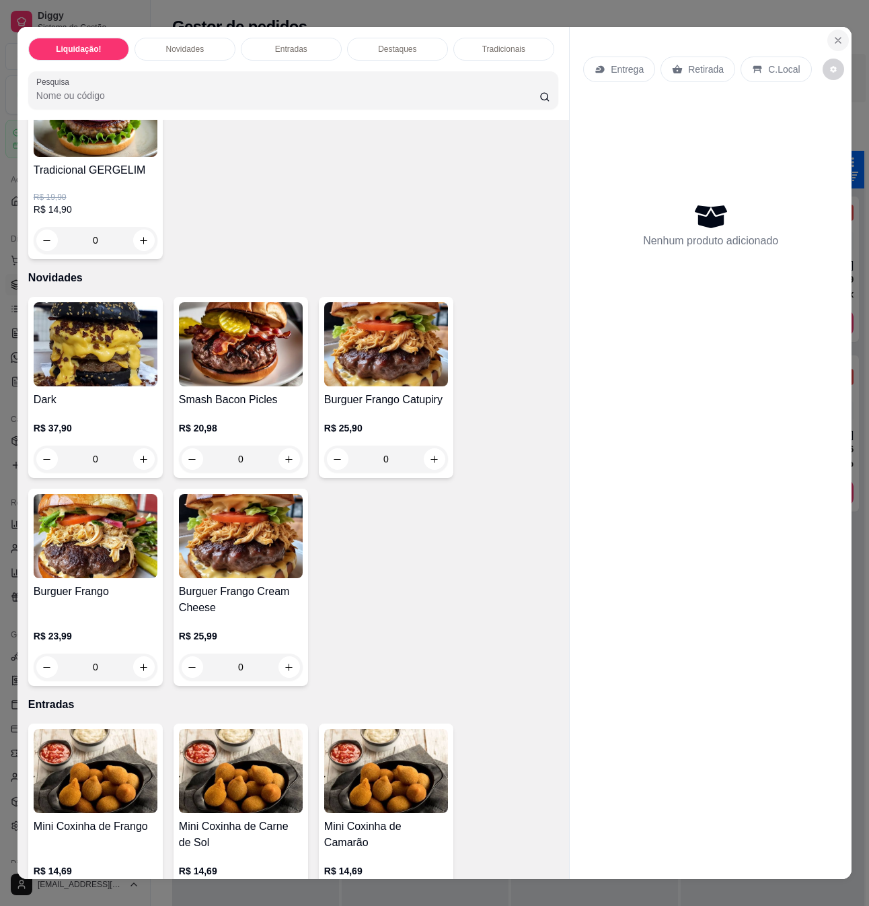
click at [830, 39] on button "Close" at bounding box center [839, 41] width 22 height 22
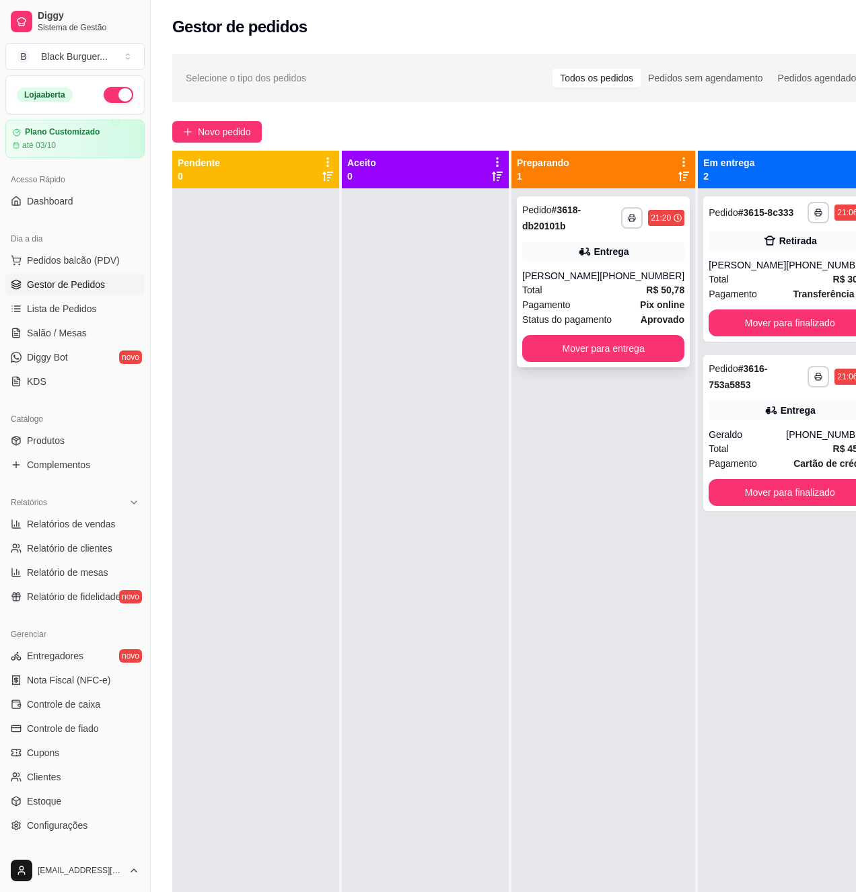
click at [618, 273] on div "[PHONE_NUMBER]" at bounding box center [642, 275] width 85 height 13
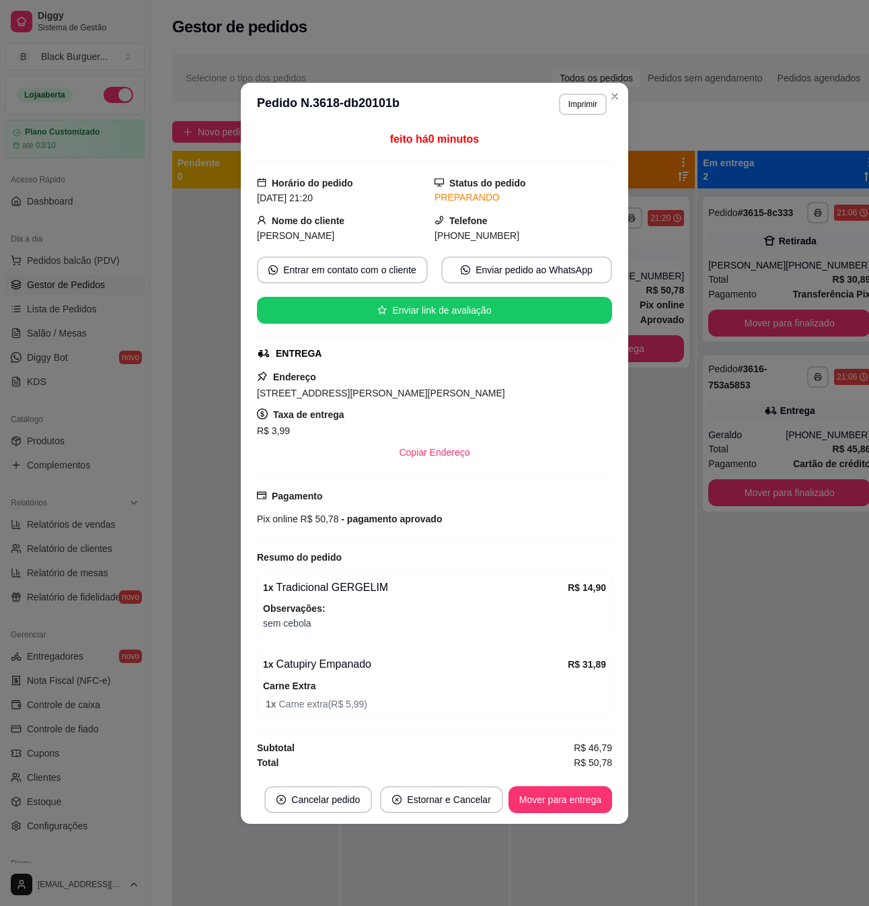
drag, startPoint x: 324, startPoint y: 727, endPoint x: 359, endPoint y: 714, distance: 36.9
click at [359, 714] on div "feito há 0 minutos Horário do pedido [DATE] 21:20 Status do pedido PREPARANDO N…" at bounding box center [434, 450] width 355 height 639
drag, startPoint x: 386, startPoint y: 703, endPoint x: 392, endPoint y: 692, distance: 12.4
click at [386, 701] on span "1 x Carne extra ( R$ 5,99 )" at bounding box center [436, 704] width 341 height 15
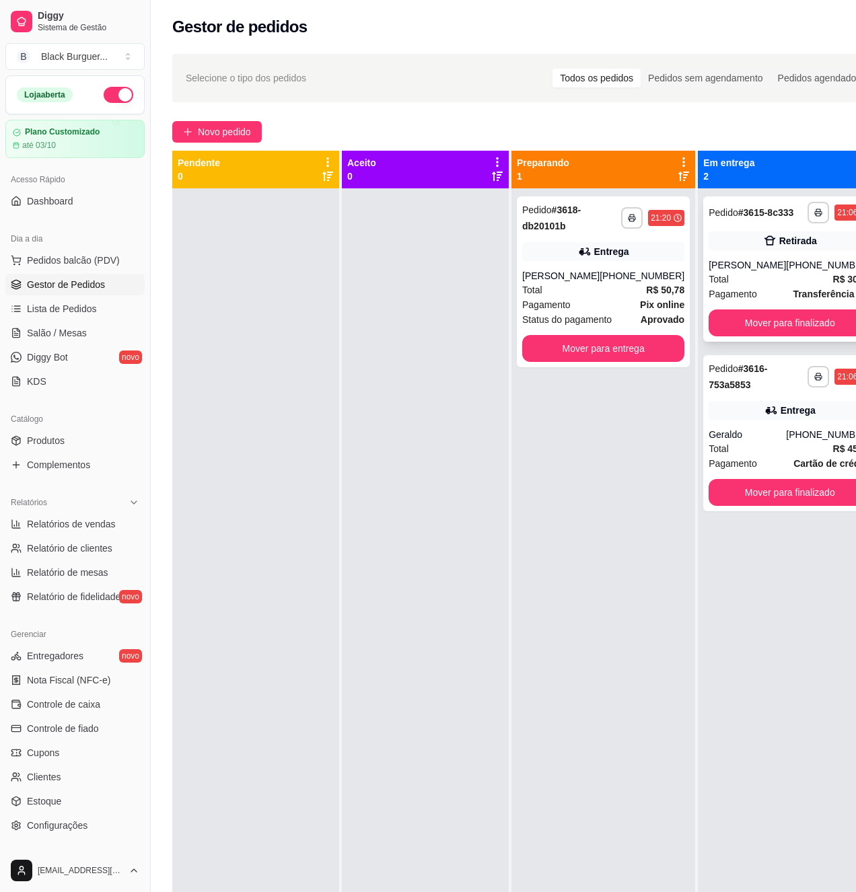
click at [739, 221] on div "Pedido # 3615-8c333" at bounding box center [751, 213] width 85 height 16
click at [598, 269] on div "**********" at bounding box center [603, 282] width 173 height 171
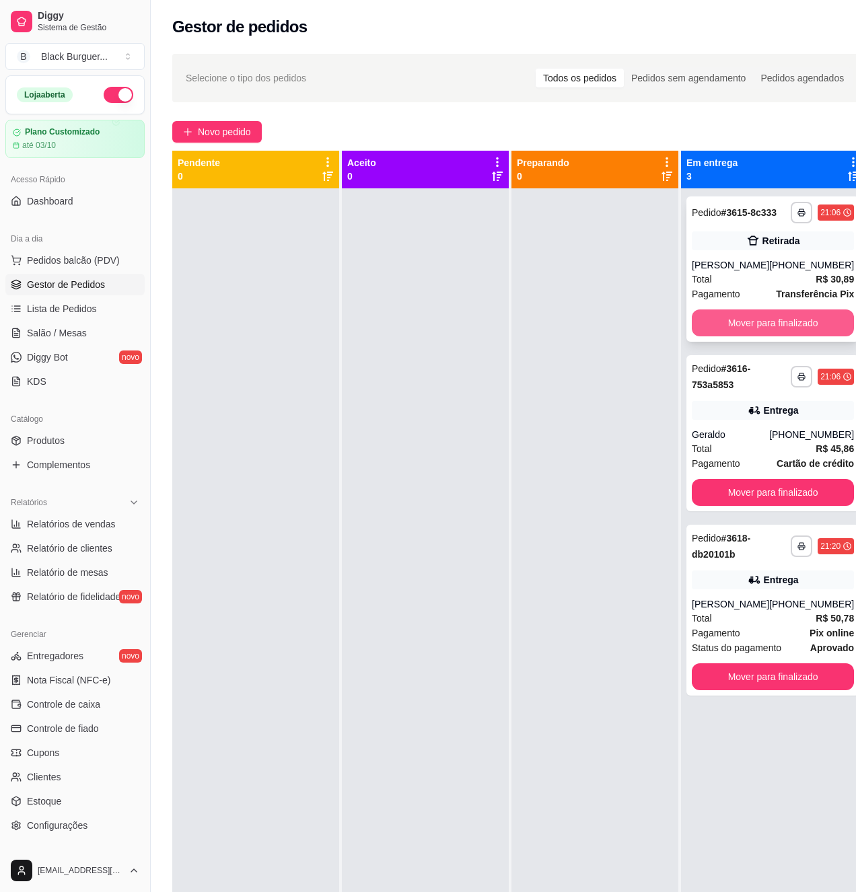
click at [770, 332] on button "Mover para finalizado" at bounding box center [773, 323] width 162 height 27
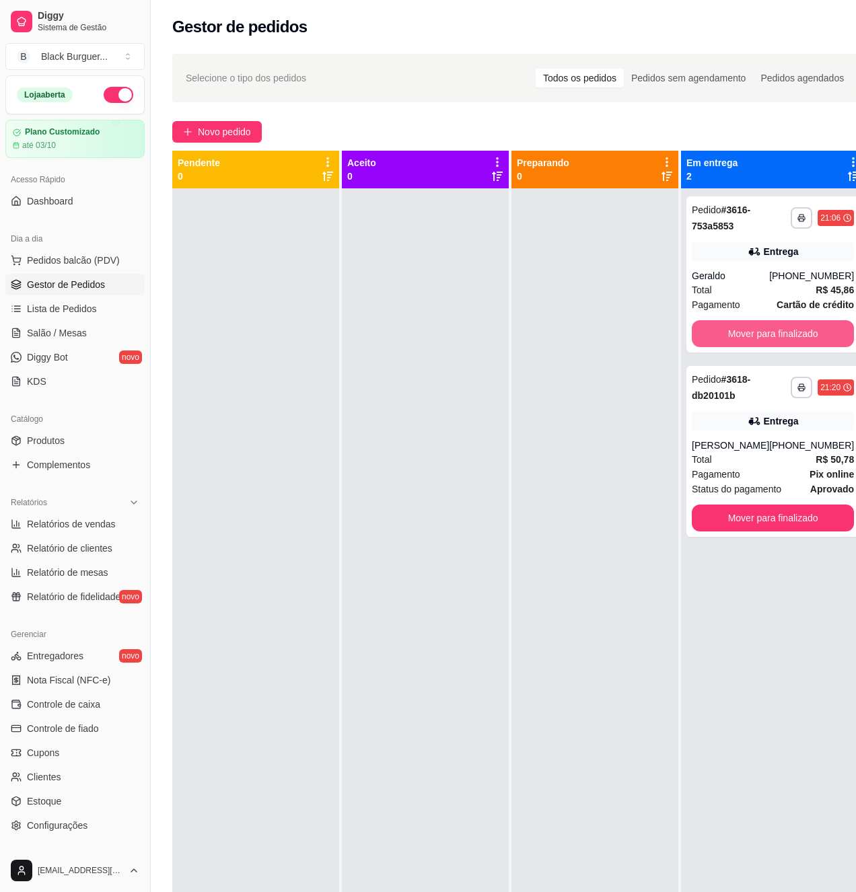
click at [770, 332] on button "Mover para finalizado" at bounding box center [773, 333] width 162 height 27
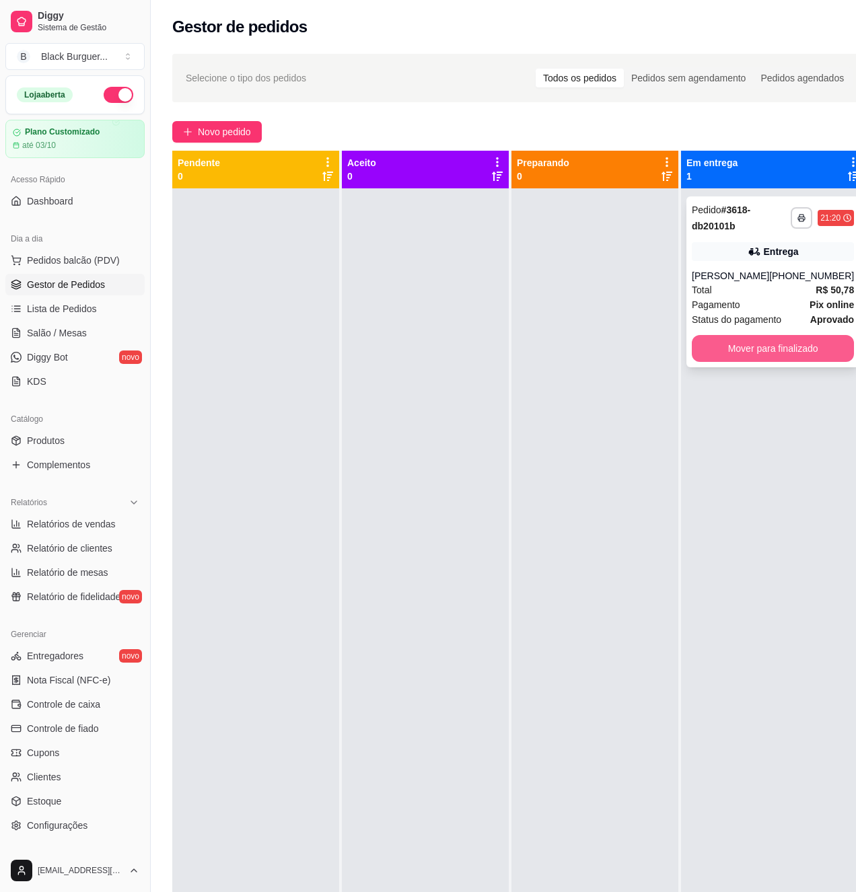
click at [773, 343] on button "Mover para finalizado" at bounding box center [773, 348] width 162 height 27
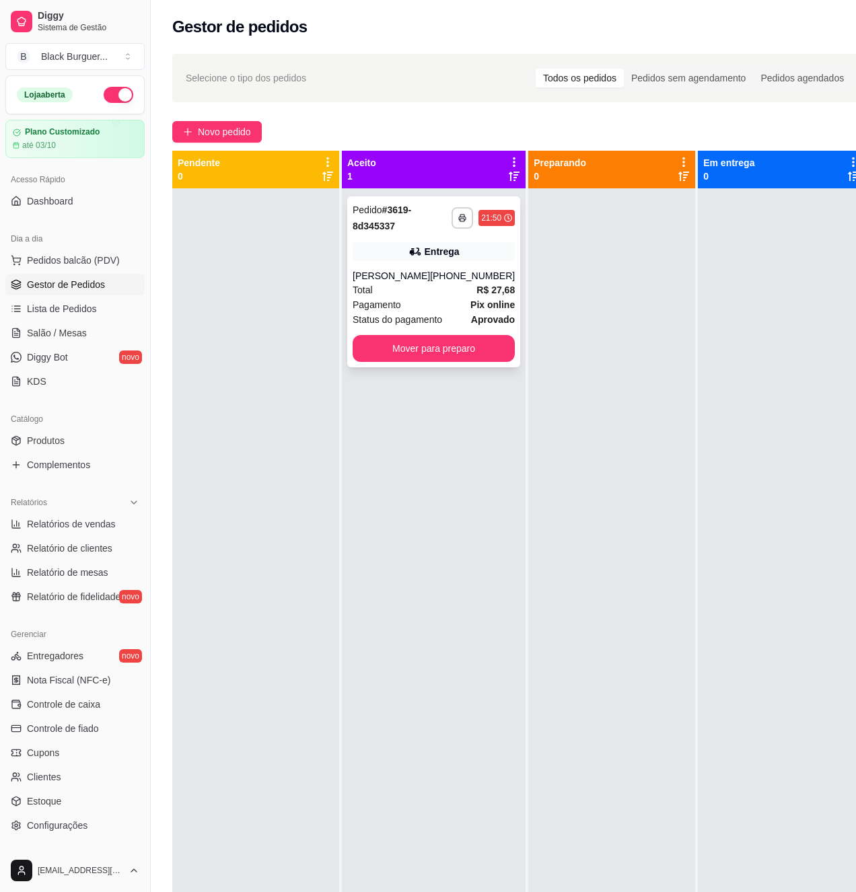
click at [485, 261] on div "Entrega" at bounding box center [434, 251] width 162 height 19
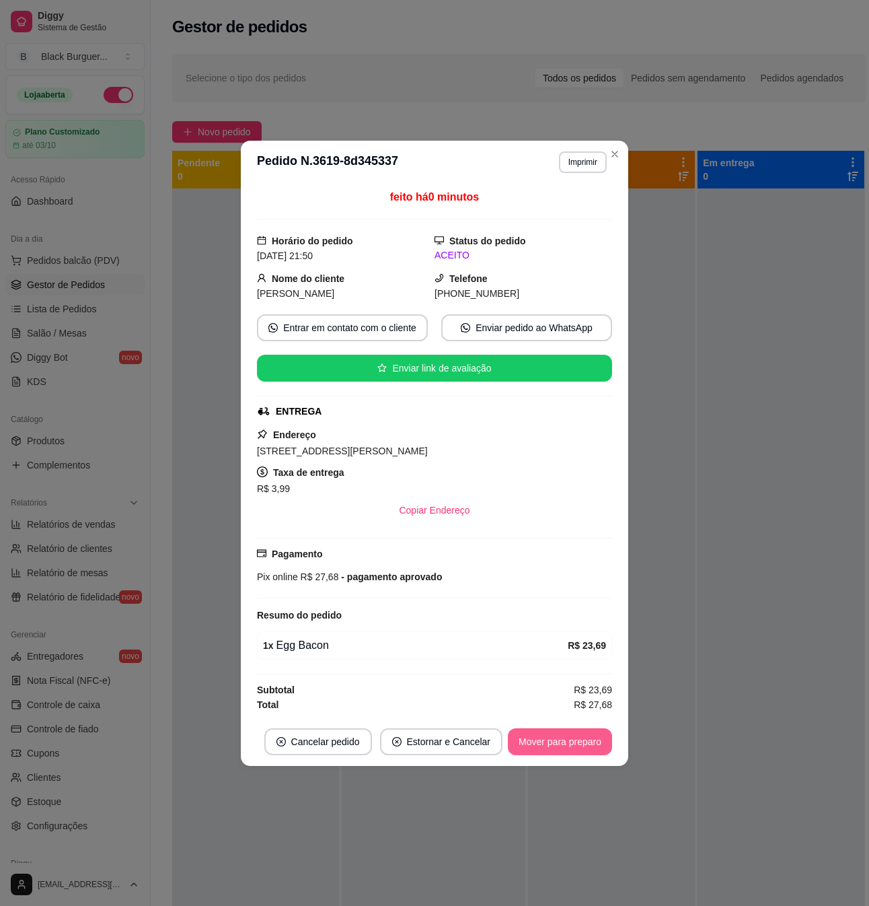
click at [579, 746] on button "Mover para preparo" at bounding box center [560, 741] width 104 height 27
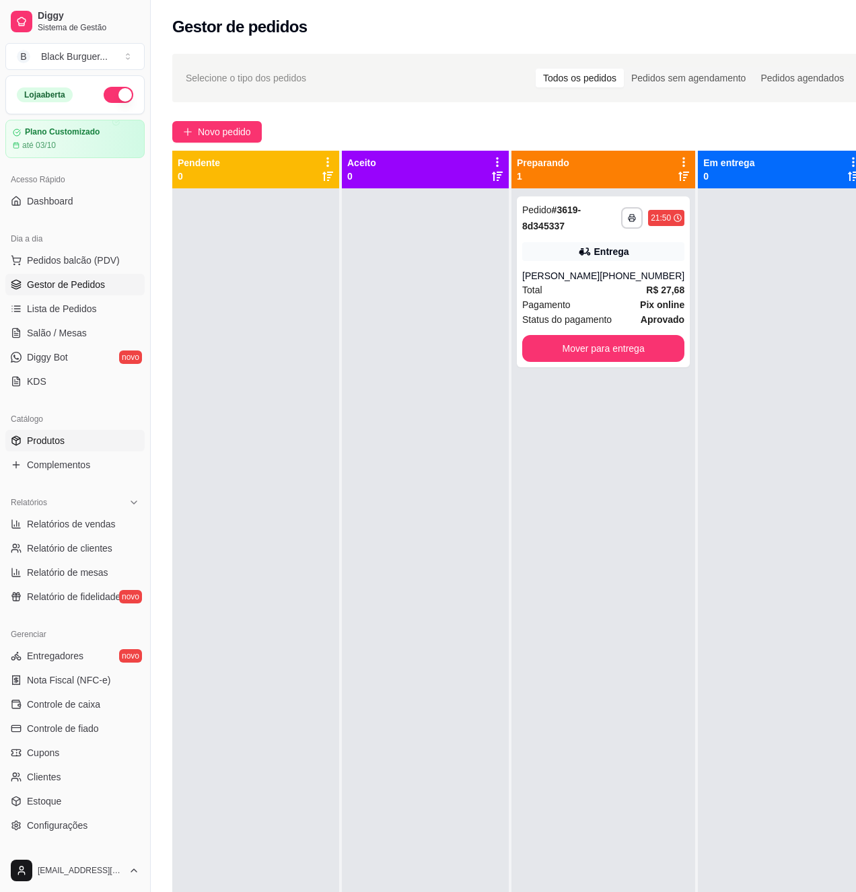
click at [61, 452] on link "Produtos" at bounding box center [74, 441] width 139 height 22
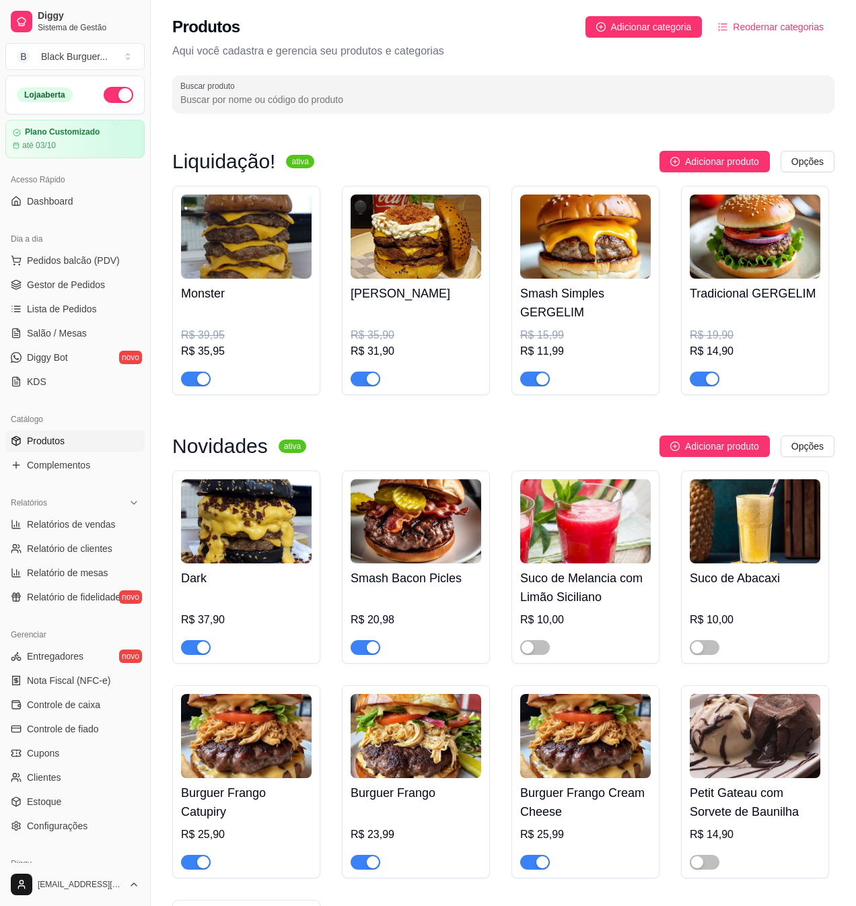
click at [235, 573] on h4 "Dark" at bounding box center [246, 578] width 131 height 19
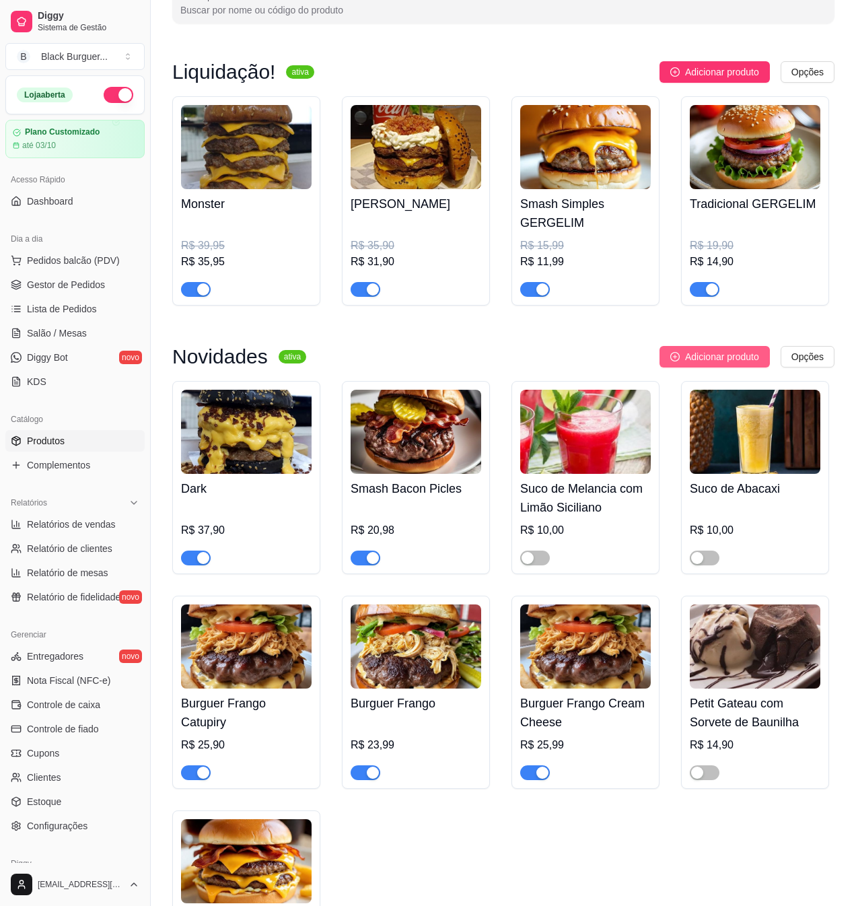
click at [711, 363] on span "Adicionar produto" at bounding box center [722, 356] width 74 height 15
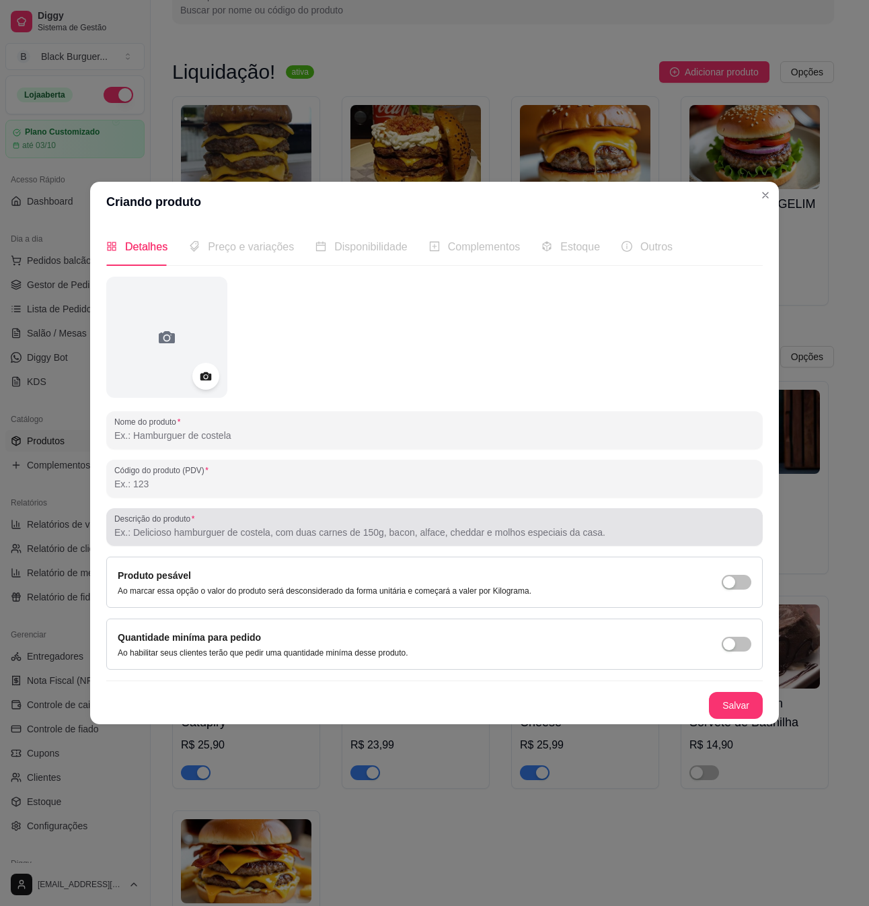
click at [346, 533] on input "Descrição do produto" at bounding box center [434, 532] width 641 height 13
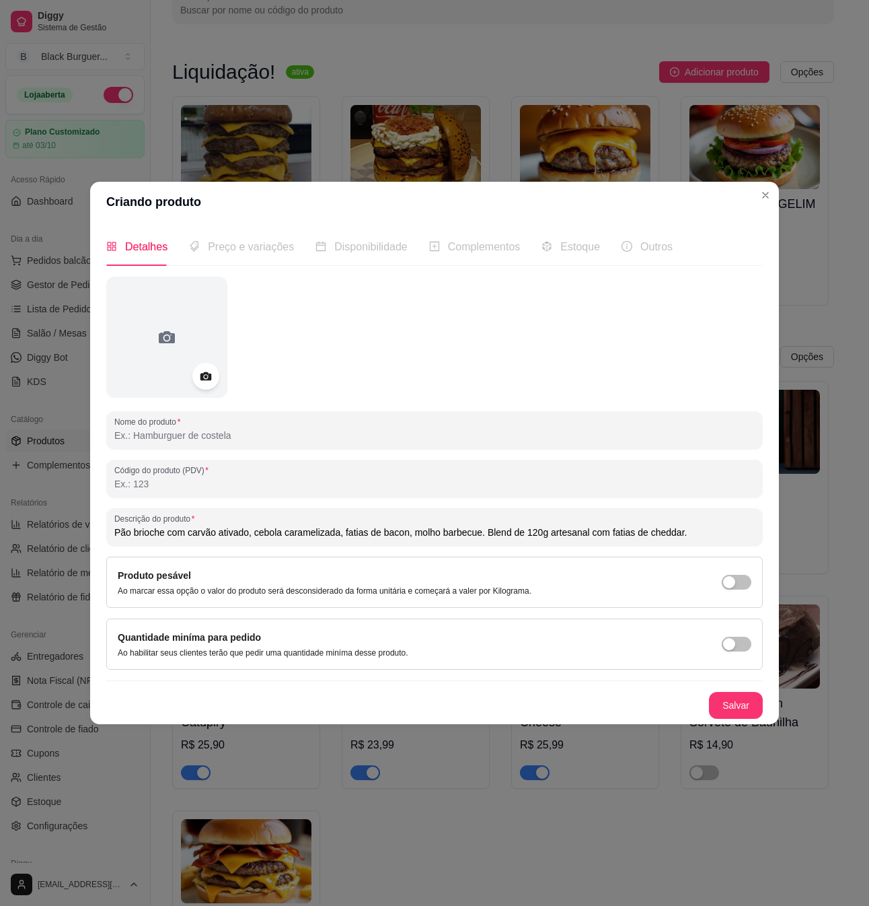
drag, startPoint x: 486, startPoint y: 534, endPoint x: 476, endPoint y: 534, distance: 9.4
click at [476, 534] on input "Pão brioche com carvão ativado, cebola caramelizada, fatias de bacon, molho bar…" at bounding box center [434, 532] width 641 height 13
click at [380, 532] on input "Pão brioche com carvão ativado, cebola caramelizada, fatias de bacon, molho bar…" at bounding box center [434, 532] width 641 height 13
drag, startPoint x: 636, startPoint y: 530, endPoint x: 752, endPoint y: 526, distance: 115.8
click at [752, 526] on input "Pão brioche com carvão ativado, cebola caramelizada, fatias de cheddar e bacon,…" at bounding box center [434, 532] width 641 height 13
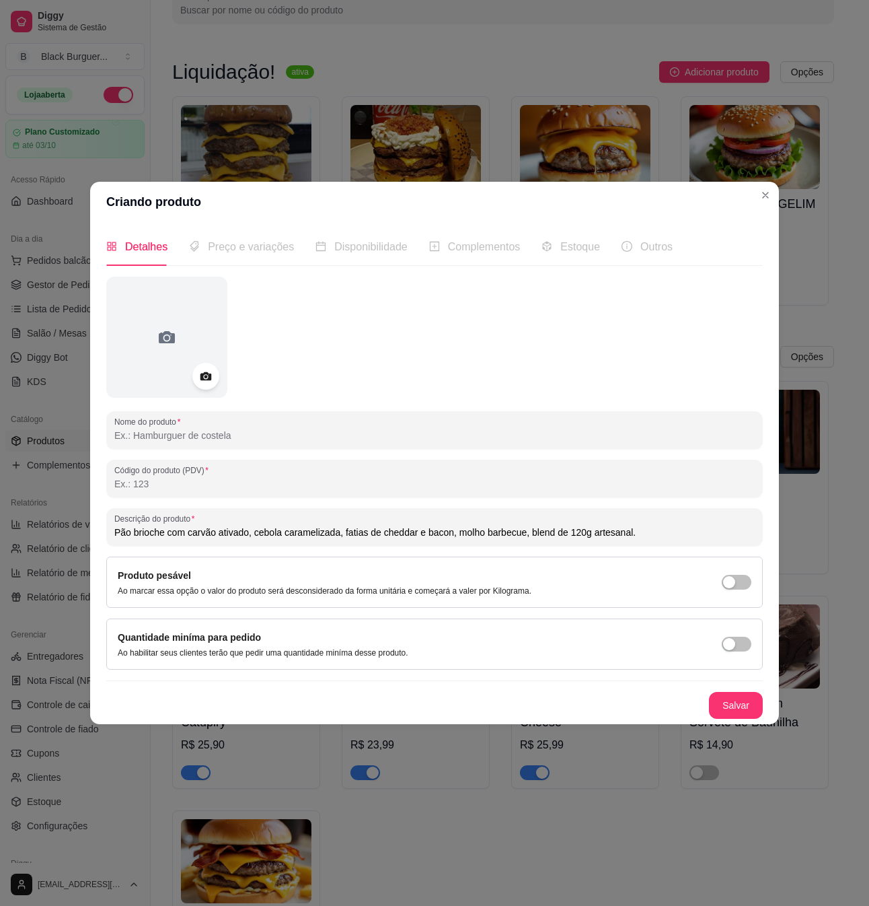
drag, startPoint x: 524, startPoint y: 534, endPoint x: 542, endPoint y: 518, distance: 24.8
click at [524, 534] on input "Pão brioche com carvão ativado, cebola caramelizada, fatias de cheddar e bacon,…" at bounding box center [434, 532] width 641 height 13
click at [507, 530] on input "Pão brioche com carvão ativado, cebola caramelizada, fatias de cheddar e bacon,…" at bounding box center [434, 532] width 641 height 13
click at [246, 531] on input "Pão brioche com carvão ativado, cebola caramelizada, fatias de cheddar e bacon,…" at bounding box center [434, 532] width 641 height 13
click at [592, 528] on input "Pão brioche com carvão ativado selado na chapa, cebola caramelizada, fatias de …" at bounding box center [434, 532] width 641 height 13
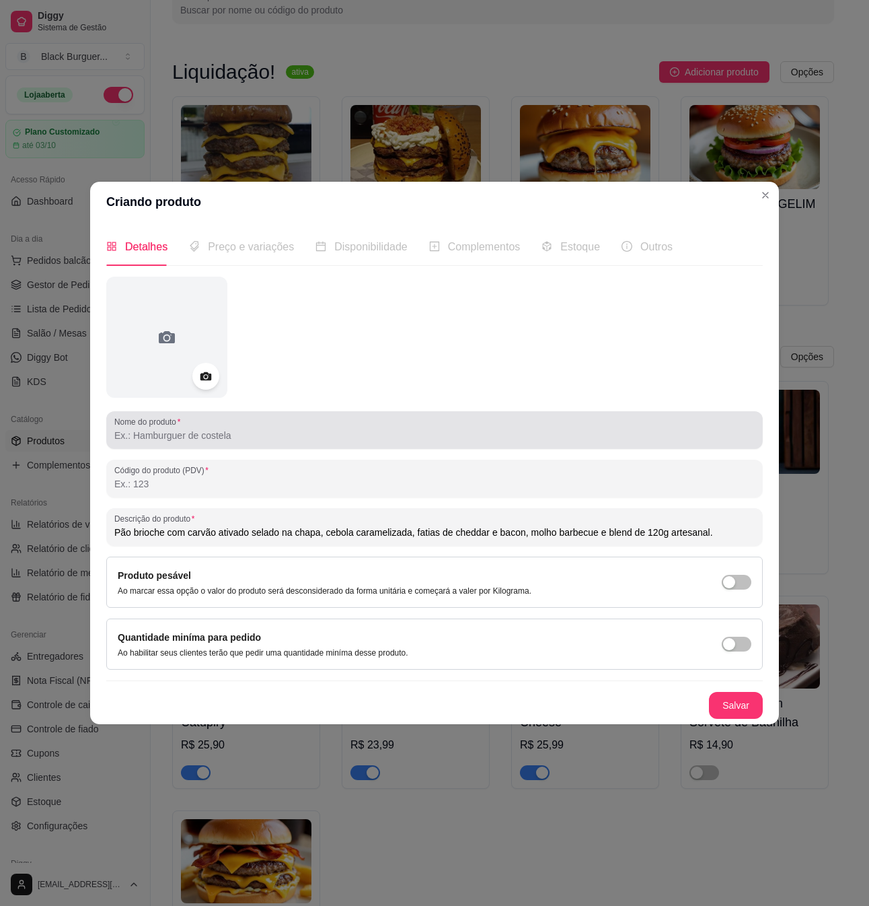
type input "Pão brioche com carvão ativado selado na chapa, cebola caramelizada, fatias de …"
click at [197, 442] on div at bounding box center [434, 430] width 641 height 27
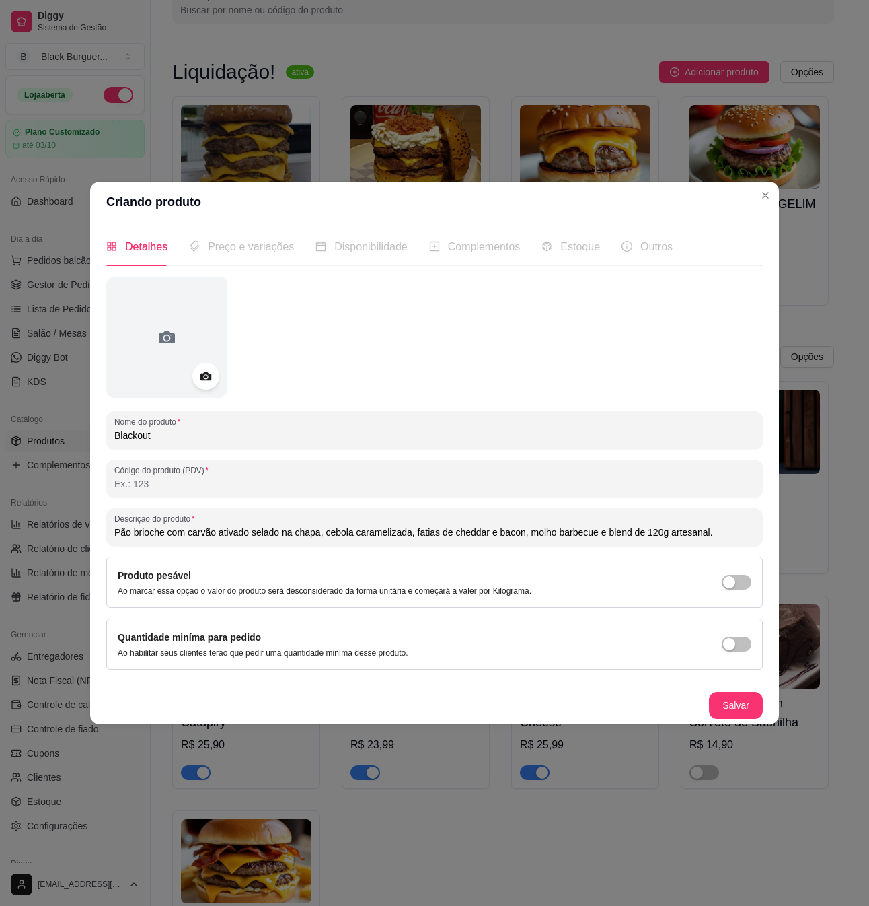
type input "Blackout"
click at [236, 254] on div "Preço e variações" at bounding box center [241, 246] width 105 height 38
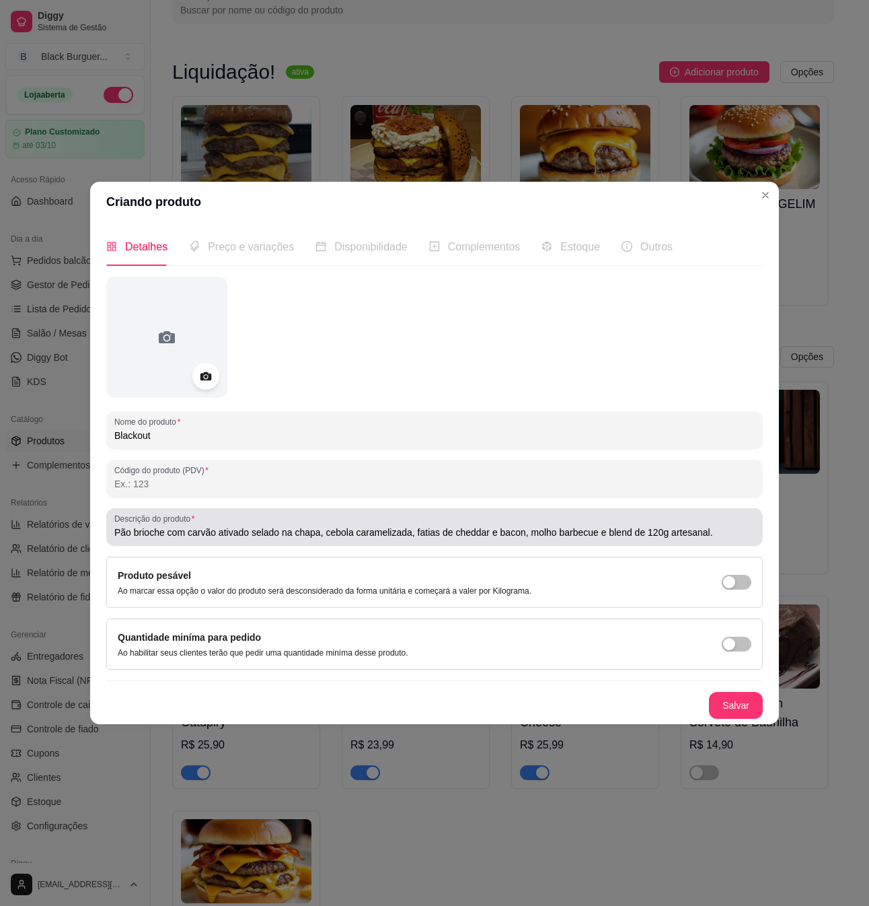
click at [254, 541] on div "Descrição do produto Pão brioche com carvão ativado selado na chapa, cebola car…" at bounding box center [434, 527] width 657 height 38
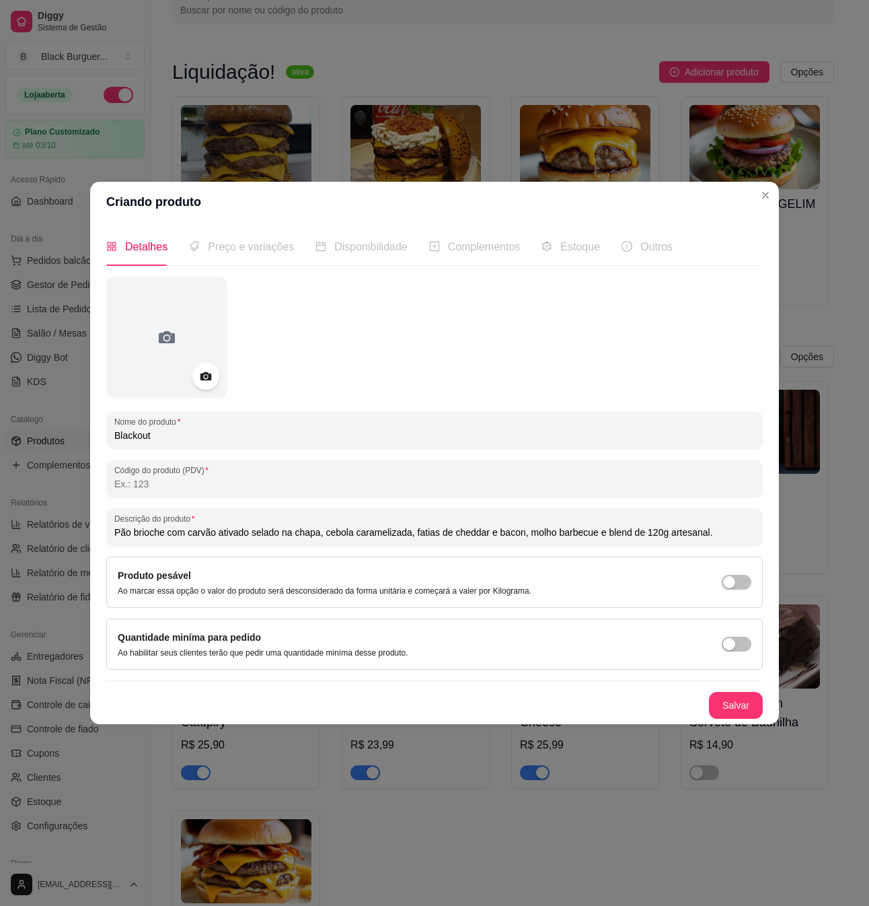
drag, startPoint x: 253, startPoint y: 533, endPoint x: 345, endPoint y: 528, distance: 92.4
click at [345, 528] on input "Pão brioche com carvão ativado selado na chapa, cebola caramelizada, fatias de …" at bounding box center [434, 532] width 641 height 13
click at [347, 528] on input "Pão brioche com carvão ativado selado na chapa, cebola caramelizada, fatias de …" at bounding box center [434, 532] width 641 height 13
click at [330, 531] on input "Pão brioche com carvão ativado selado na chapa, cebola caramelizada, fatias de …" at bounding box center [434, 532] width 641 height 13
drag, startPoint x: 324, startPoint y: 533, endPoint x: 364, endPoint y: 533, distance: 39.7
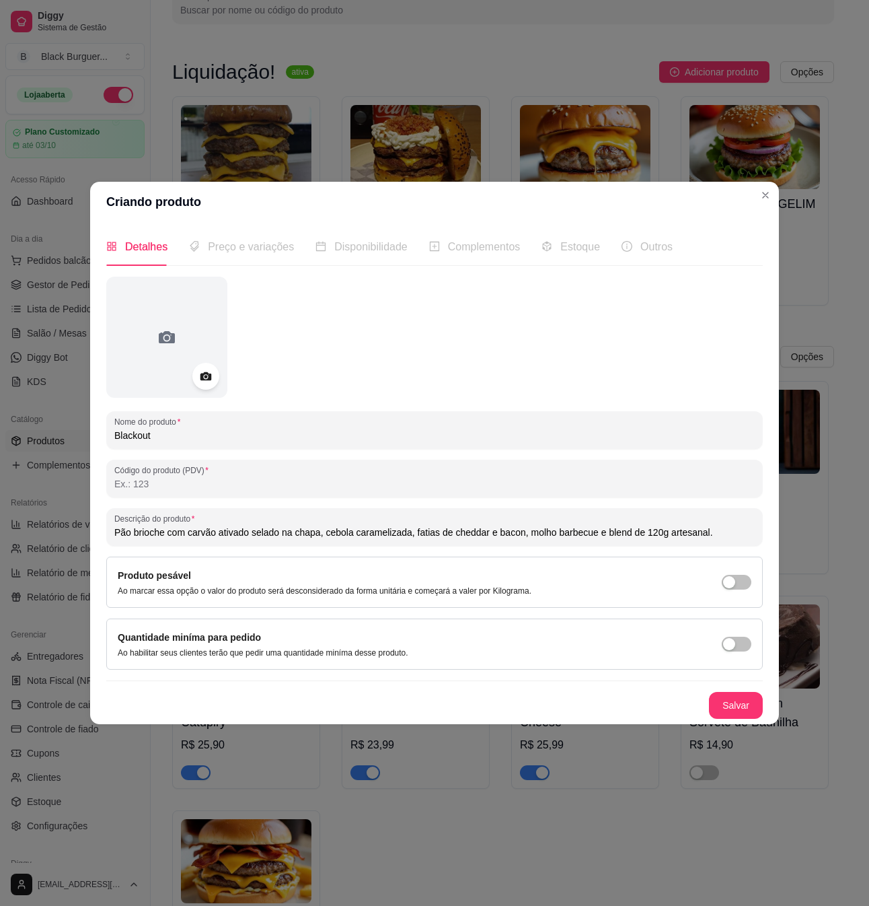
click at [361, 533] on input "Pão brioche com carvão ativado selado na chapa, cebola caramelizada, fatias de …" at bounding box center [434, 532] width 641 height 13
click at [367, 533] on input "Pão brioche com carvão ativado selado na chapa, cebola caramelizada, fatias de …" at bounding box center [434, 532] width 641 height 13
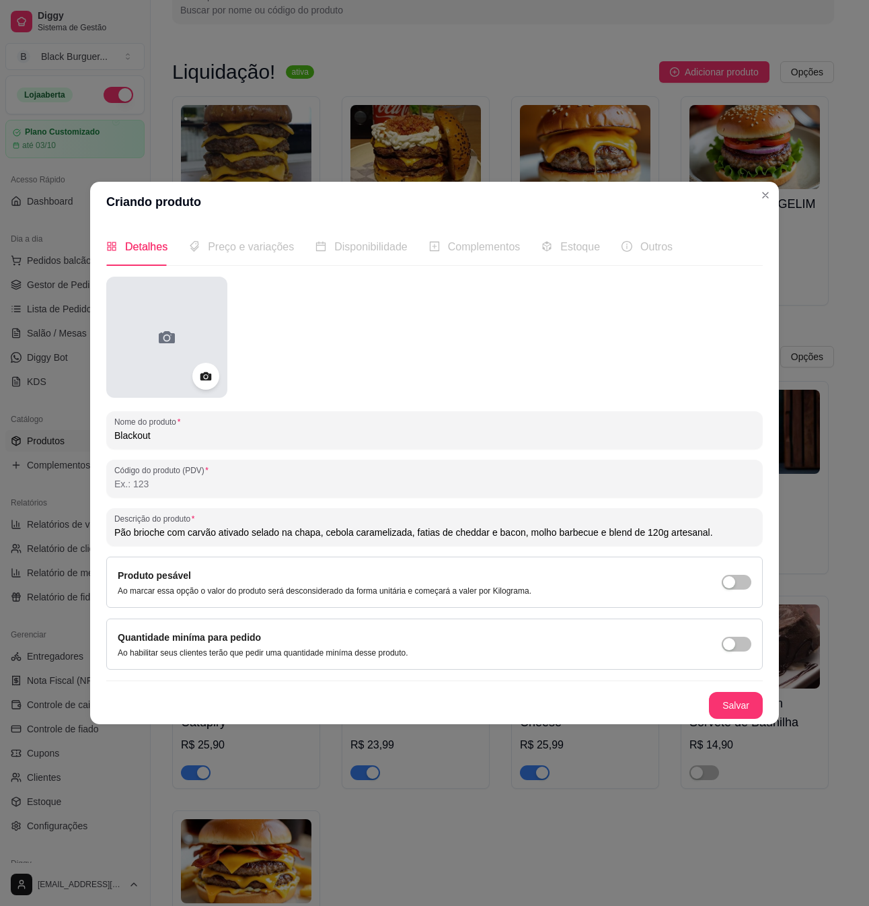
click at [184, 334] on div at bounding box center [166, 337] width 121 height 121
click at [207, 281] on div at bounding box center [166, 337] width 121 height 121
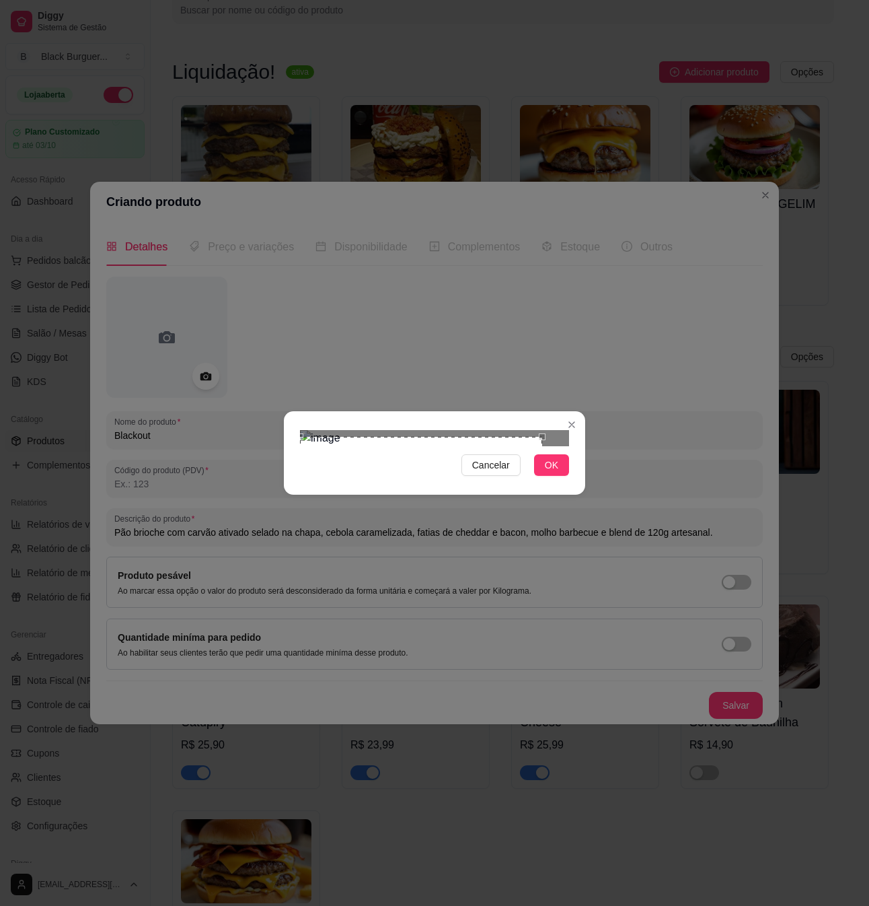
click at [349, 466] on div "Use the arrow keys to move the crop selection area" at bounding box center [421, 558] width 242 height 242
click at [607, 548] on div "Cancelar OK" at bounding box center [434, 453] width 869 height 906
click at [561, 476] on button "OK" at bounding box center [551, 465] width 35 height 22
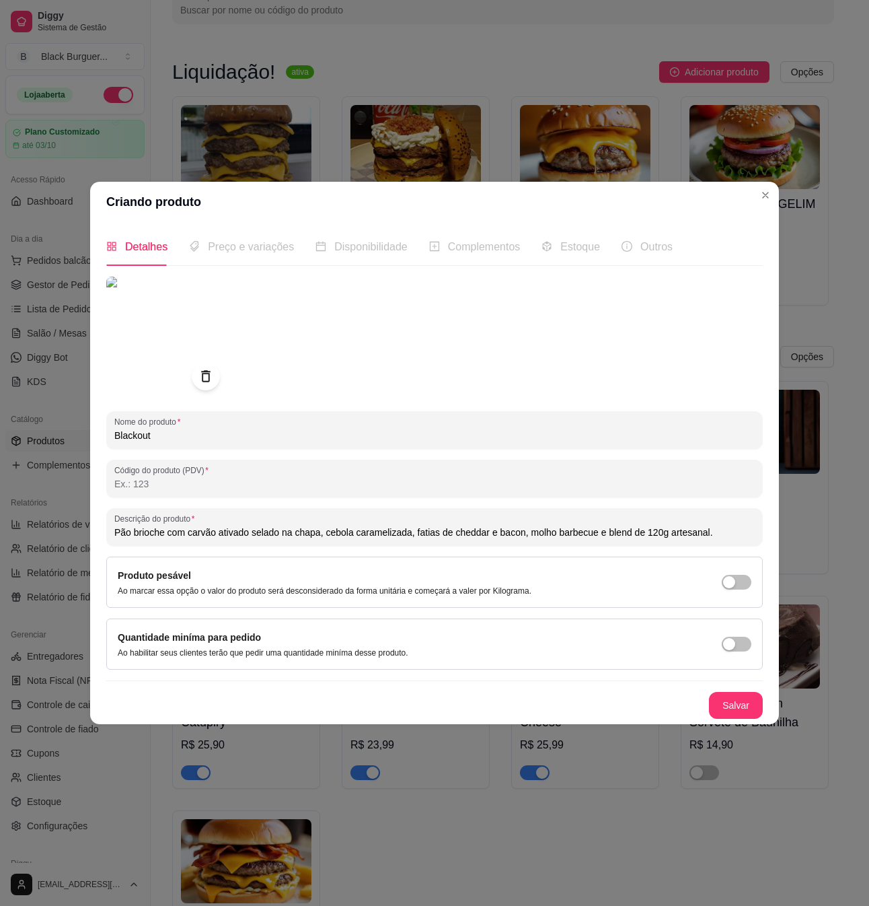
click at [208, 380] on icon at bounding box center [205, 376] width 15 height 15
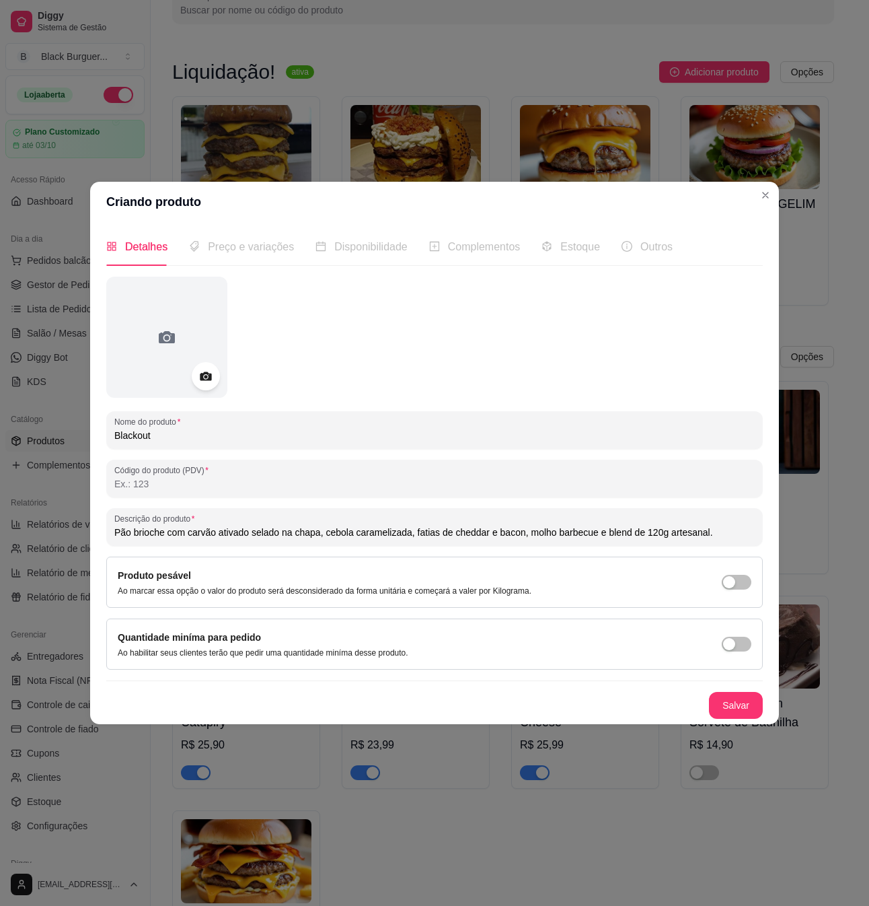
click at [249, 254] on div "Preço e variações" at bounding box center [241, 246] width 105 height 17
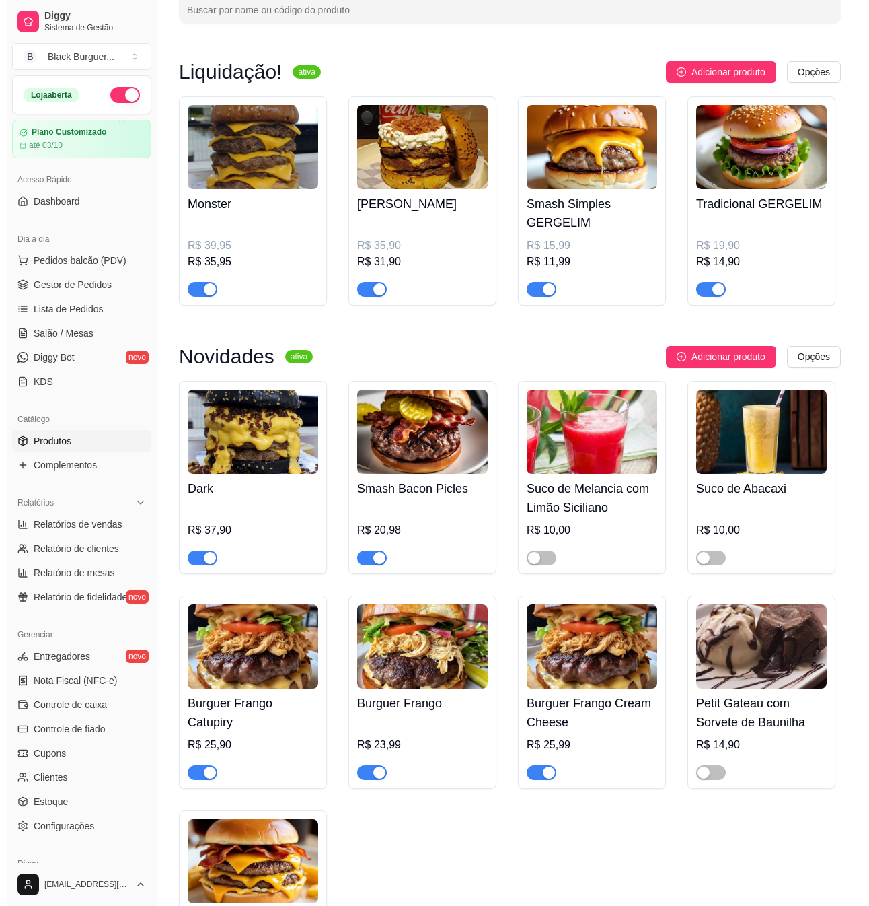
scroll to position [0, 0]
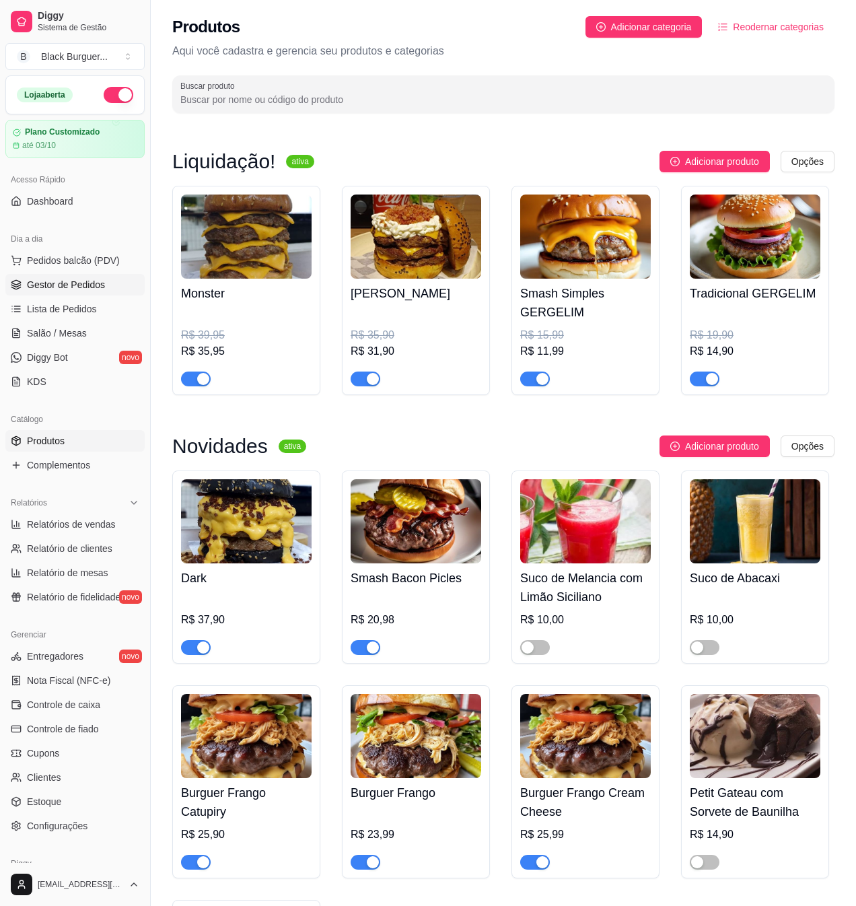
click at [97, 283] on span "Gestor de Pedidos" at bounding box center [66, 284] width 78 height 13
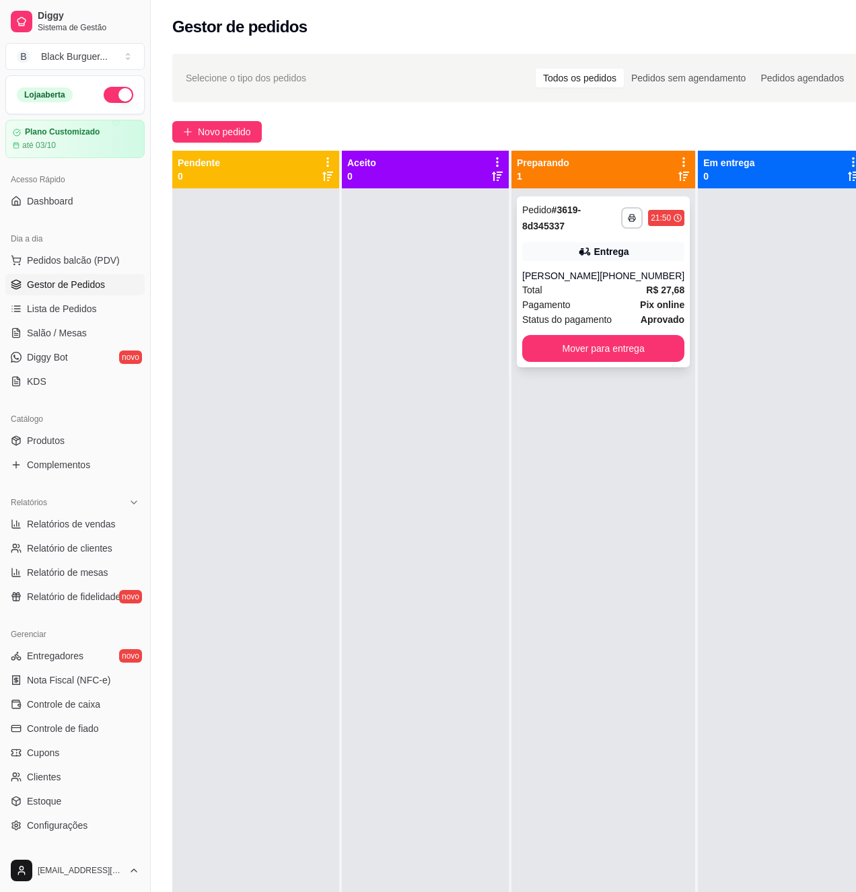
click at [578, 248] on icon at bounding box center [584, 251] width 13 height 13
click at [307, 489] on div at bounding box center [255, 634] width 167 height 892
click at [574, 272] on div "[PERSON_NAME]" at bounding box center [560, 275] width 77 height 13
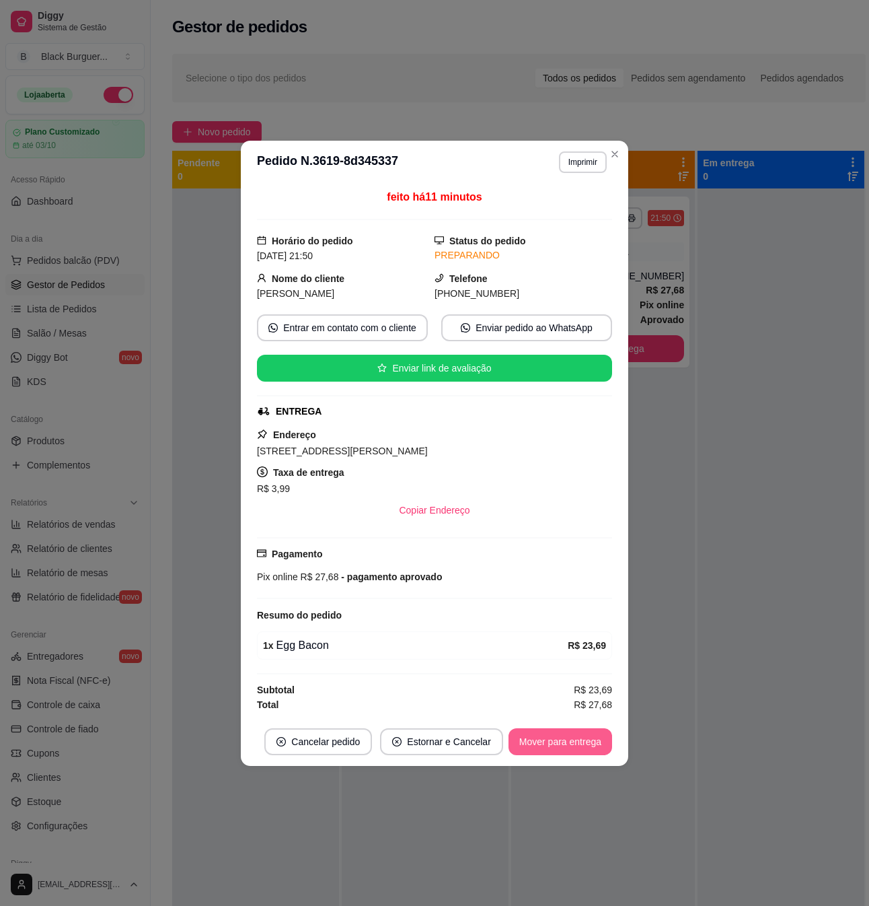
click at [571, 744] on button "Mover para entrega" at bounding box center [561, 741] width 104 height 27
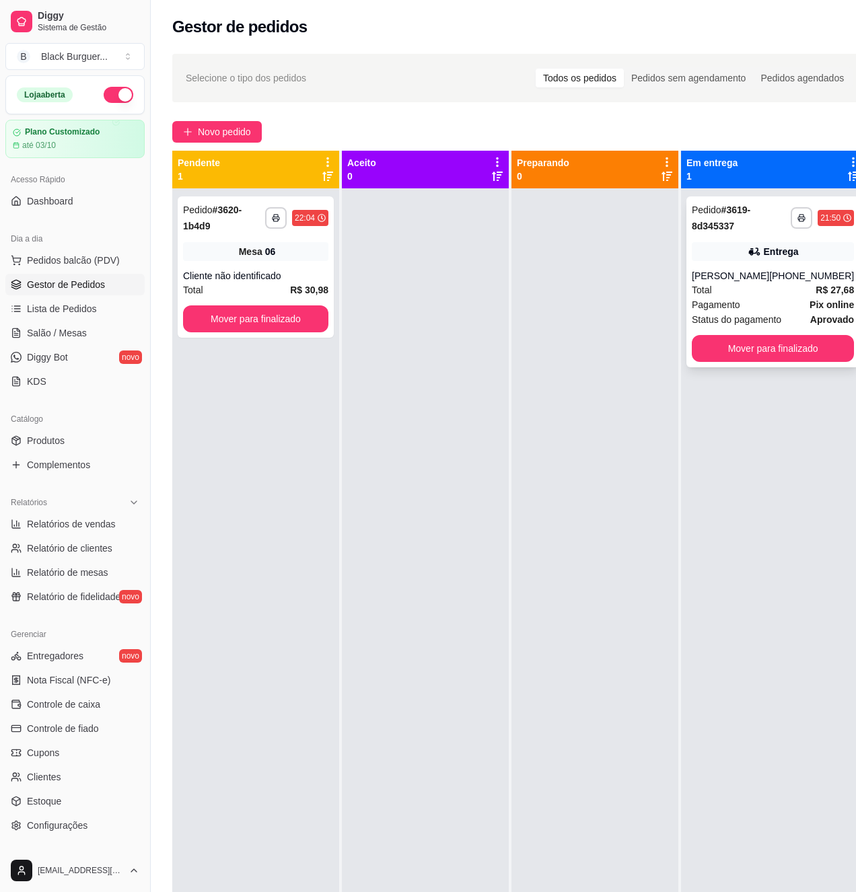
click at [738, 273] on div "[PERSON_NAME]" at bounding box center [730, 275] width 77 height 13
click at [771, 278] on div "[PHONE_NUMBER]" at bounding box center [811, 275] width 85 height 13
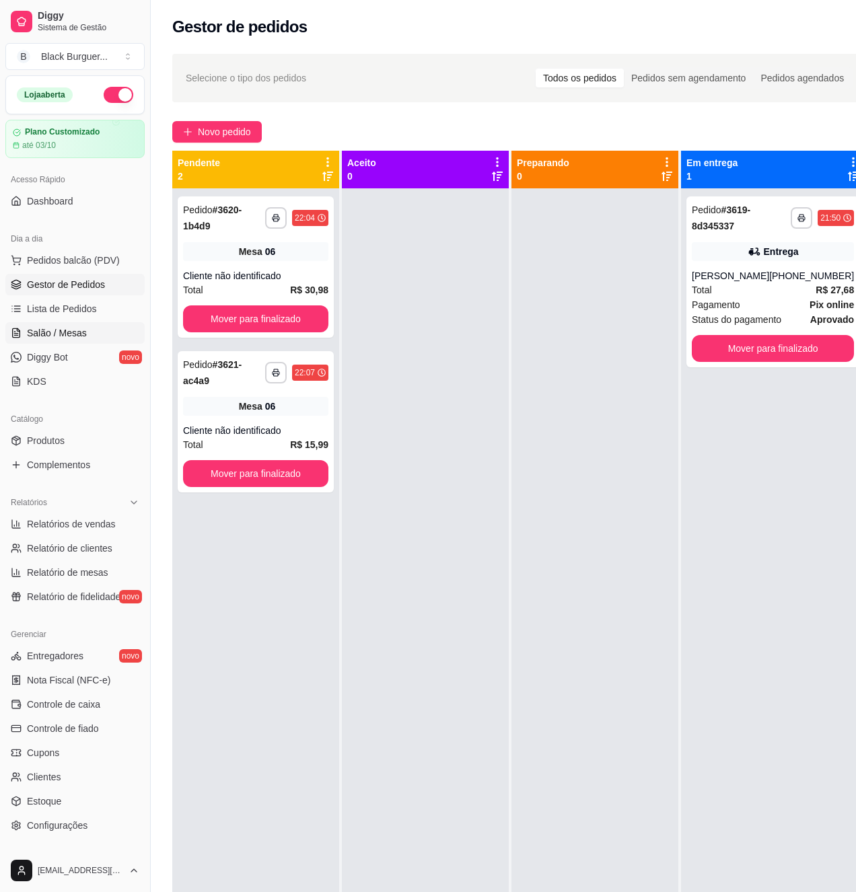
click at [87, 338] on link "Salão / Mesas" at bounding box center [74, 333] width 139 height 22
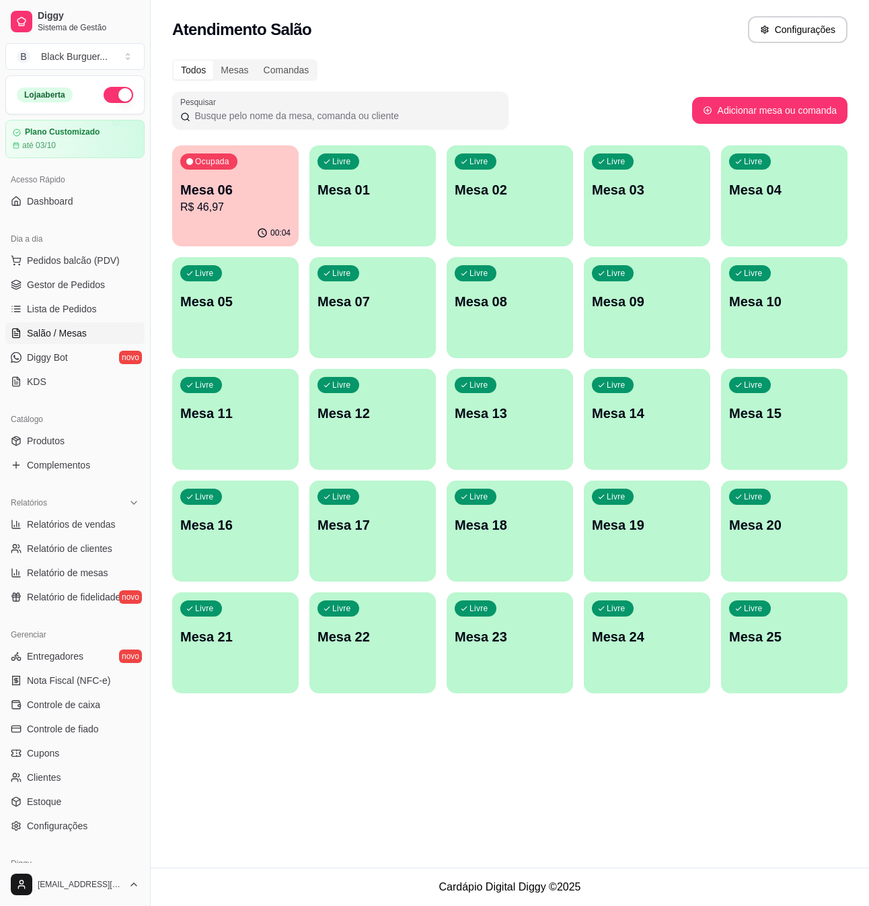
click at [253, 173] on div "Ocupada Mesa 06 R$ 46,97" at bounding box center [235, 182] width 127 height 75
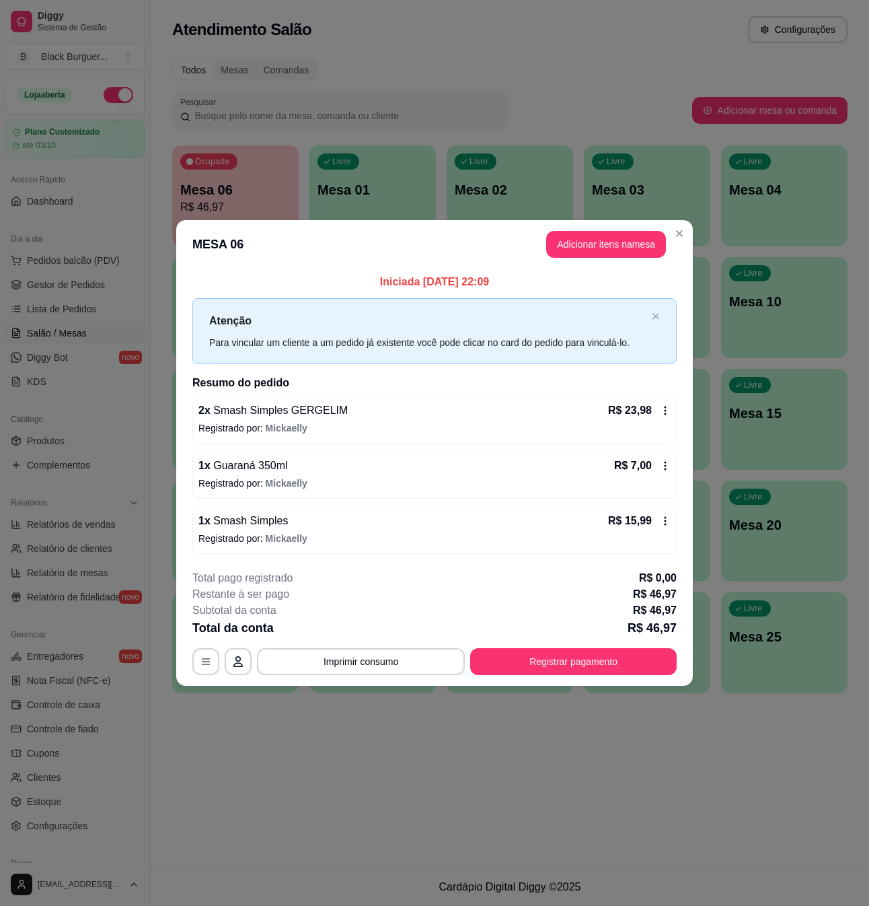
click at [354, 426] on p "Registrado por: [PERSON_NAME]" at bounding box center [435, 427] width 472 height 13
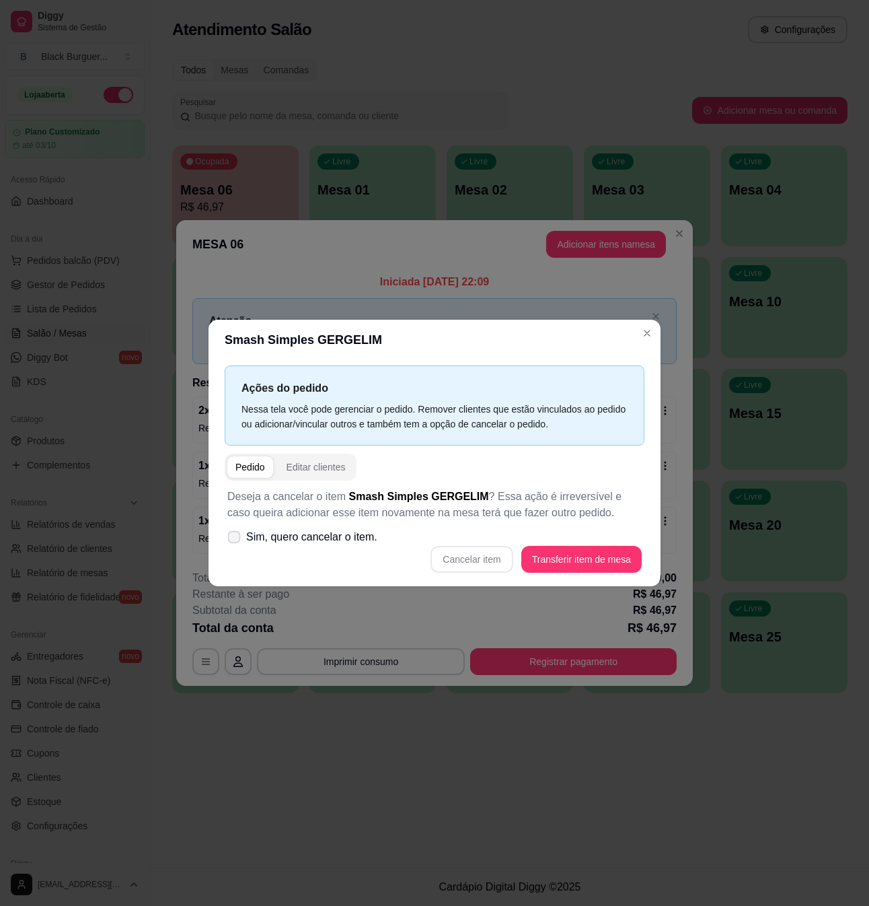
click at [332, 536] on span "Sim, quero cancelar o item." at bounding box center [311, 537] width 131 height 16
click at [236, 540] on input "Sim, quero cancelar o item." at bounding box center [231, 544] width 9 height 9
checkbox input "true"
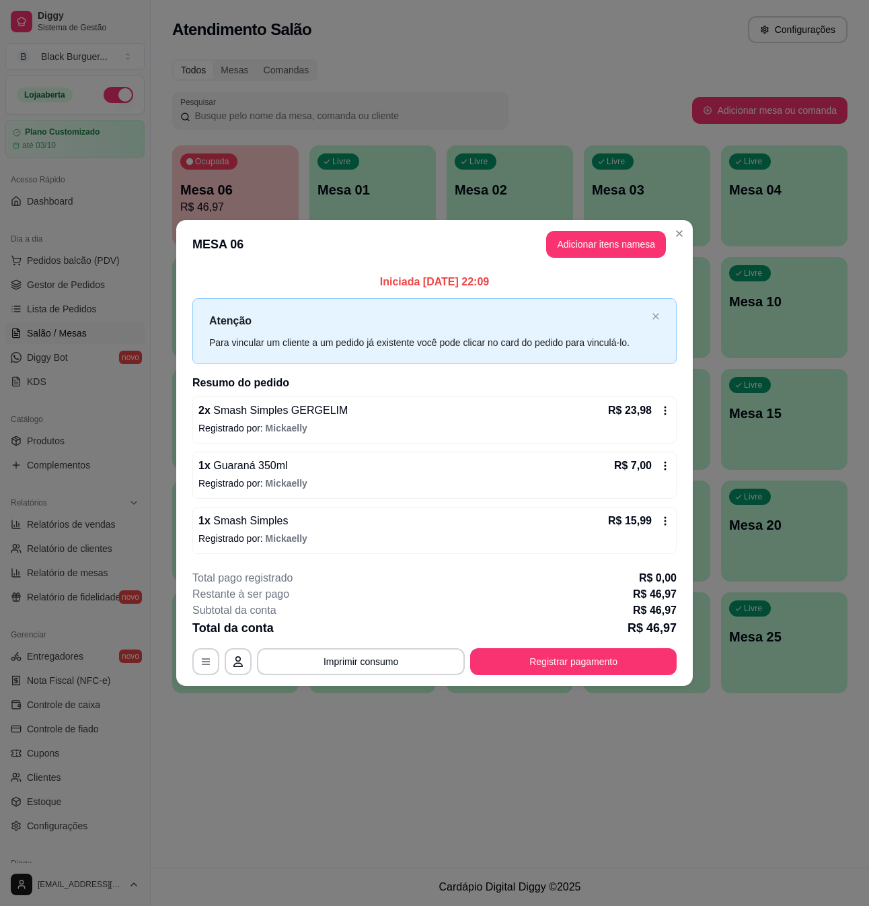
click at [316, 421] on p "Registrado por: [PERSON_NAME]" at bounding box center [435, 427] width 472 height 13
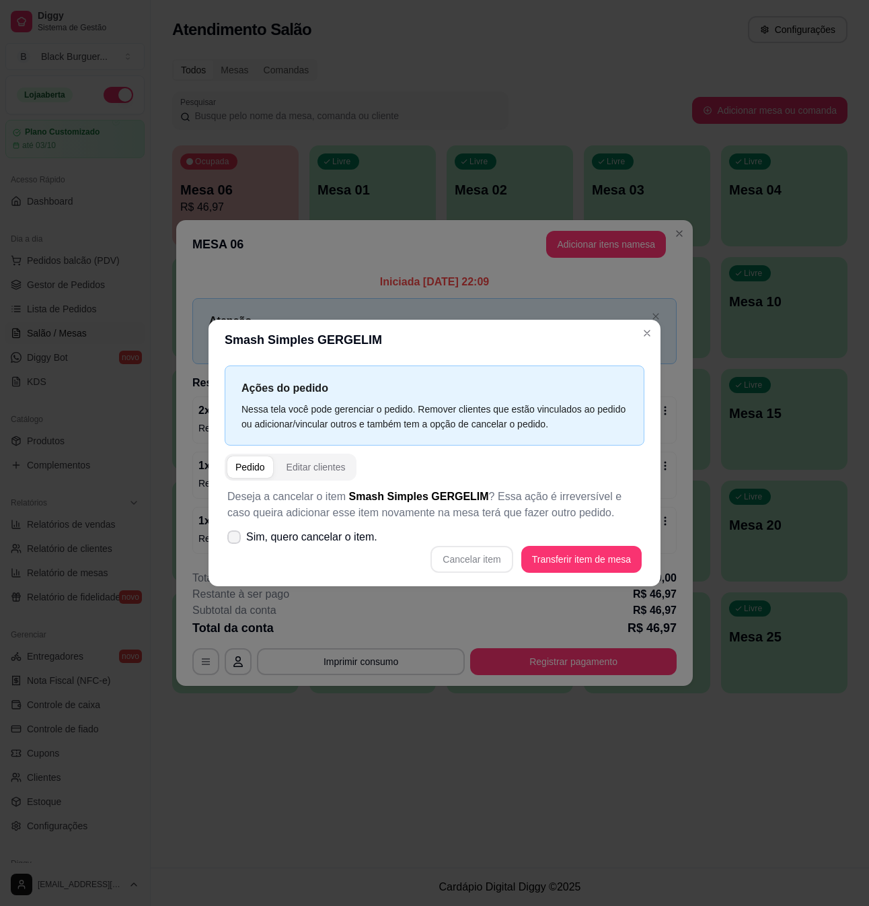
click at [292, 537] on span "Sim, quero cancelar o item." at bounding box center [311, 537] width 131 height 16
click at [236, 540] on input "Sim, quero cancelar o item." at bounding box center [231, 544] width 9 height 9
checkbox input "true"
click at [450, 563] on button "Cancelar item" at bounding box center [472, 559] width 80 height 26
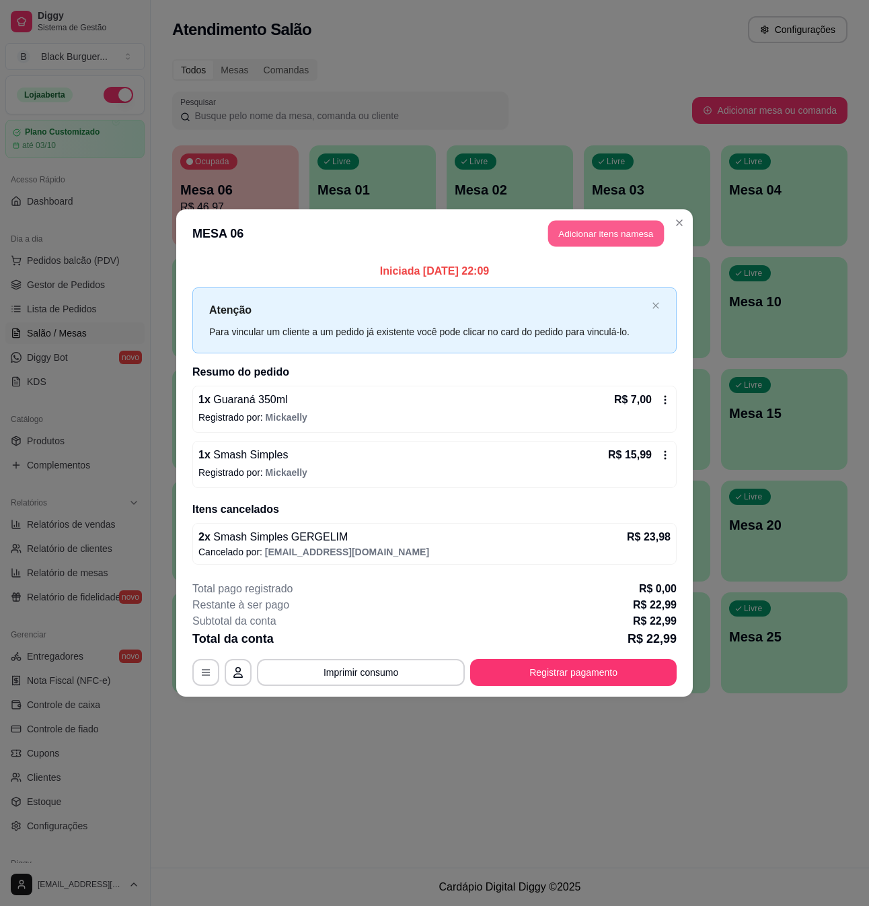
click at [628, 233] on button "Adicionar itens na mesa" at bounding box center [606, 234] width 116 height 26
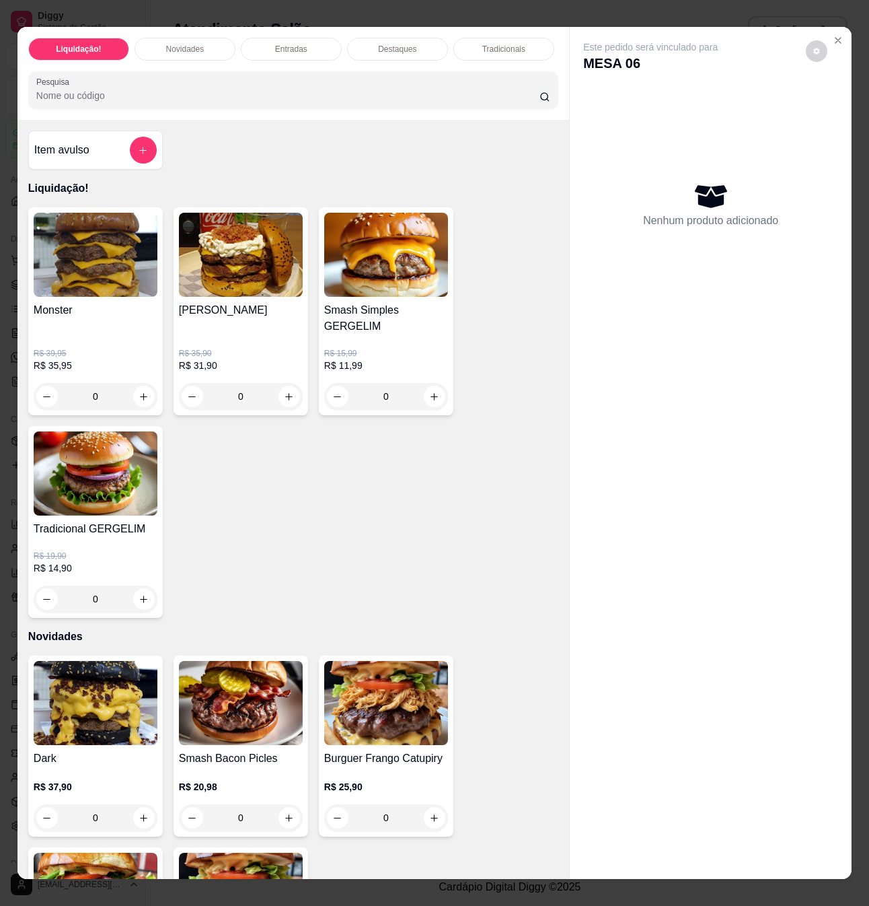
click at [429, 386] on div "0" at bounding box center [386, 396] width 124 height 27
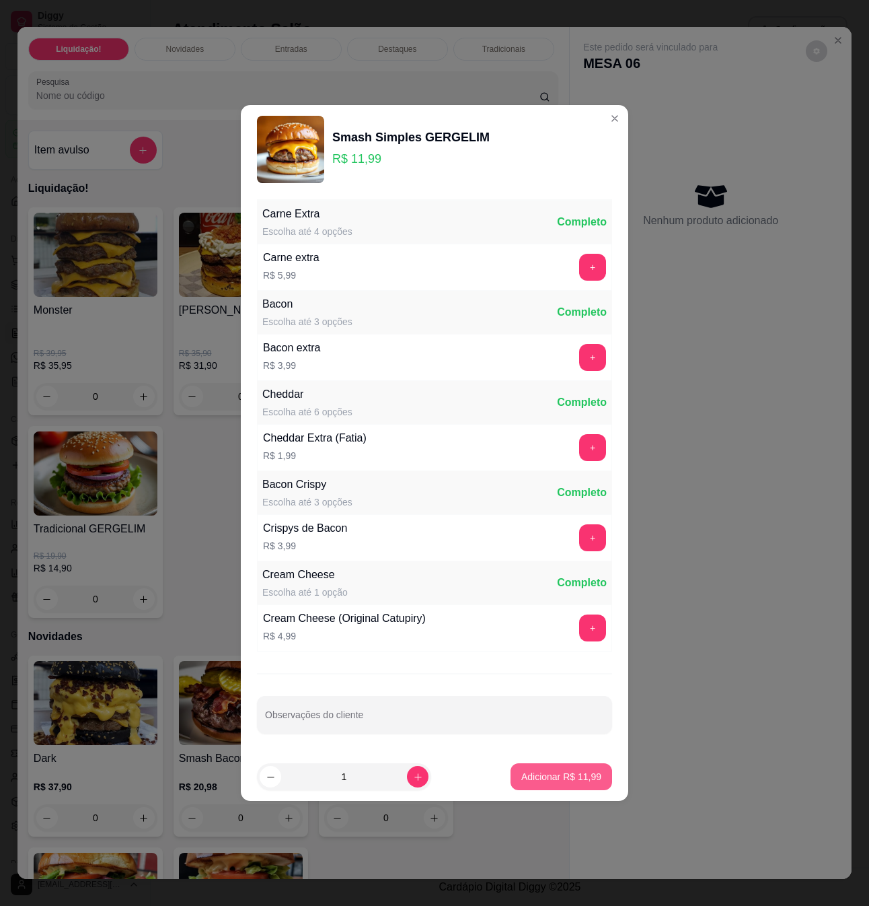
click at [556, 775] on p "Adicionar R$ 11,99" at bounding box center [562, 776] width 80 height 13
type input "1"
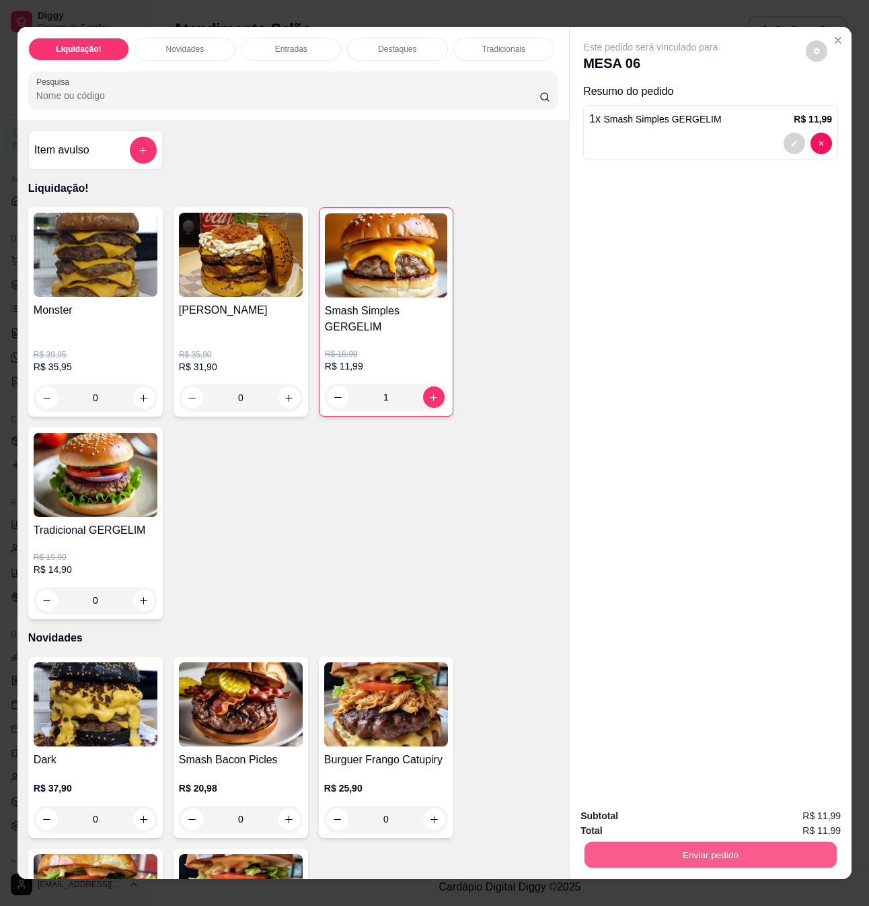
click at [768, 841] on button "Enviar pedido" at bounding box center [711, 854] width 252 height 26
click at [680, 806] on button "Não registrar e enviar pedido" at bounding box center [665, 814] width 136 height 25
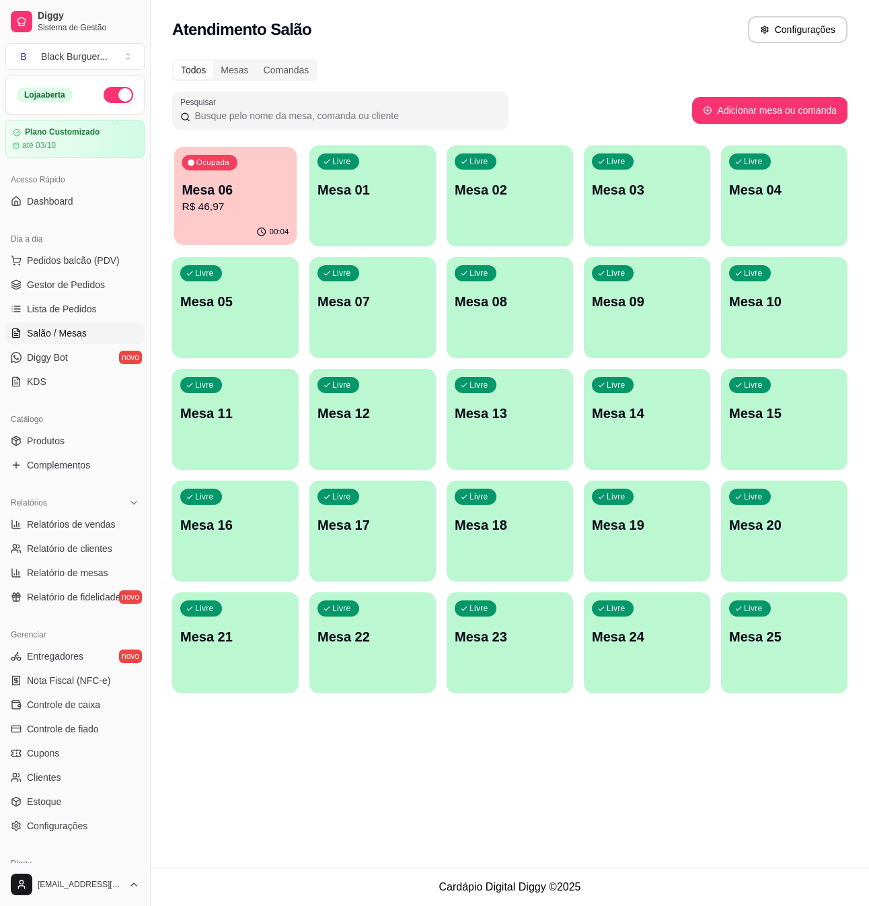
click at [229, 188] on p "Mesa 06" at bounding box center [235, 190] width 107 height 18
click at [57, 313] on span "Lista de Pedidos" at bounding box center [62, 308] width 70 height 13
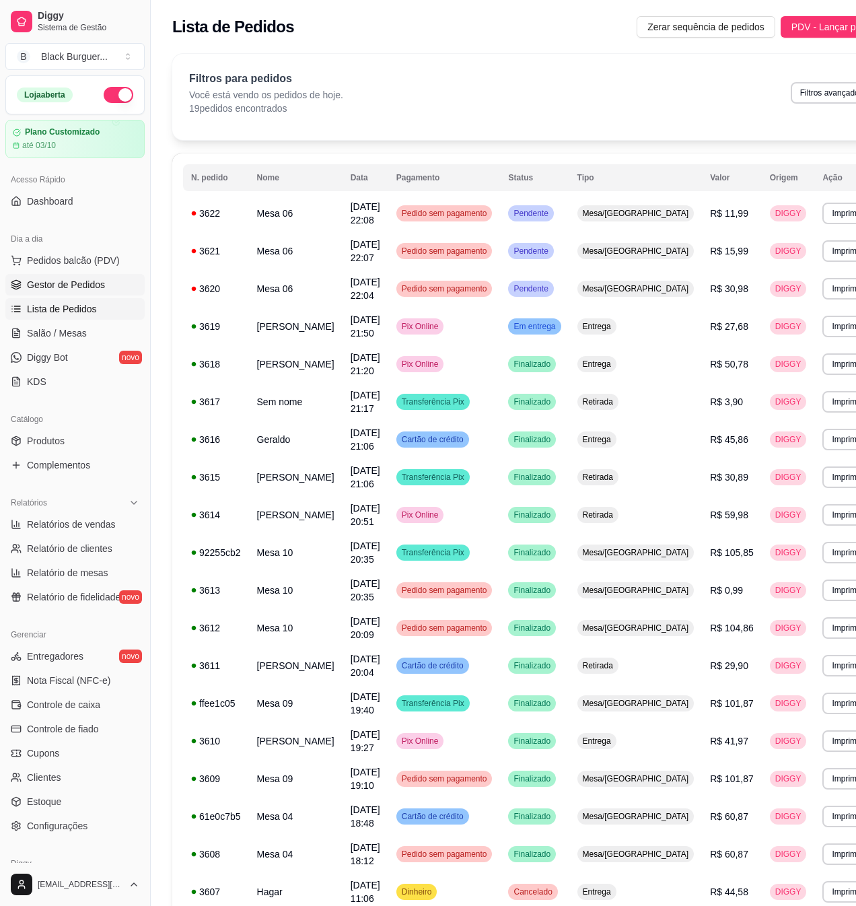
click at [68, 288] on span "Gestor de Pedidos" at bounding box center [66, 284] width 78 height 13
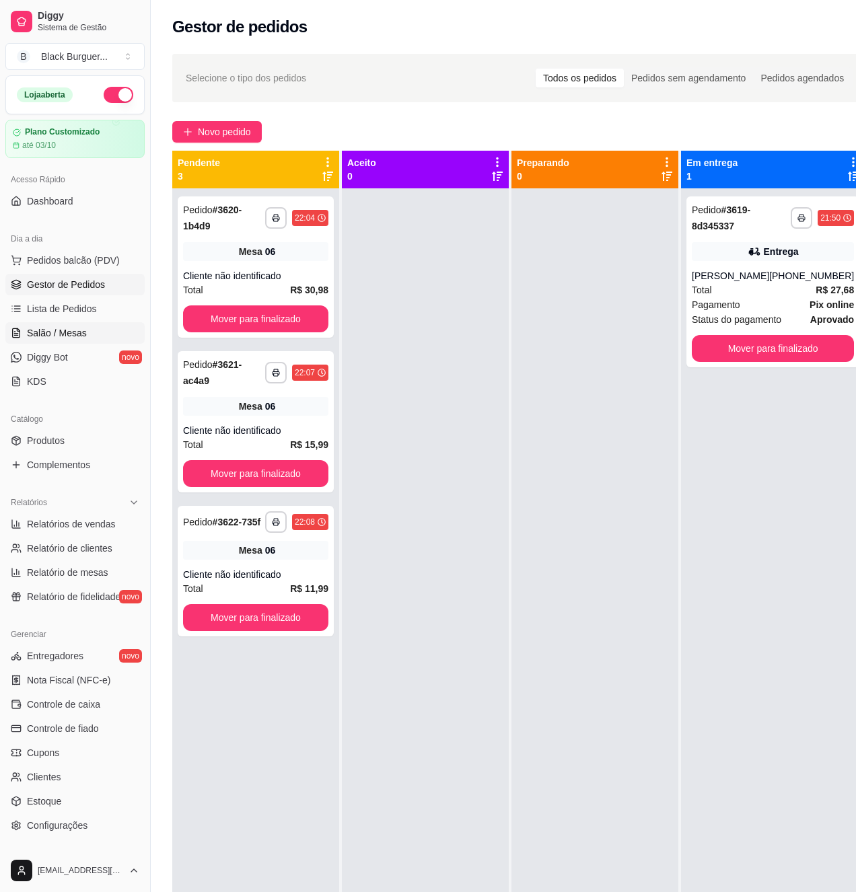
click at [84, 343] on link "Salão / Mesas" at bounding box center [74, 333] width 139 height 22
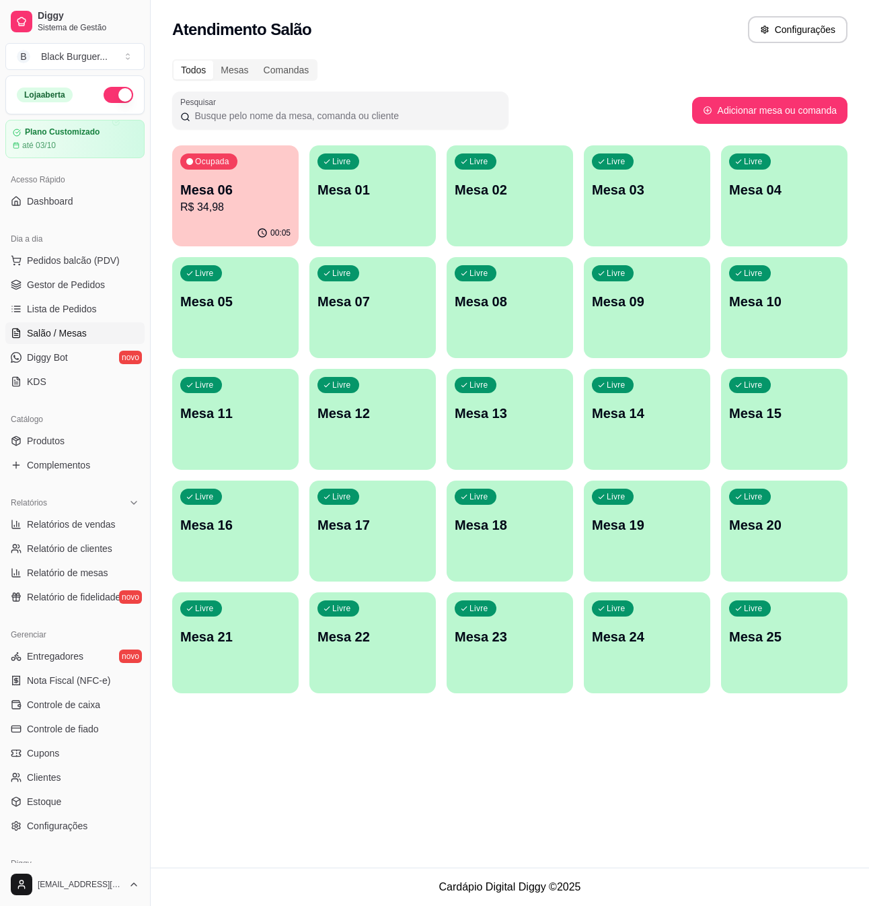
click at [225, 176] on div "Ocupada Mesa 06 R$ 34,98" at bounding box center [235, 182] width 127 height 75
click at [42, 445] on span "Produtos" at bounding box center [46, 440] width 38 height 13
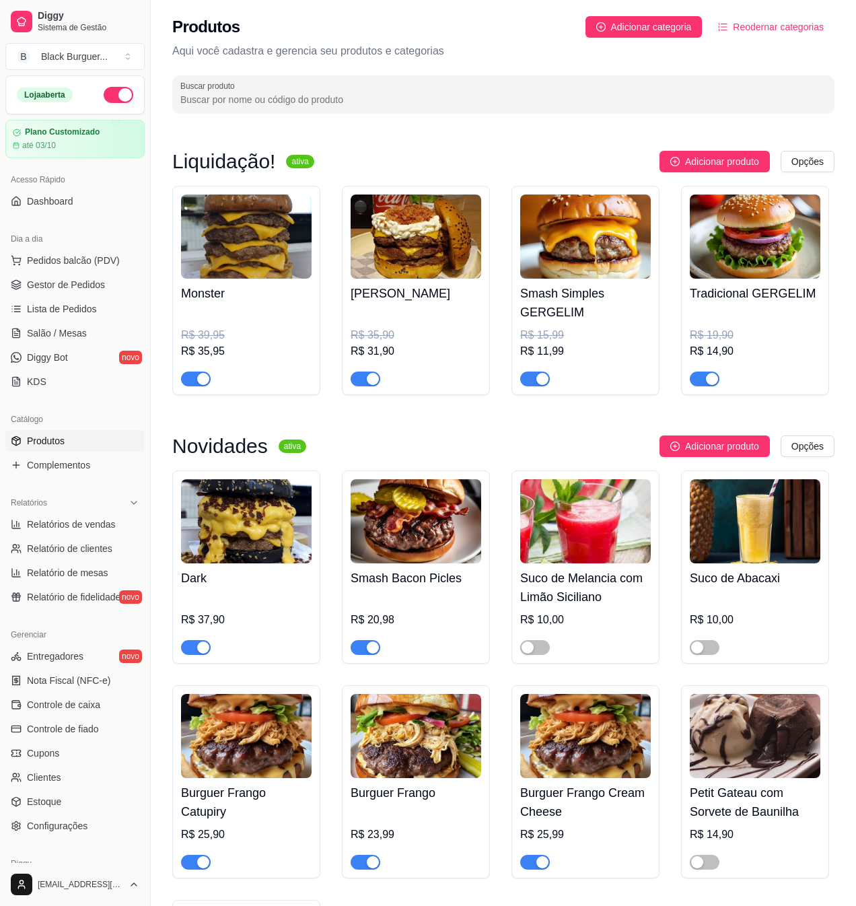
click at [533, 384] on span "button" at bounding box center [535, 378] width 30 height 15
click at [703, 378] on span "button" at bounding box center [705, 378] width 30 height 15
click at [367, 380] on div "button" at bounding box center [373, 379] width 12 height 12
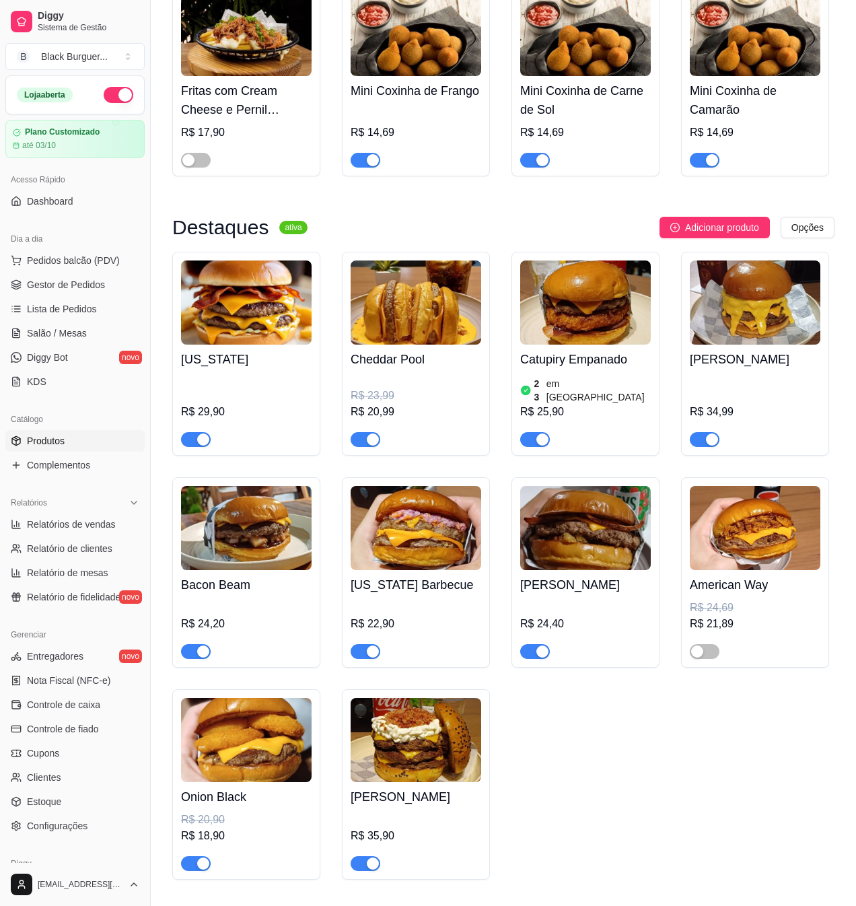
scroll to position [1615, 0]
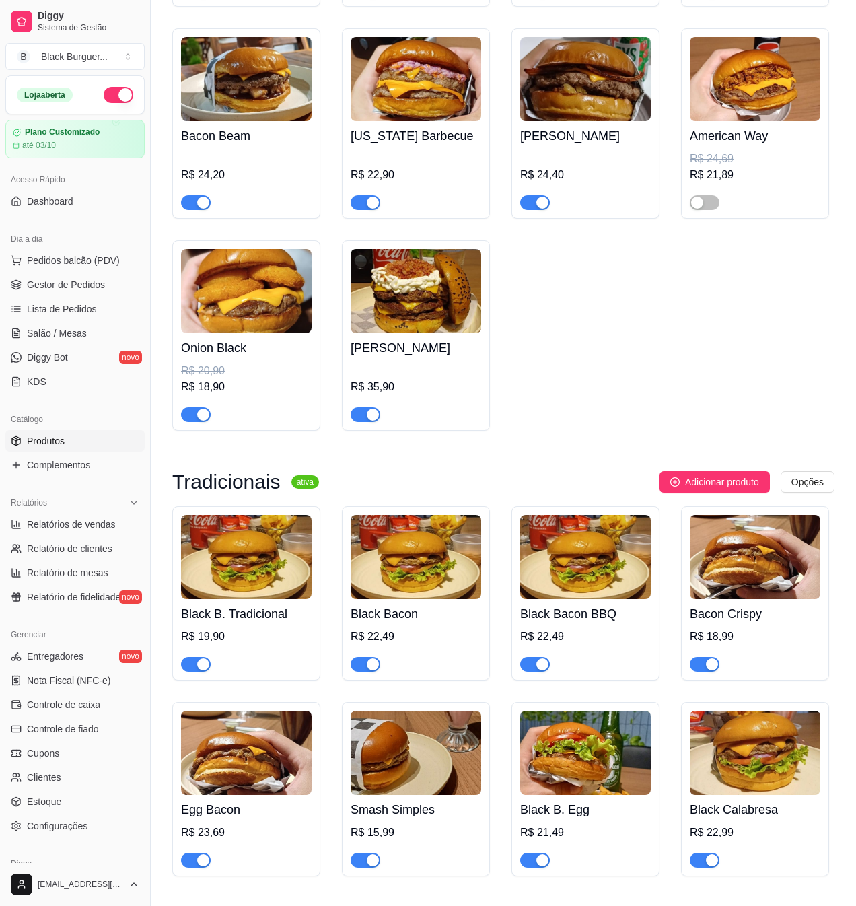
click at [370, 412] on div "button" at bounding box center [373, 414] width 12 height 12
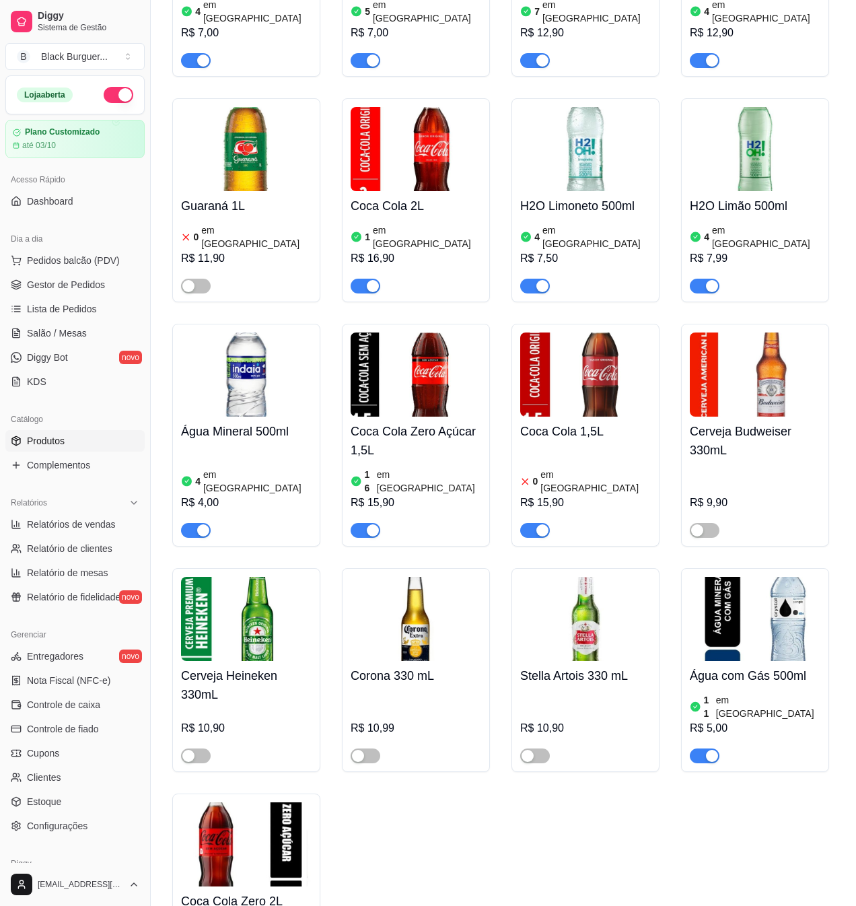
scroll to position [4341, 0]
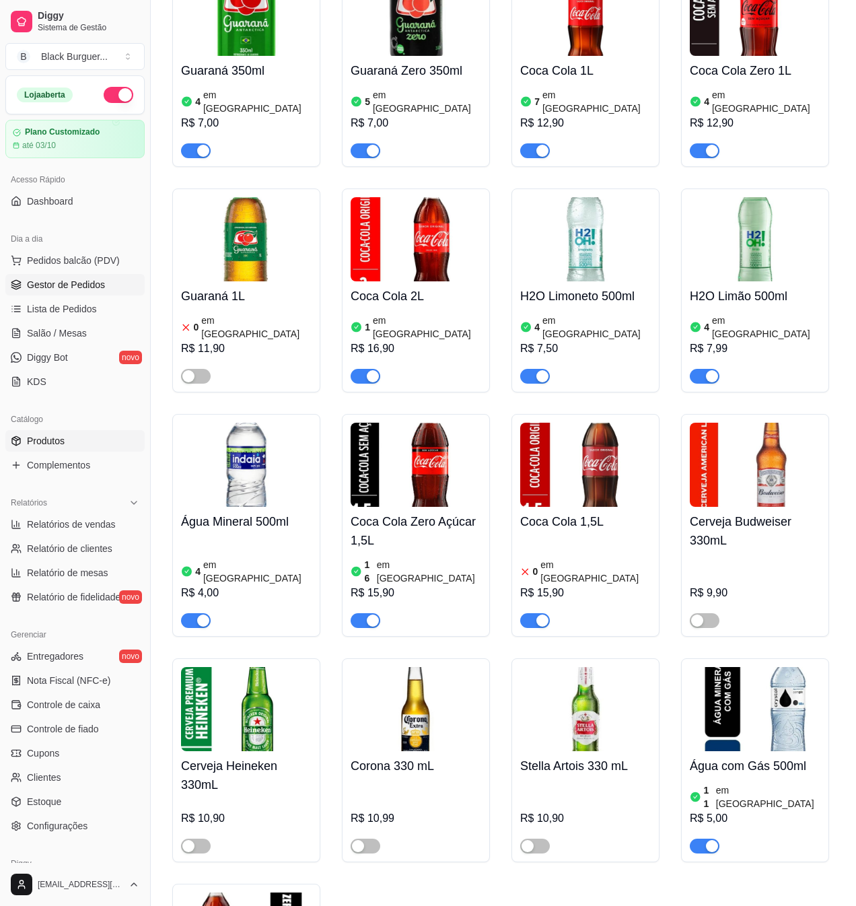
click at [70, 288] on span "Gestor de Pedidos" at bounding box center [66, 284] width 78 height 13
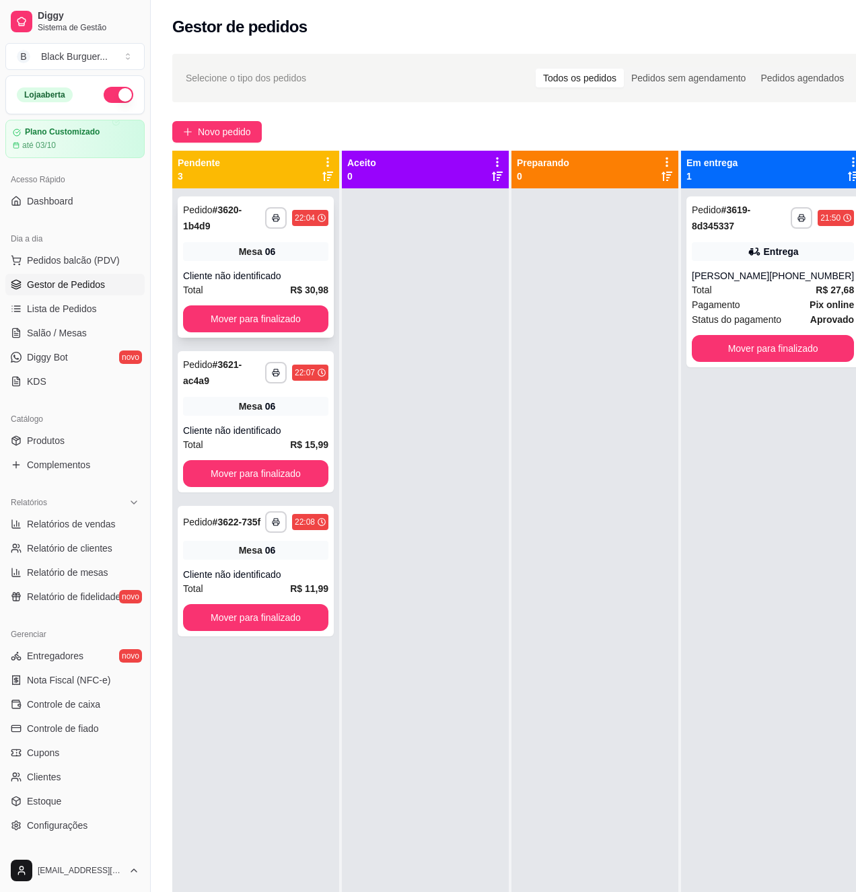
click at [281, 244] on div "Mesa 06" at bounding box center [255, 251] width 145 height 19
click at [276, 472] on button "Mover para finalizado" at bounding box center [255, 473] width 145 height 27
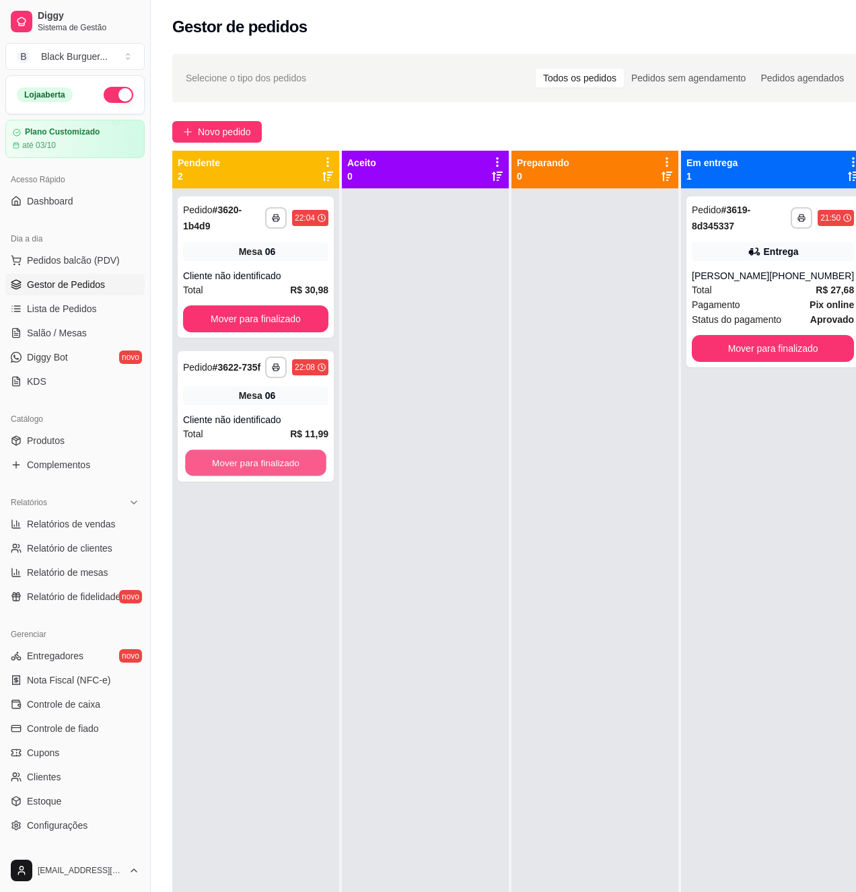
click at [277, 475] on button "Mover para finalizado" at bounding box center [255, 463] width 141 height 26
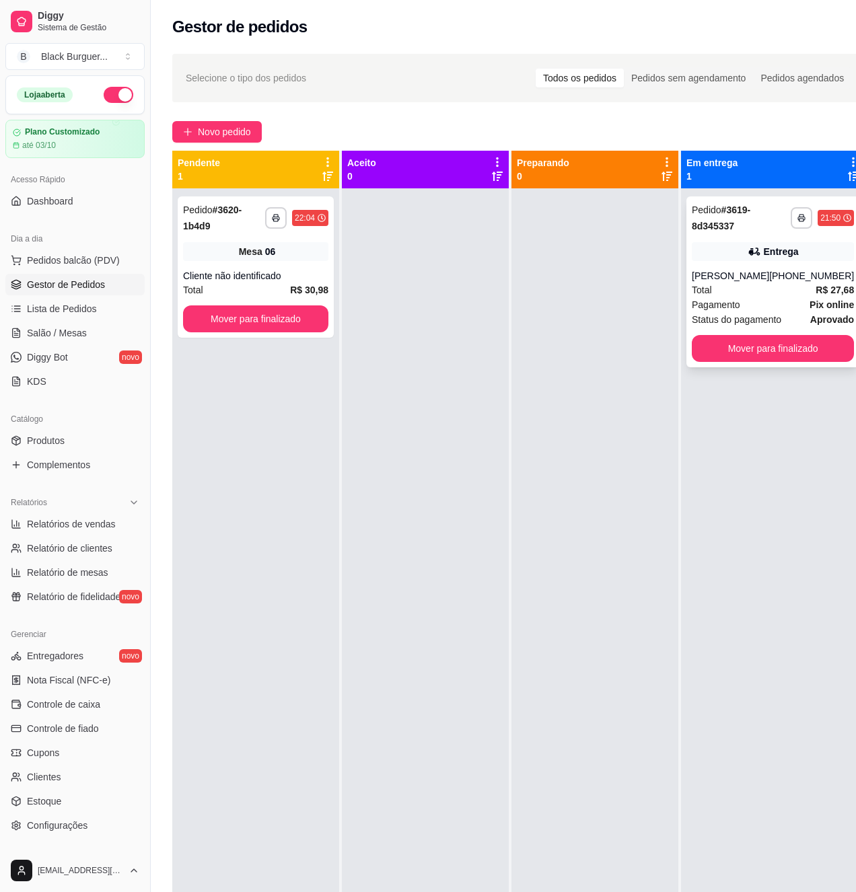
click at [806, 262] on div "**********" at bounding box center [772, 282] width 173 height 171
click at [750, 285] on div "Total R$ 27,68" at bounding box center [773, 290] width 162 height 15
click at [736, 271] on div "[PERSON_NAME]" at bounding box center [730, 275] width 77 height 13
click at [279, 265] on div "**********" at bounding box center [256, 267] width 156 height 141
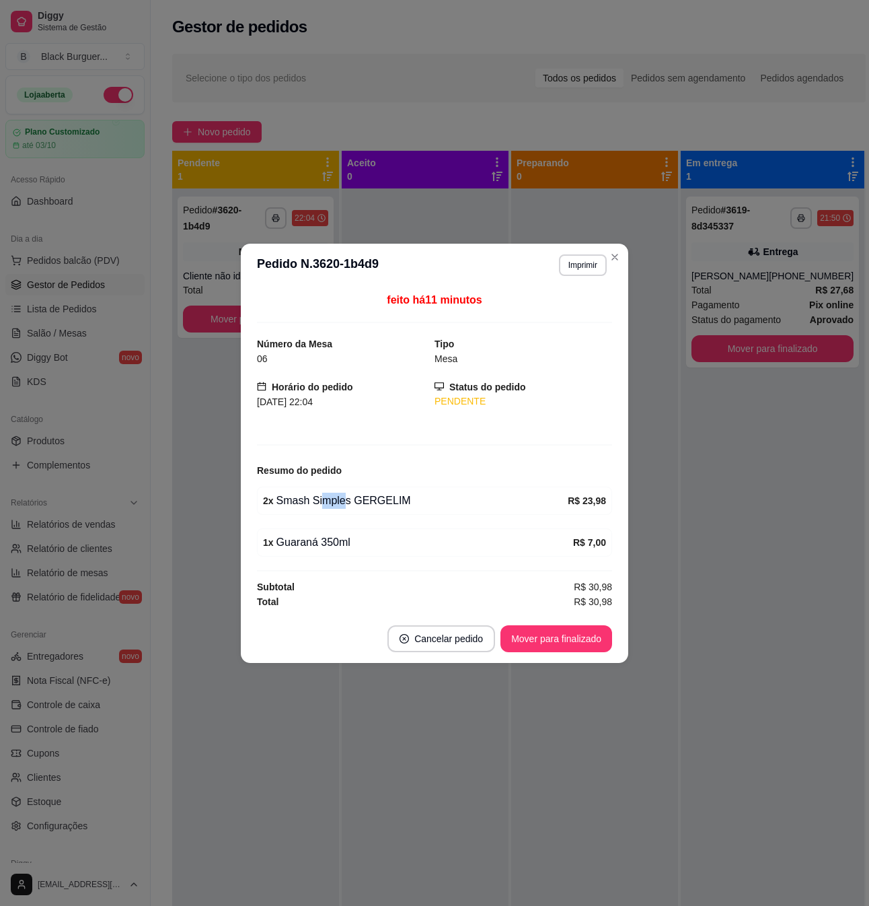
drag, startPoint x: 323, startPoint y: 503, endPoint x: 365, endPoint y: 499, distance: 41.9
click at [353, 502] on div "2 x Smash Simples GERGELIM" at bounding box center [415, 501] width 305 height 16
click at [365, 499] on div "2 x Smash Simples GERGELIM" at bounding box center [415, 501] width 305 height 16
drag, startPoint x: 365, startPoint y: 499, endPoint x: 614, endPoint y: 390, distance: 271.8
click at [365, 499] on div "2 x Smash Simples GERGELIM" at bounding box center [415, 501] width 305 height 16
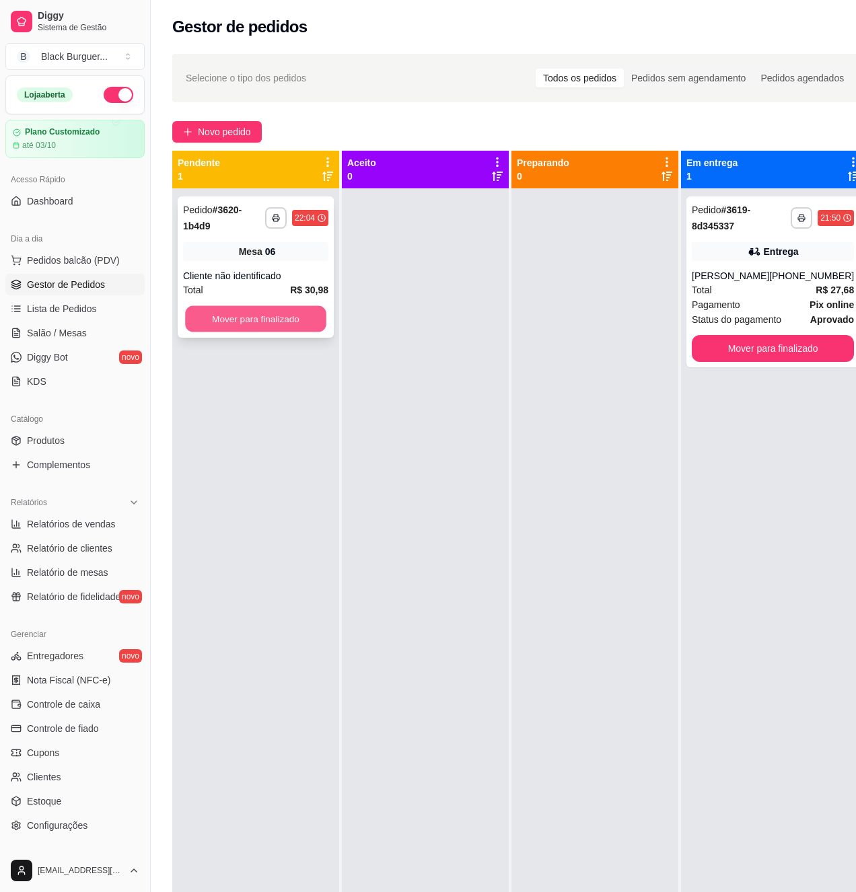
click at [291, 321] on button "Mover para finalizado" at bounding box center [255, 319] width 141 height 26
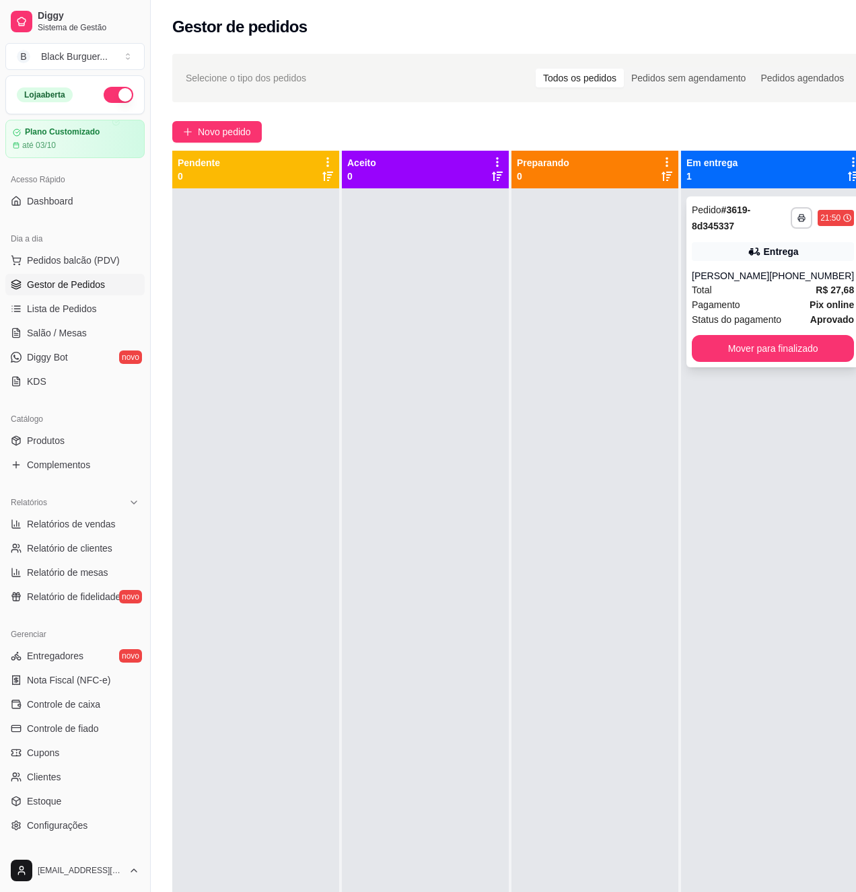
click at [819, 289] on strong "R$ 27,68" at bounding box center [835, 290] width 38 height 11
click at [63, 339] on span "Salão / Mesas" at bounding box center [57, 332] width 60 height 13
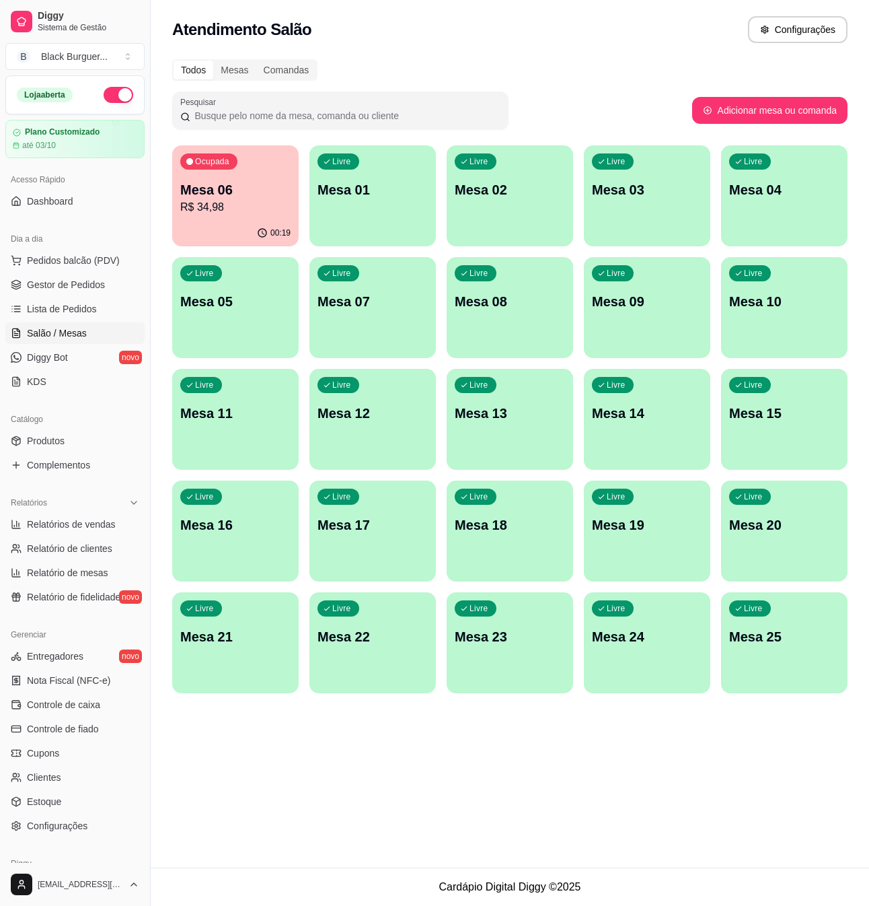
click at [257, 205] on p "R$ 34,98" at bounding box center [235, 207] width 110 height 16
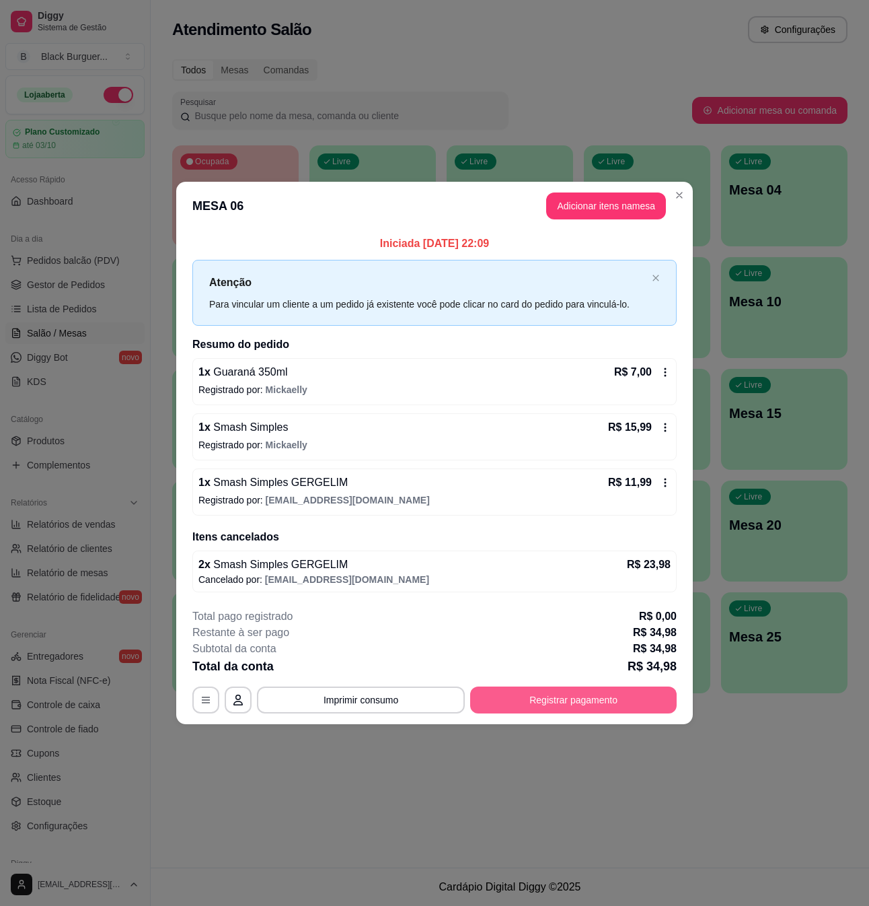
click at [619, 699] on button "Registrar pagamento" at bounding box center [573, 699] width 207 height 27
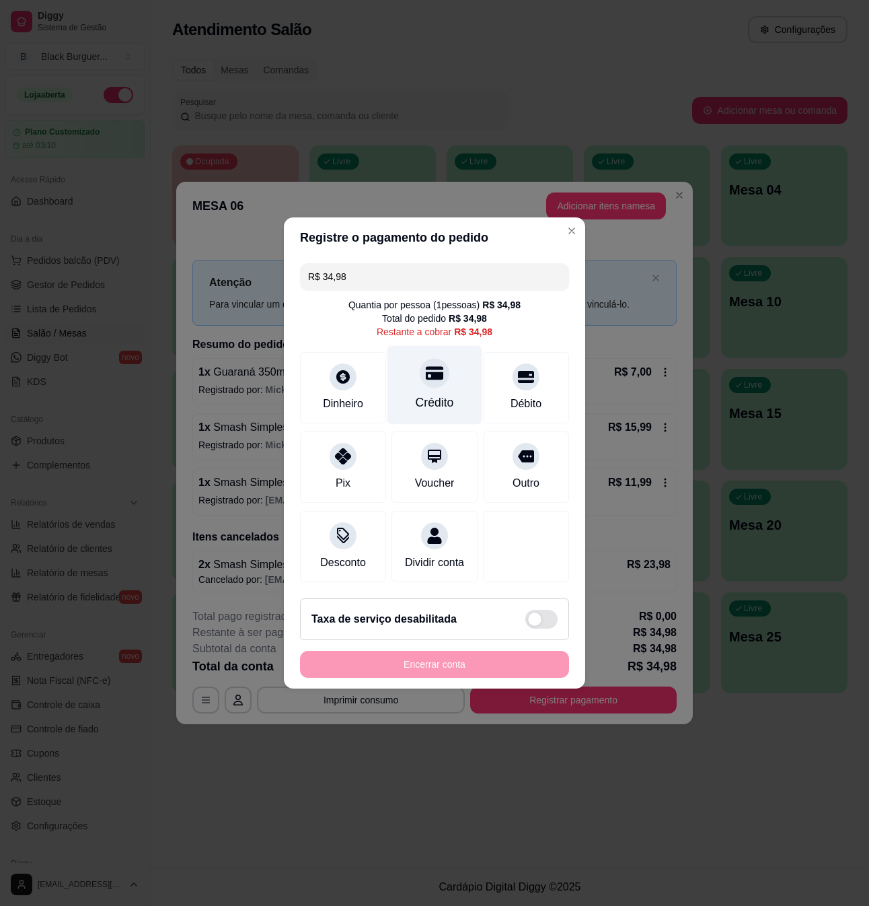
click at [439, 365] on div at bounding box center [435, 373] width 30 height 30
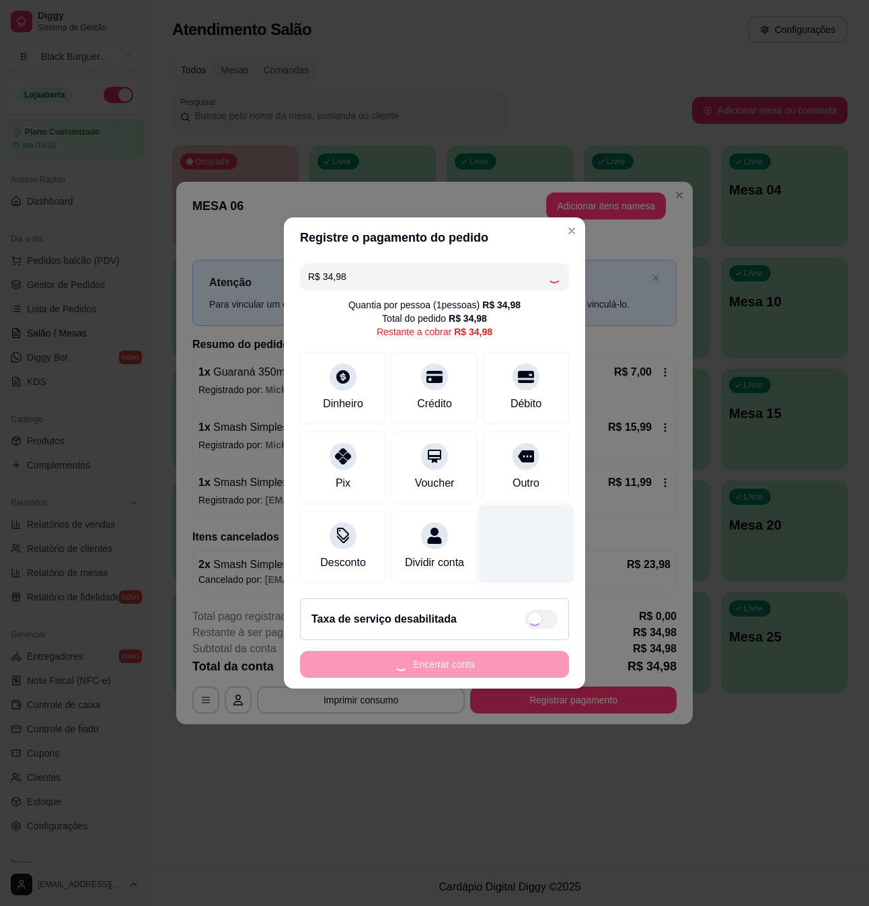
type input "R$ 0,00"
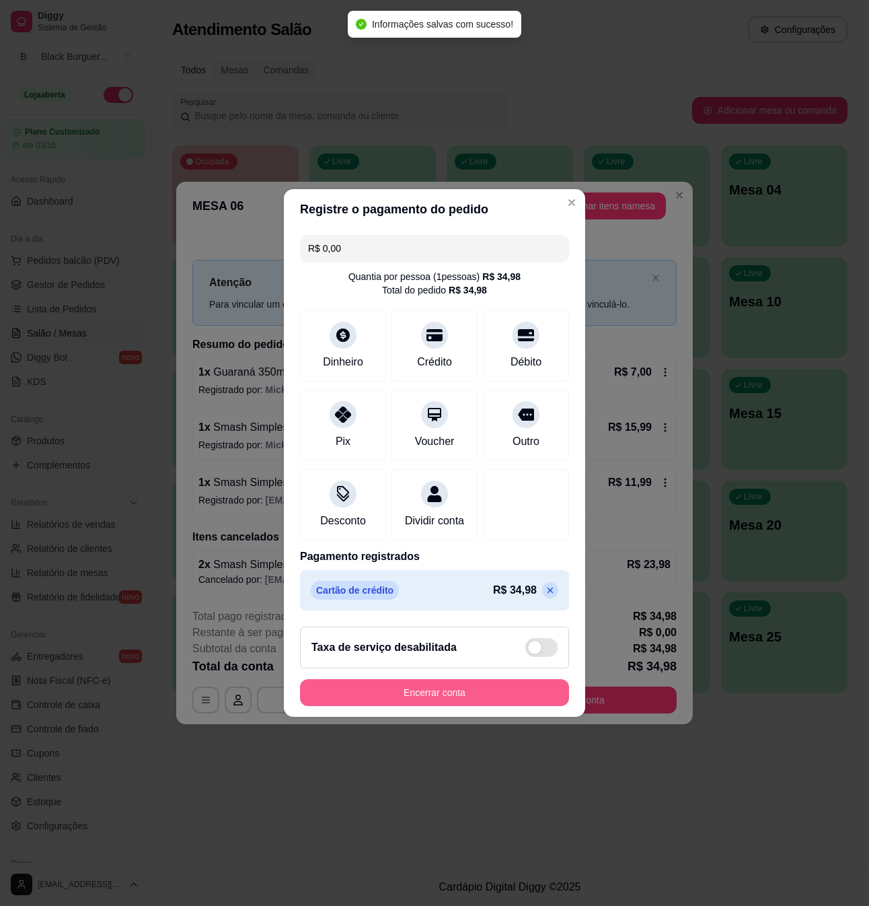
click at [507, 706] on button "Encerrar conta" at bounding box center [434, 692] width 269 height 27
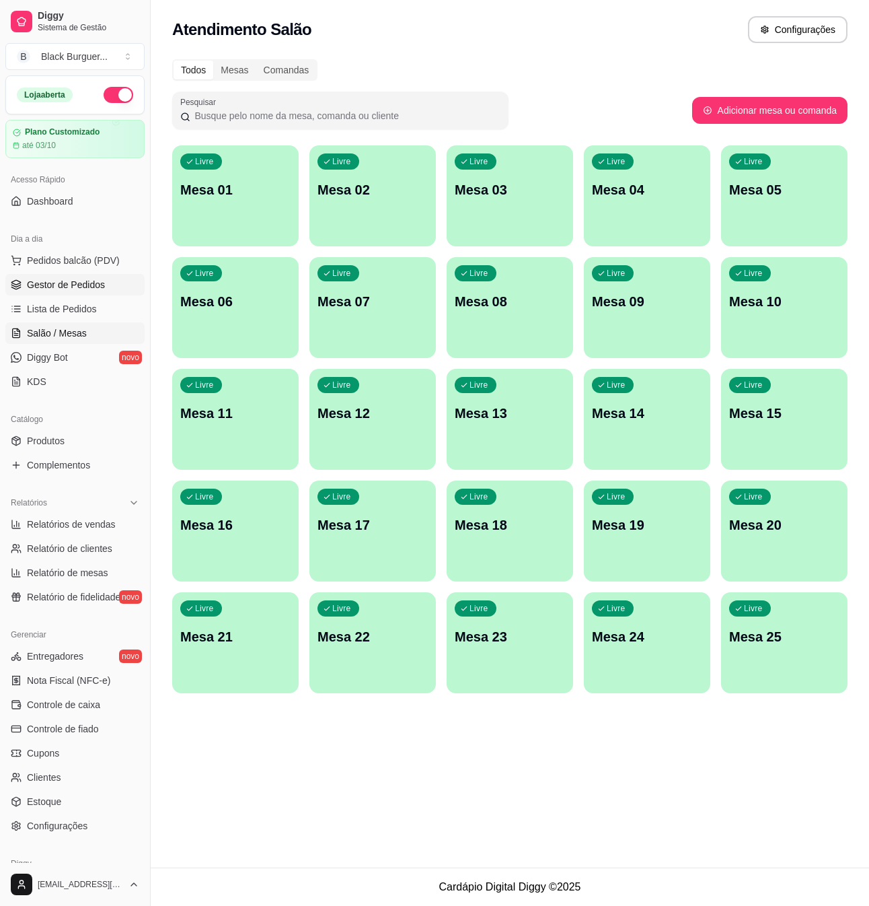
click at [85, 291] on span "Gestor de Pedidos" at bounding box center [66, 284] width 78 height 13
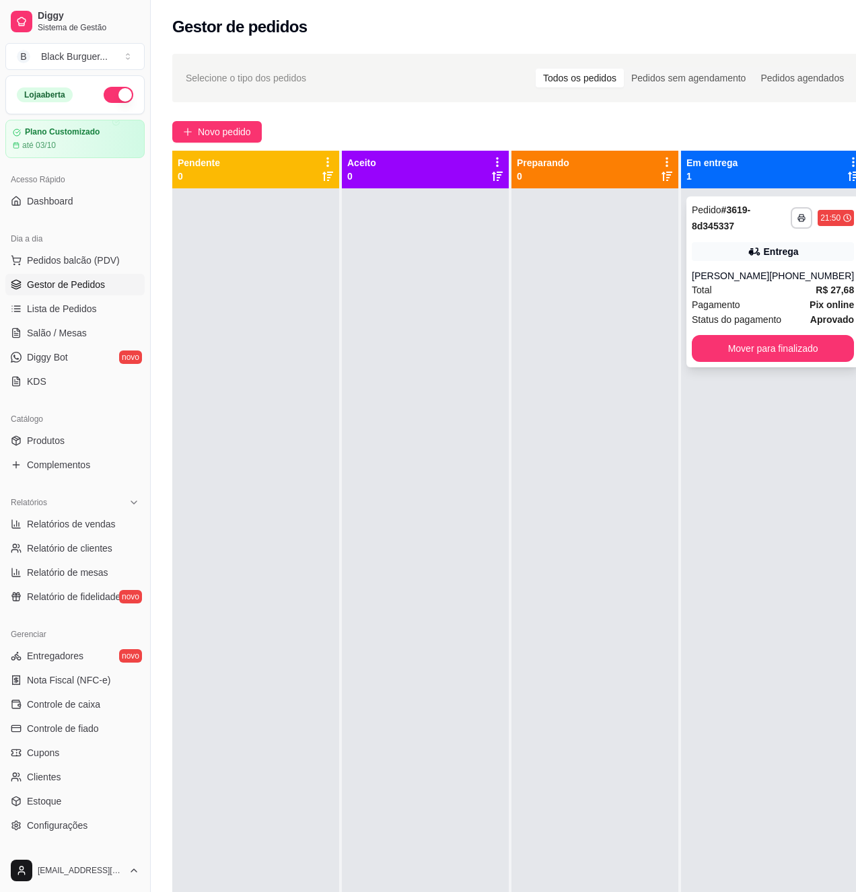
click at [724, 268] on div "**********" at bounding box center [772, 282] width 173 height 171
click at [779, 355] on button "Mover para finalizado" at bounding box center [772, 349] width 157 height 26
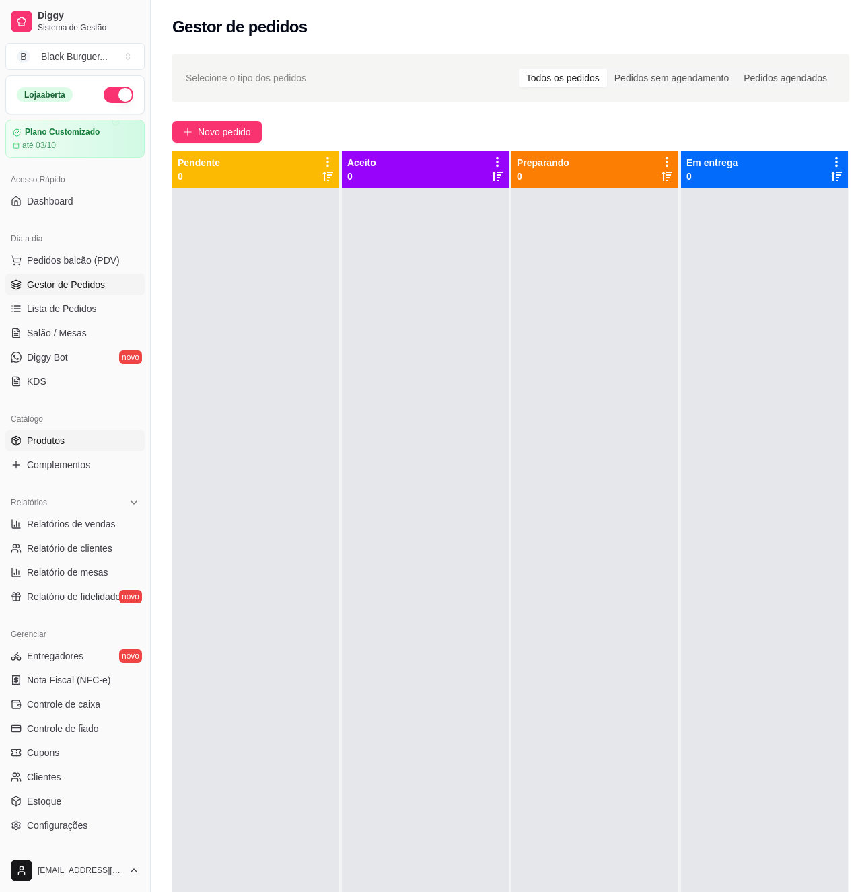
click at [77, 447] on link "Produtos" at bounding box center [74, 441] width 139 height 22
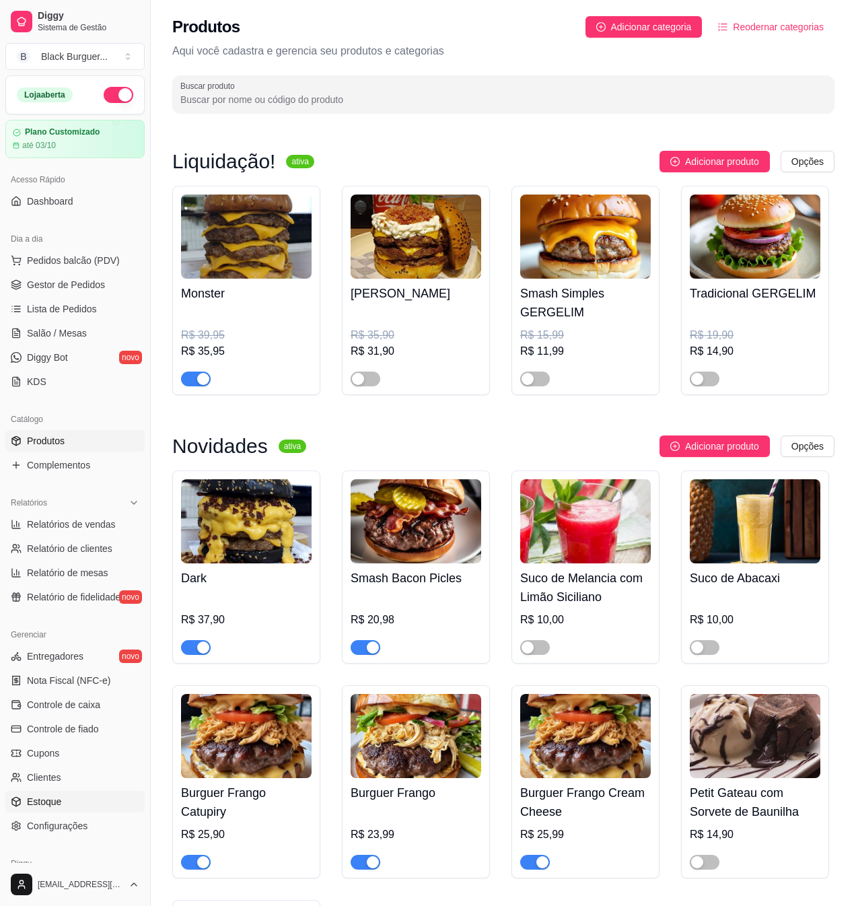
click at [68, 797] on link "Estoque" at bounding box center [74, 802] width 139 height 22
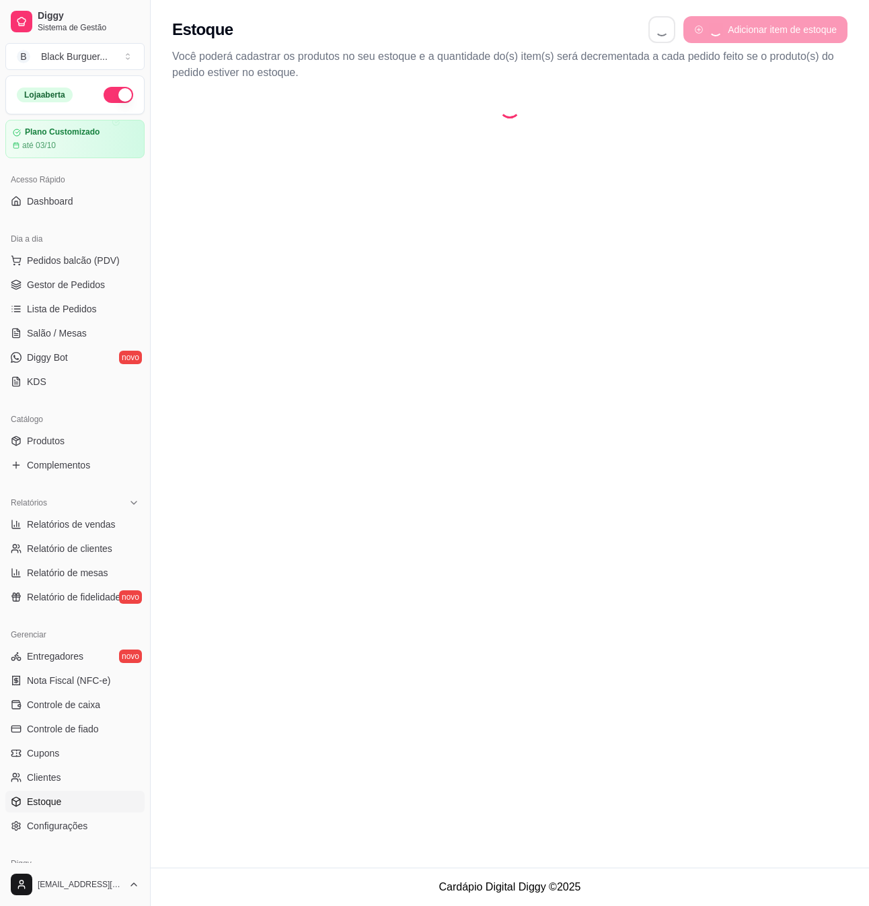
select select "QUANTITY_ORDER"
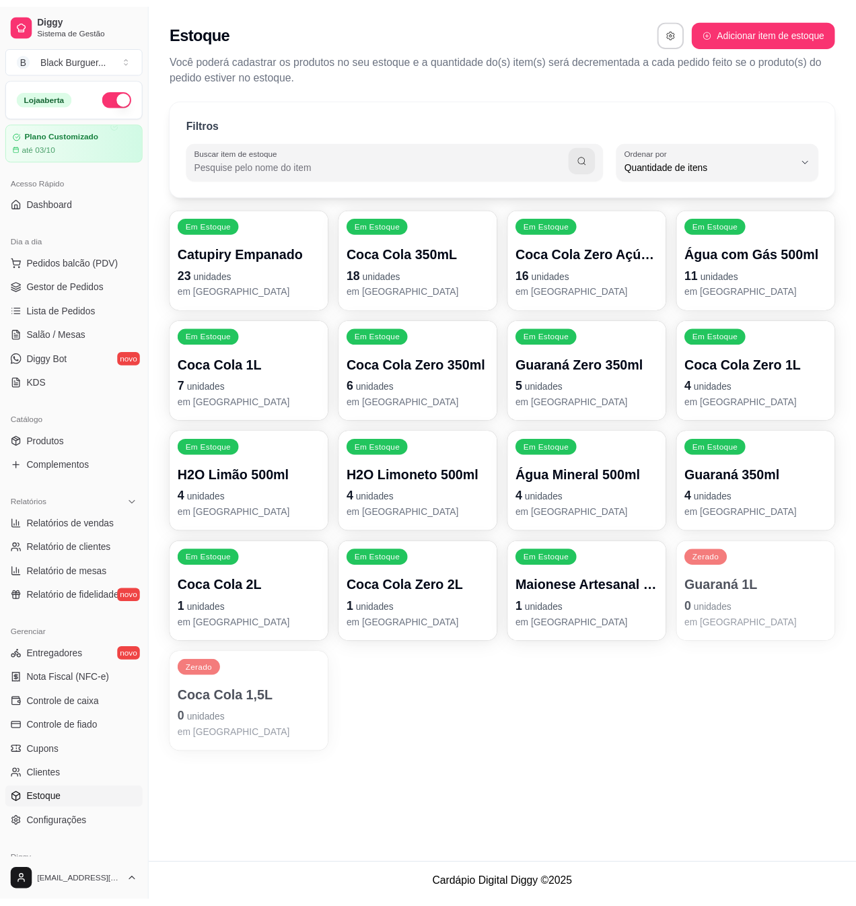
scroll to position [12, 0]
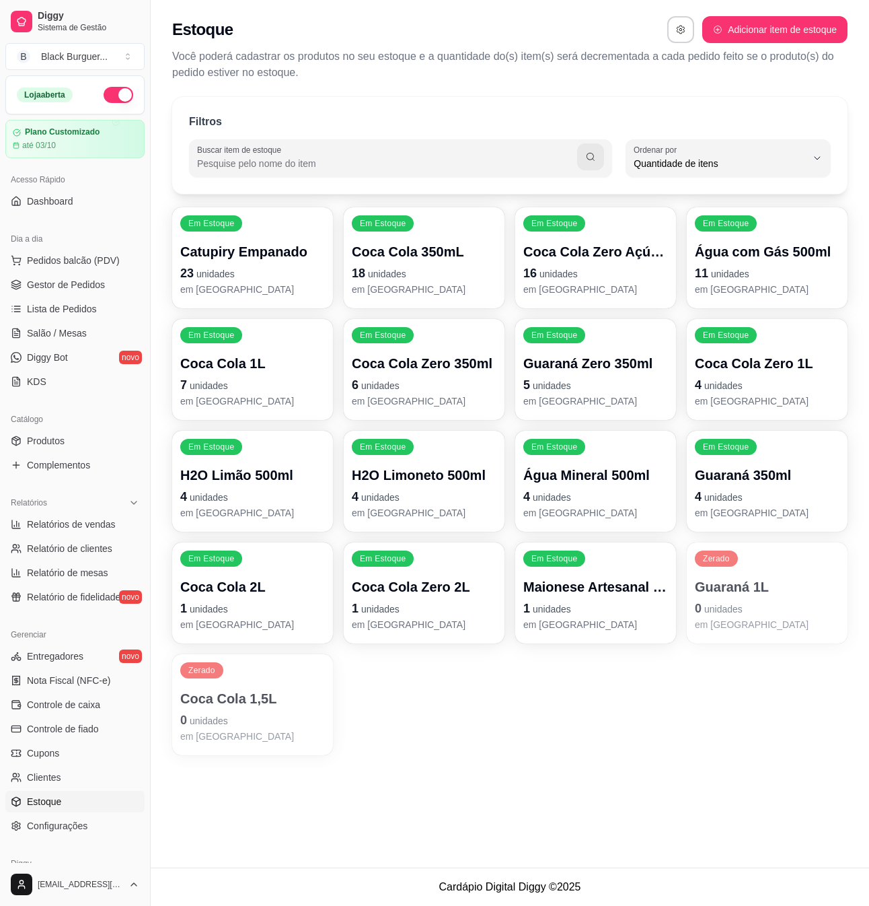
click at [596, 599] on div "Maionese Artesanal com Limão Siciliano 30mL 1 unidades em [GEOGRAPHIC_DATA]" at bounding box center [596, 604] width 145 height 54
click at [94, 276] on link "Gestor de Pedidos" at bounding box center [74, 285] width 139 height 22
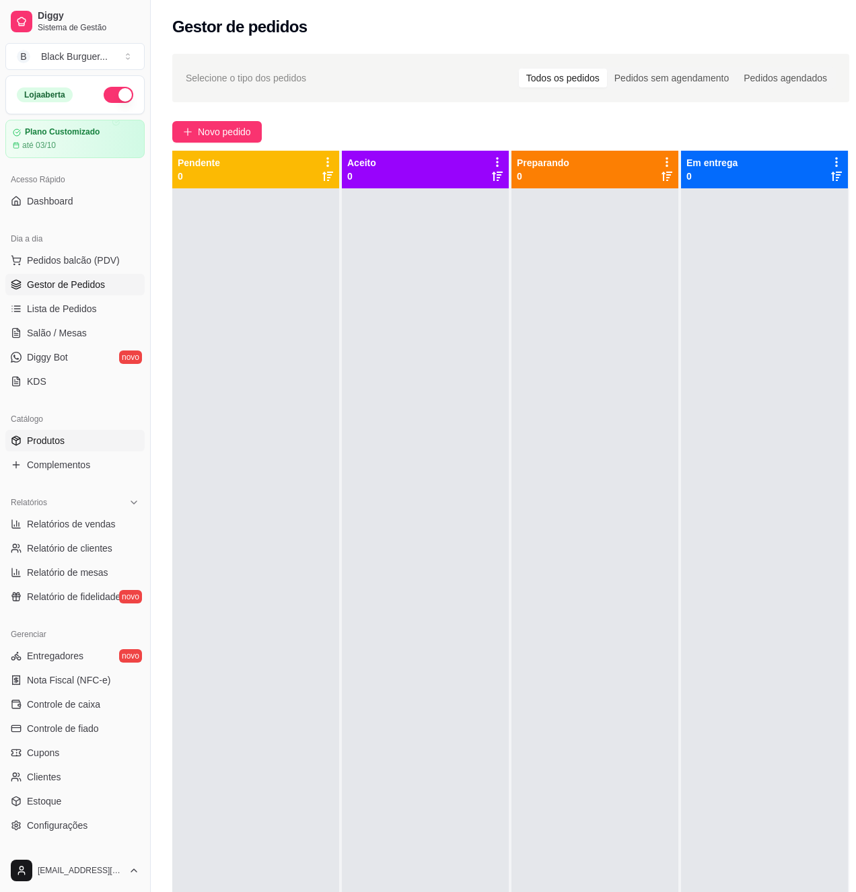
click at [73, 441] on link "Produtos" at bounding box center [74, 441] width 139 height 22
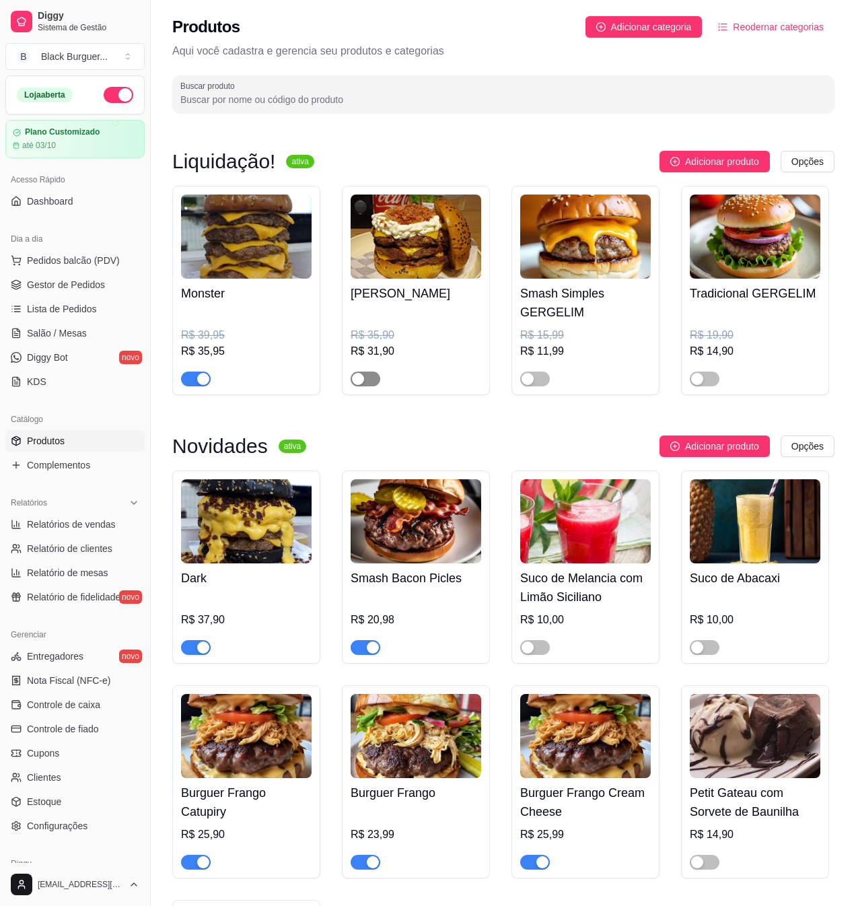
click at [371, 381] on span "button" at bounding box center [366, 378] width 30 height 15
click at [536, 380] on button "button" at bounding box center [535, 378] width 30 height 15
click at [713, 378] on span "button" at bounding box center [705, 378] width 30 height 15
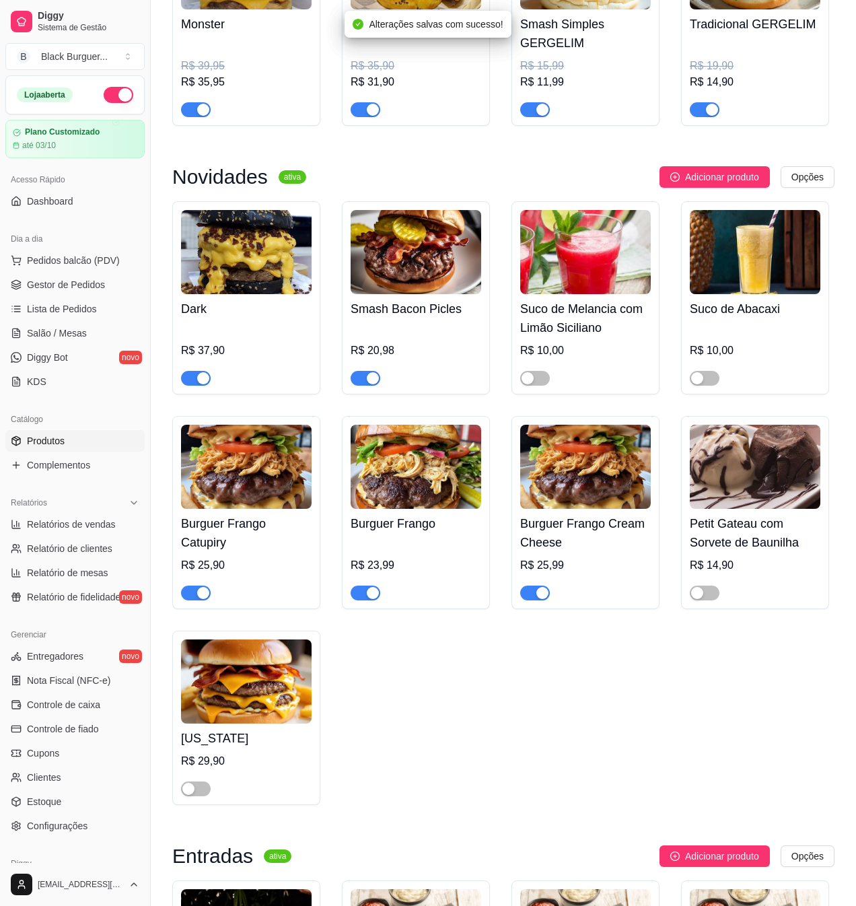
scroll to position [359, 0]
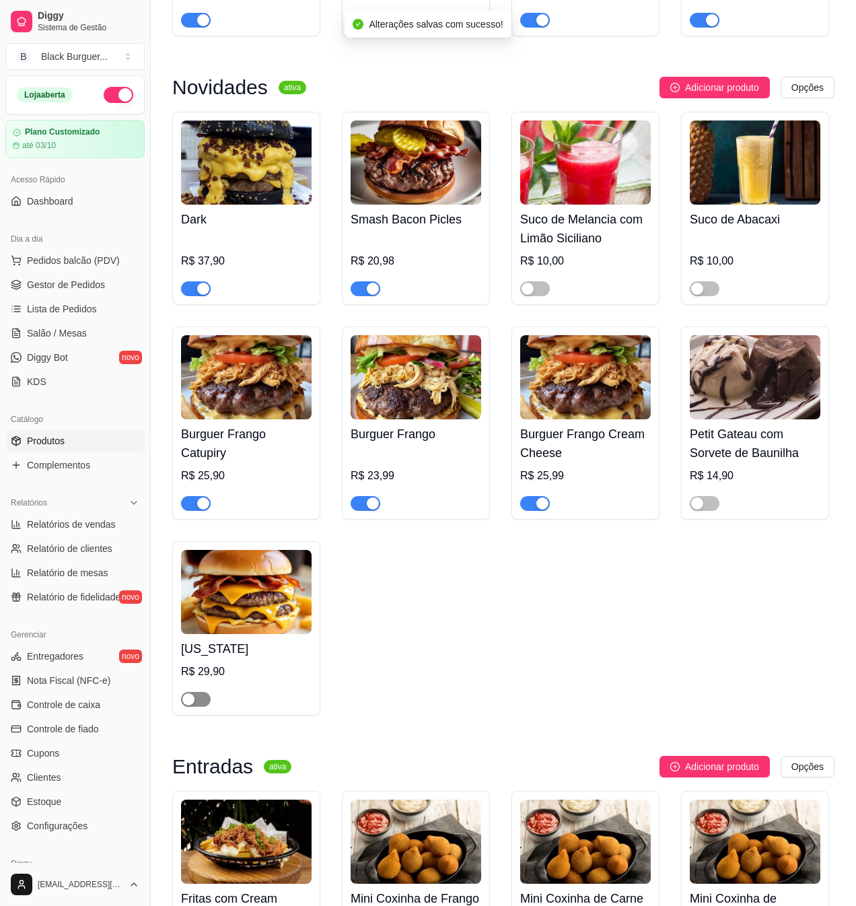
click at [201, 706] on span "button" at bounding box center [196, 699] width 30 height 15
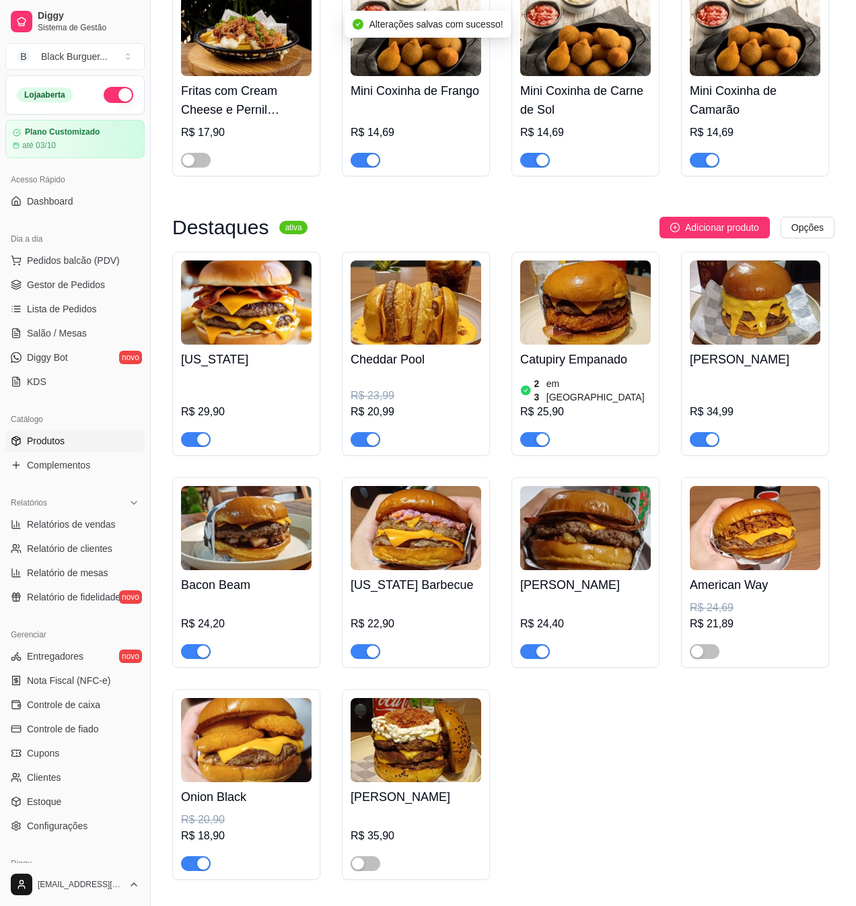
scroll to position [1256, 0]
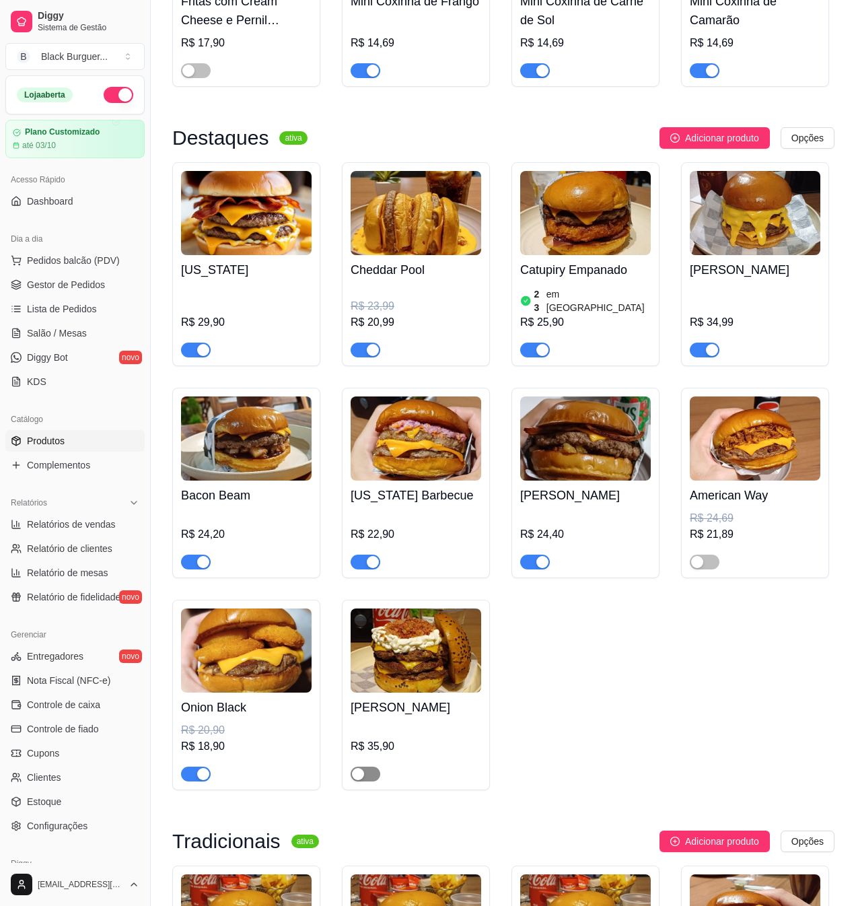
click at [376, 777] on span "button" at bounding box center [366, 774] width 30 height 15
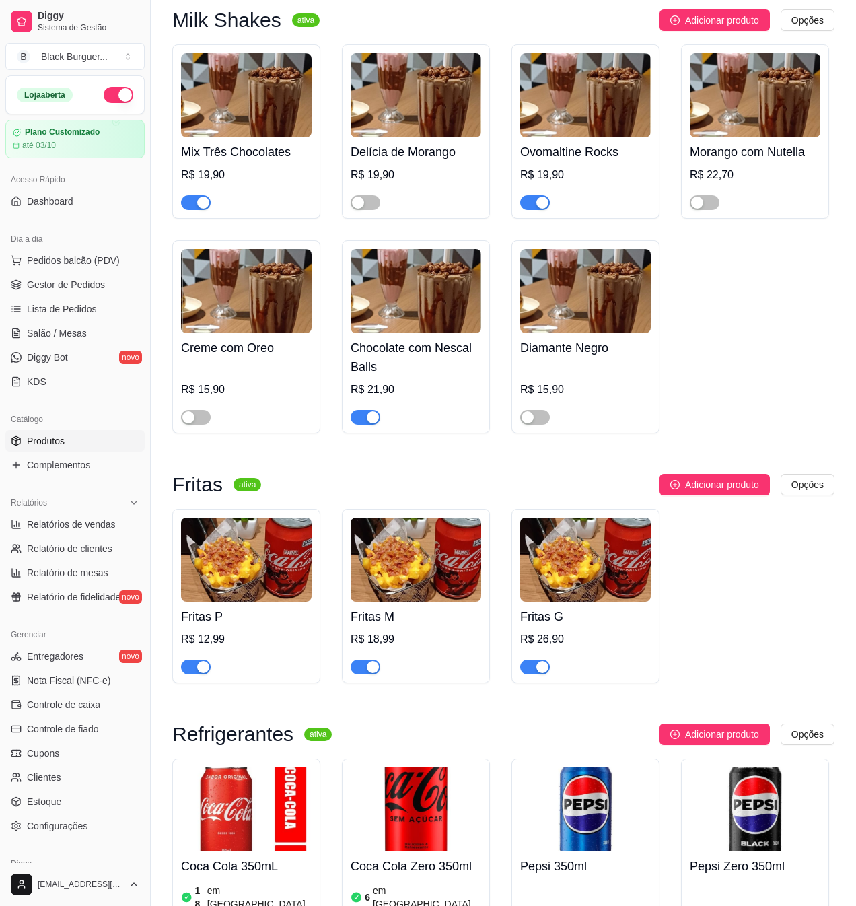
scroll to position [3230, 0]
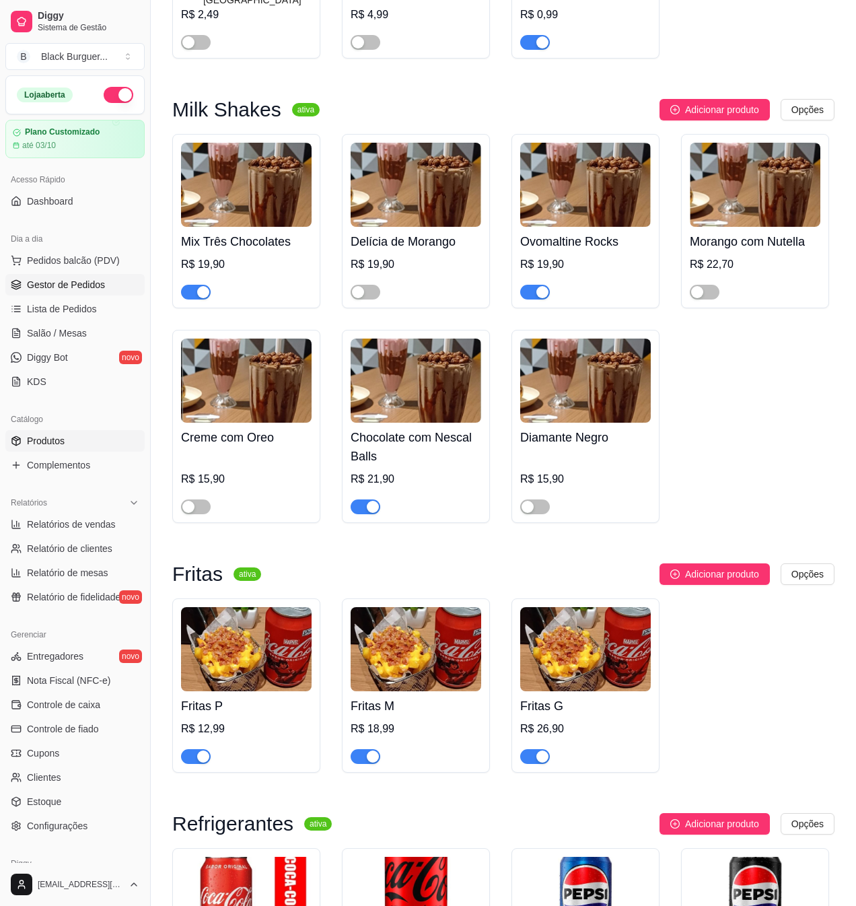
click at [93, 293] on link "Gestor de Pedidos" at bounding box center [74, 285] width 139 height 22
